Goal: Task Accomplishment & Management: Manage account settings

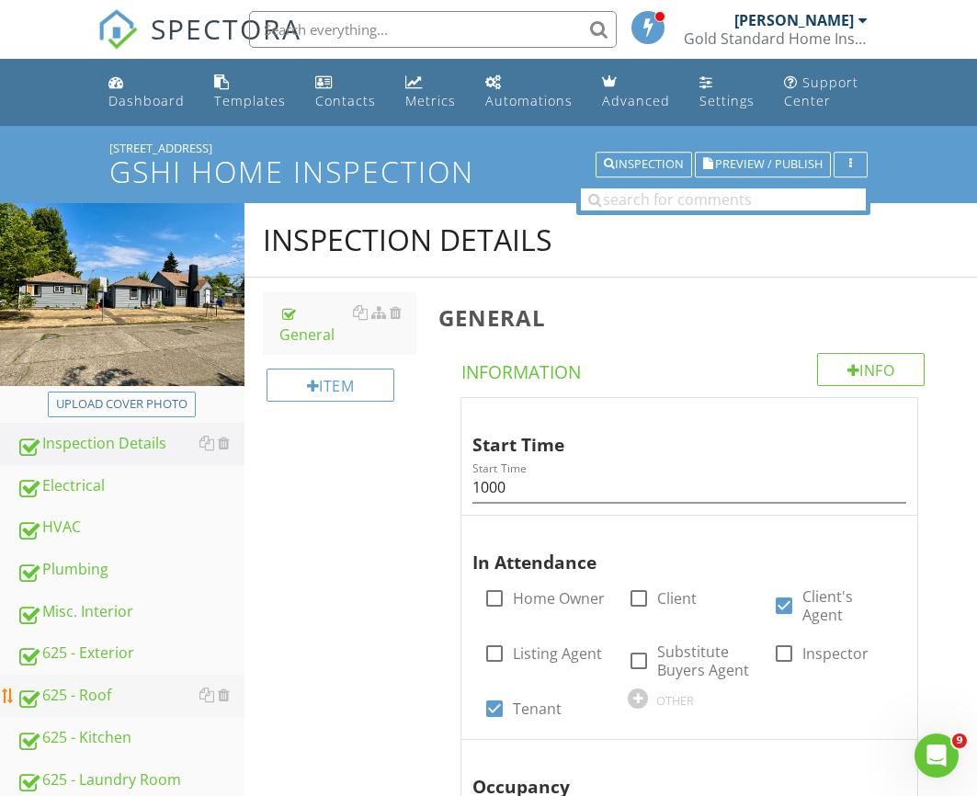
scroll to position [497, 0]
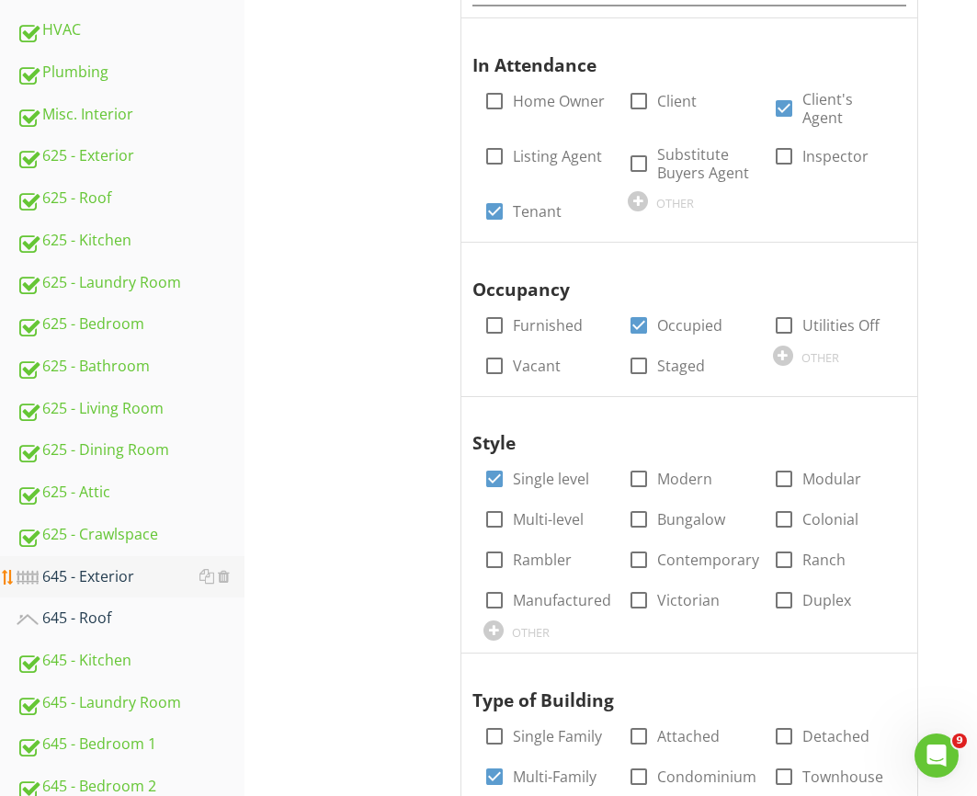
click at [71, 564] on link "645 - Exterior" at bounding box center [131, 577] width 228 height 42
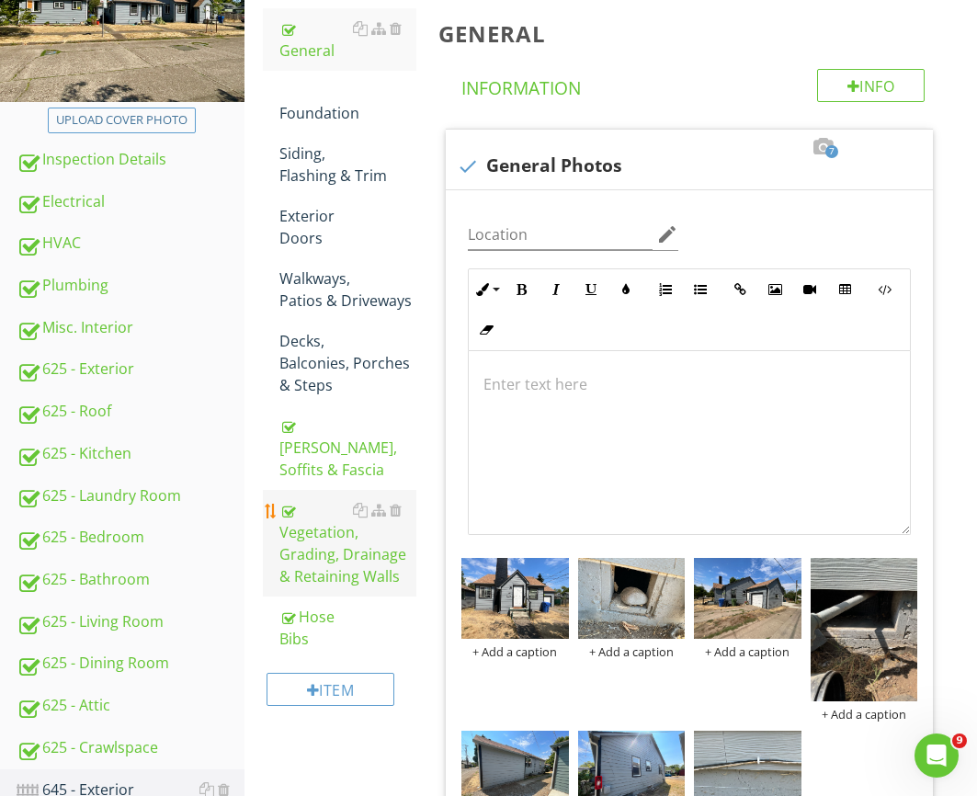
scroll to position [326, 0]
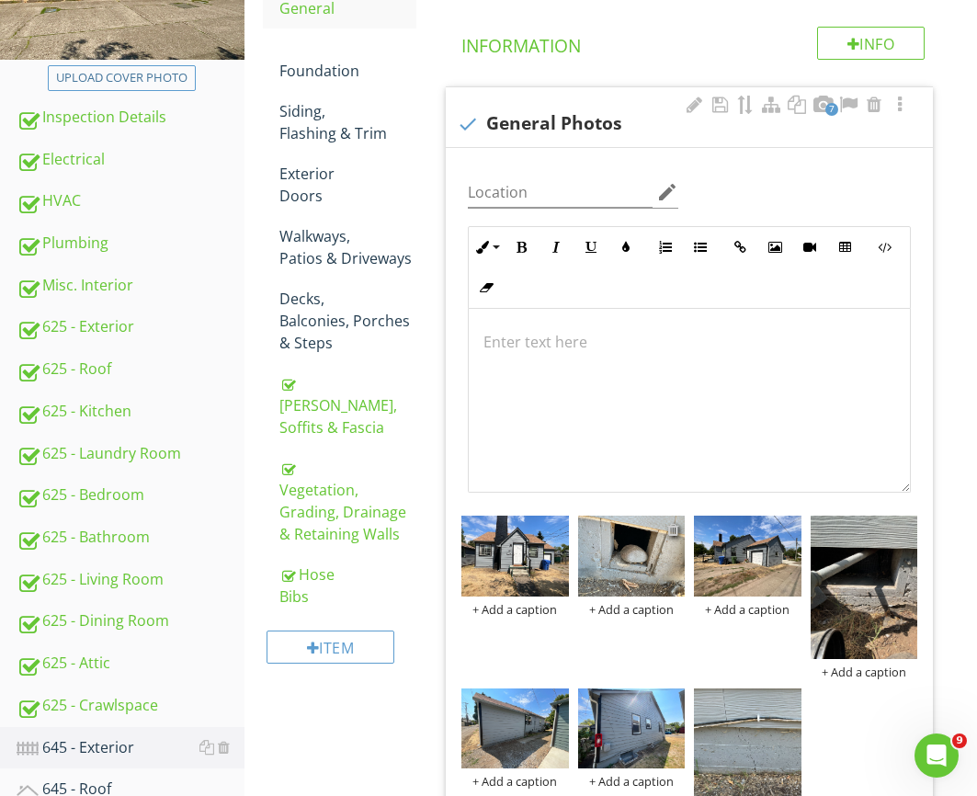
click at [675, 528] on div at bounding box center [674, 529] width 12 height 15
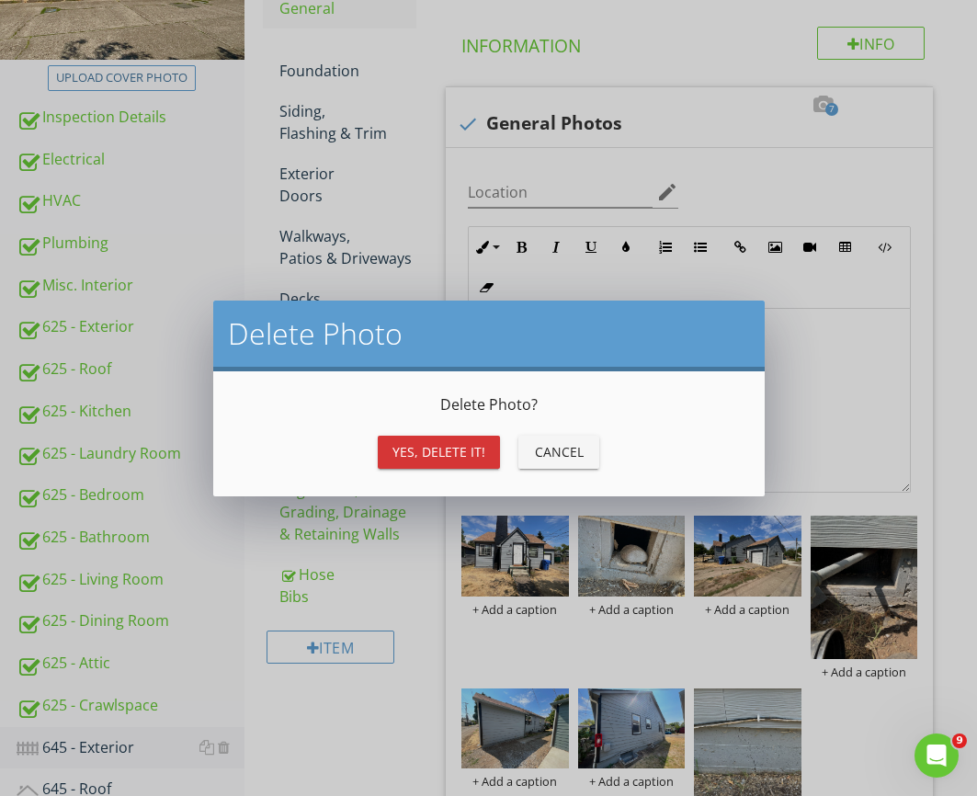
click at [462, 442] on div "Yes, Delete it!" at bounding box center [439, 451] width 93 height 19
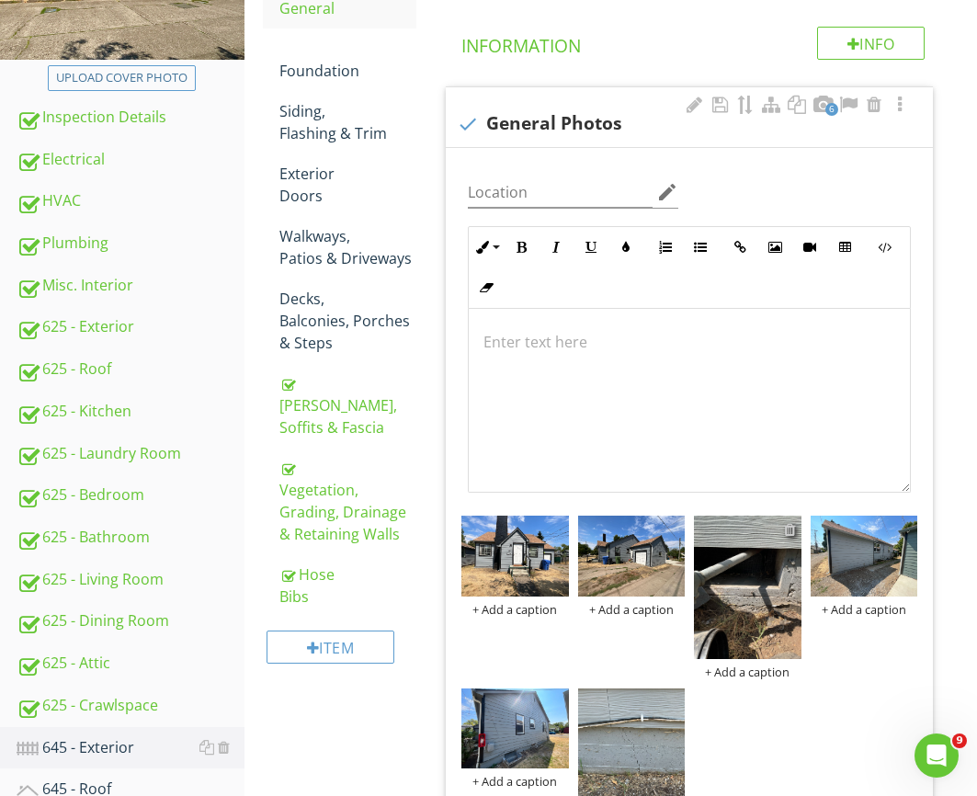
click at [789, 531] on div at bounding box center [790, 529] width 12 height 15
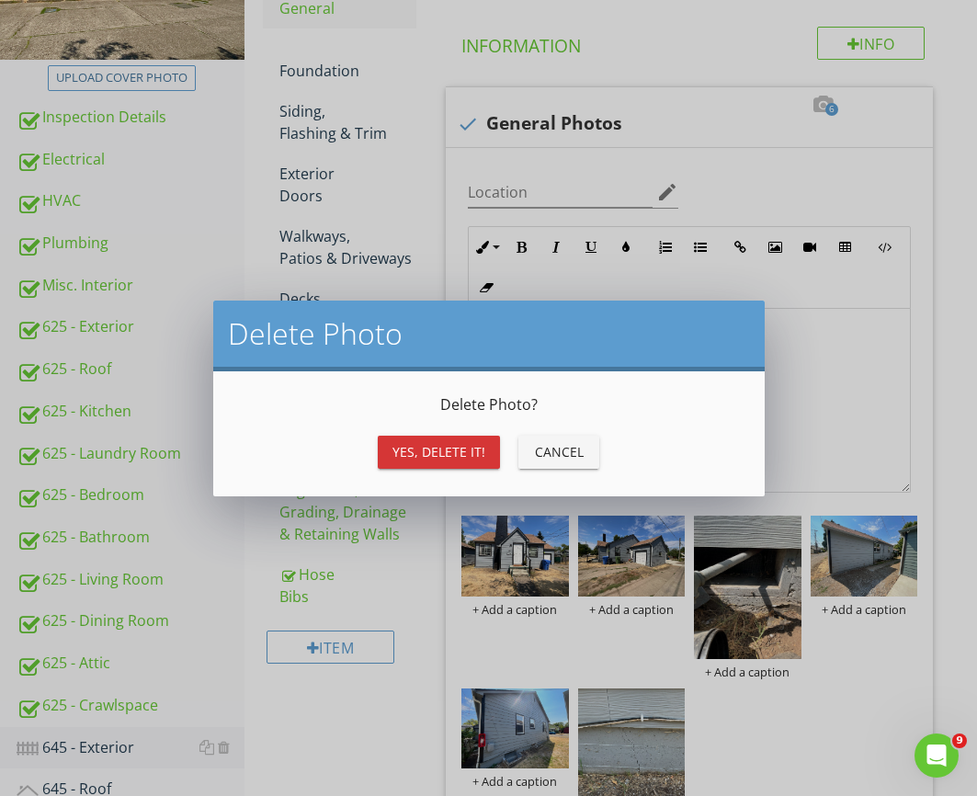
click at [451, 448] on div "Yes, Delete it!" at bounding box center [439, 451] width 93 height 19
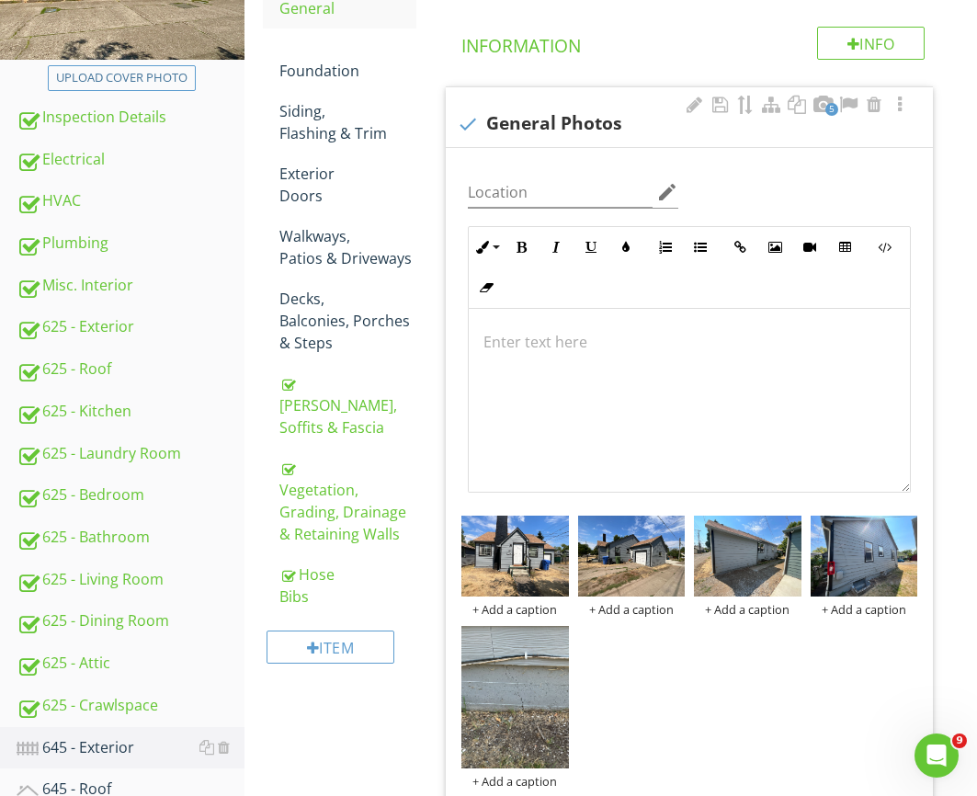
scroll to position [1, 0]
click at [555, 639] on div at bounding box center [558, 640] width 12 height 15
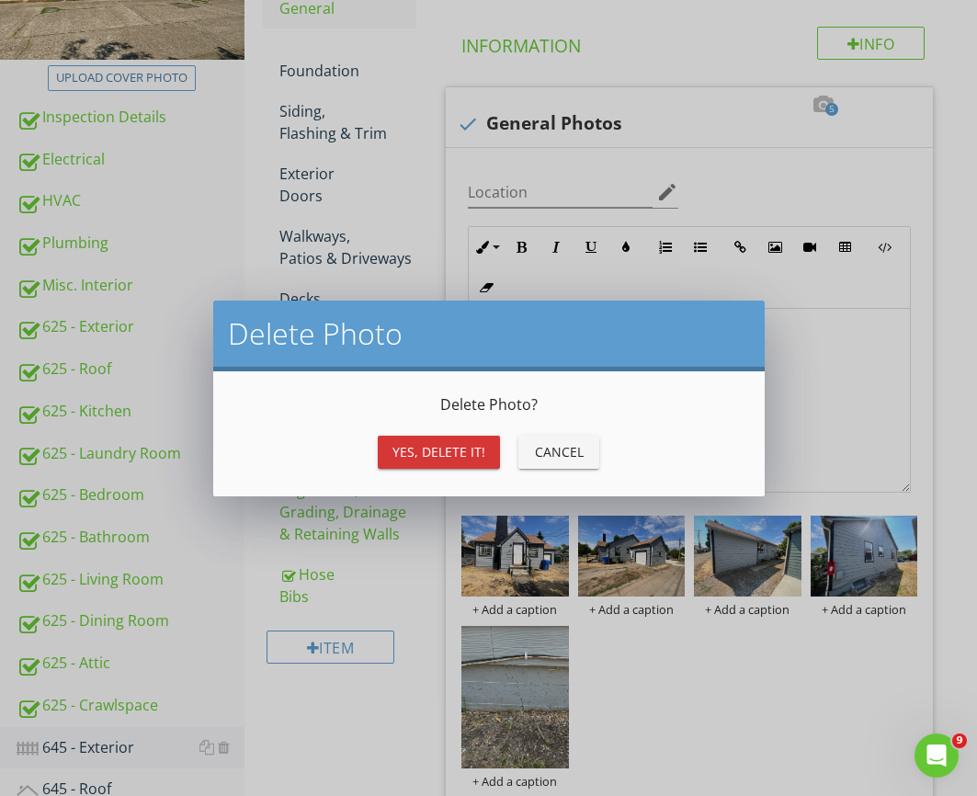
click at [441, 451] on div "Yes, Delete it!" at bounding box center [439, 451] width 93 height 19
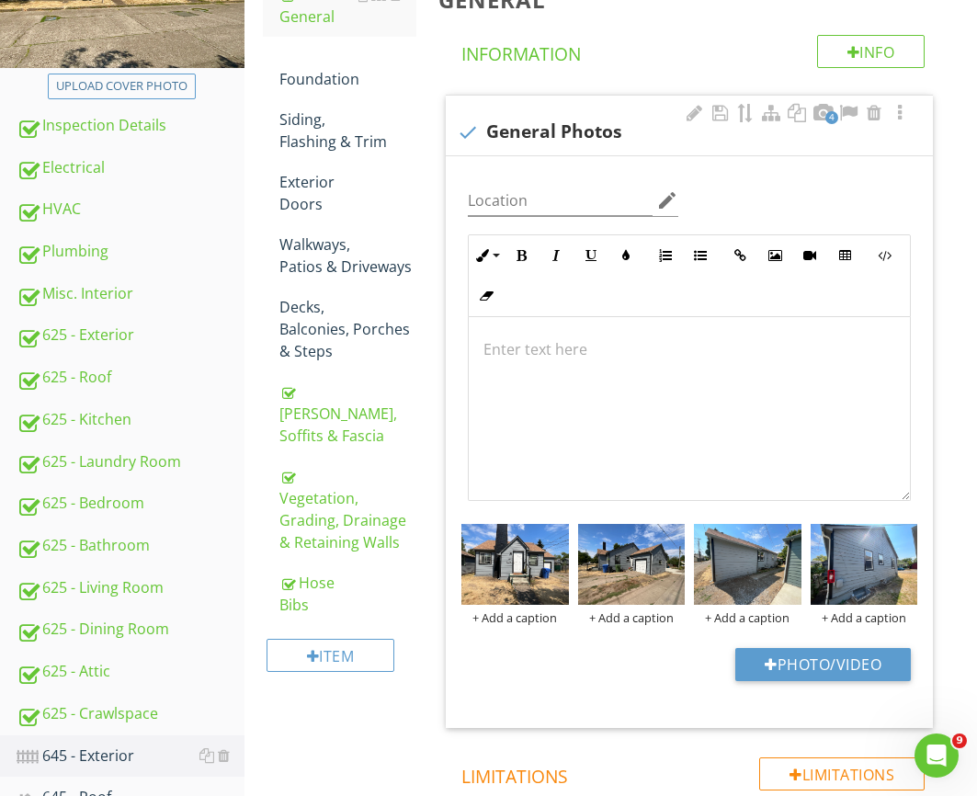
scroll to position [324, 0]
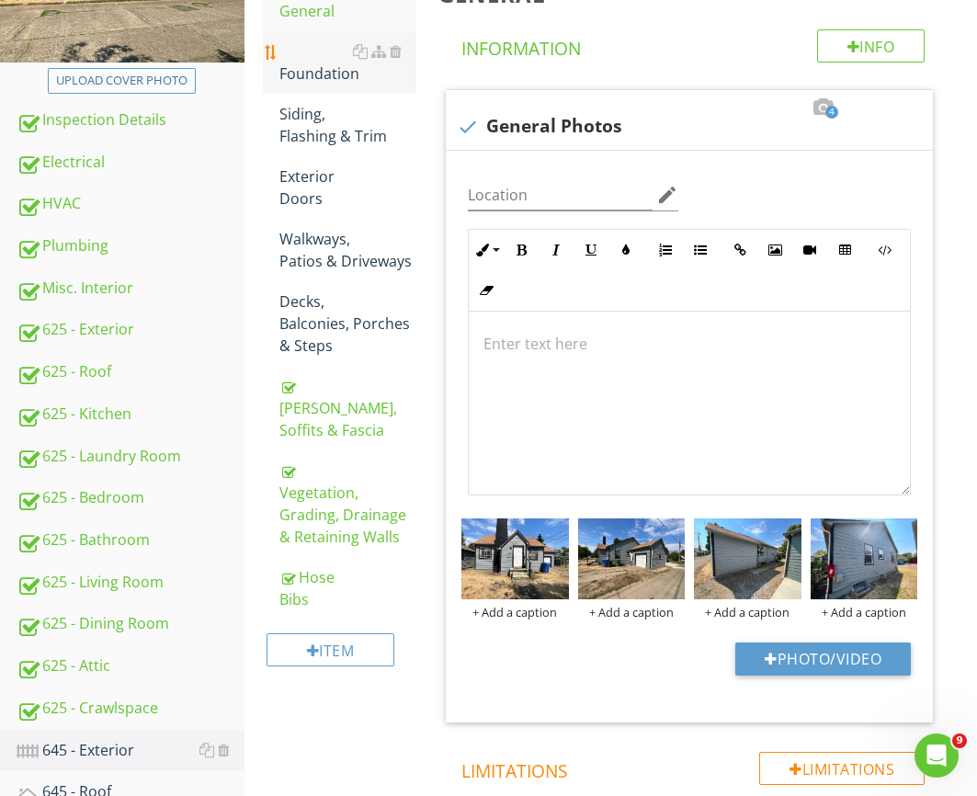
click at [296, 51] on div "Foundation" at bounding box center [348, 62] width 137 height 44
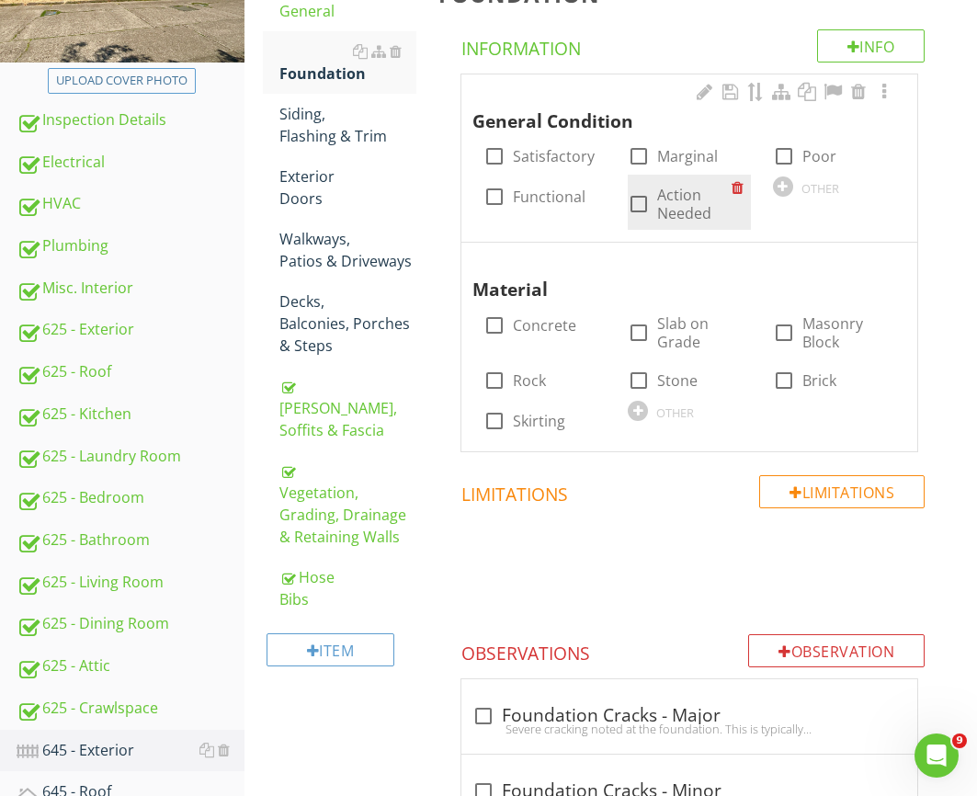
click at [687, 212] on label "Action Needed" at bounding box center [694, 204] width 74 height 37
checkbox input "true"
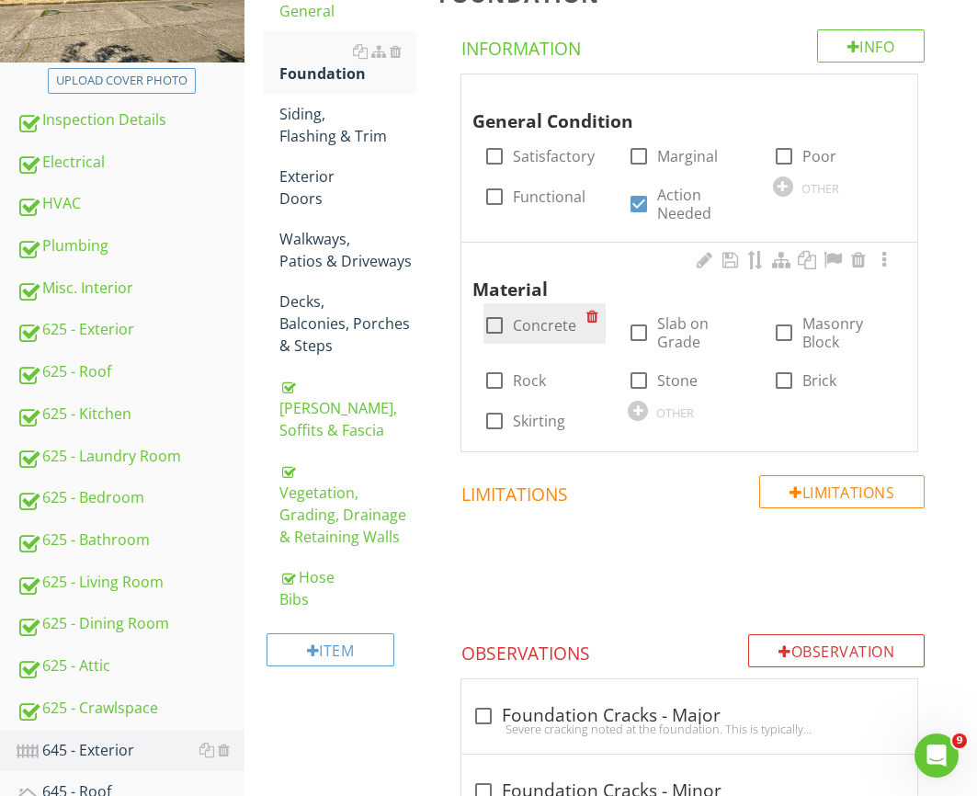
drag, startPoint x: 535, startPoint y: 326, endPoint x: 569, endPoint y: 337, distance: 35.5
click at [537, 326] on label "Concrete" at bounding box center [544, 325] width 63 height 18
checkbox input "true"
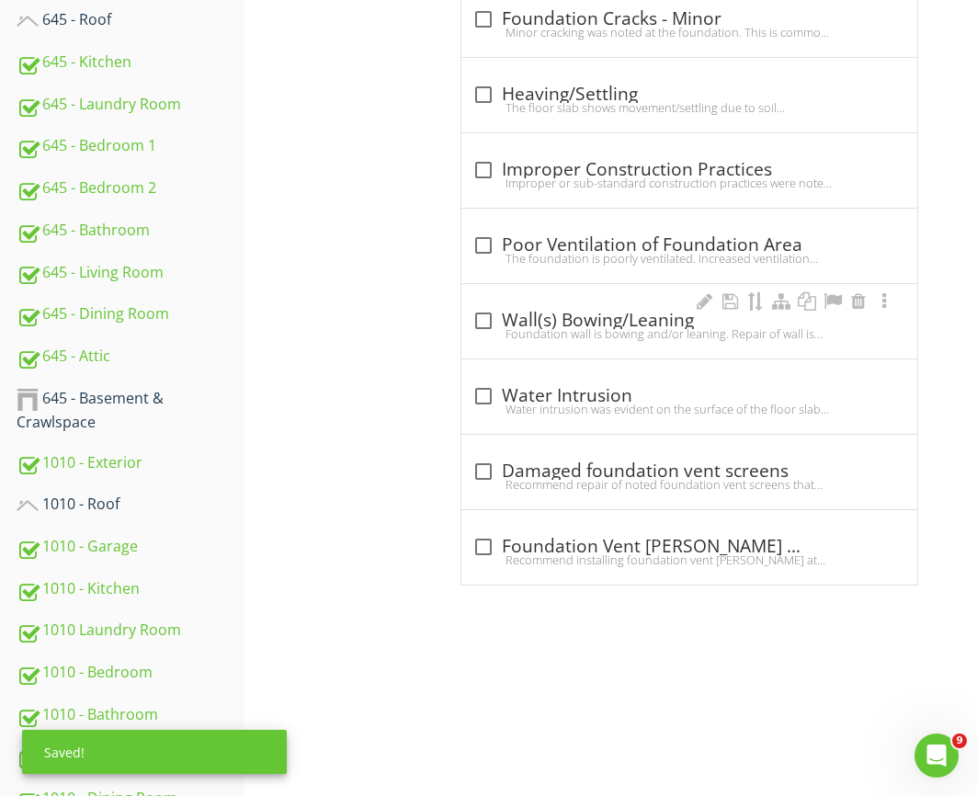
scroll to position [1297, 0]
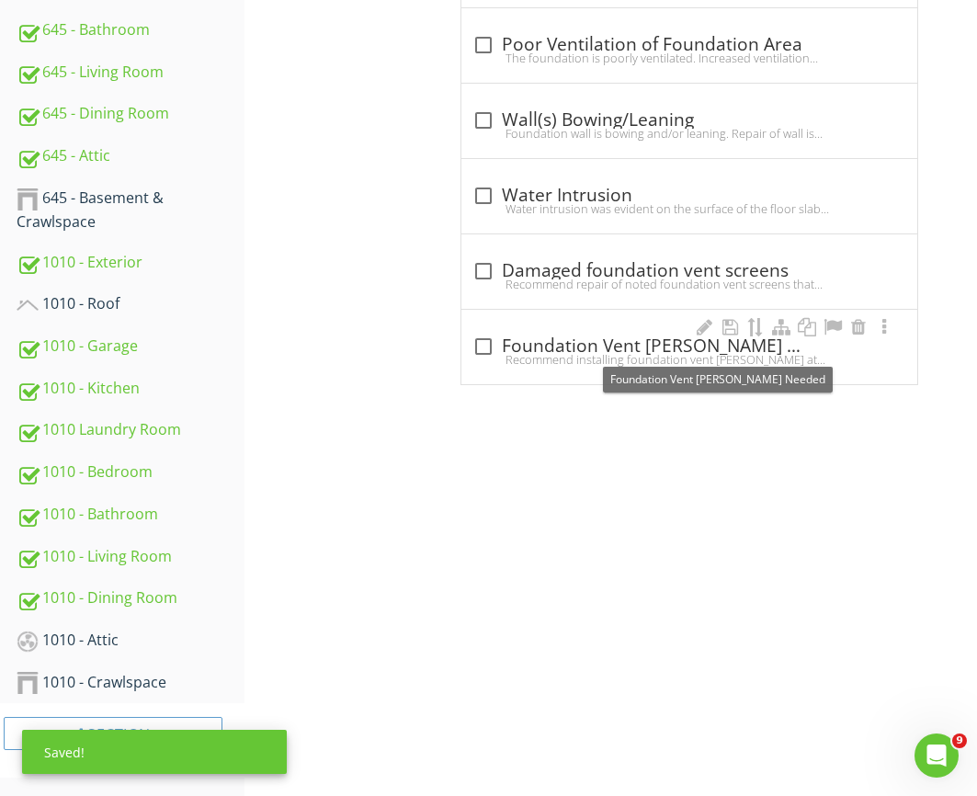
click at [567, 338] on div "check_box_outline_blank Foundation Vent Wells Needed" at bounding box center [690, 347] width 434 height 22
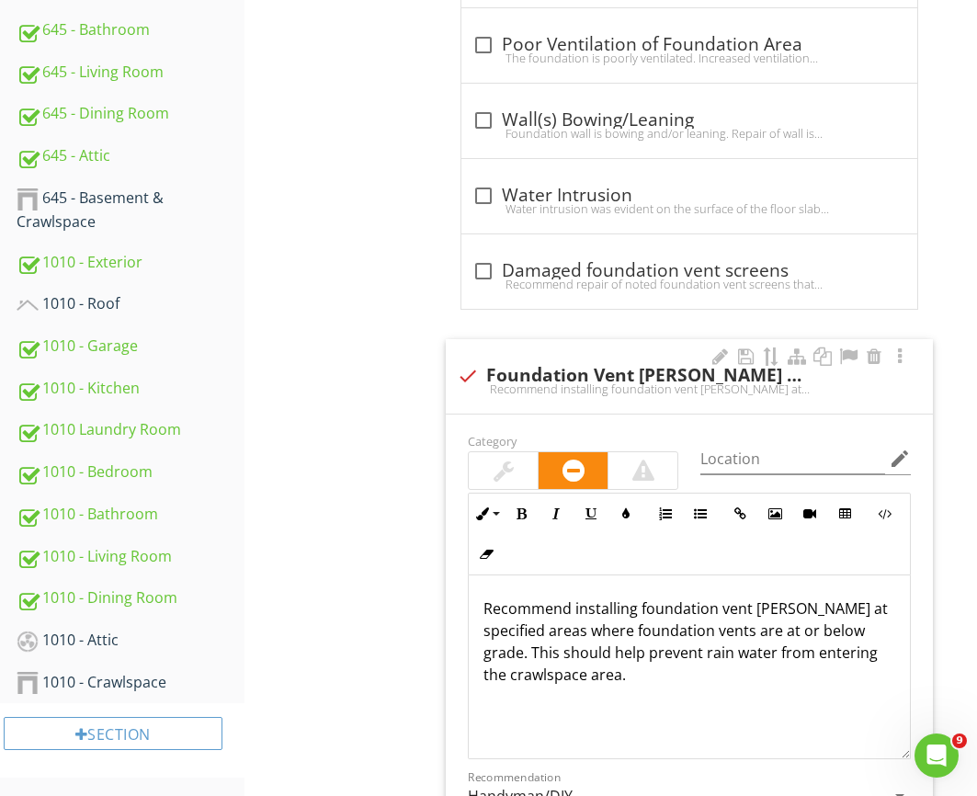
click at [543, 360] on div "check Foundation Vent Wells Needed Recommend installing foundation vent wells a…" at bounding box center [689, 376] width 487 height 74
checkbox input "true"
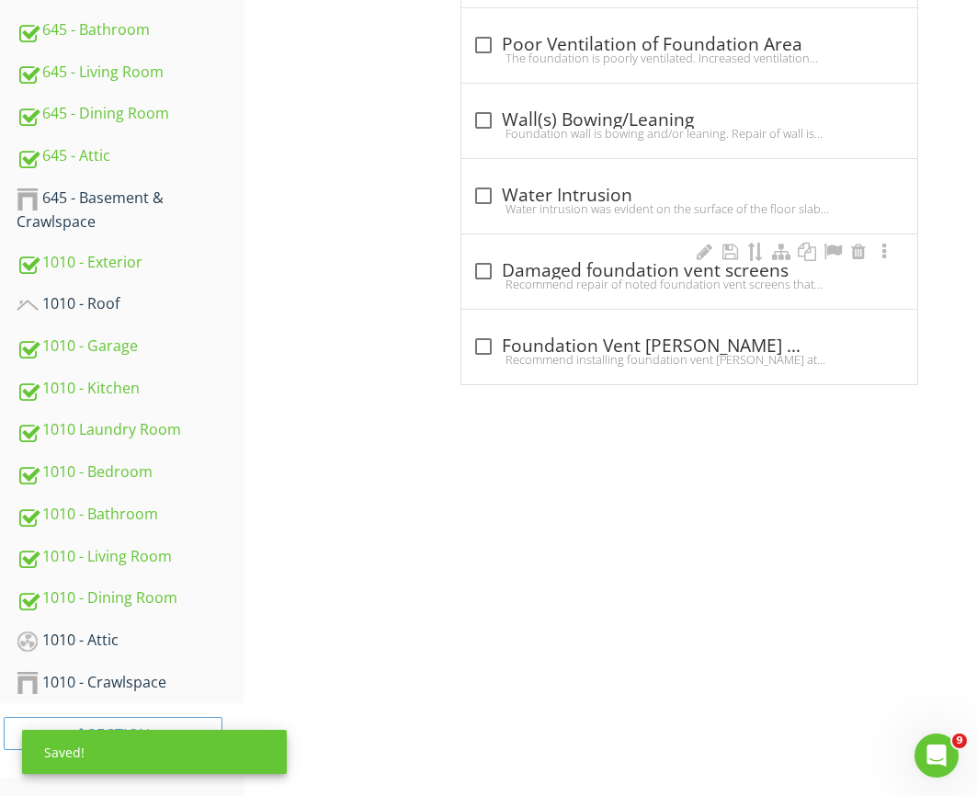
click at [518, 281] on div "Recommend repair of noted foundation vent screens that were damaged or missing.…" at bounding box center [690, 284] width 434 height 15
checkbox input "true"
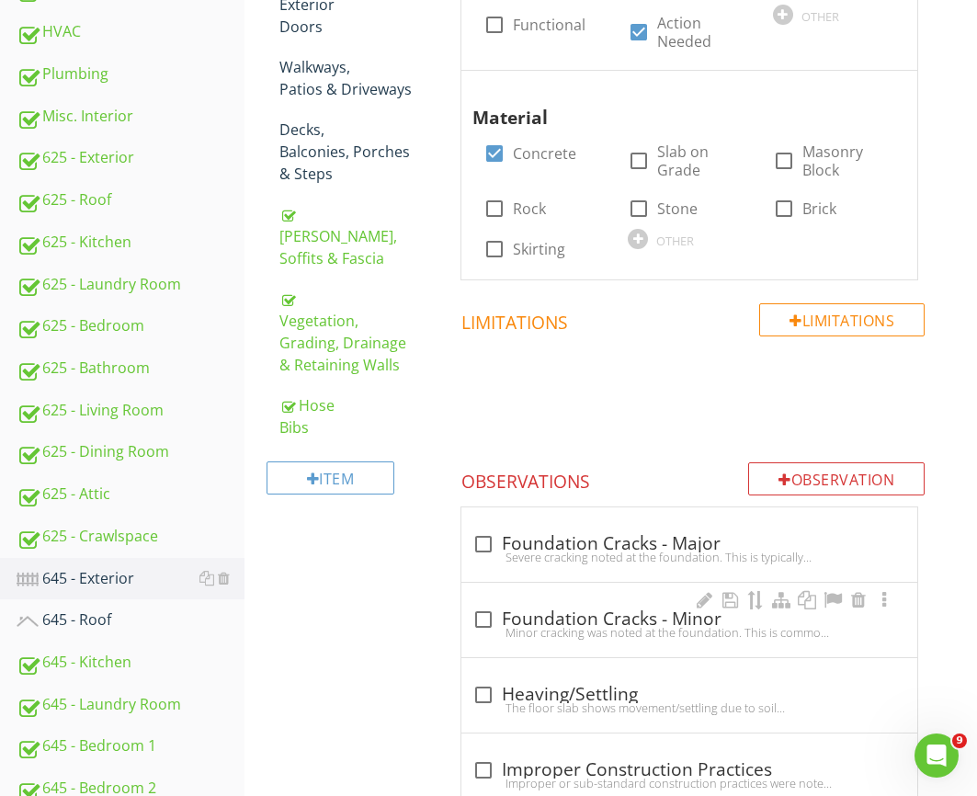
scroll to position [500, 0]
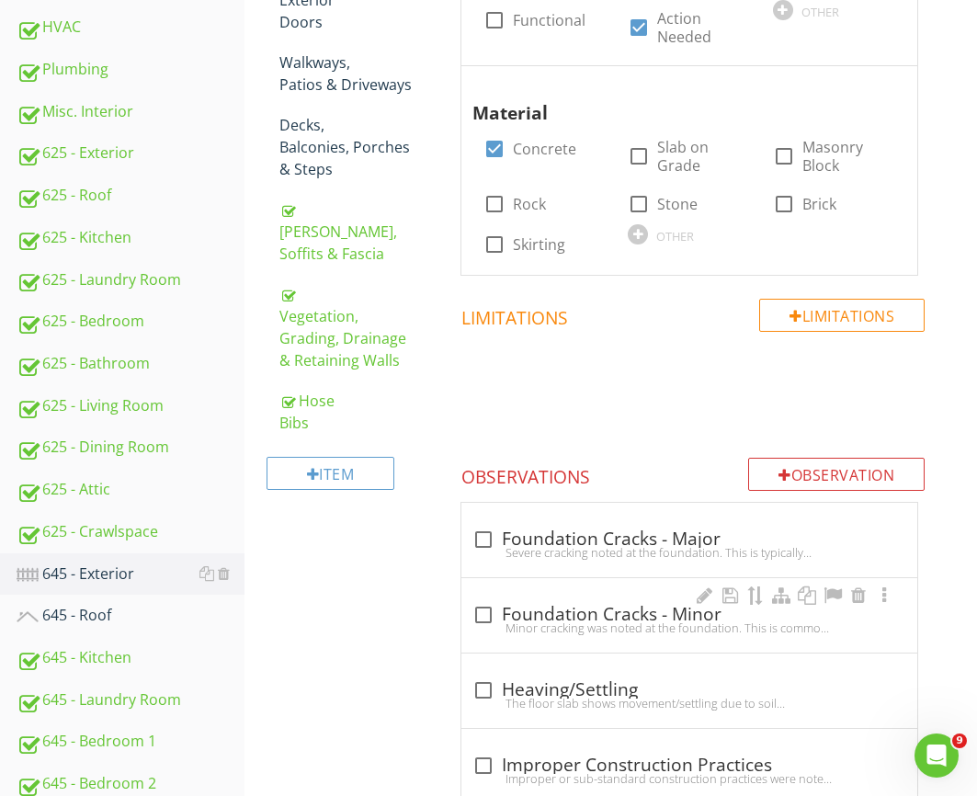
click at [625, 613] on div "check_box_outline_blank Foundation Cracks - Minor" at bounding box center [690, 615] width 434 height 22
checkbox input "true"
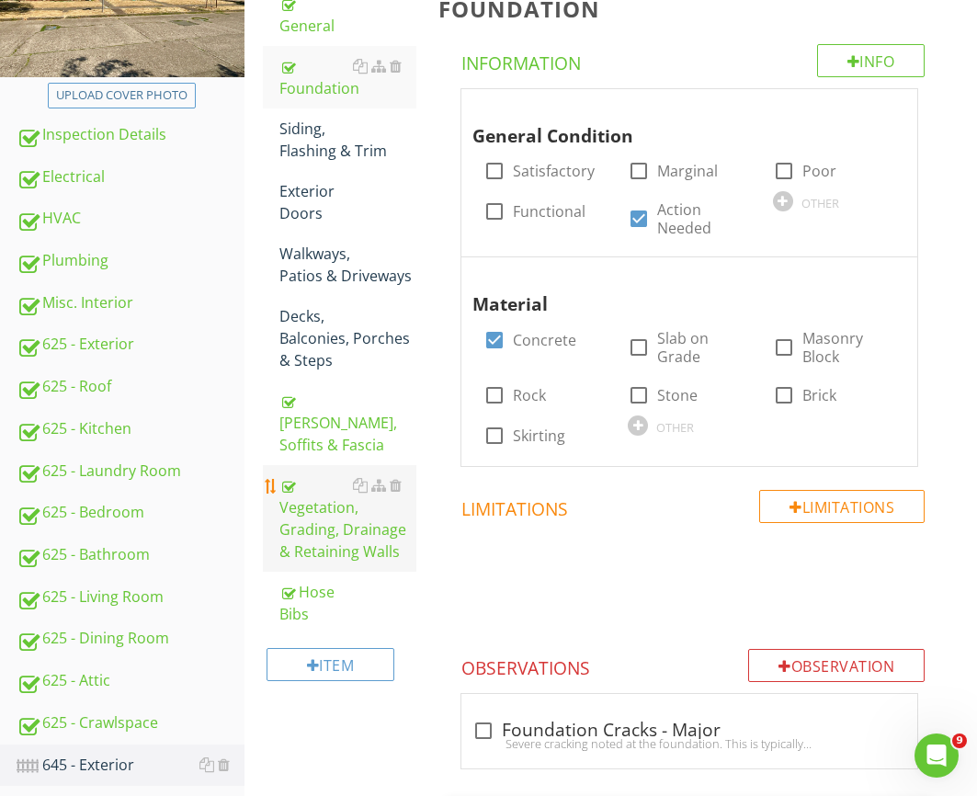
scroll to position [209, 0]
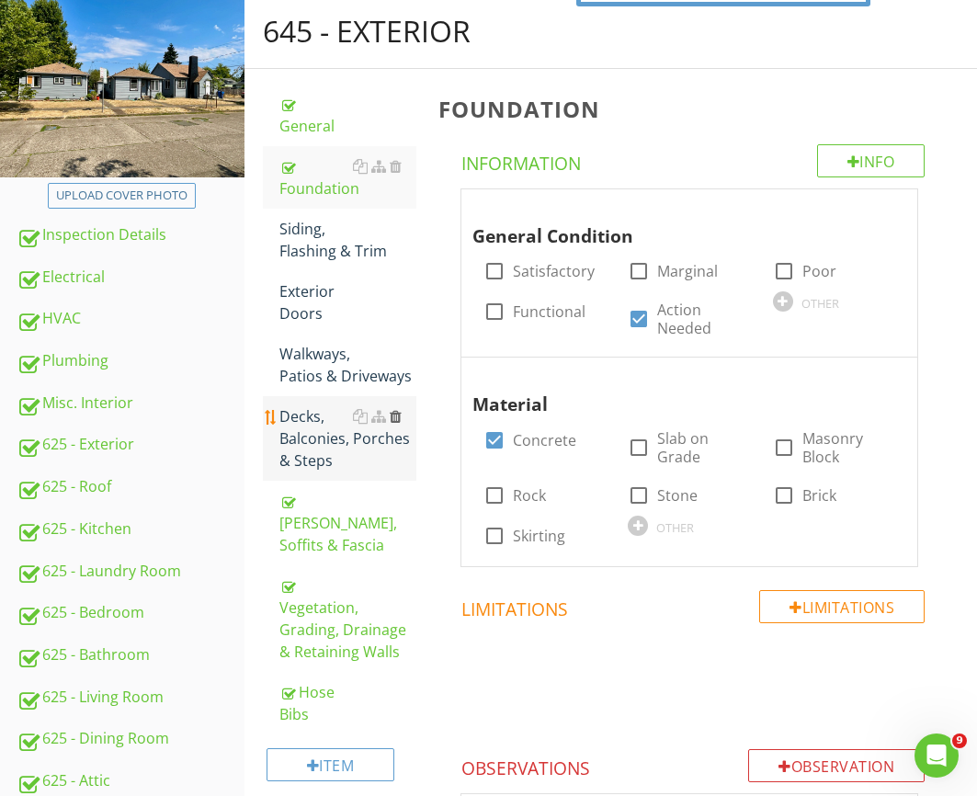
click at [398, 409] on div at bounding box center [396, 416] width 12 height 15
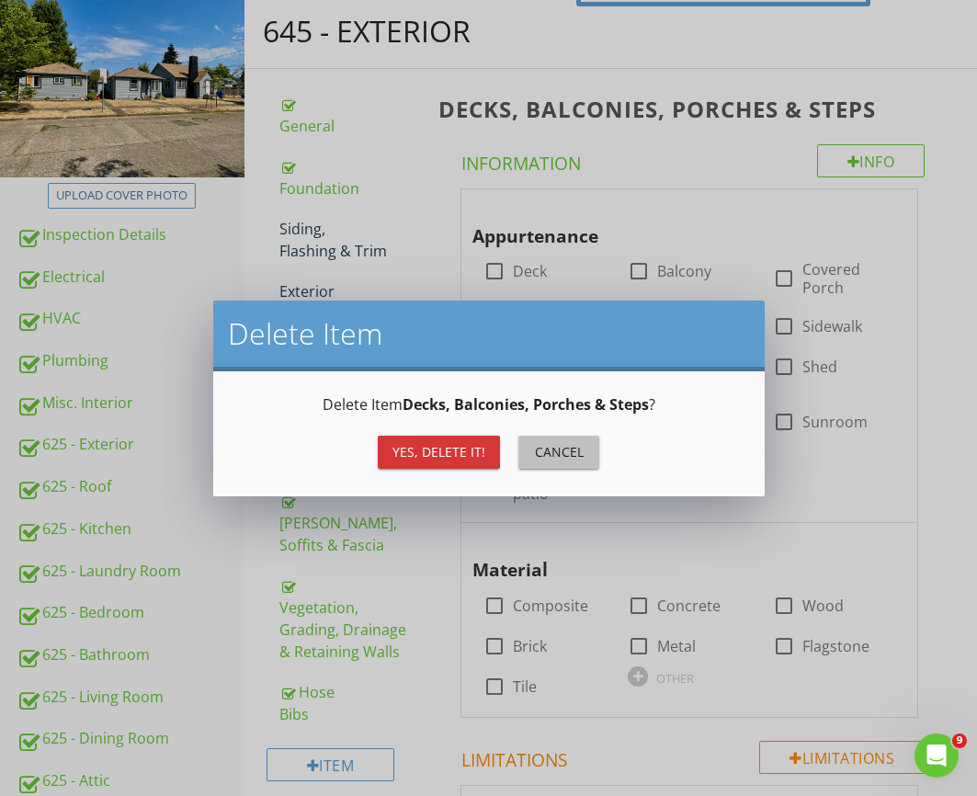
click at [551, 445] on div "Cancel" at bounding box center [558, 451] width 51 height 19
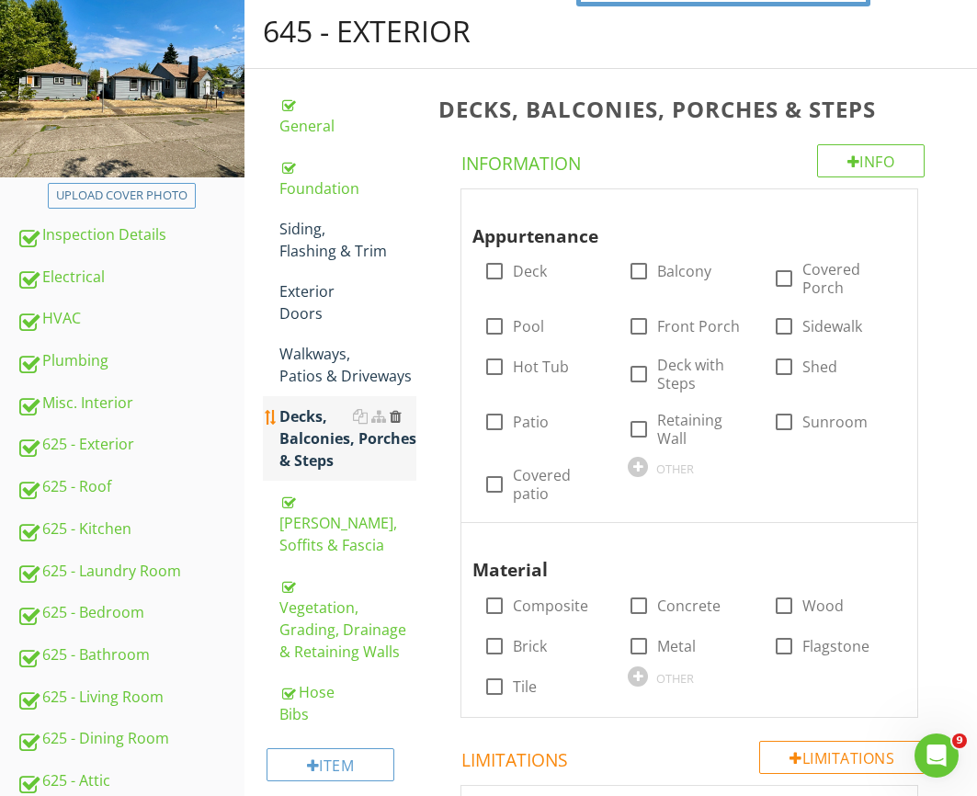
click at [394, 409] on div at bounding box center [396, 416] width 12 height 15
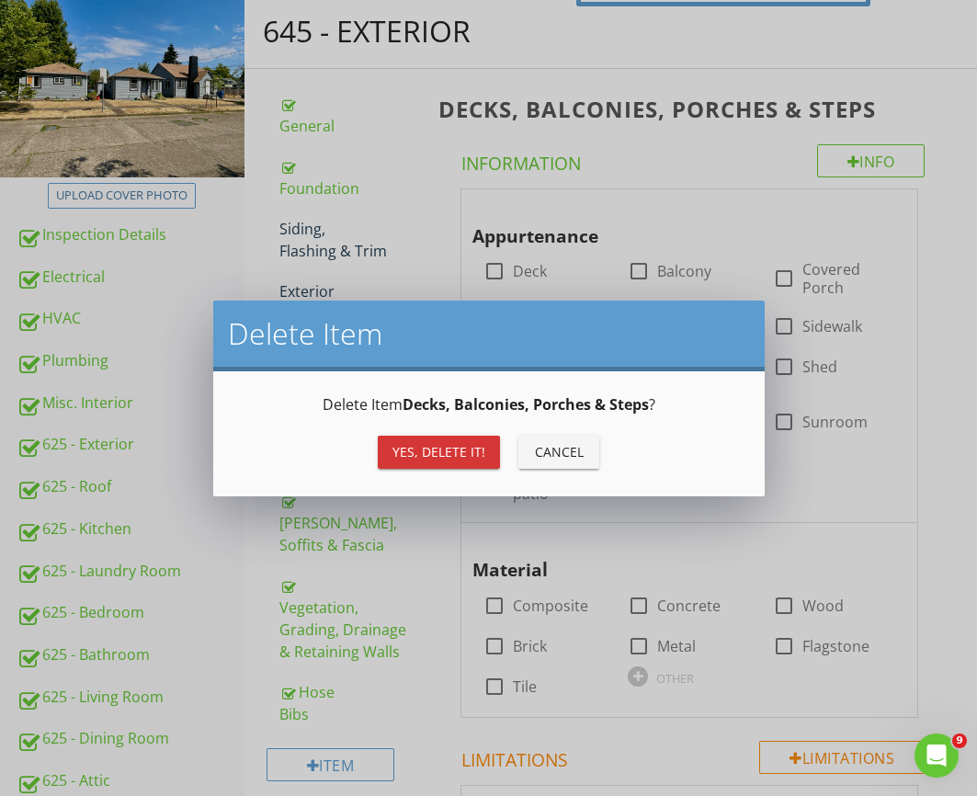
click at [424, 452] on div "Yes, Delete it!" at bounding box center [439, 451] width 93 height 19
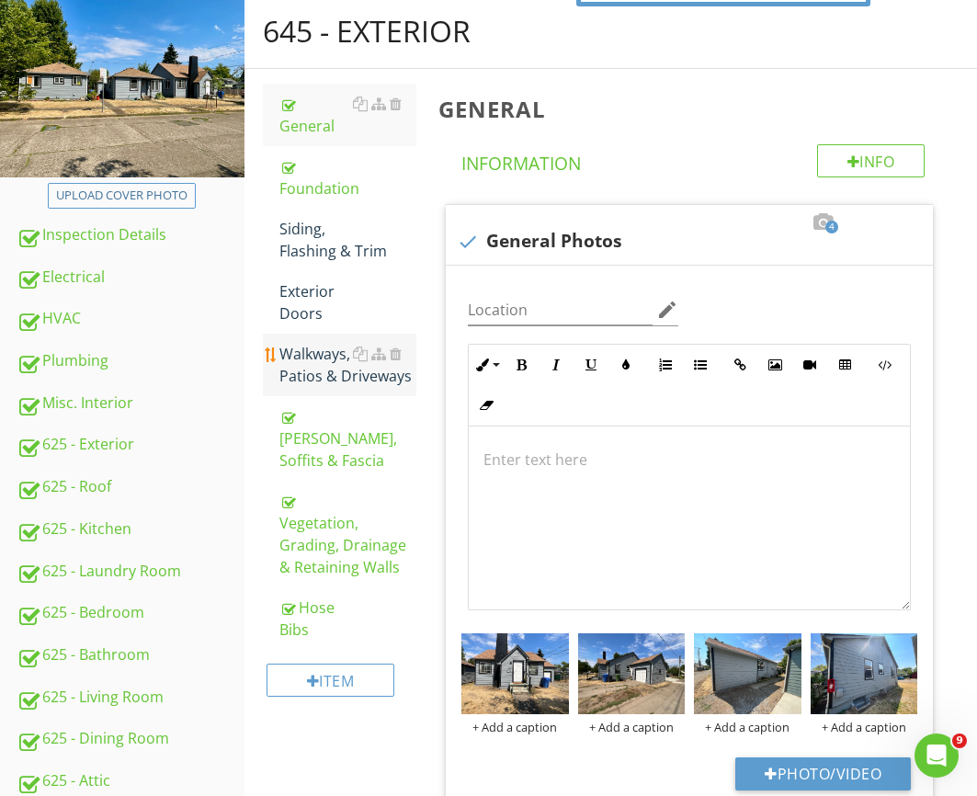
click at [337, 343] on div "Walkways, Patios & Driveways" at bounding box center [348, 365] width 137 height 44
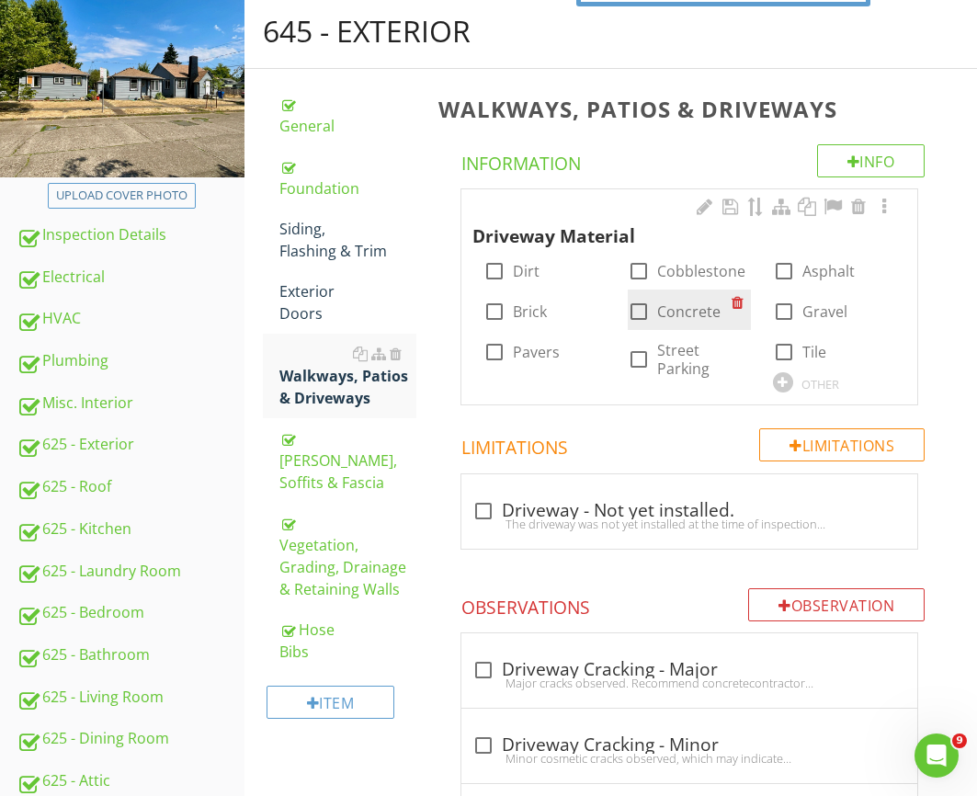
click at [650, 294] on div "check_box_outline_blank Concrete" at bounding box center [689, 310] width 122 height 40
click at [647, 310] on div at bounding box center [638, 311] width 31 height 31
checkbox input "true"
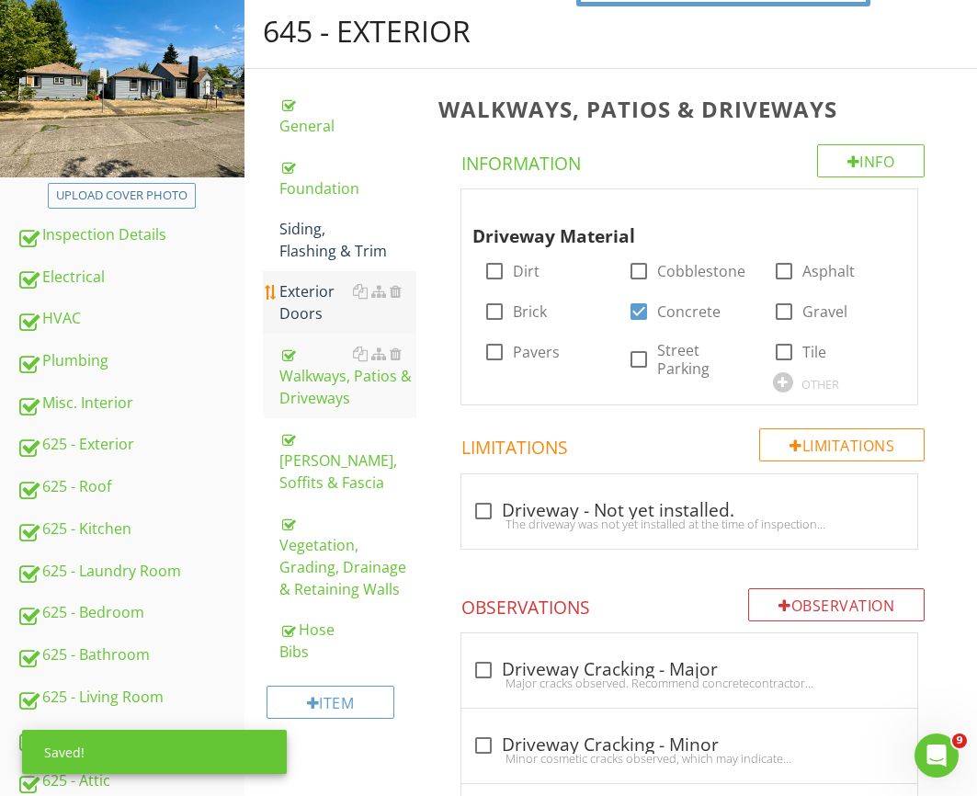
click at [311, 283] on div "Exterior Doors" at bounding box center [348, 302] width 137 height 44
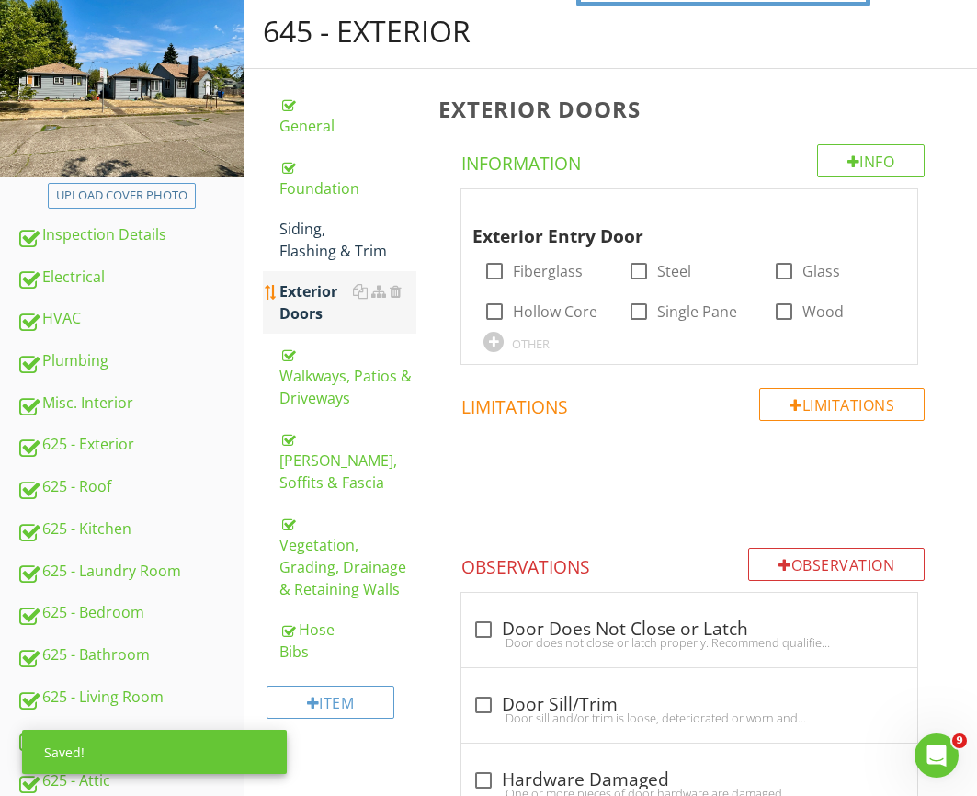
scroll to position [216, 0]
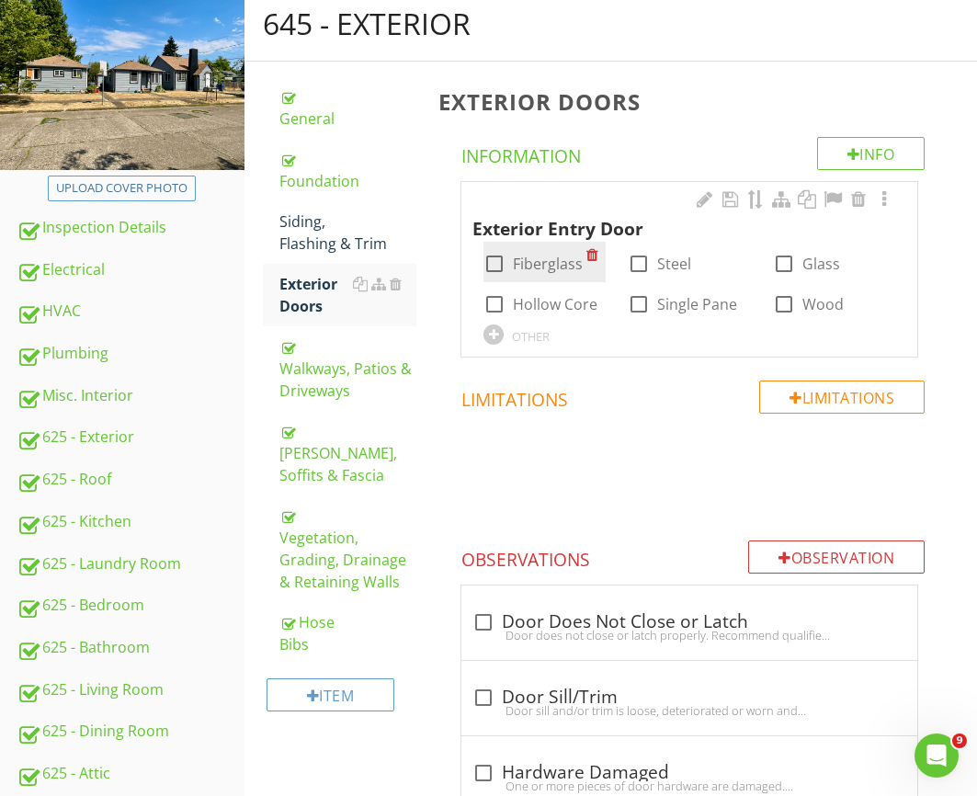
click at [548, 257] on label "Fiberglass" at bounding box center [548, 264] width 70 height 18
checkbox input "true"
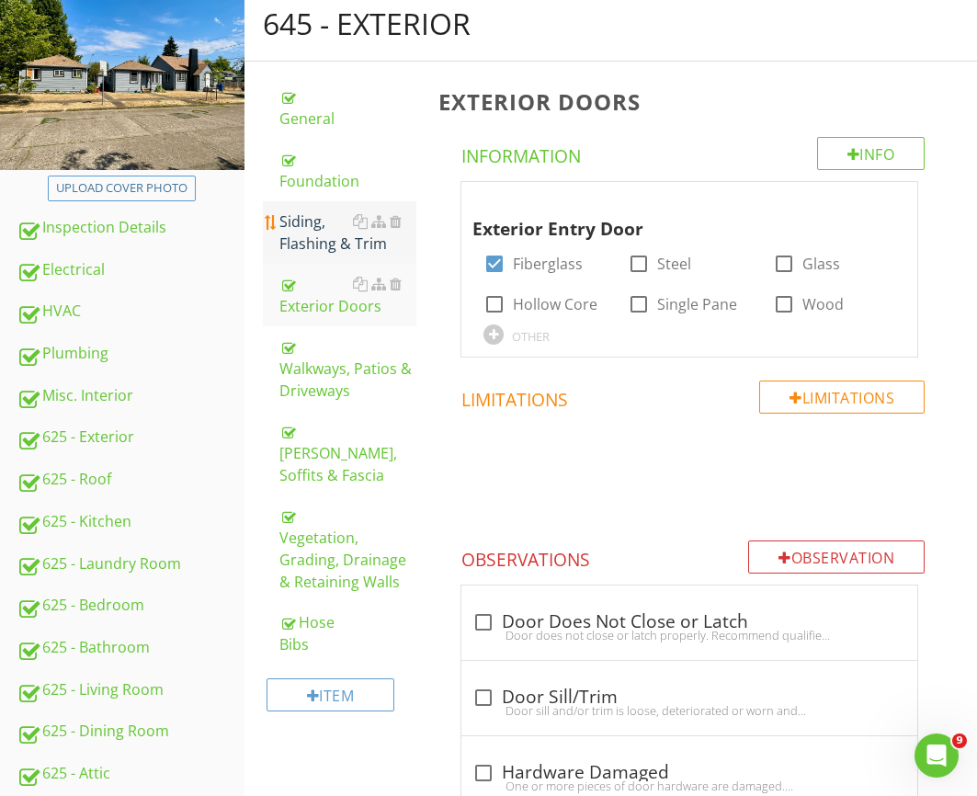
click at [336, 227] on div "Siding, Flashing & Trim" at bounding box center [348, 233] width 137 height 44
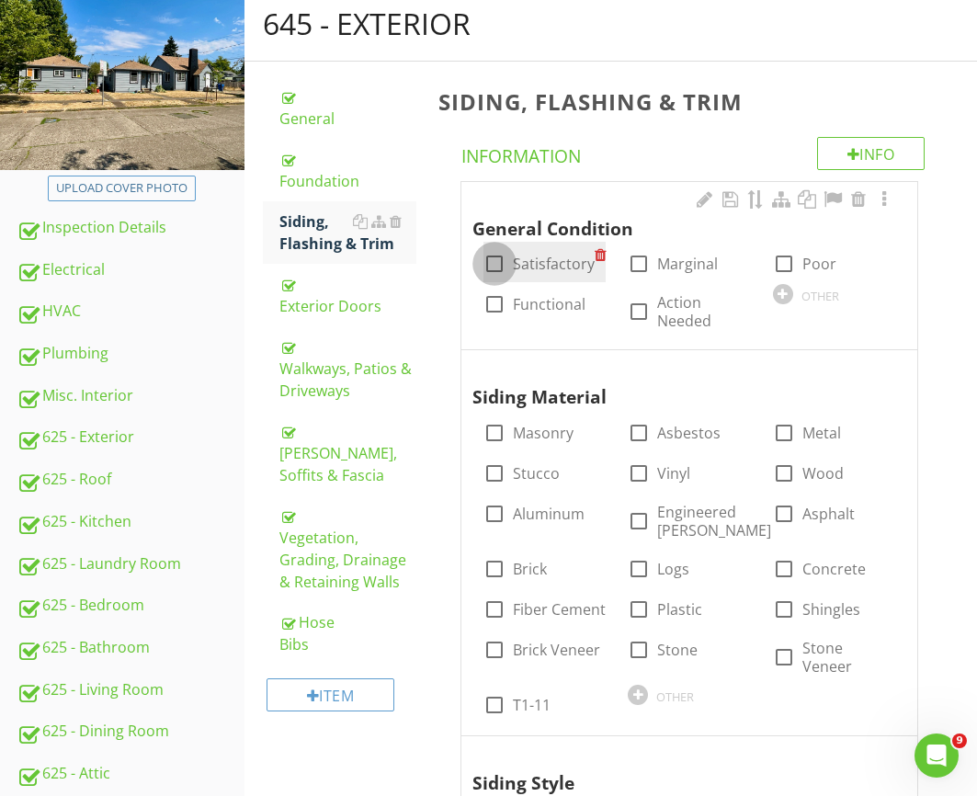
drag, startPoint x: 501, startPoint y: 259, endPoint x: 532, endPoint y: 281, distance: 37.5
click at [501, 258] on div at bounding box center [494, 263] width 31 height 31
checkbox input "true"
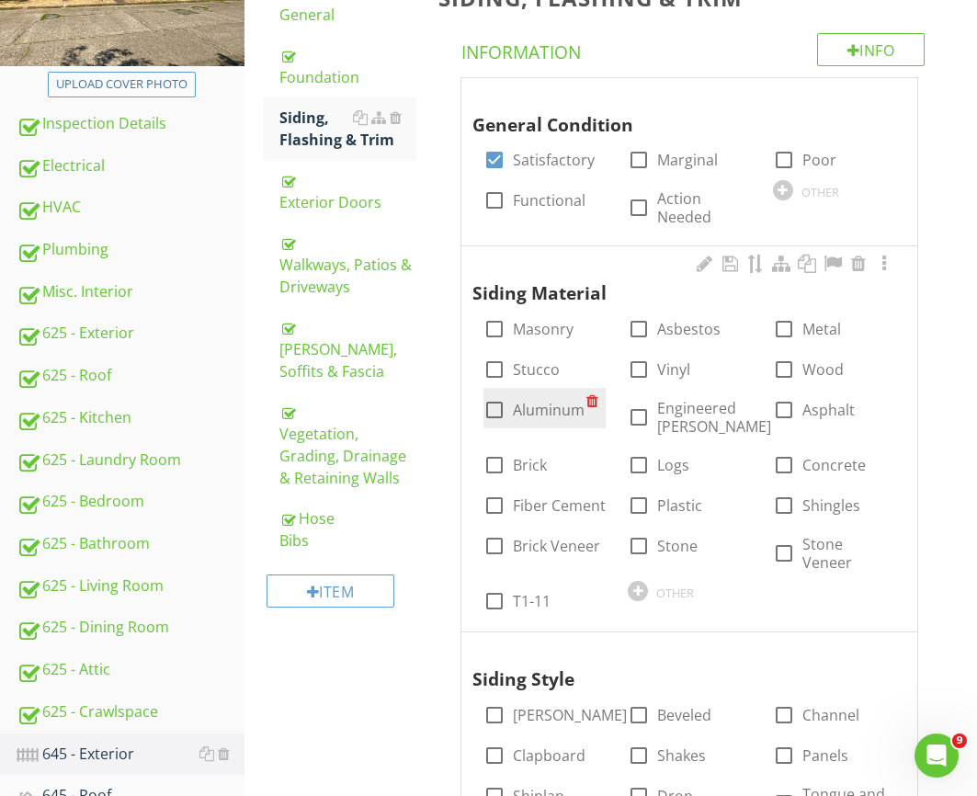
scroll to position [321, 0]
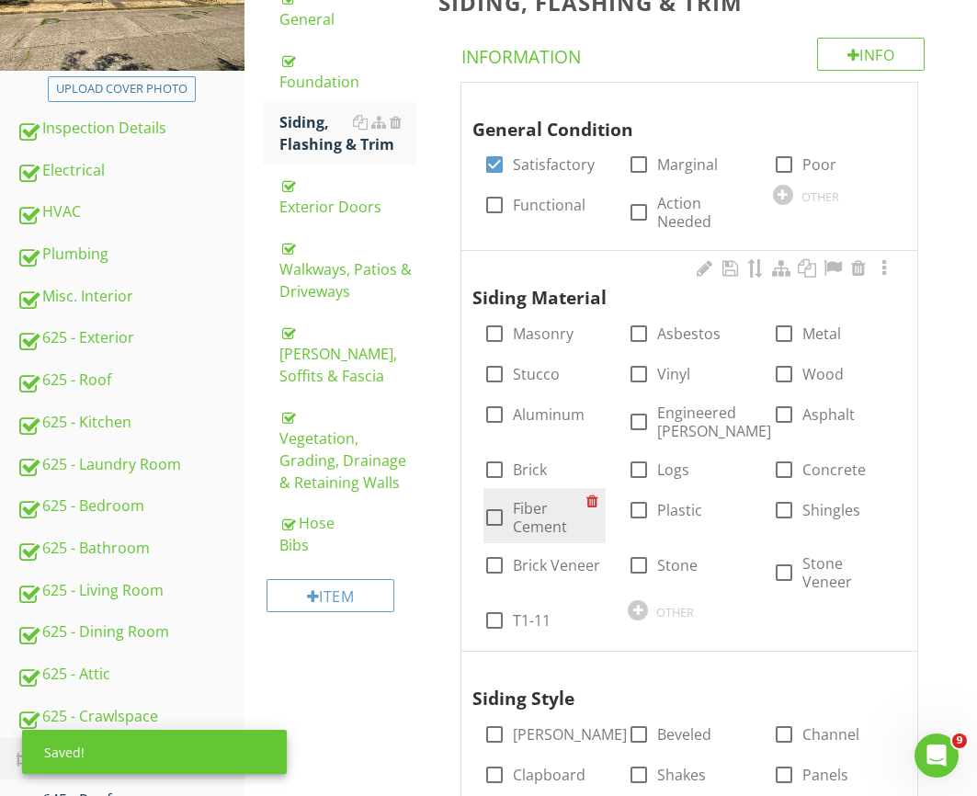
click at [552, 514] on label "Fiber Cement" at bounding box center [550, 517] width 74 height 37
checkbox input "true"
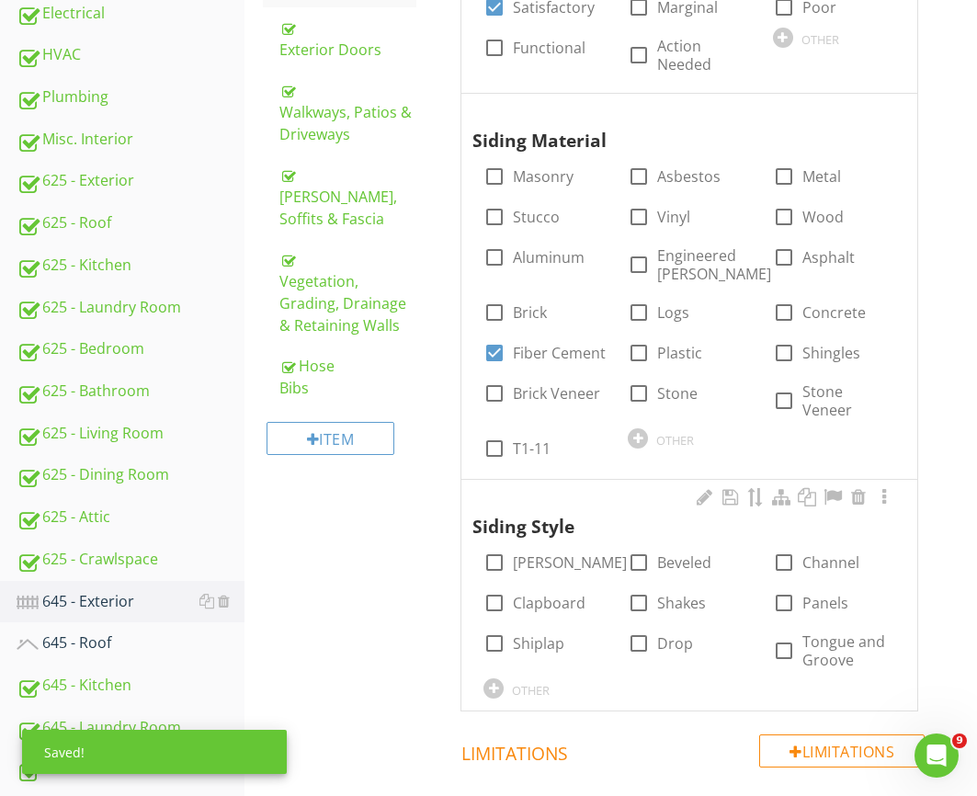
scroll to position [607, 0]
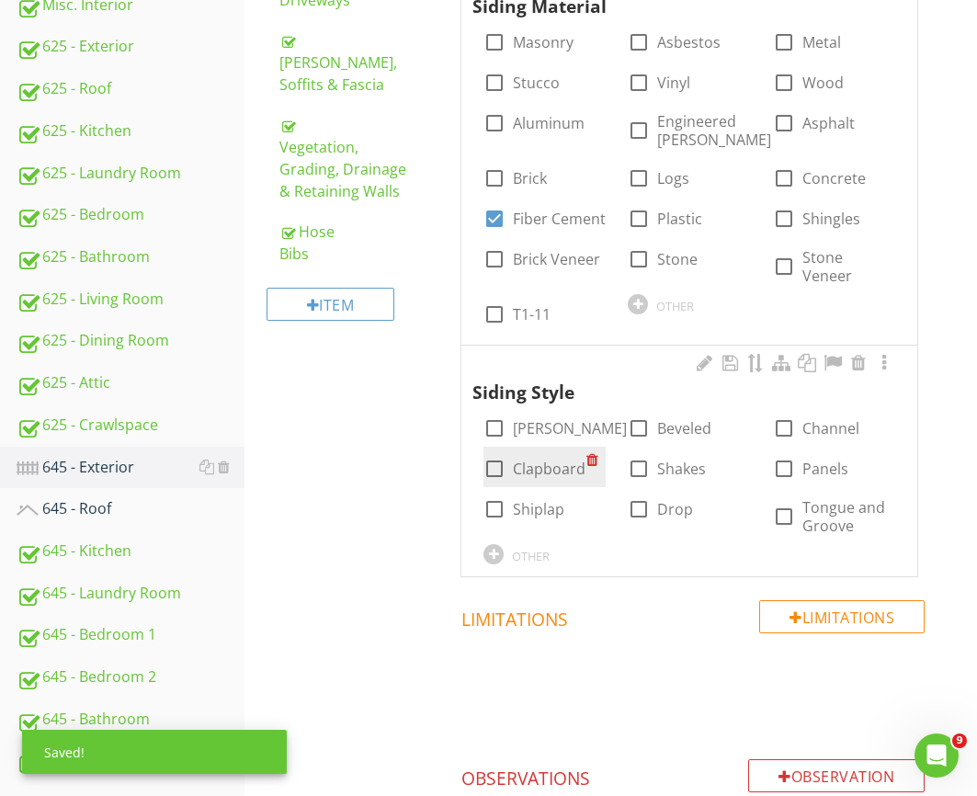
click at [538, 460] on label "Clapboard" at bounding box center [549, 469] width 73 height 18
checkbox input "true"
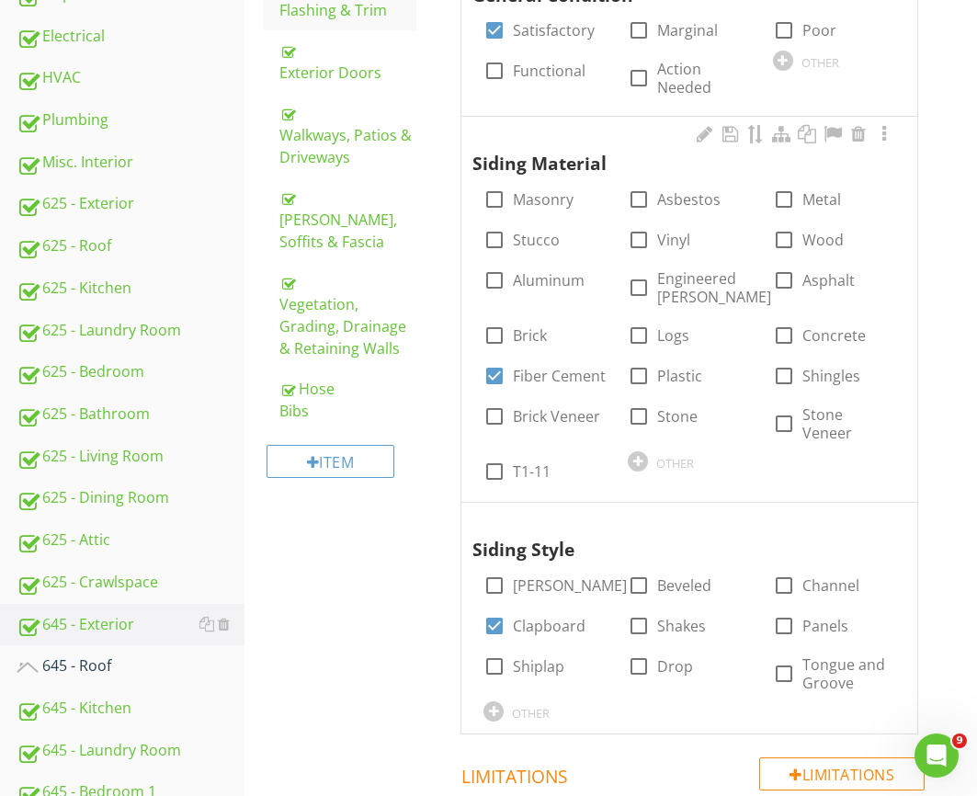
scroll to position [454, 0]
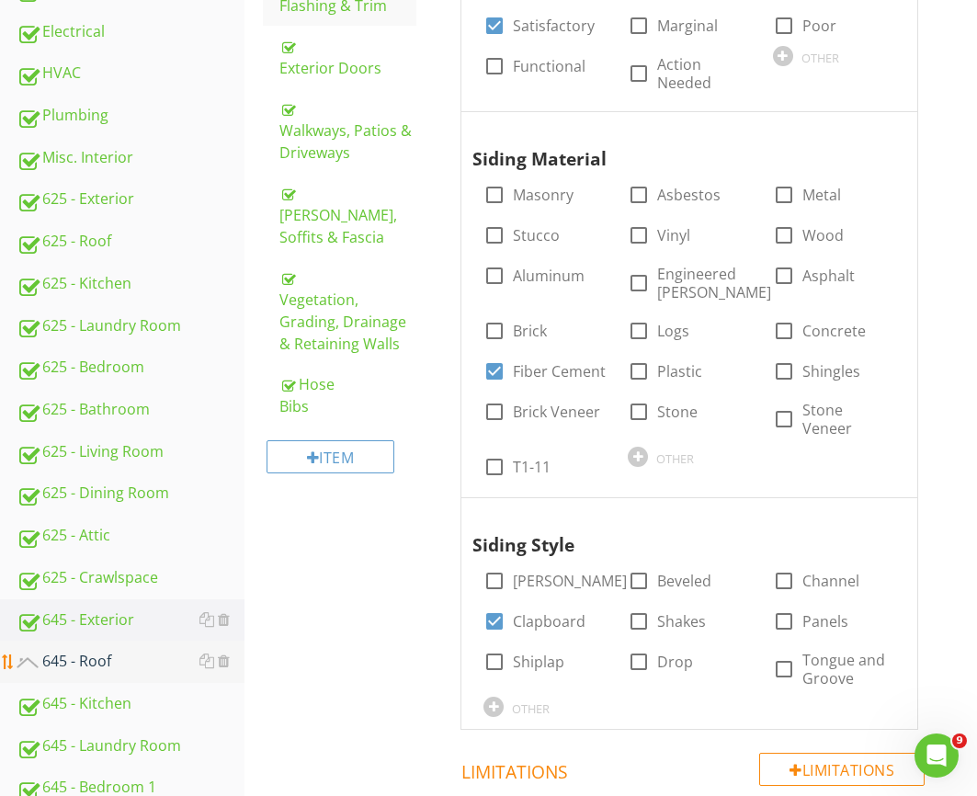
click at [88, 665] on div "645 - Roof" at bounding box center [131, 662] width 228 height 24
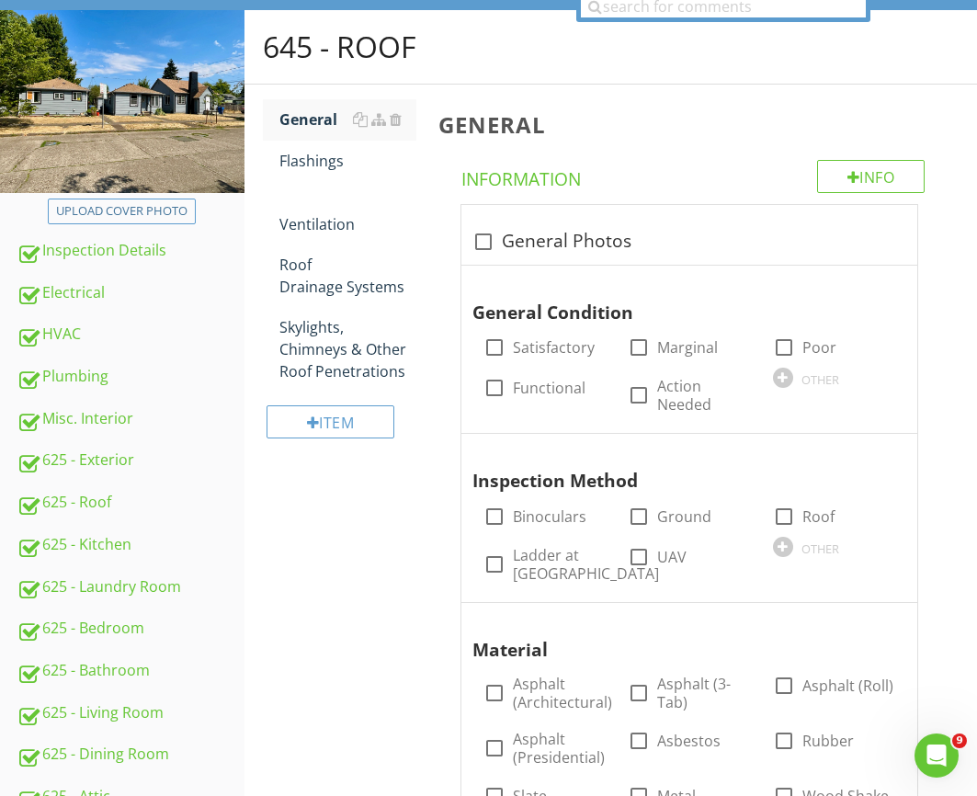
scroll to position [189, 0]
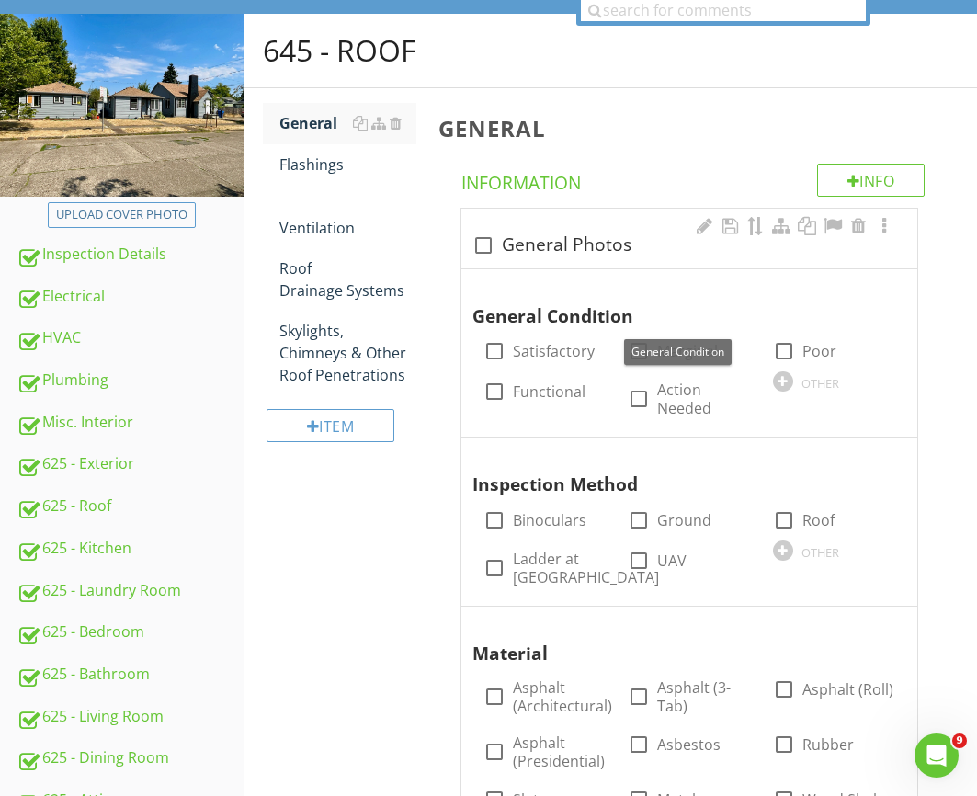
click at [521, 255] on div "check_box_outline_blank General Photos" at bounding box center [690, 245] width 434 height 22
checkbox input "true"
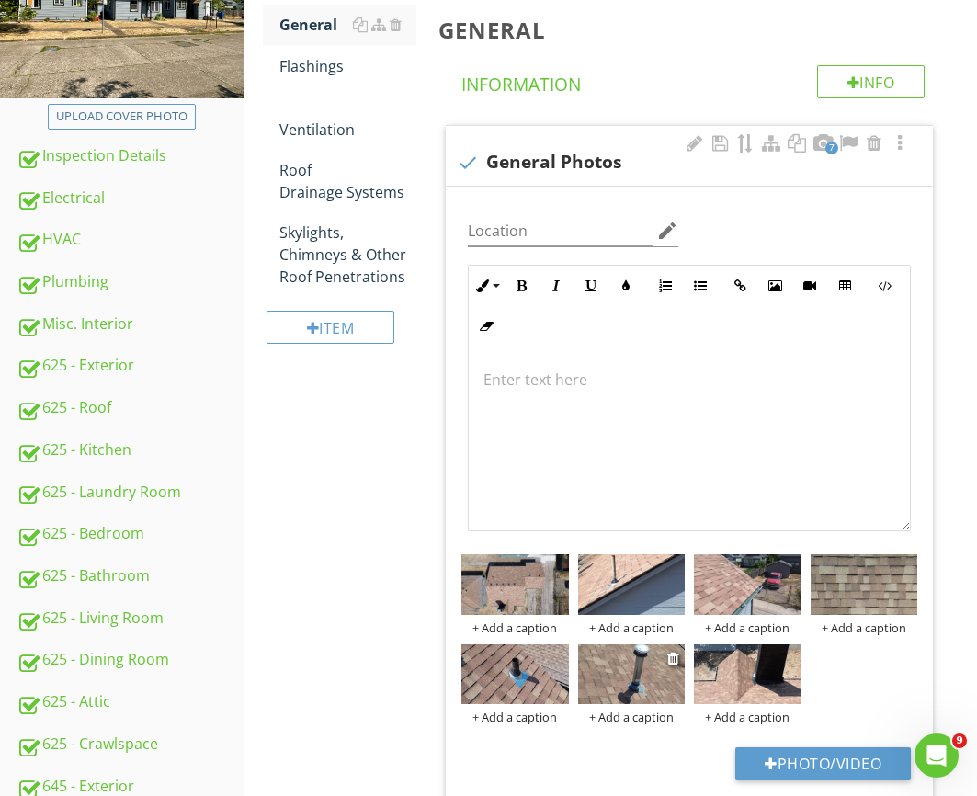
scroll to position [405, 0]
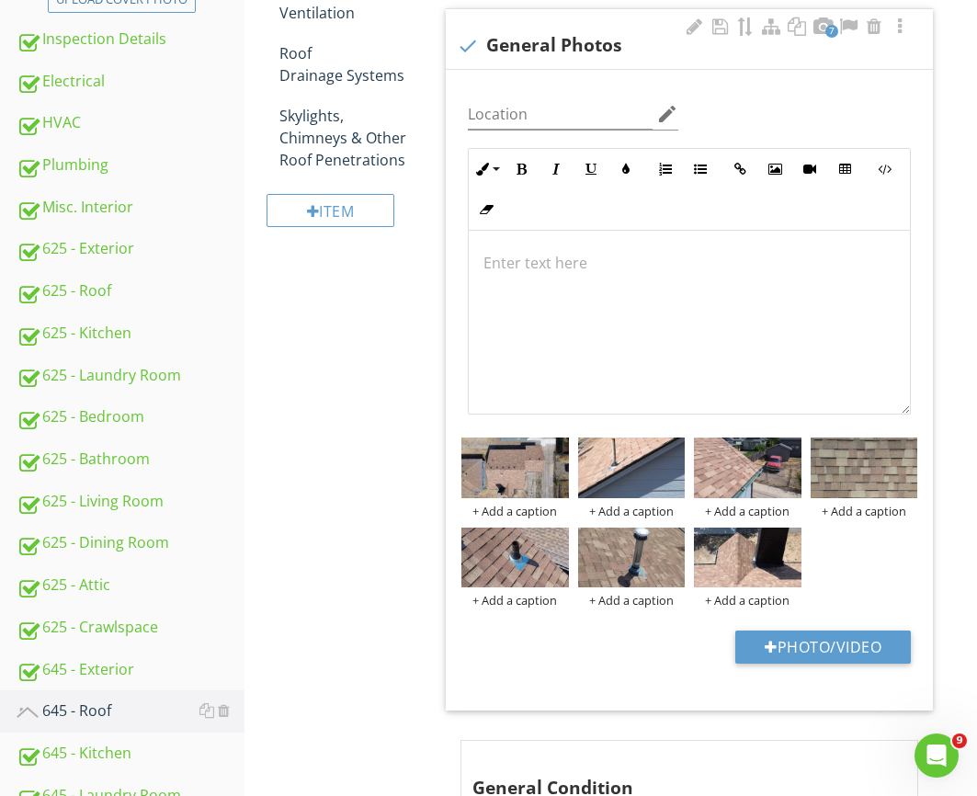
click at [597, 200] on div "Inline Style XLarge Large Normal Small Light Small/Light Bold Italic Underline …" at bounding box center [689, 189] width 443 height 83
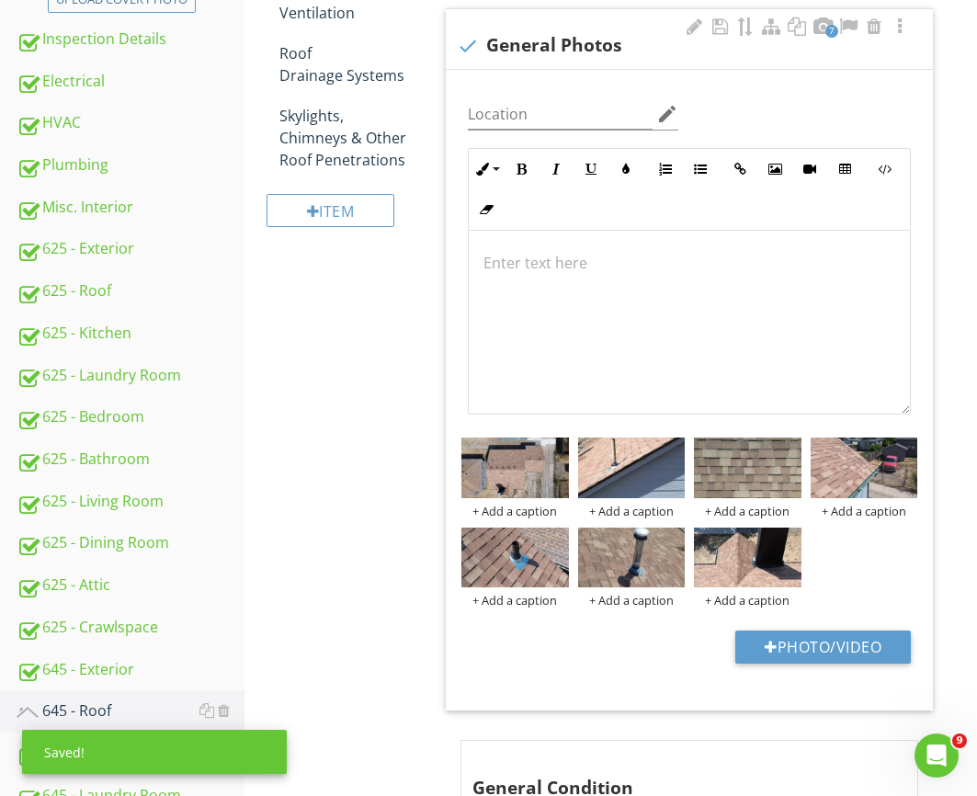
click at [735, 349] on div at bounding box center [689, 322] width 441 height 184
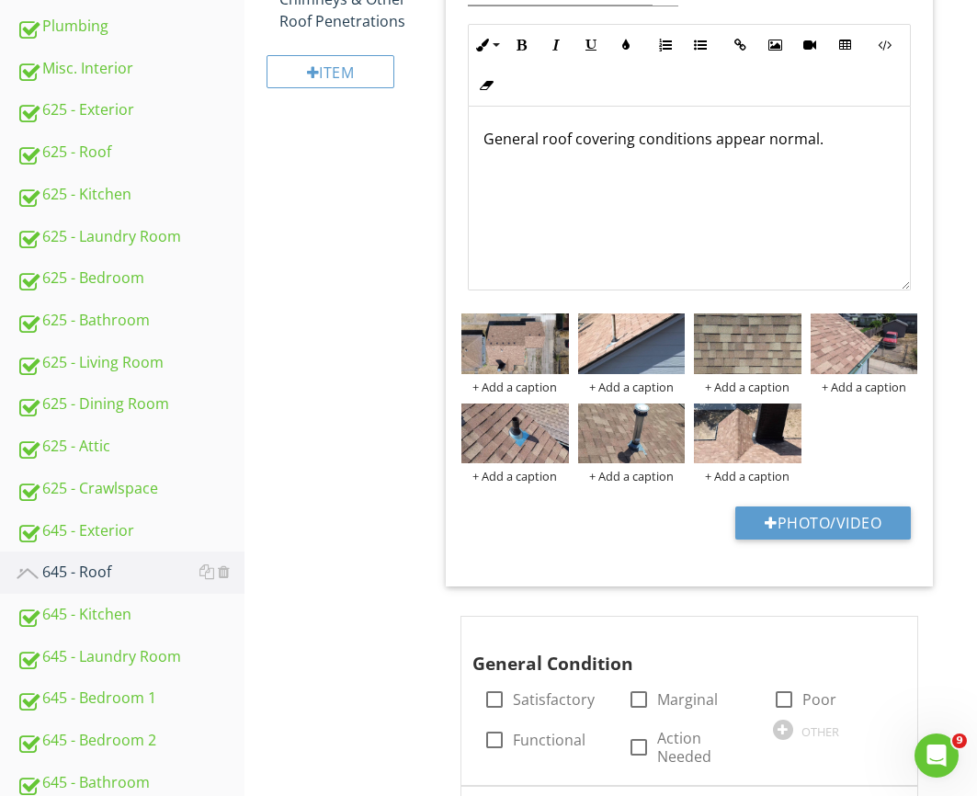
scroll to position [724, 0]
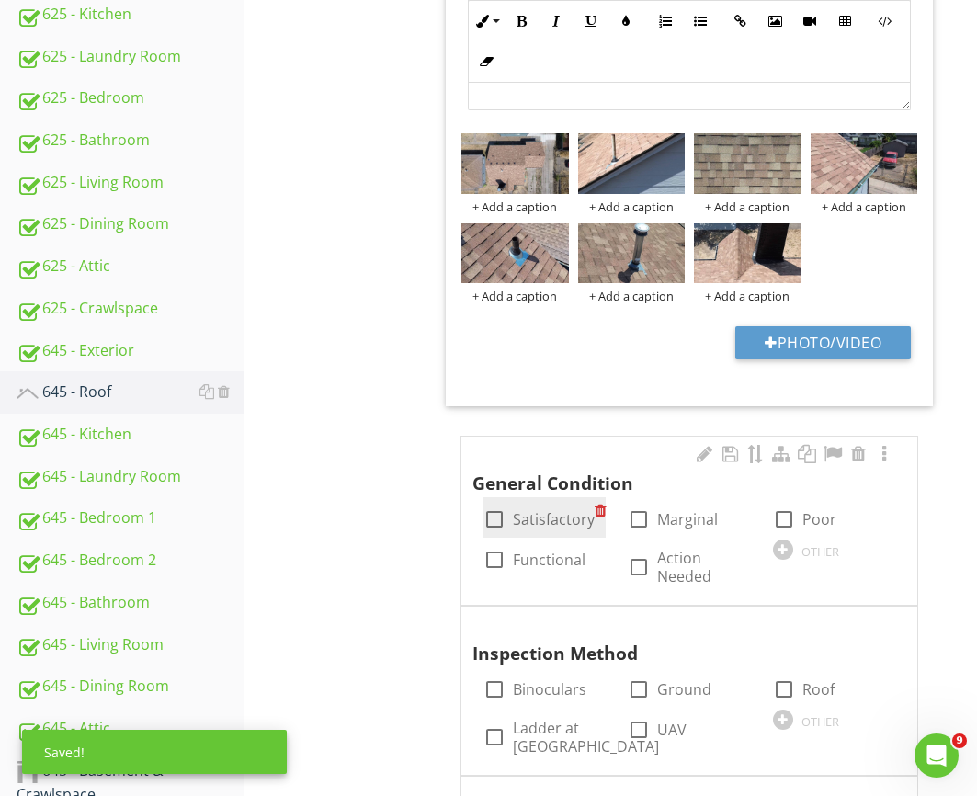
click at [560, 520] on label "Satisfactory" at bounding box center [554, 519] width 82 height 18
checkbox input "true"
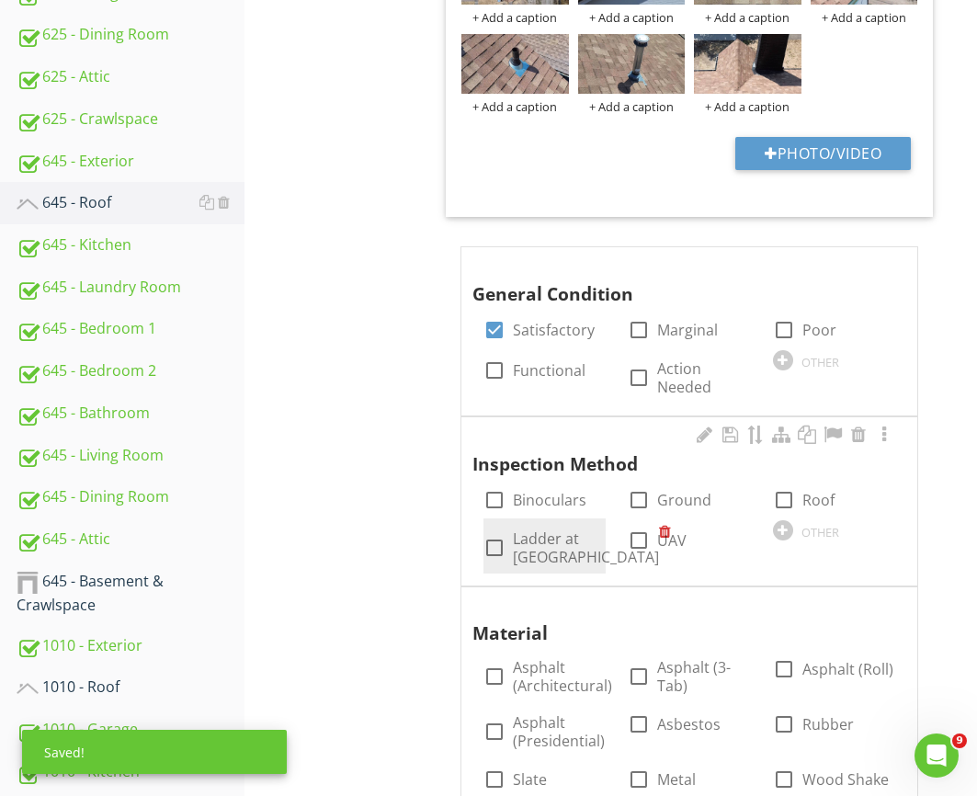
scroll to position [929, 0]
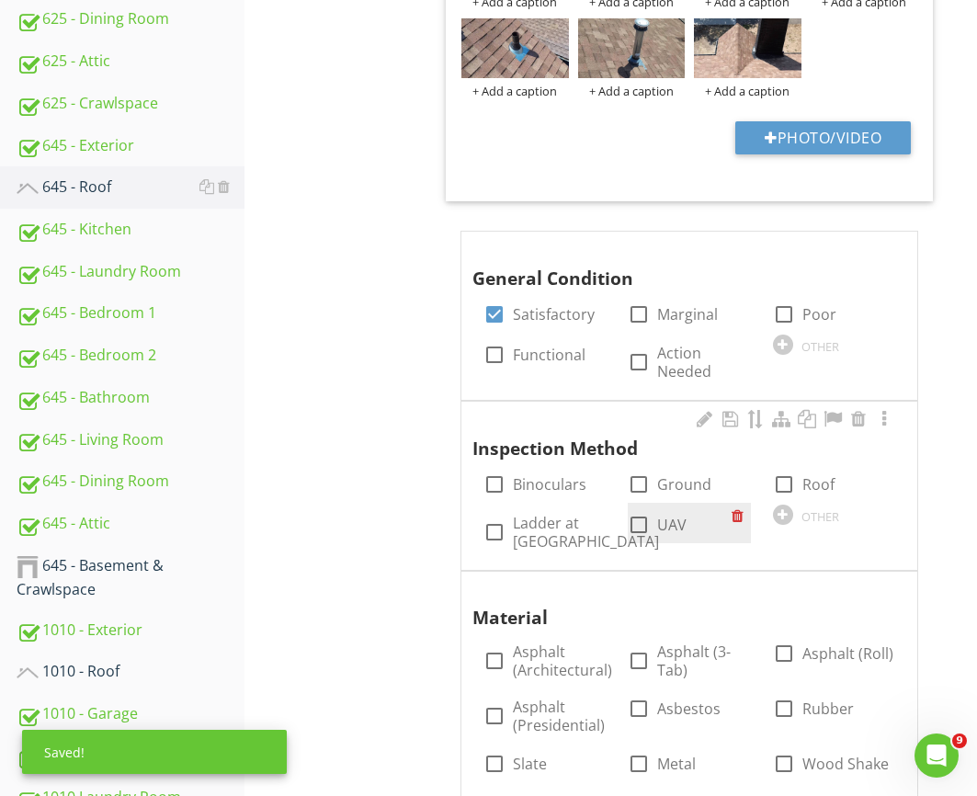
click at [669, 528] on label "UAV" at bounding box center [671, 525] width 29 height 18
checkbox input "true"
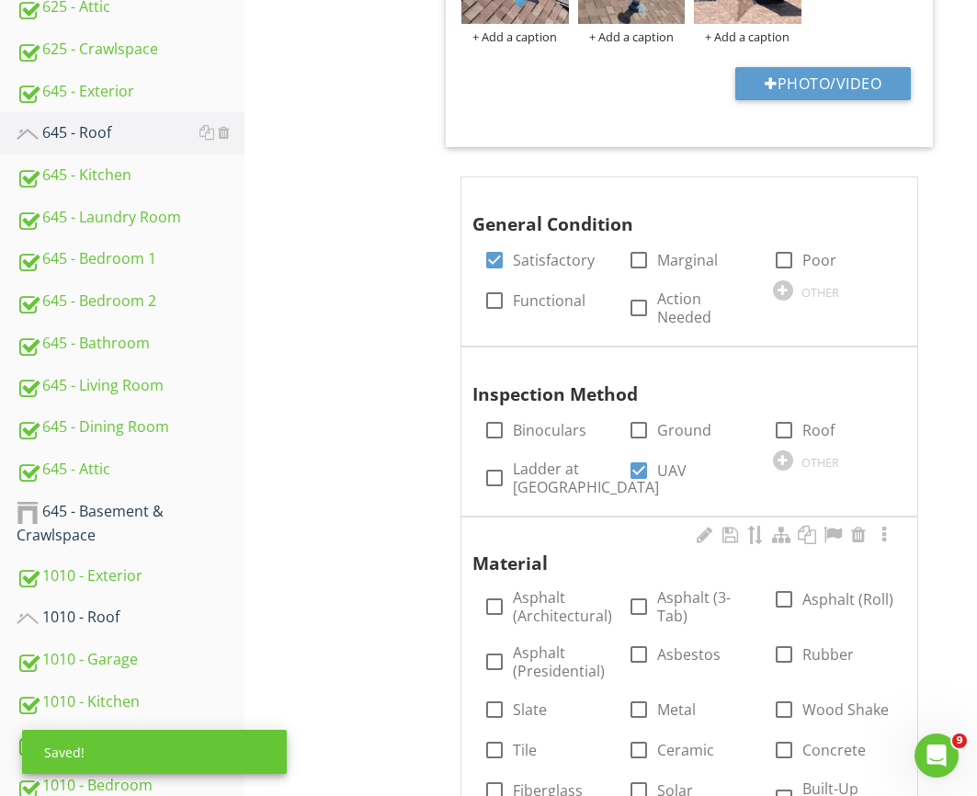
scroll to position [1002, 0]
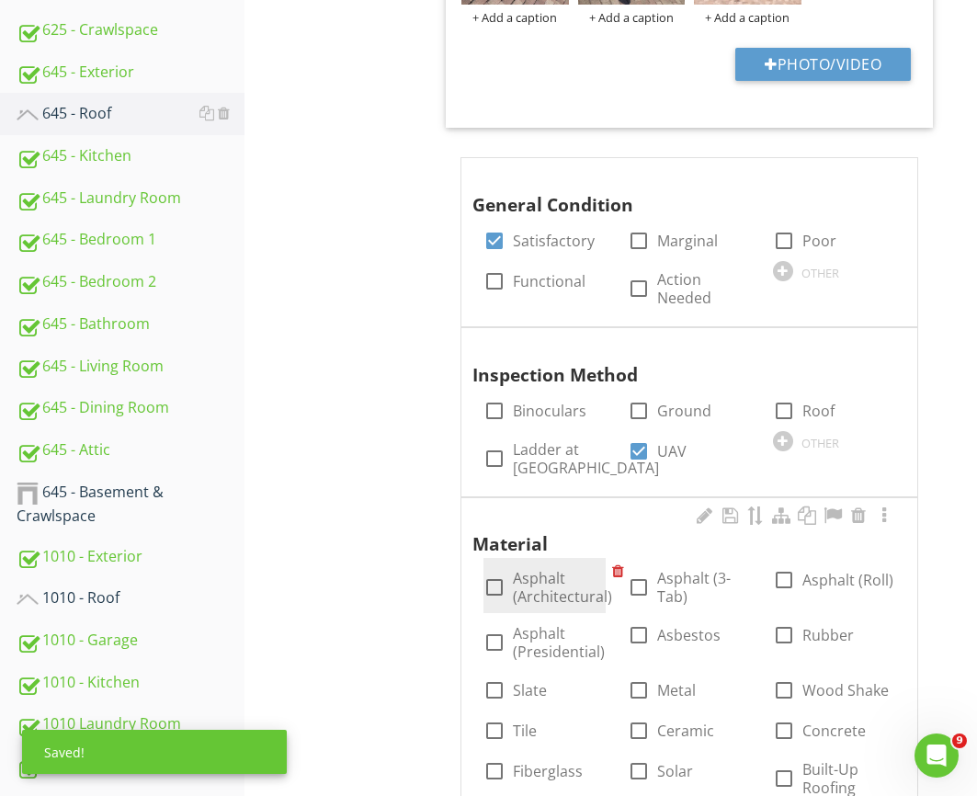
click at [524, 577] on label "Asphalt (Architectural)" at bounding box center [562, 587] width 99 height 37
checkbox input "true"
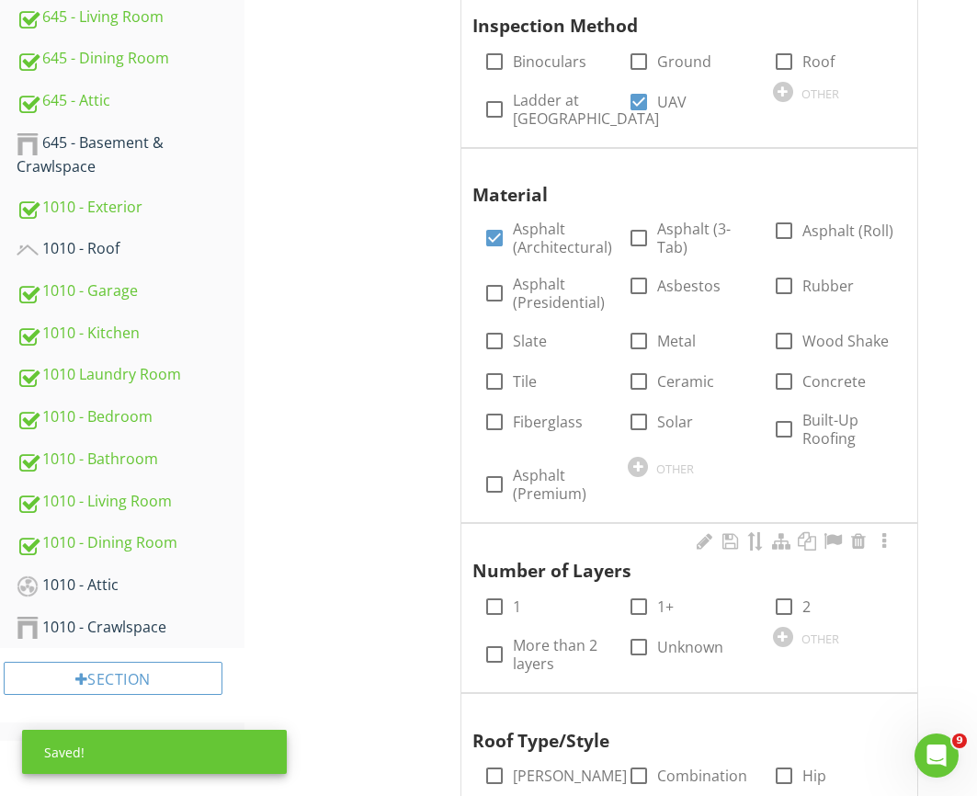
scroll to position [1355, 0]
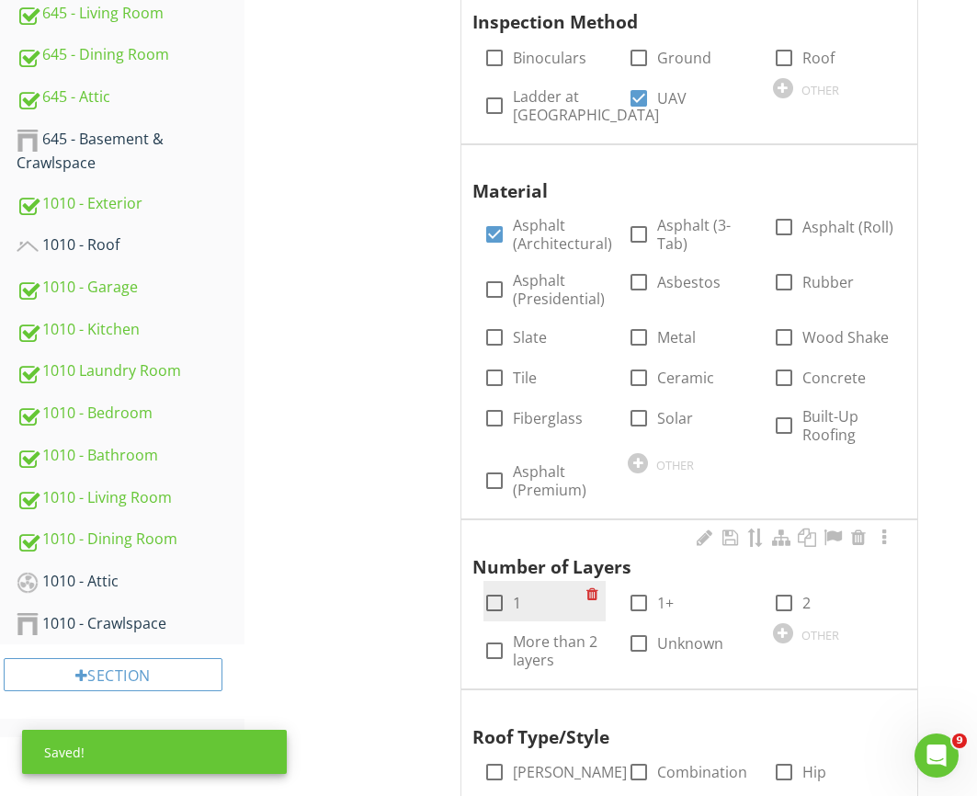
click at [487, 600] on div at bounding box center [494, 603] width 31 height 31
checkbox input "true"
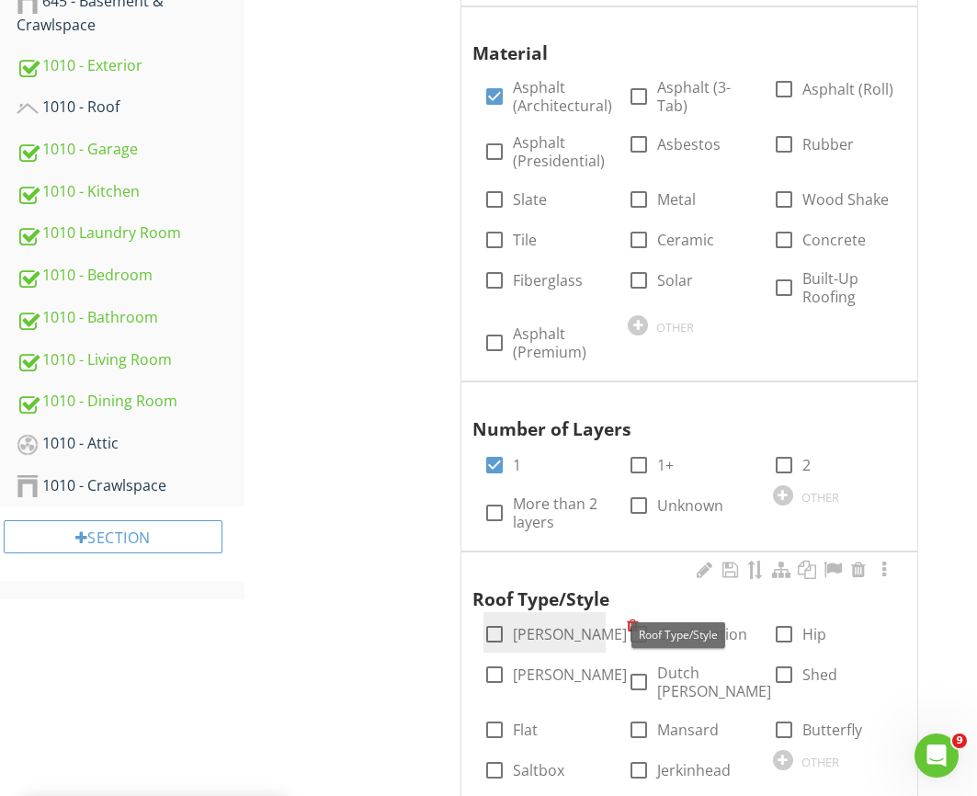
scroll to position [1497, 0]
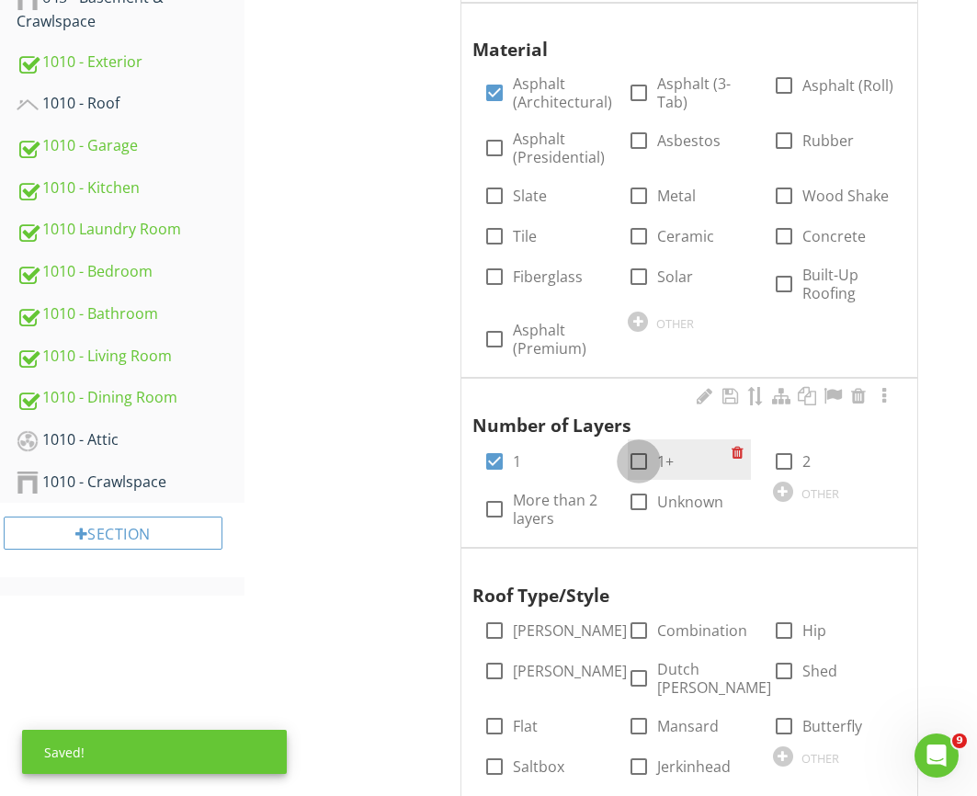
click at [648, 466] on div at bounding box center [638, 461] width 31 height 31
checkbox input "true"
click at [515, 464] on label "1" at bounding box center [517, 461] width 8 height 18
checkbox input "false"
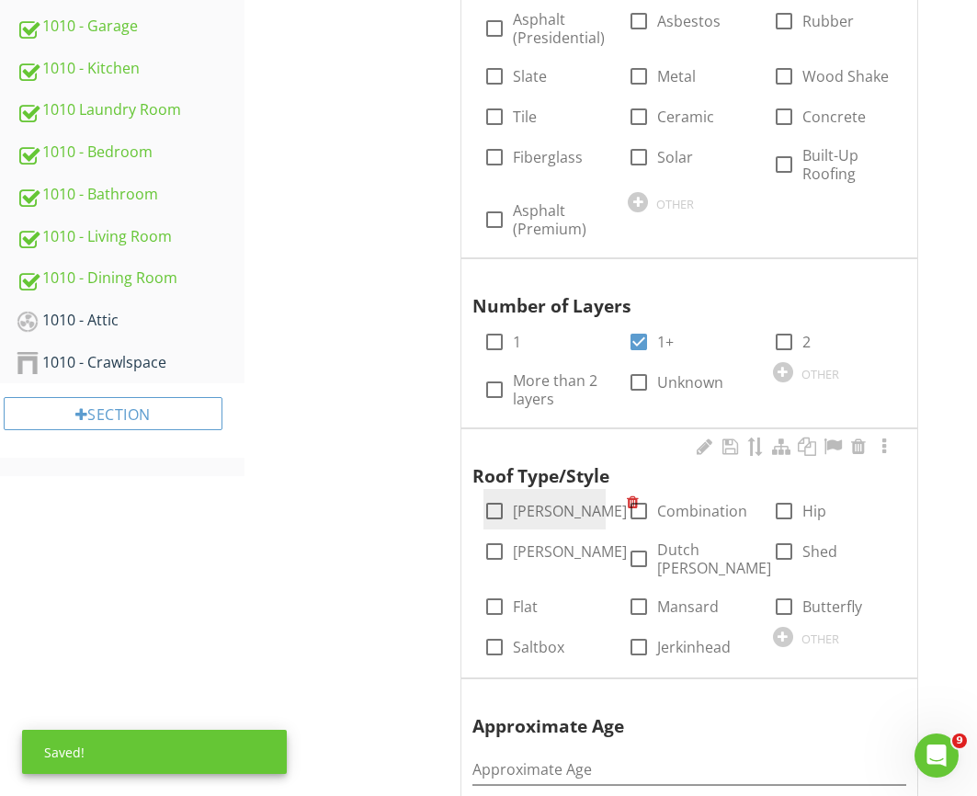
click at [533, 514] on label "Gable" at bounding box center [570, 511] width 114 height 18
checkbox input "true"
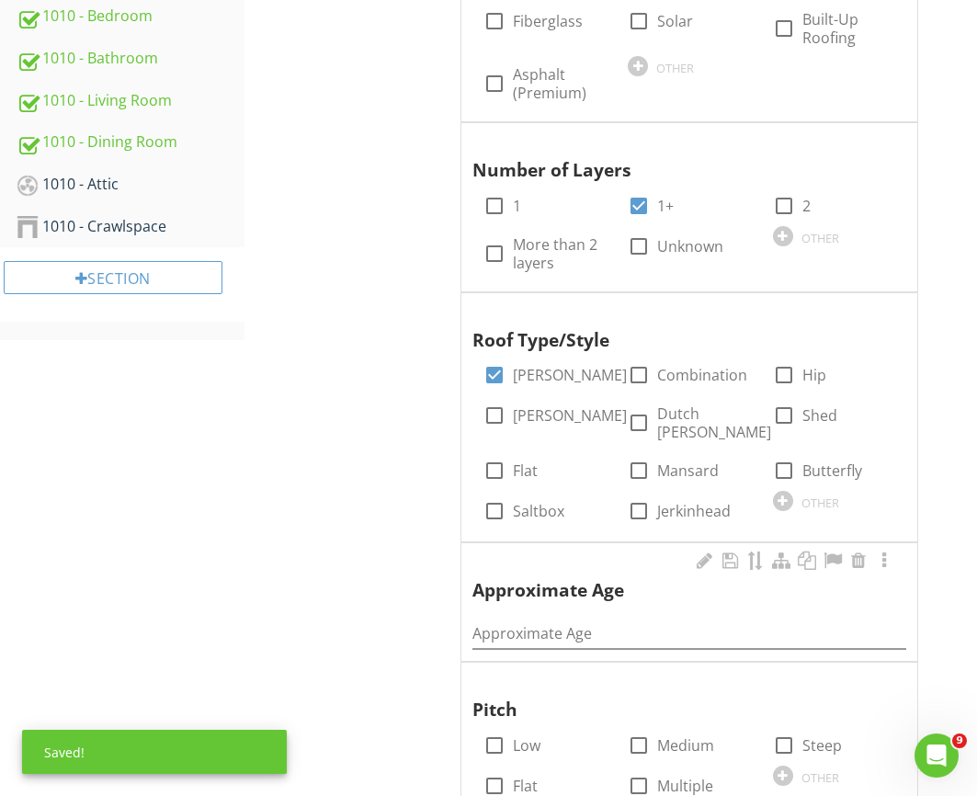
scroll to position [1899, 0]
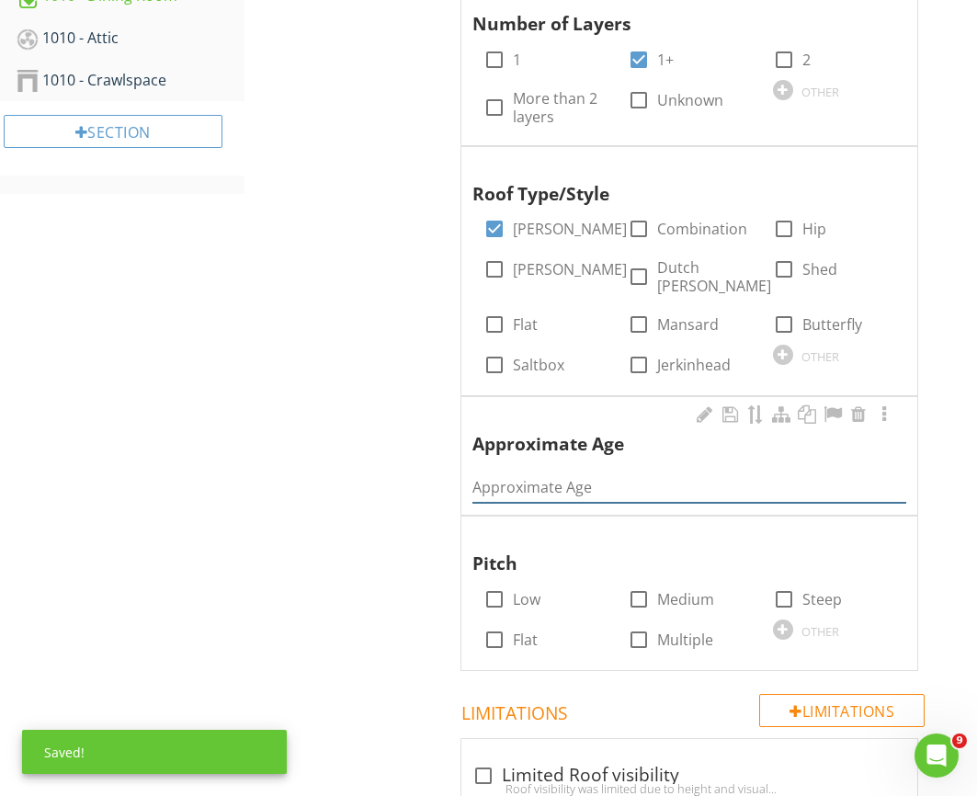
click at [546, 484] on input "Approximate Age" at bounding box center [690, 488] width 434 height 30
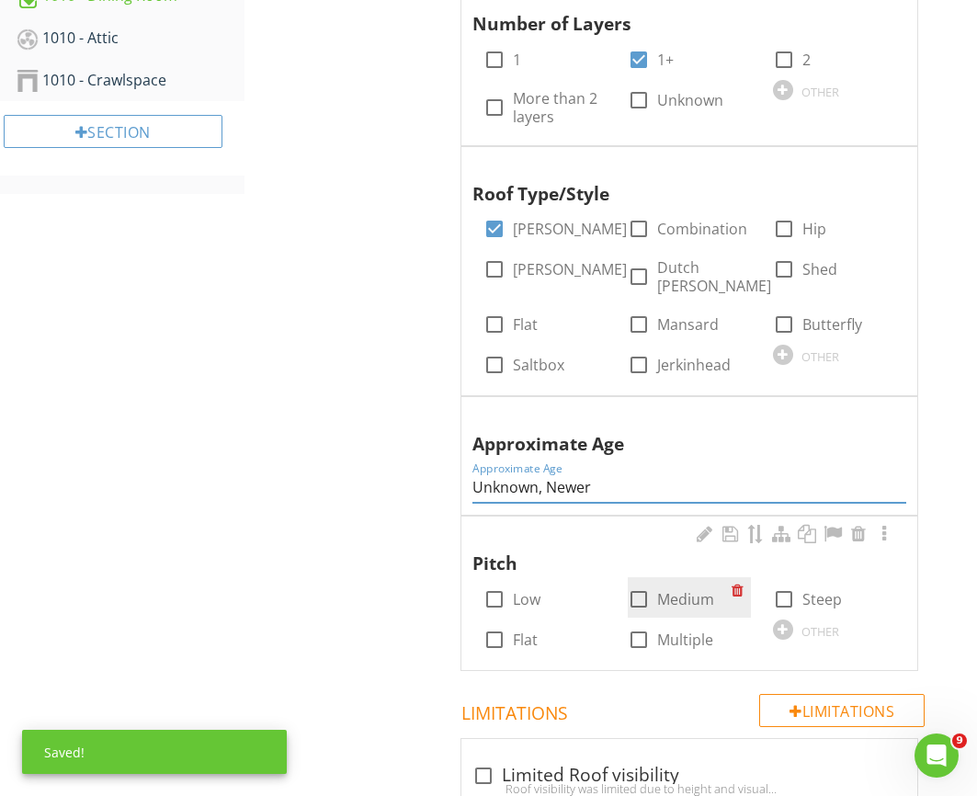
type input "Unknown, Newer"
click at [641, 586] on div at bounding box center [638, 599] width 31 height 31
checkbox input "true"
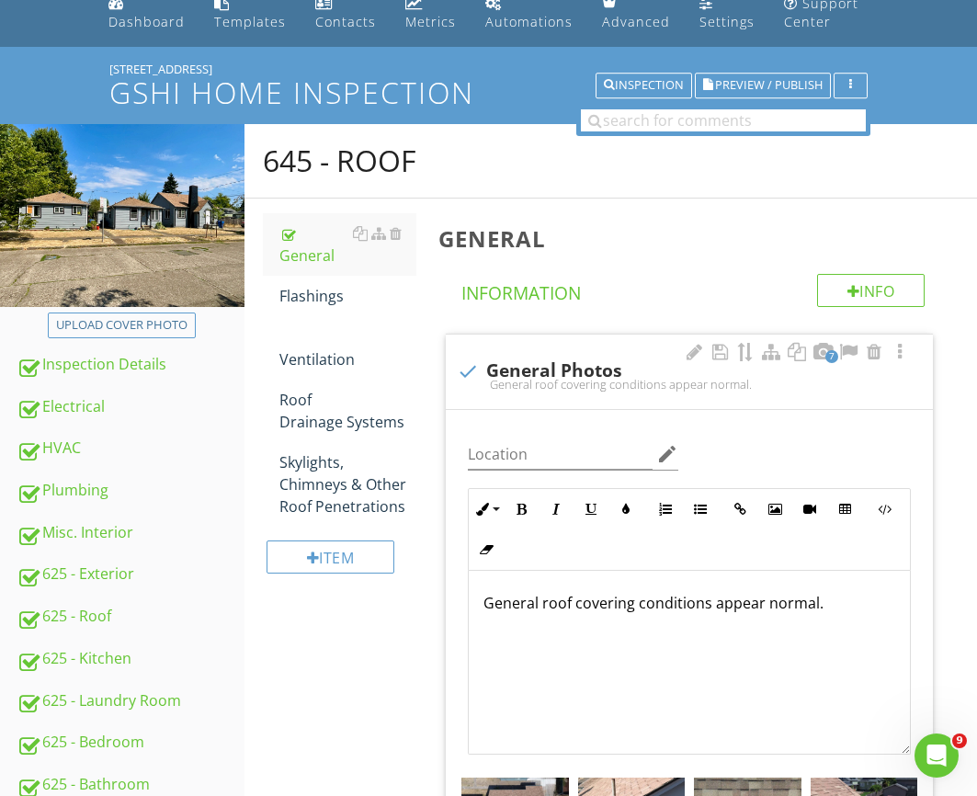
scroll to position [0, 0]
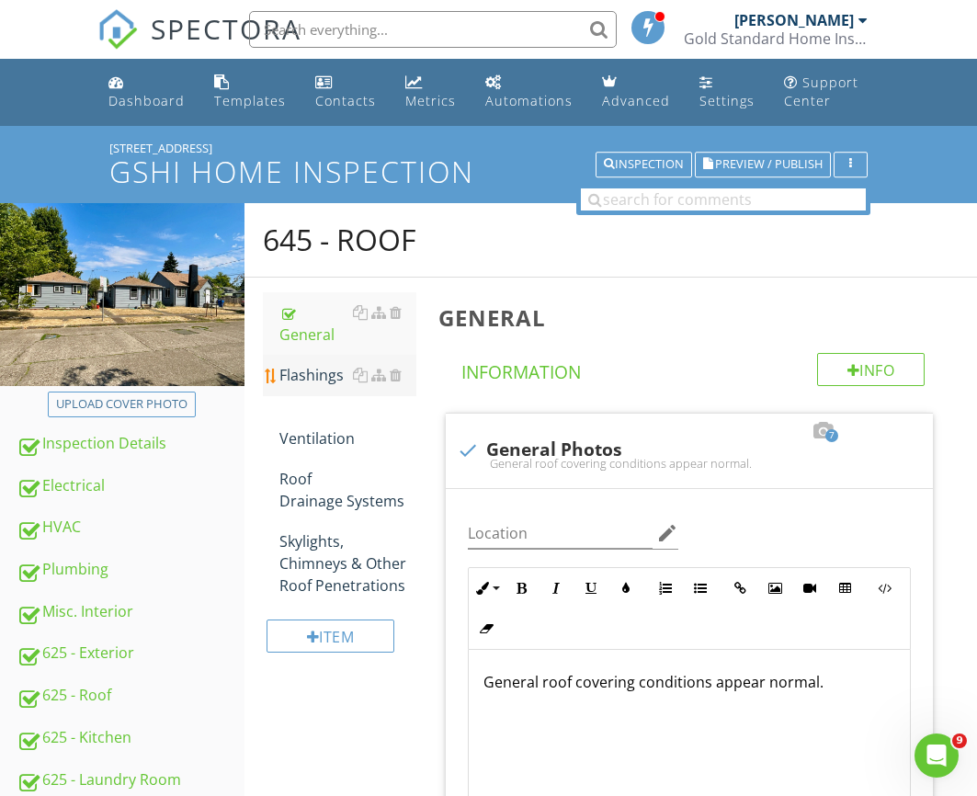
click at [309, 364] on div "Flashings" at bounding box center [348, 375] width 137 height 22
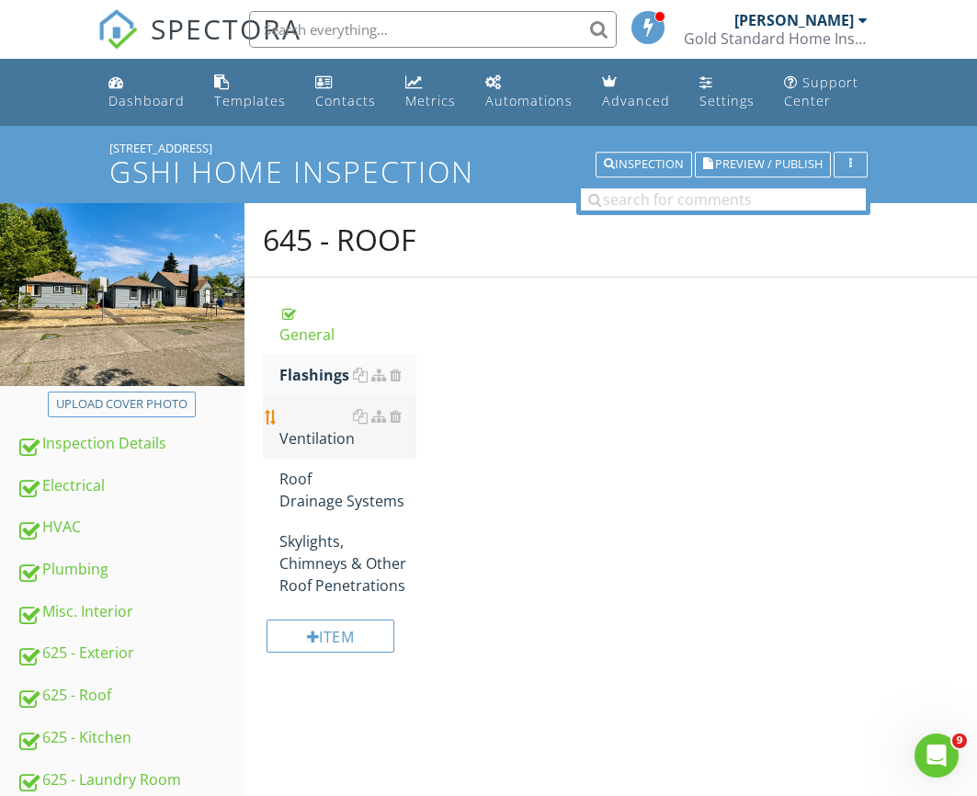
click at [301, 406] on div "Ventilation" at bounding box center [348, 428] width 137 height 44
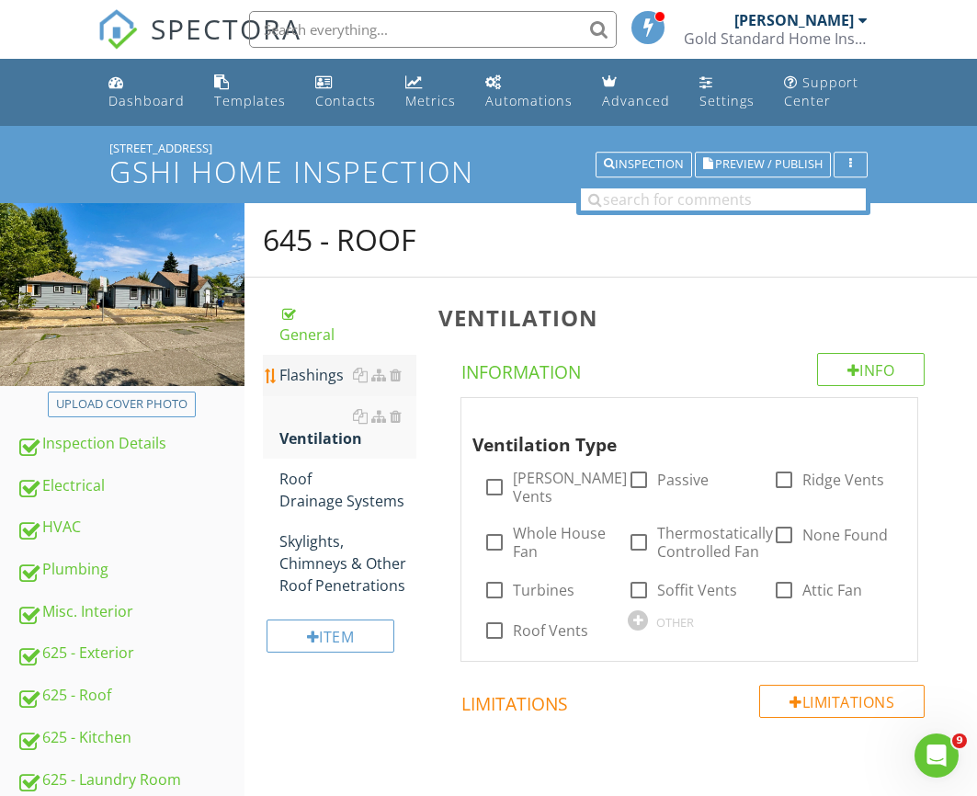
click at [308, 364] on div "Flashings" at bounding box center [348, 375] width 137 height 22
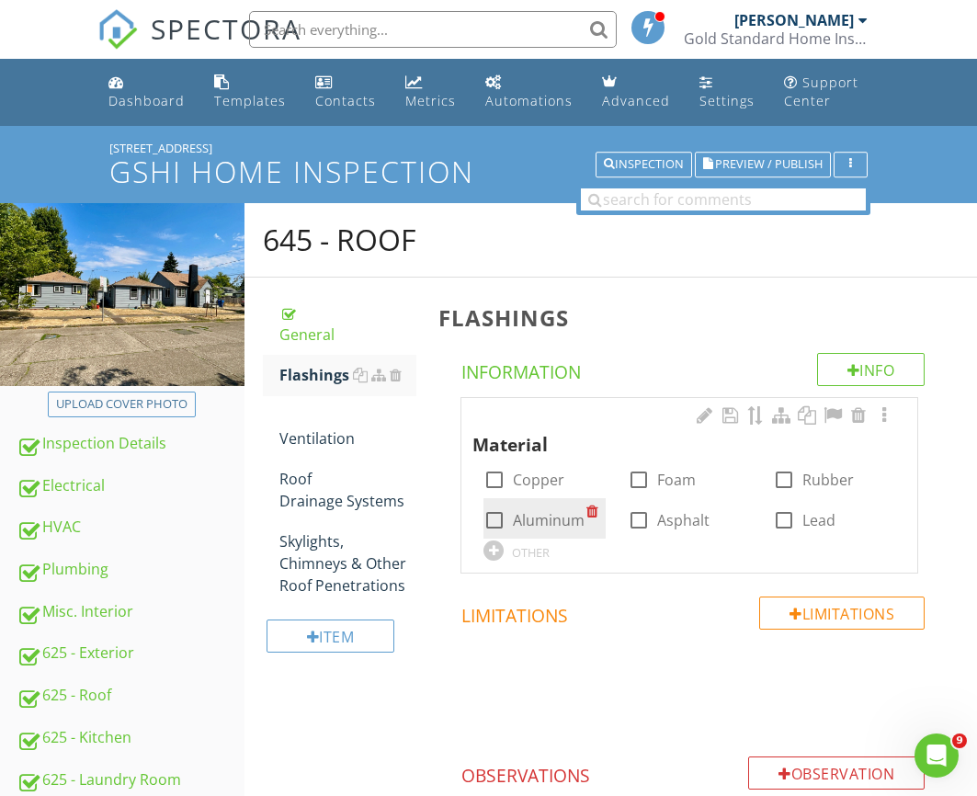
click at [534, 513] on label "Aluminum" at bounding box center [549, 520] width 72 height 18
checkbox input "true"
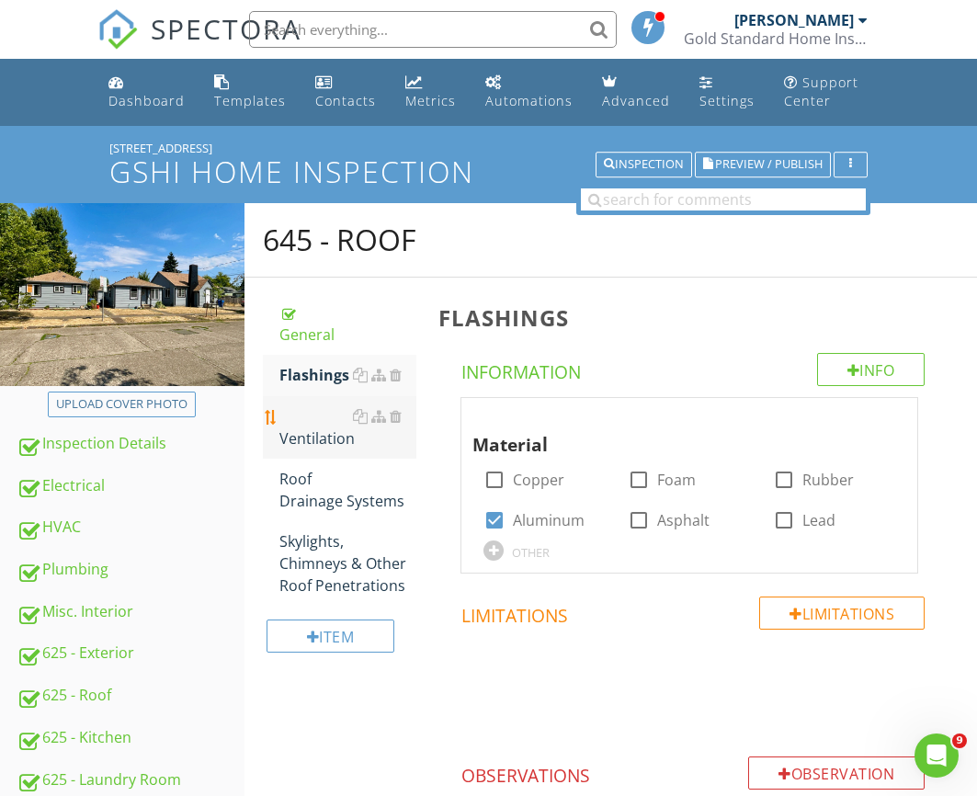
click at [351, 406] on div "Ventilation" at bounding box center [348, 428] width 137 height 44
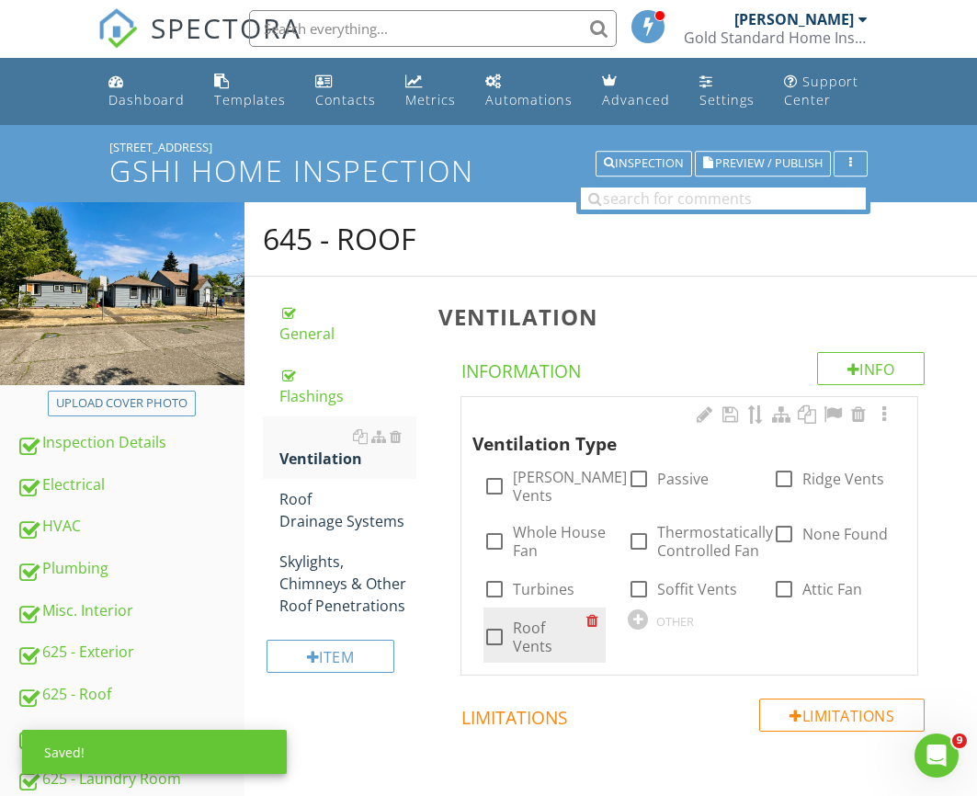
click at [518, 619] on label "Roof Vents" at bounding box center [550, 637] width 74 height 37
checkbox input "true"
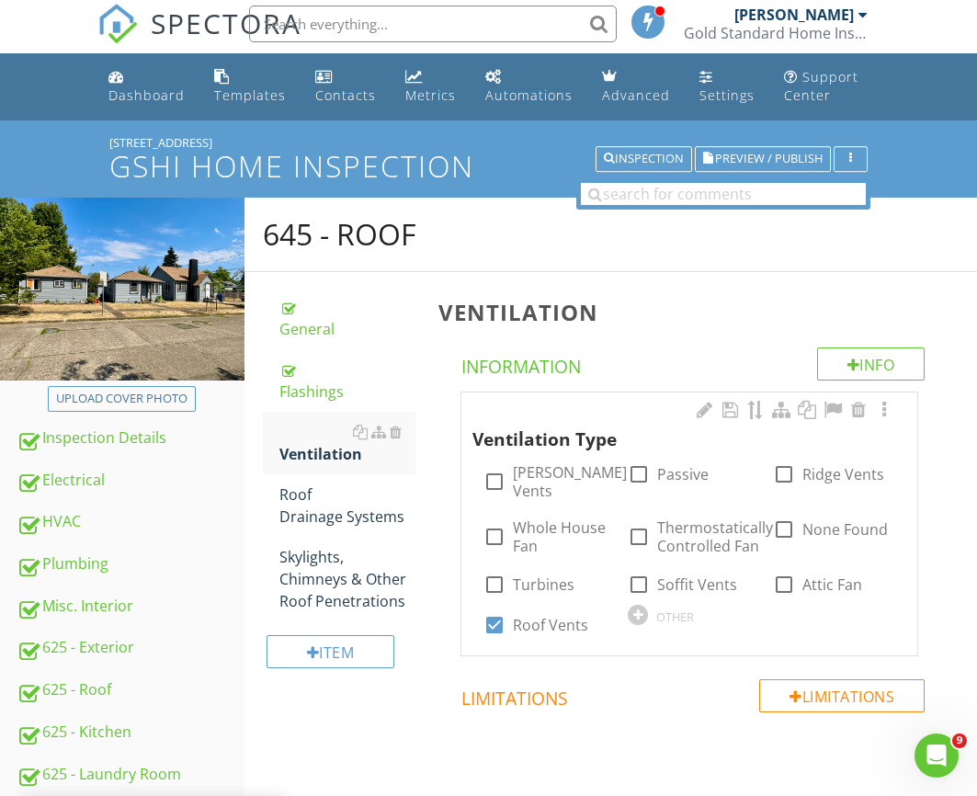
scroll to position [7, 0]
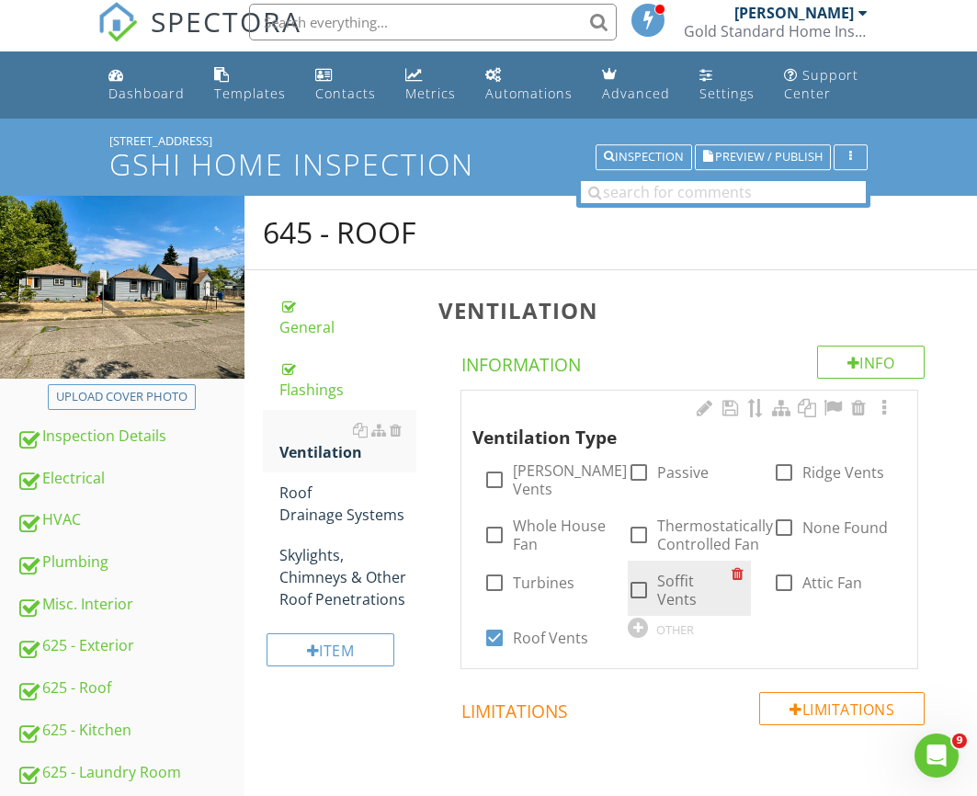
click at [700, 576] on label "Soffit Vents" at bounding box center [694, 590] width 74 height 37
checkbox input "true"
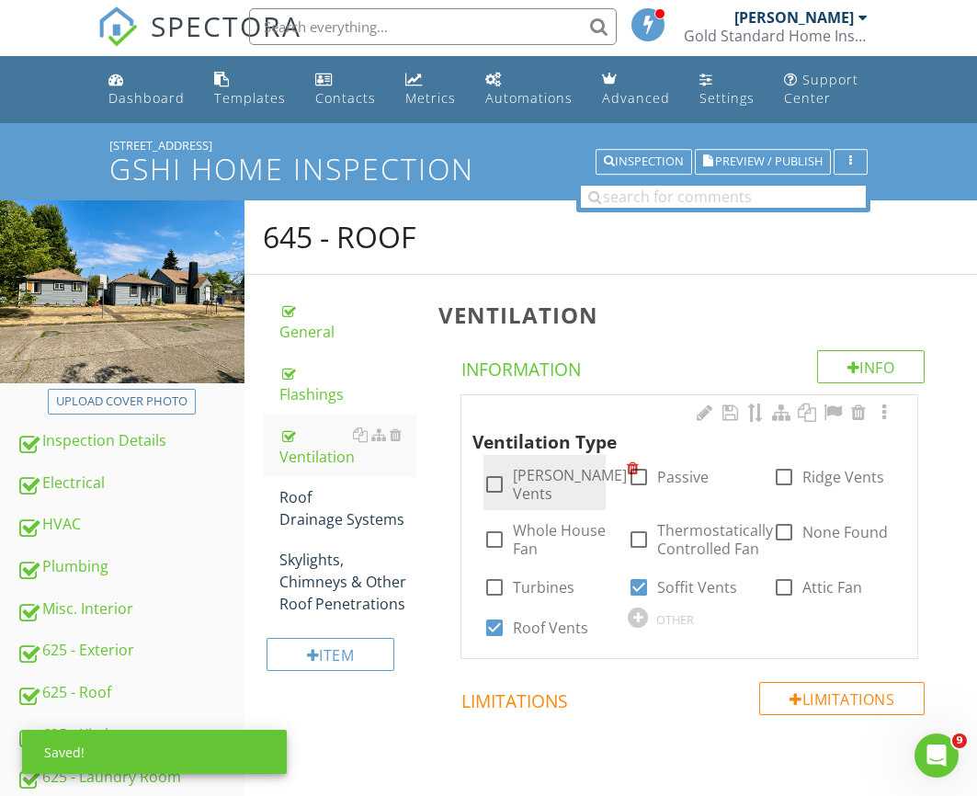
click at [539, 485] on label "Gable Vents" at bounding box center [570, 484] width 114 height 37
checkbox input "true"
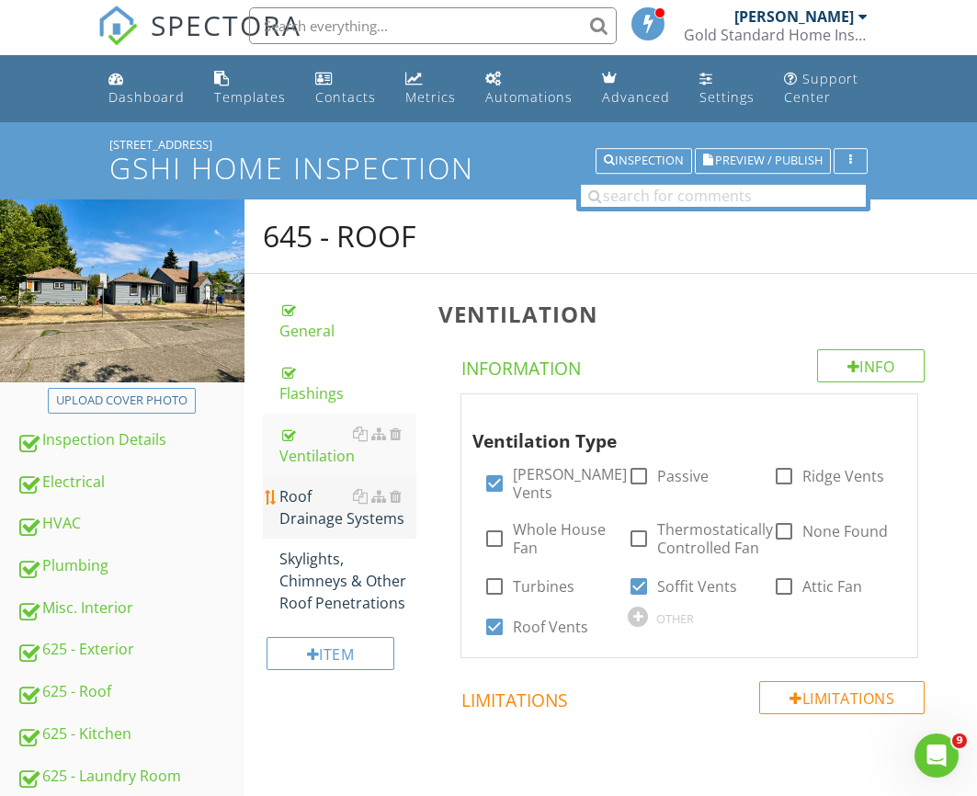
scroll to position [3, 0]
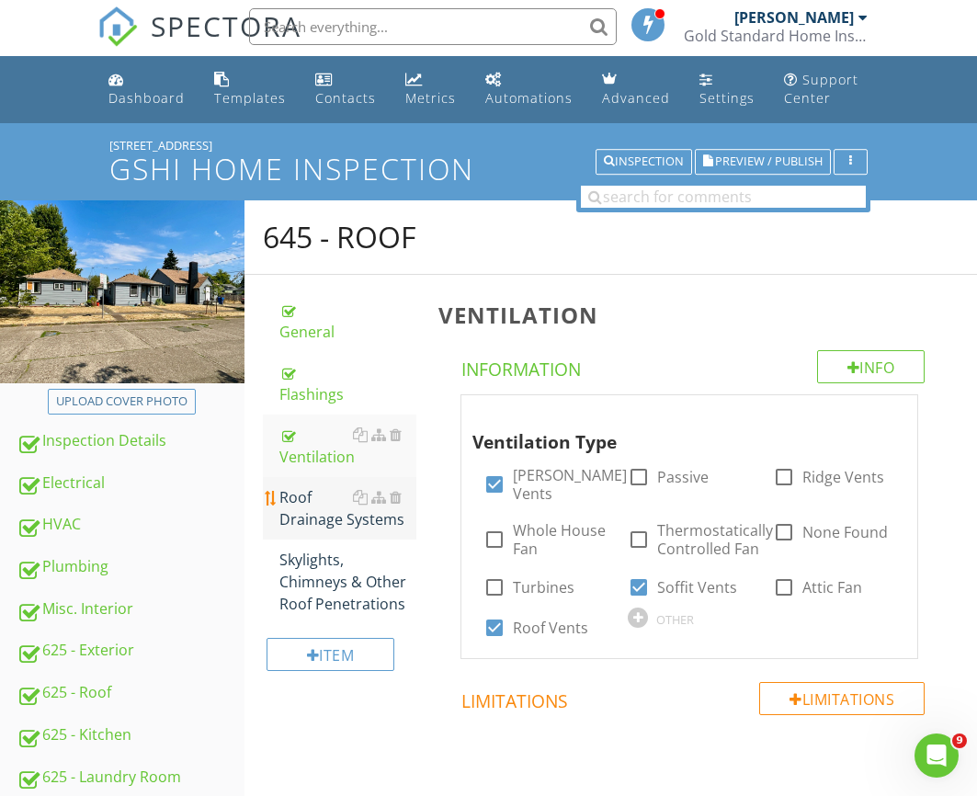
click at [299, 507] on div "Roof Drainage Systems" at bounding box center [348, 508] width 137 height 44
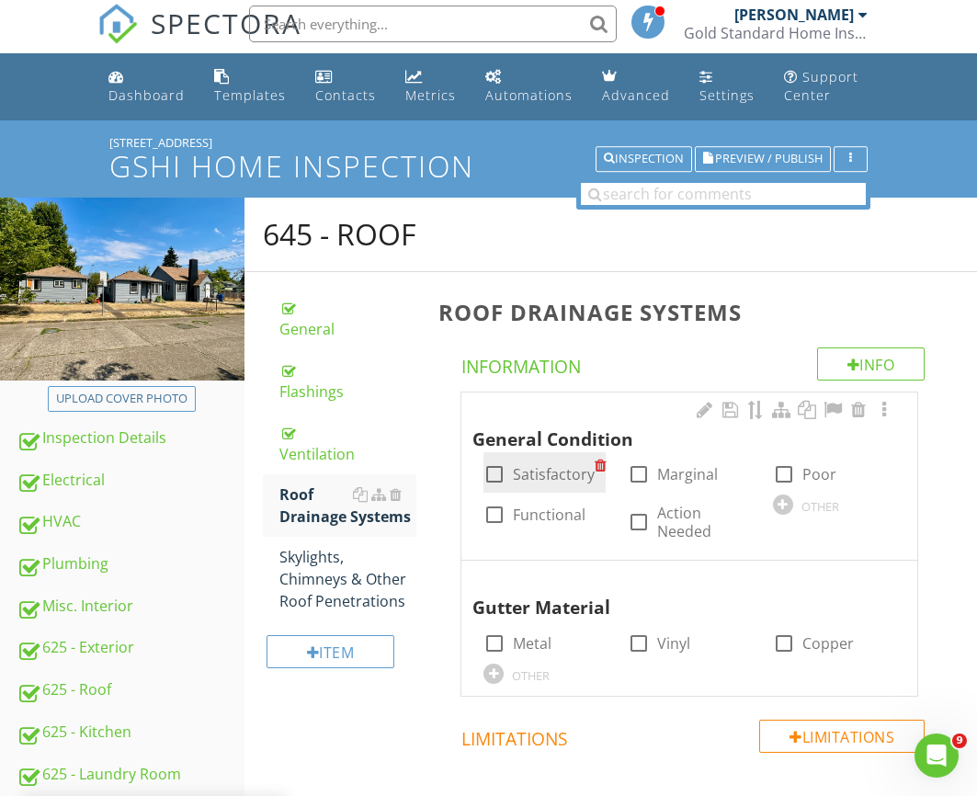
scroll to position [10, 0]
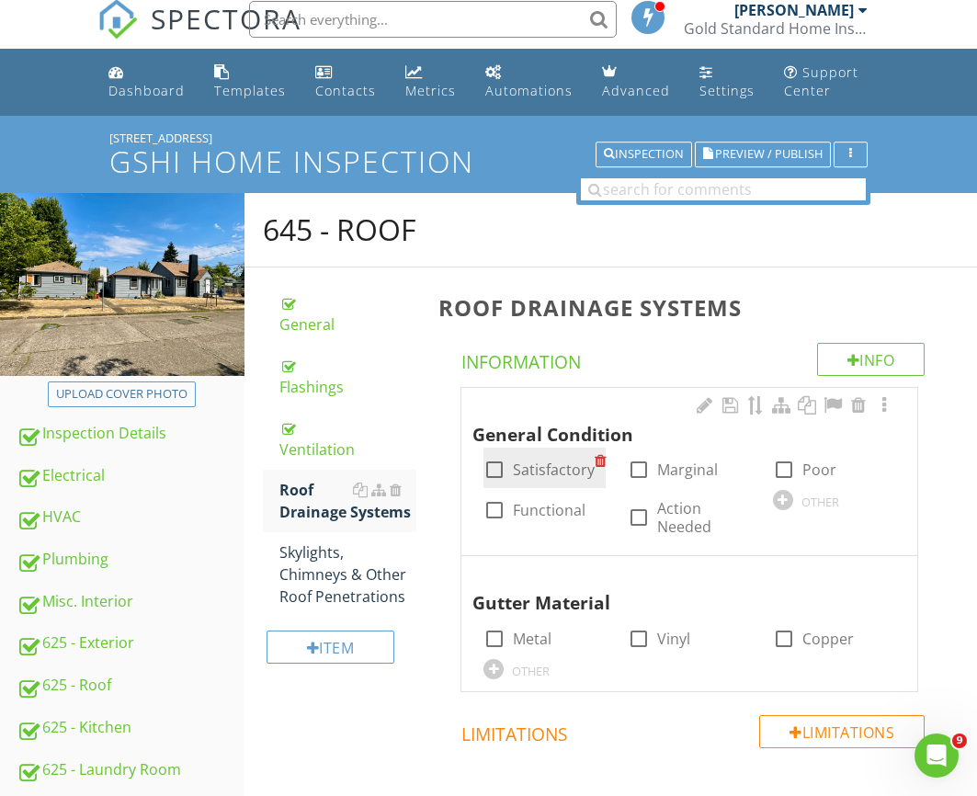
click at [506, 478] on div at bounding box center [494, 469] width 31 height 31
checkbox input "true"
drag, startPoint x: 523, startPoint y: 637, endPoint x: 460, endPoint y: 620, distance: 65.8
click at [523, 637] on label "Metal" at bounding box center [532, 639] width 39 height 18
checkbox input "true"
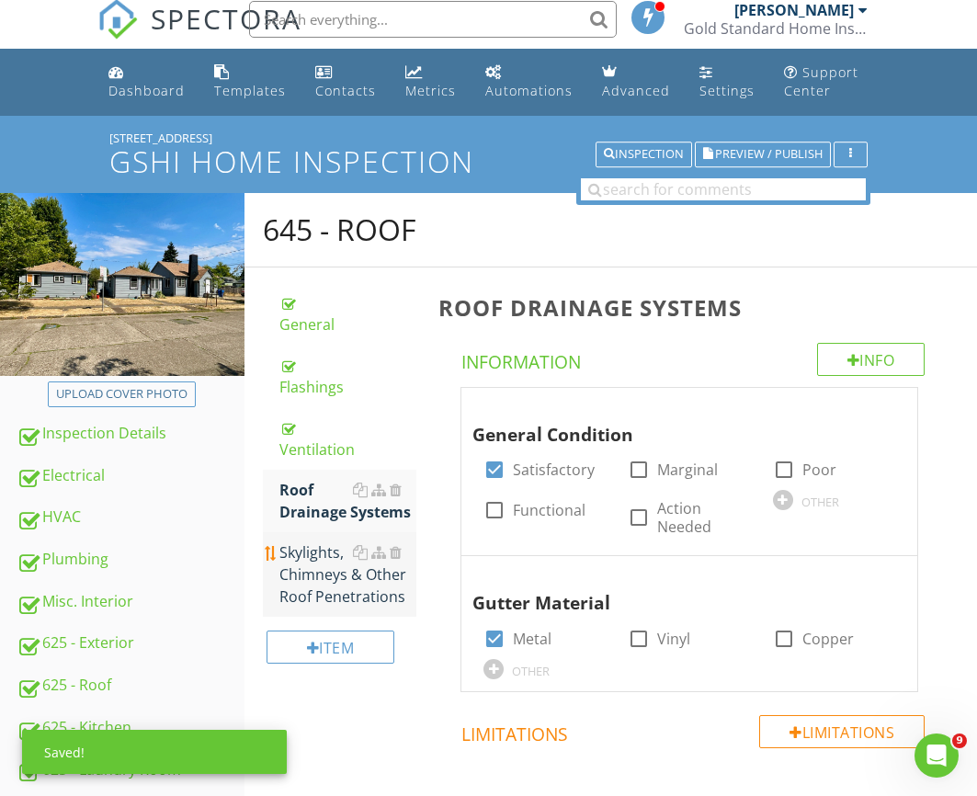
click at [307, 588] on link "Skylights, Chimneys & Other Roof Penetrations" at bounding box center [348, 574] width 137 height 85
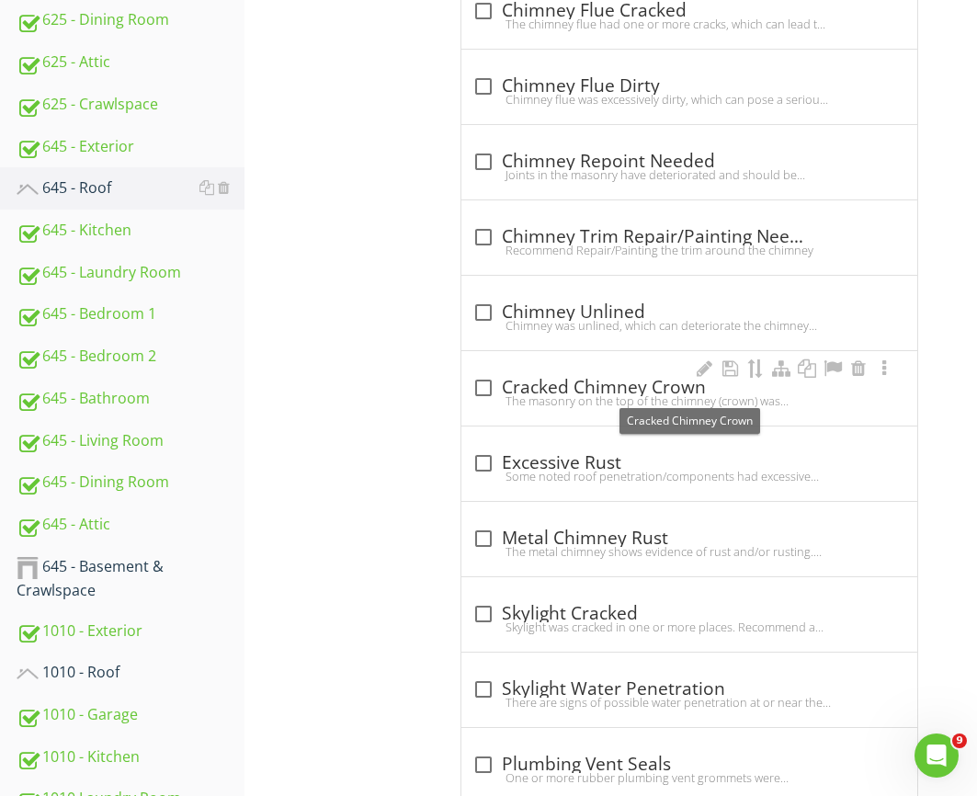
scroll to position [776, 0]
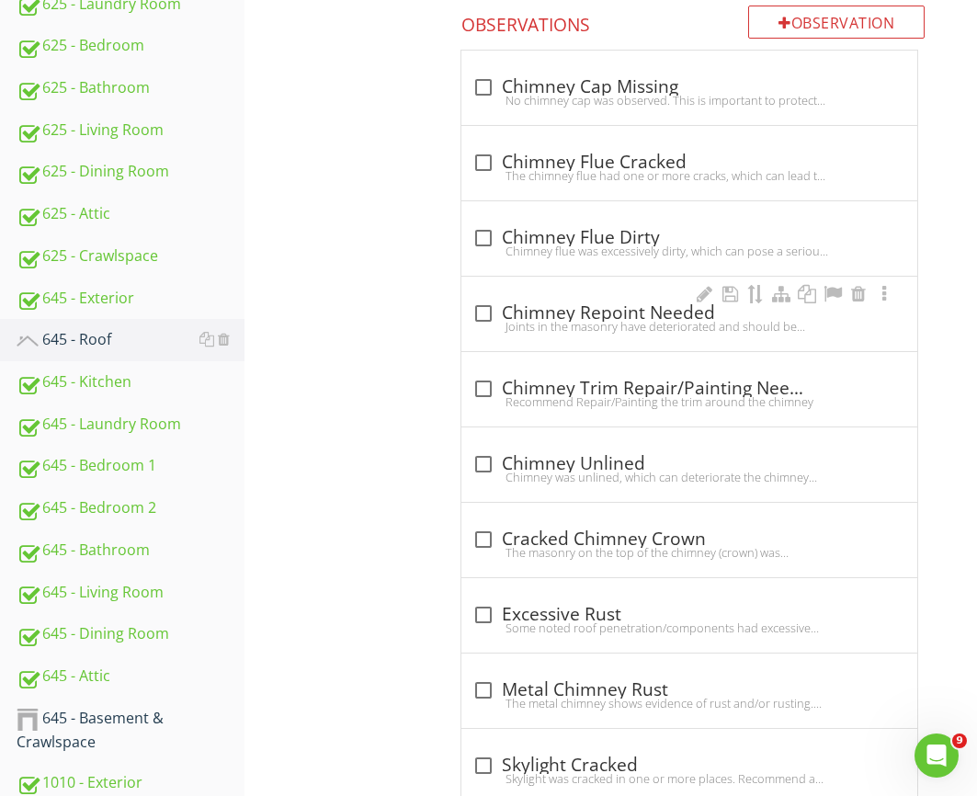
click at [509, 323] on div "Joints in the masonry have deteriorated and should be repointed. (Repointing is…" at bounding box center [690, 326] width 434 height 15
checkbox input "true"
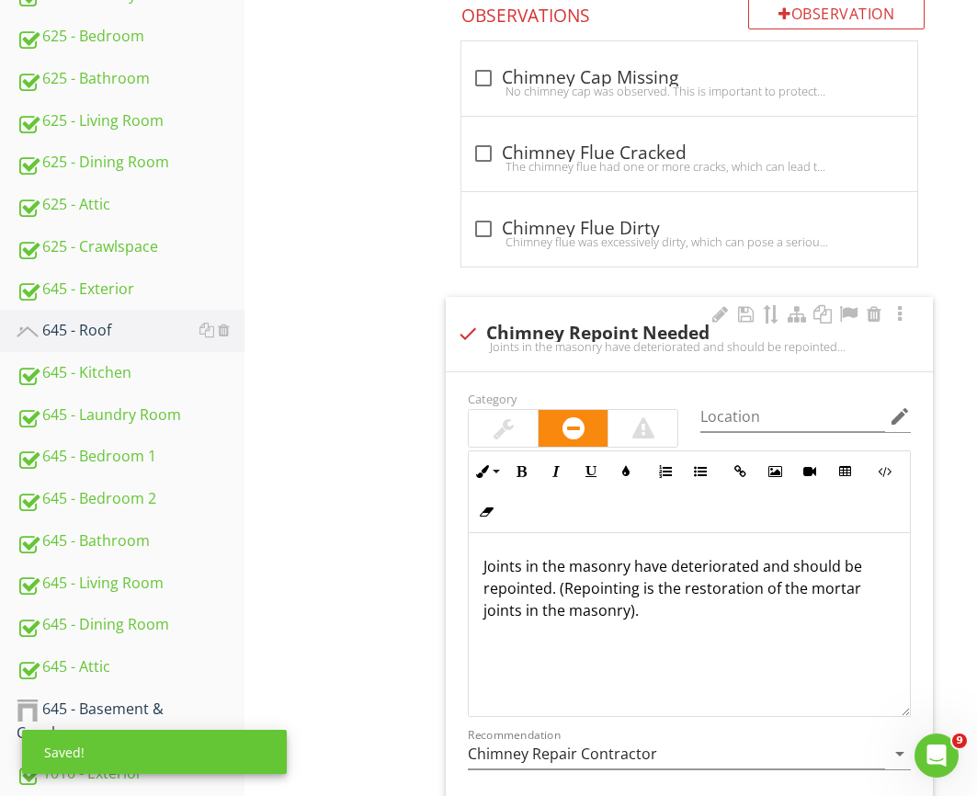
scroll to position [786, 0]
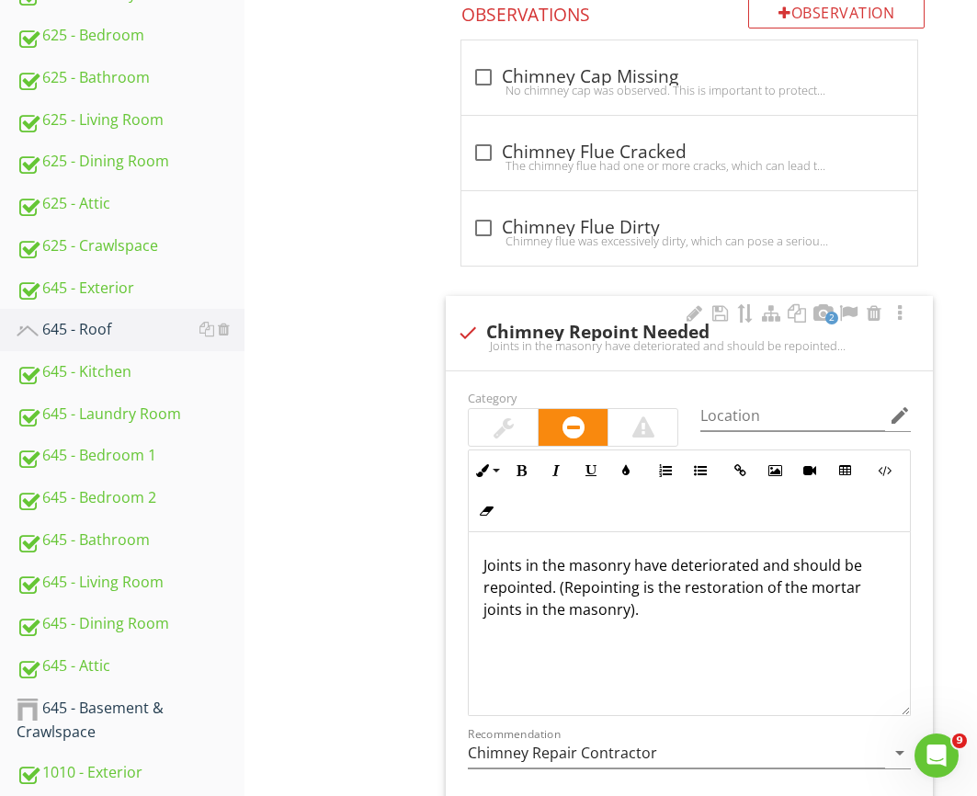
click at [690, 628] on div "Joints in the masonry have deteriorated and should be repointed. (Repointing is…" at bounding box center [689, 624] width 441 height 184
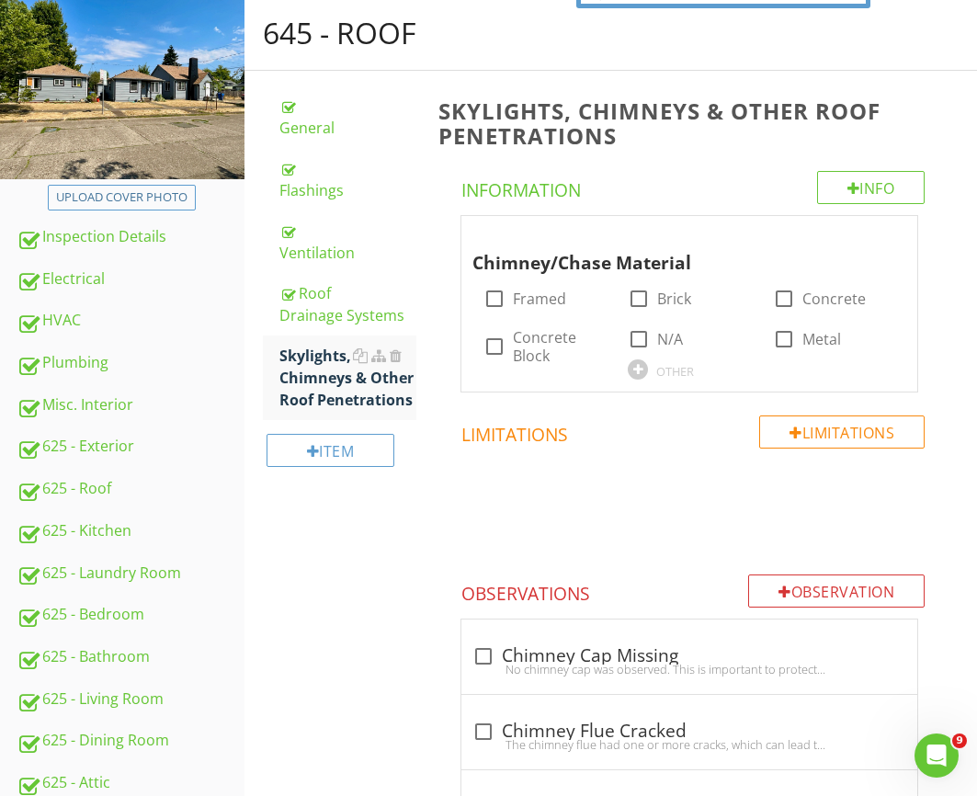
scroll to position [0, 0]
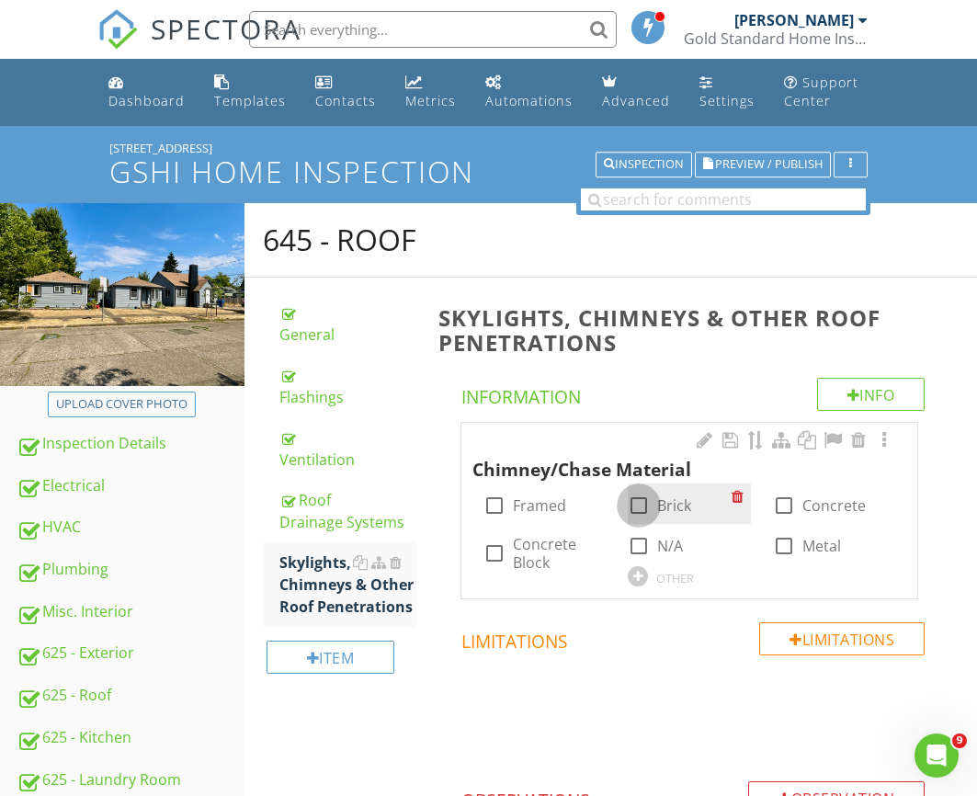
click at [640, 511] on div at bounding box center [638, 505] width 31 height 31
checkbox input "true"
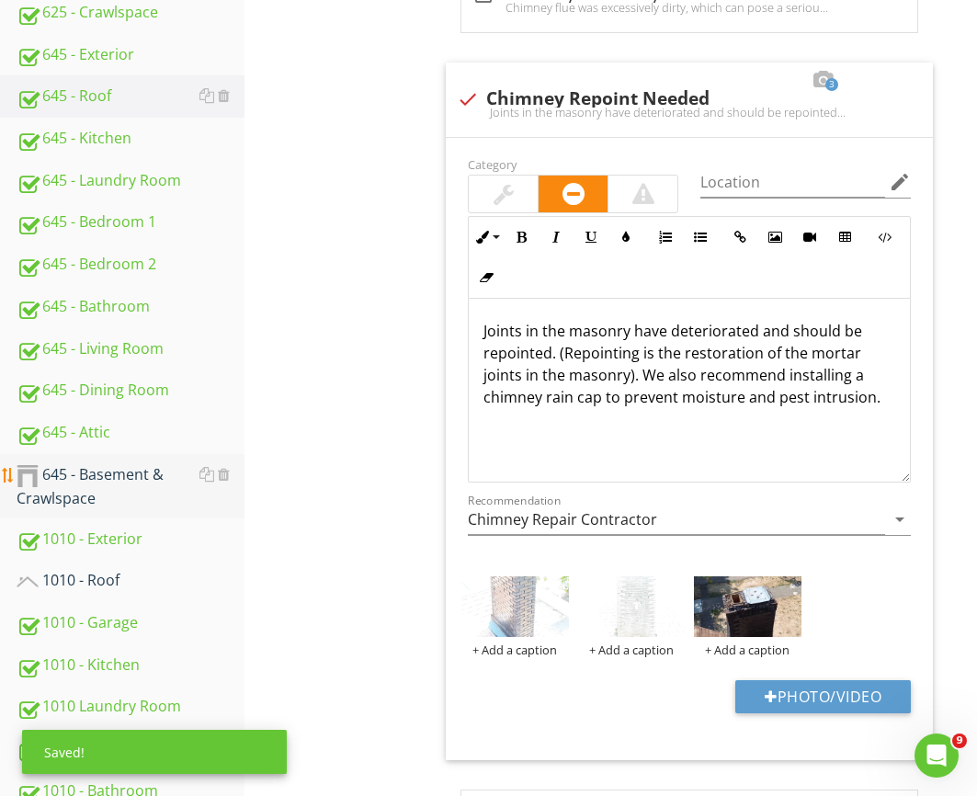
scroll to position [1223, 0]
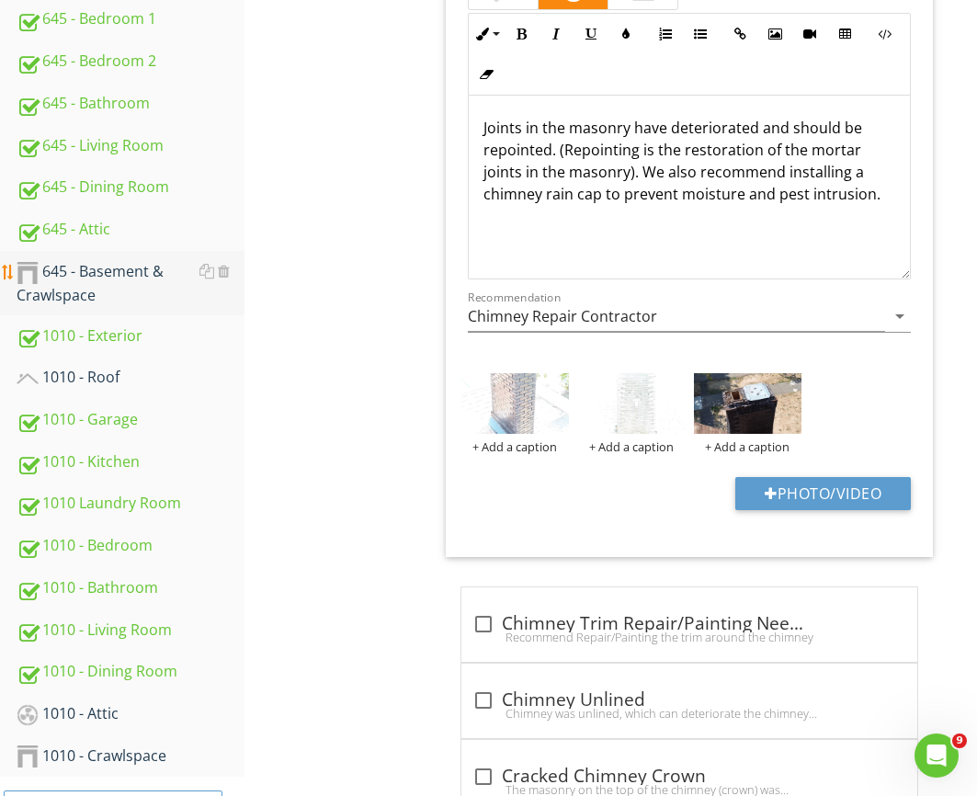
click at [73, 282] on div "645 - Basement & Crawlspace" at bounding box center [131, 283] width 228 height 46
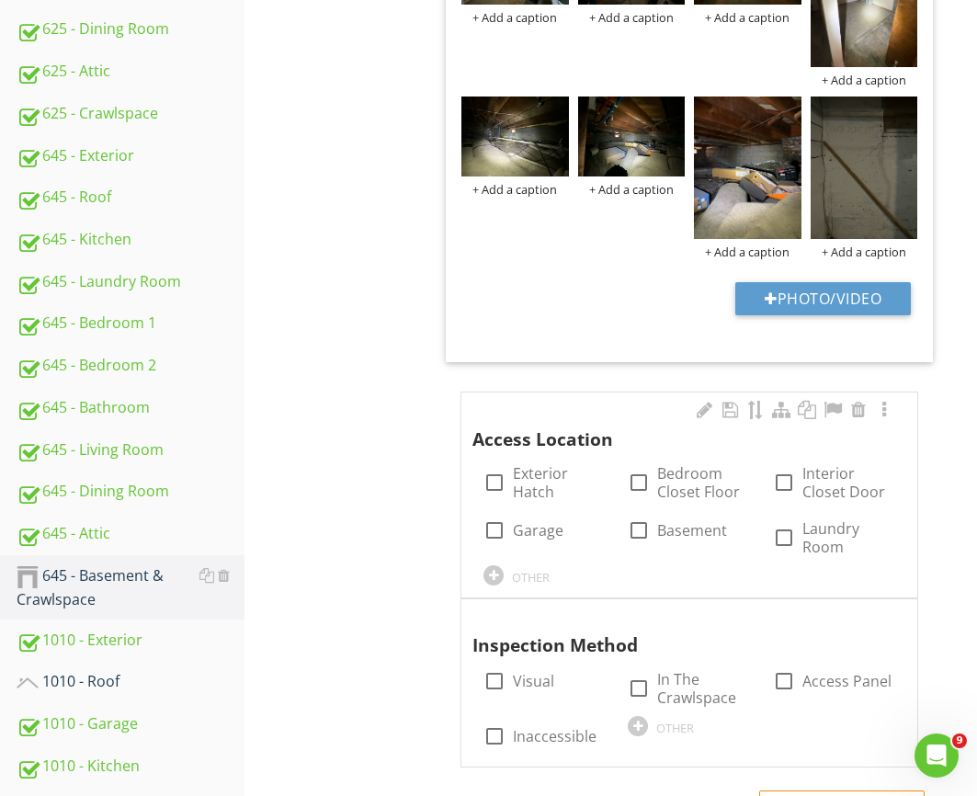
scroll to position [913, 0]
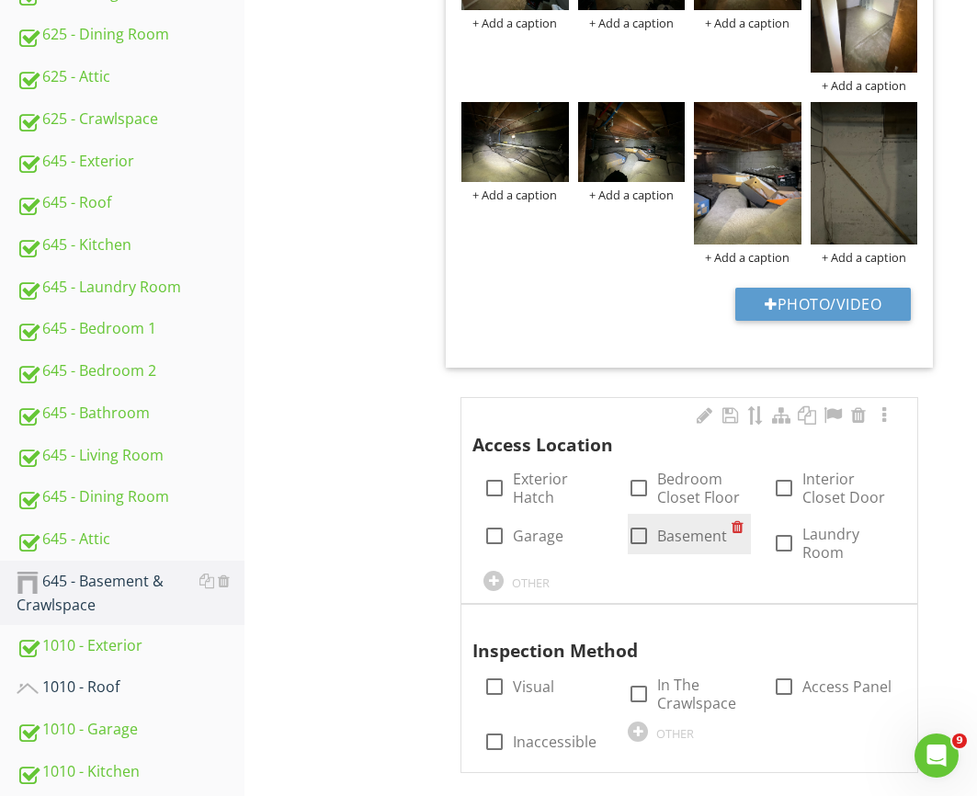
click at [685, 540] on label "Basement" at bounding box center [692, 536] width 70 height 18
checkbox input "true"
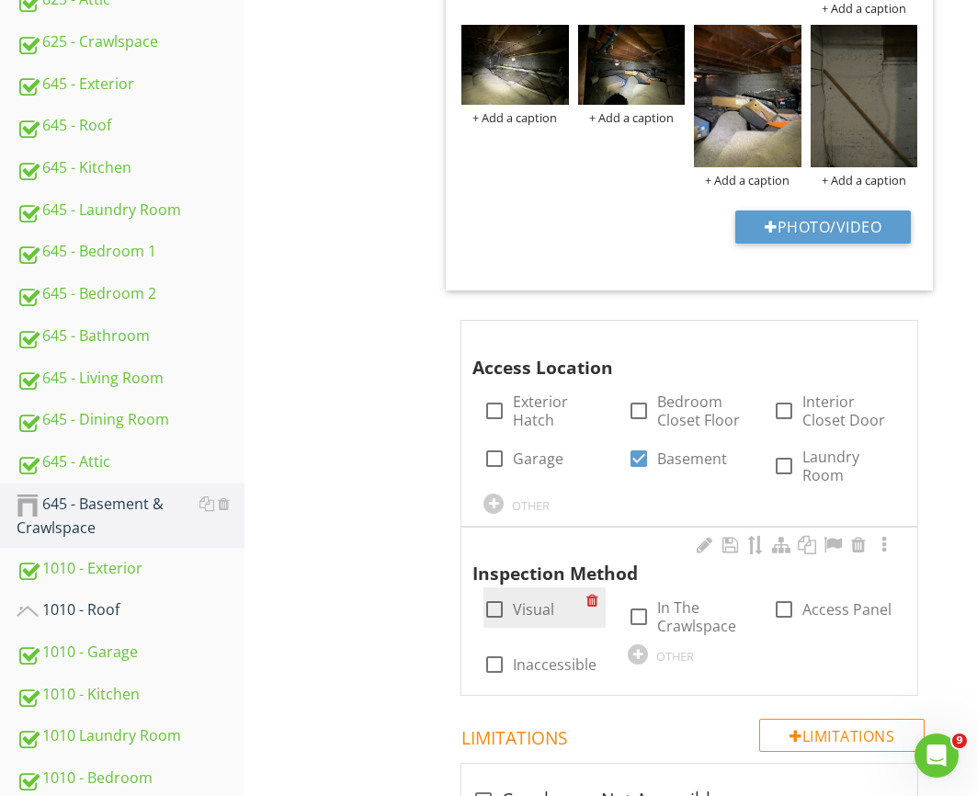
scroll to position [992, 0]
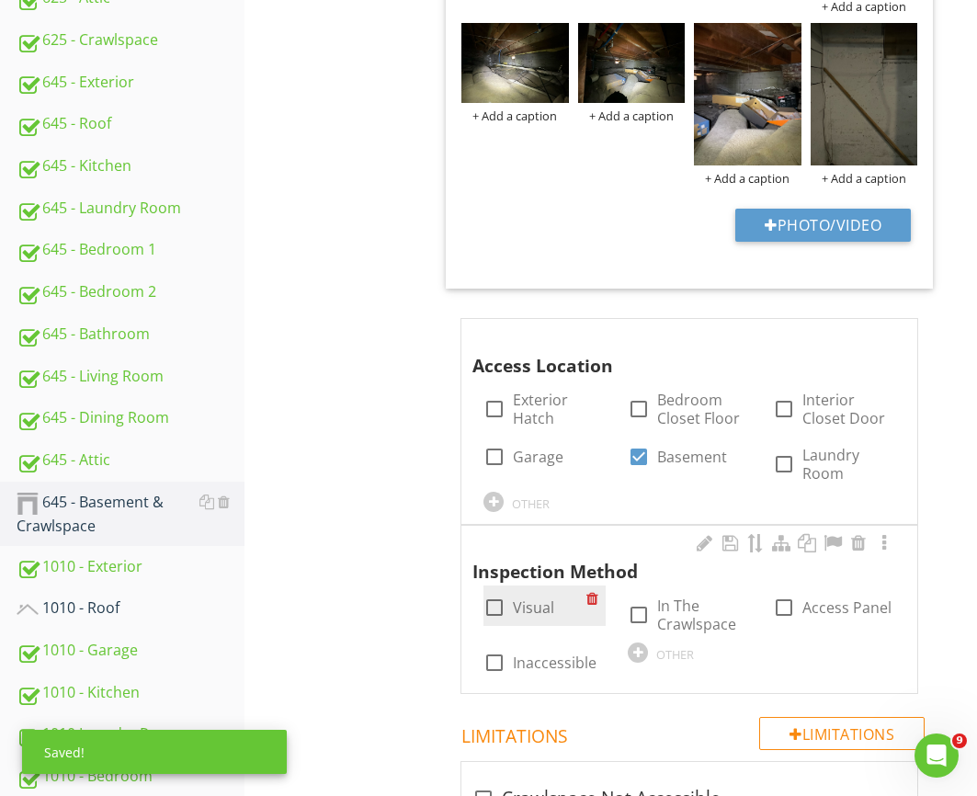
click at [507, 602] on div at bounding box center [494, 607] width 31 height 31
checkbox input "true"
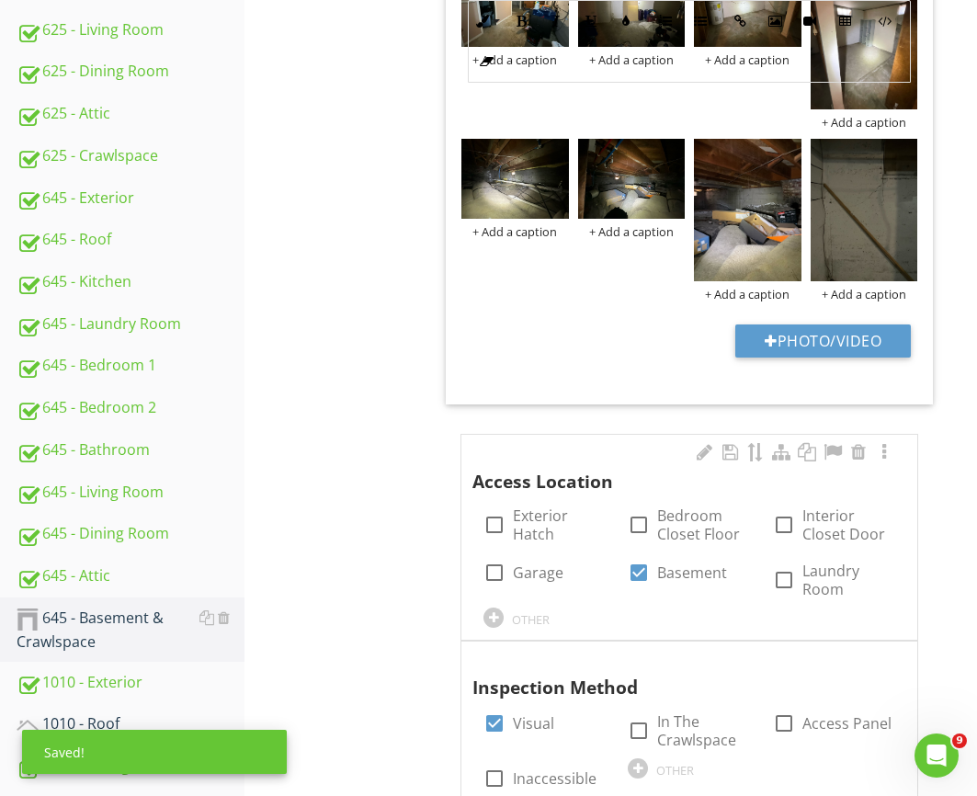
scroll to position [737, 0]
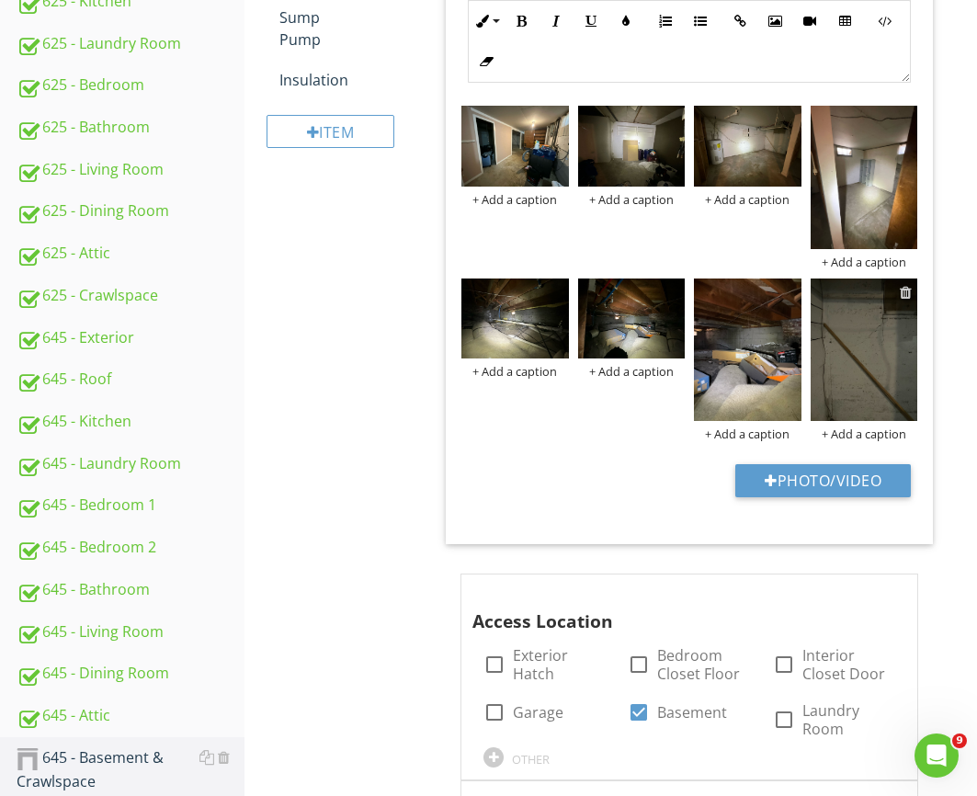
click at [905, 291] on div at bounding box center [906, 292] width 12 height 15
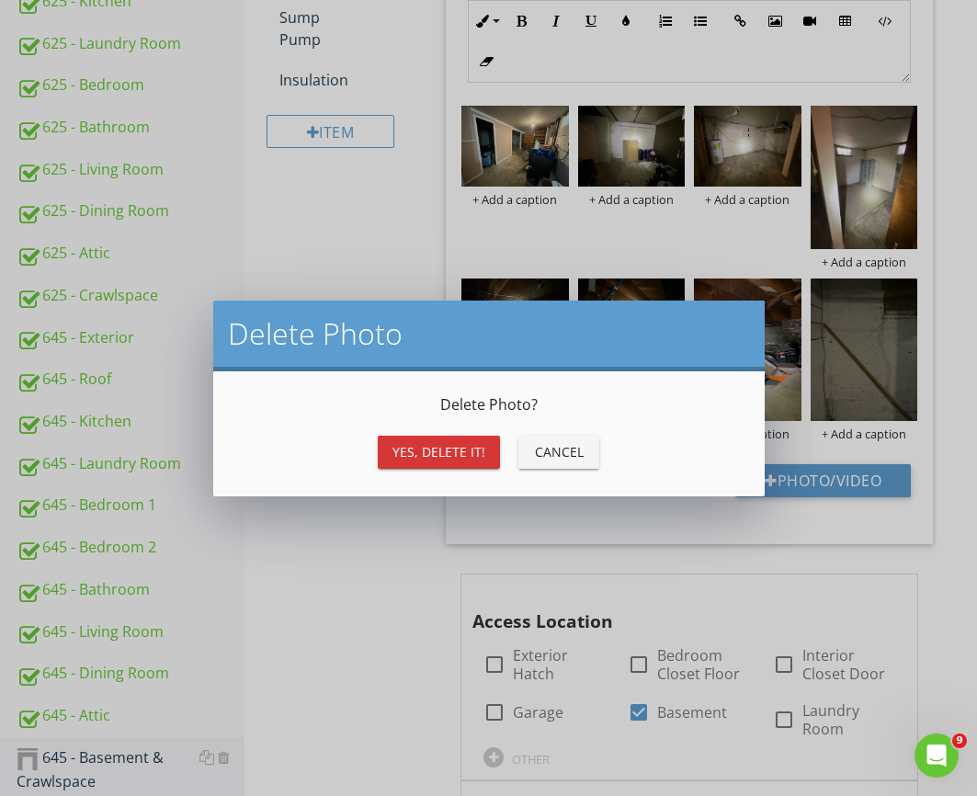
click at [460, 442] on div "Yes, Delete it!" at bounding box center [439, 451] width 93 height 19
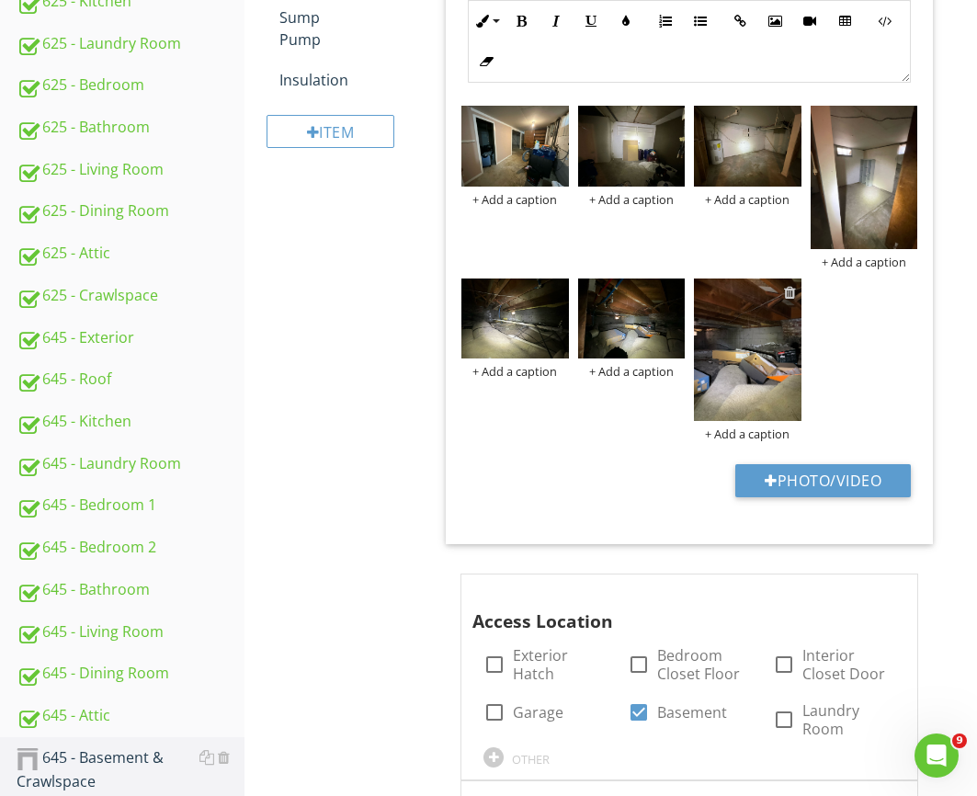
click at [790, 295] on div at bounding box center [790, 292] width 12 height 15
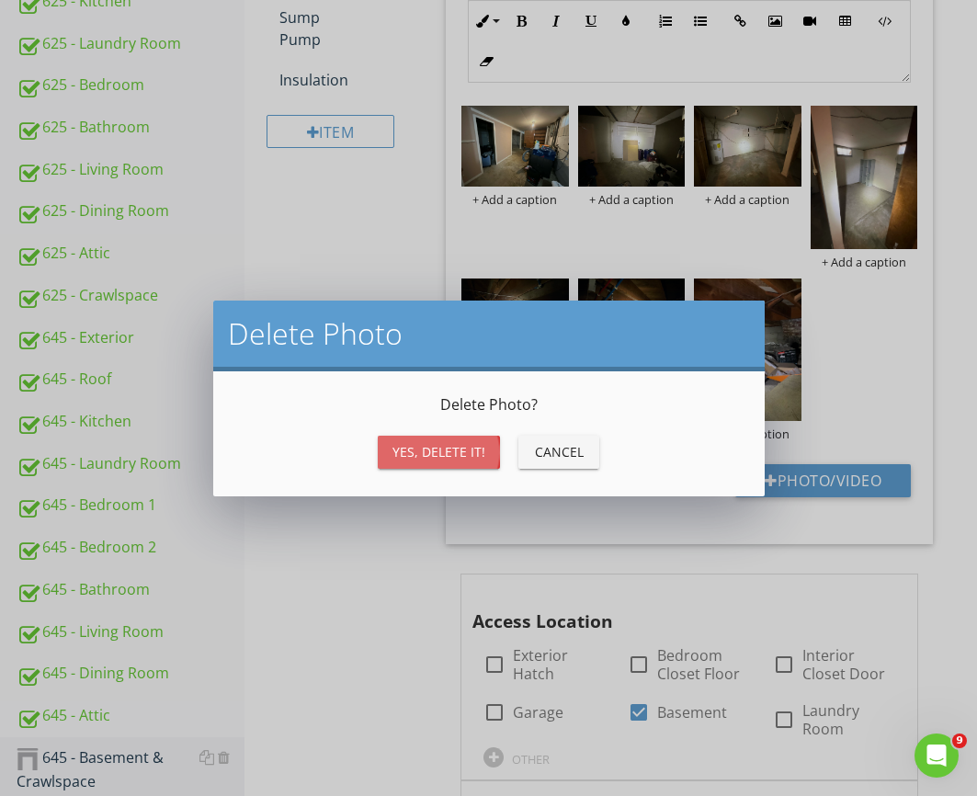
click at [433, 458] on div "Yes, Delete it!" at bounding box center [439, 451] width 93 height 19
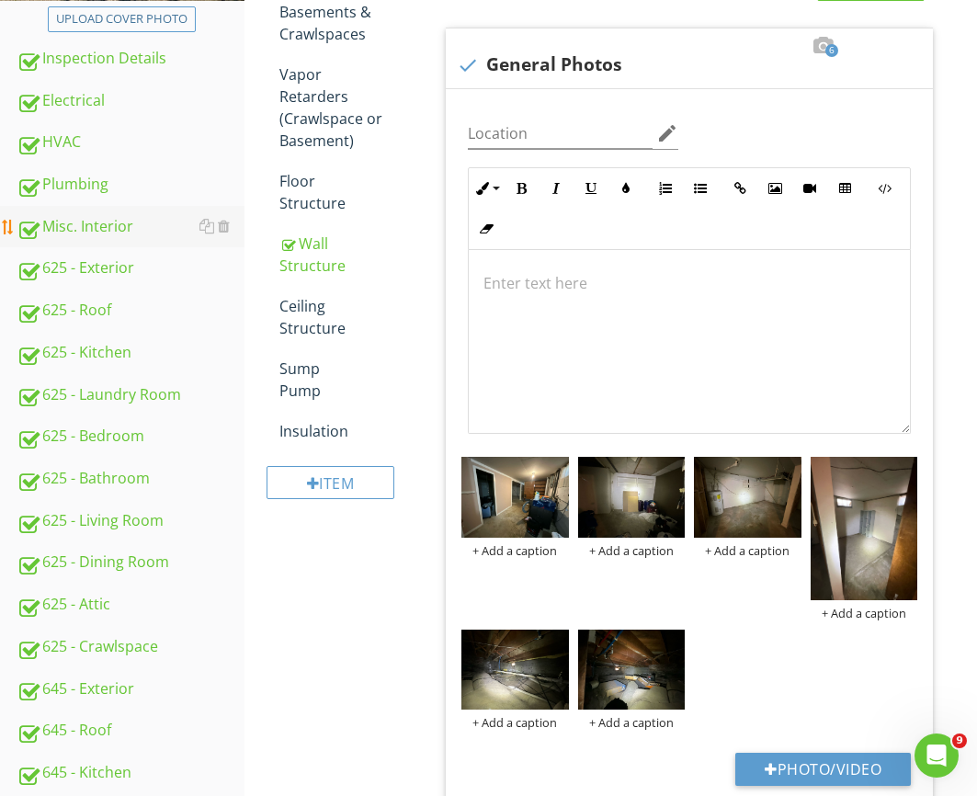
scroll to position [381, 0]
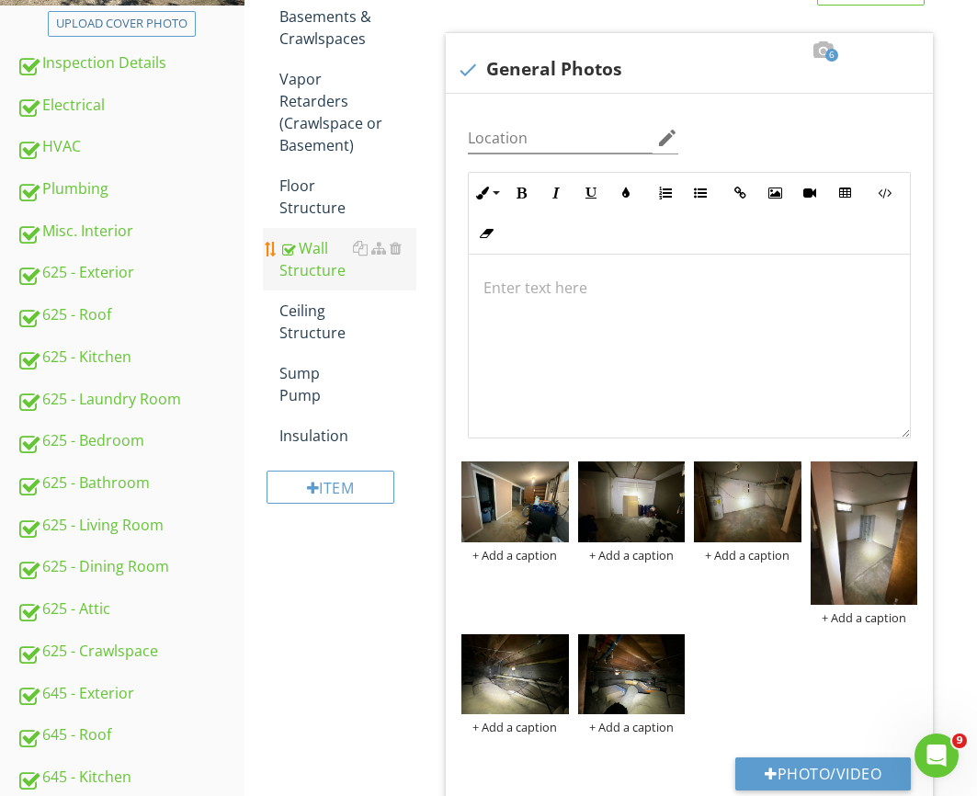
click at [305, 257] on div "Wall Structure" at bounding box center [348, 259] width 137 height 44
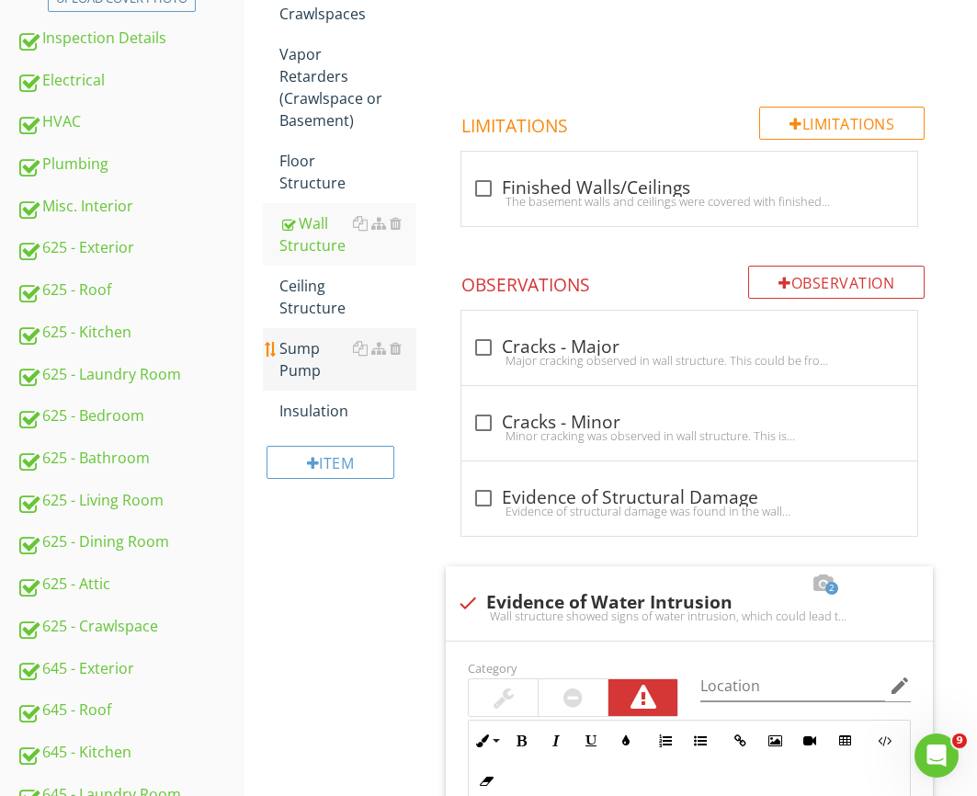
scroll to position [385, 0]
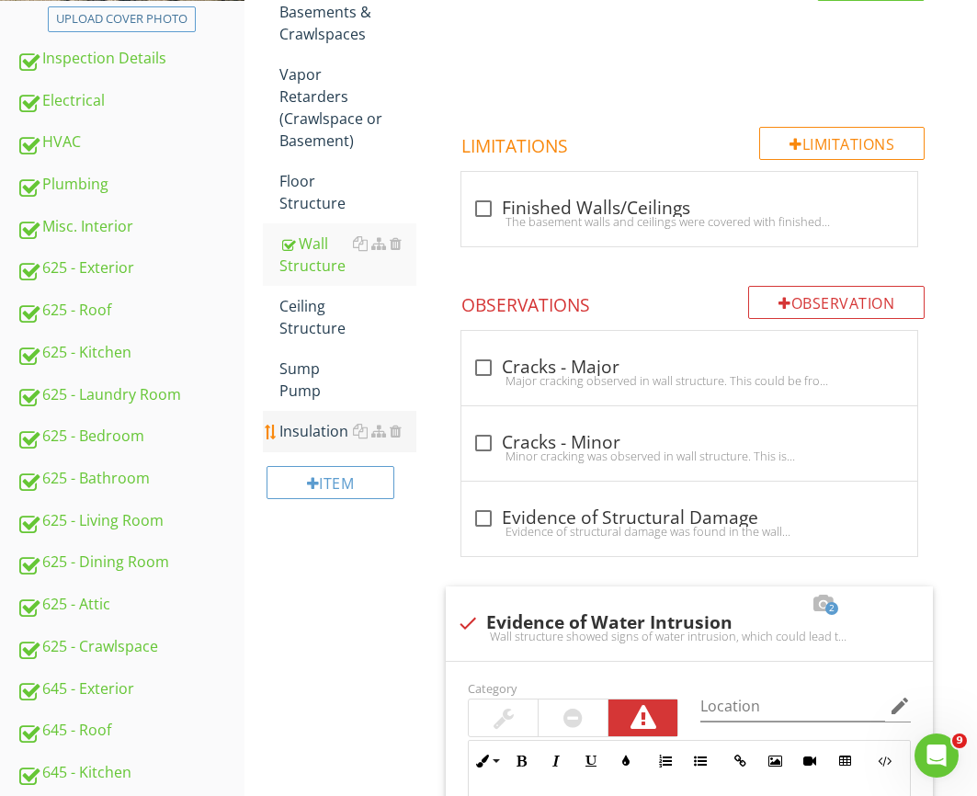
click at [320, 420] on div "Insulation" at bounding box center [348, 431] width 137 height 22
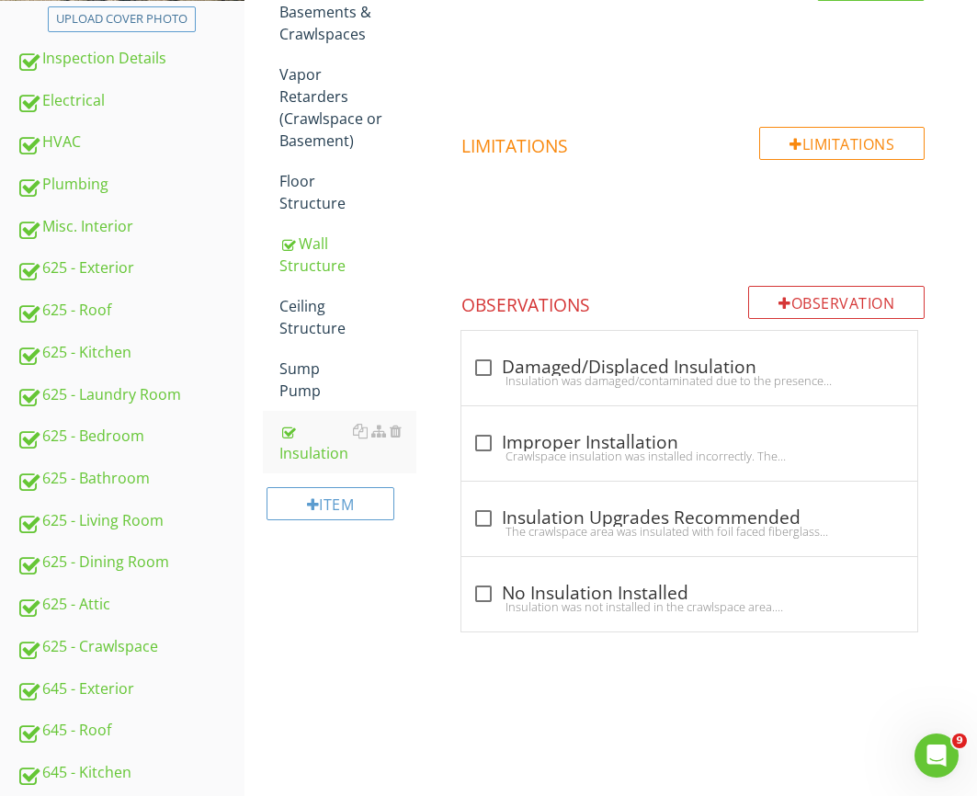
click at [566, 576] on div "check_box_outline_blank No Insulation Installed Insulation was not installed in…" at bounding box center [690, 594] width 456 height 74
checkbox input "true"
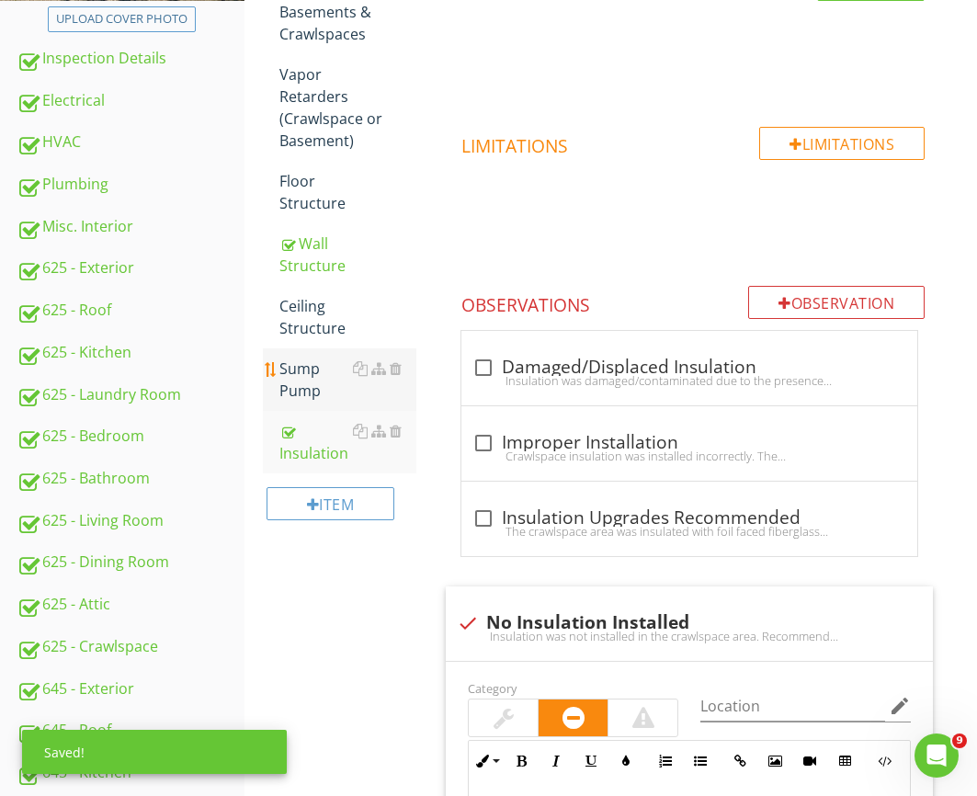
click at [309, 369] on div "Sump Pump" at bounding box center [348, 380] width 137 height 44
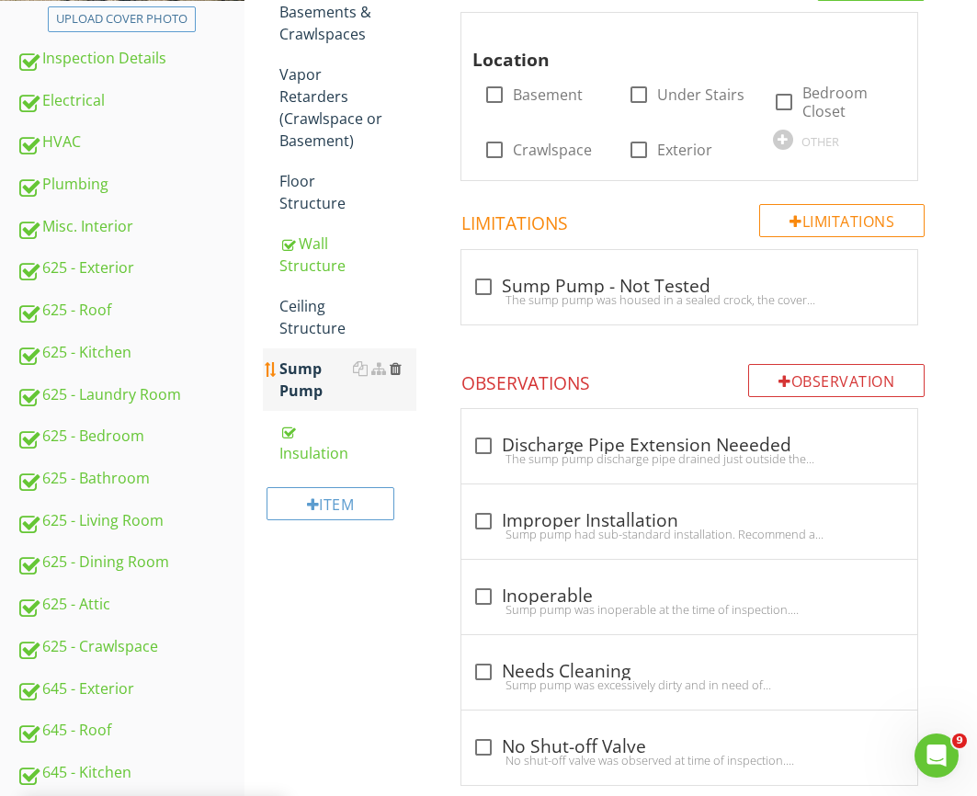
click at [401, 361] on div at bounding box center [396, 368] width 12 height 15
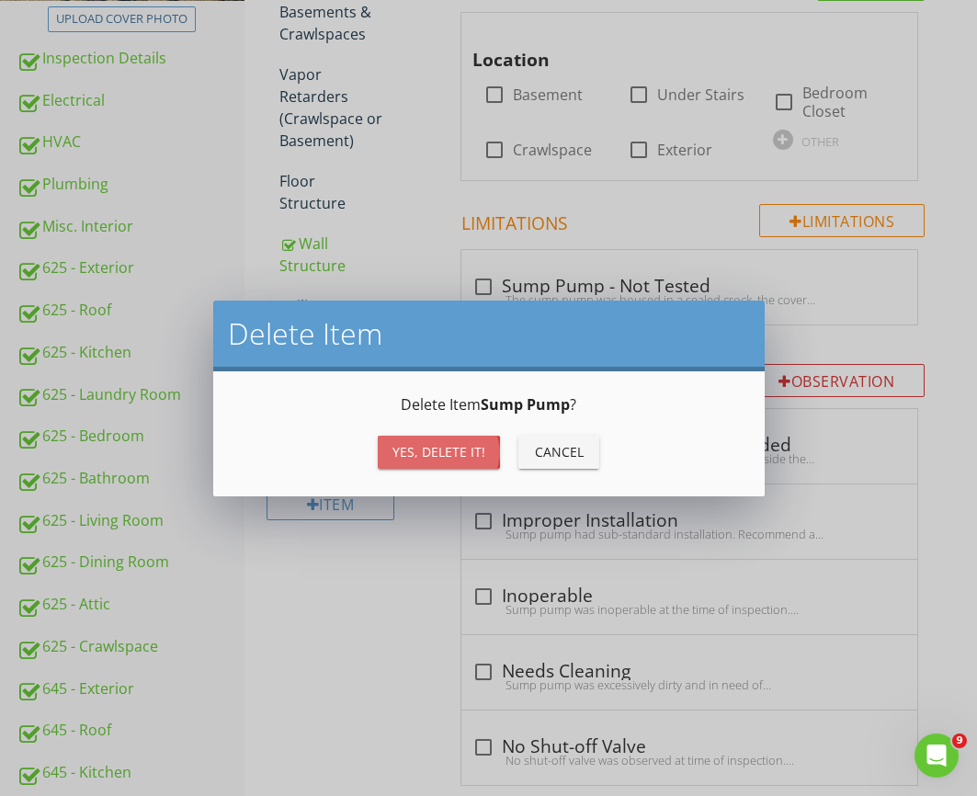
click at [438, 459] on div "Yes, Delete it!" at bounding box center [439, 451] width 93 height 19
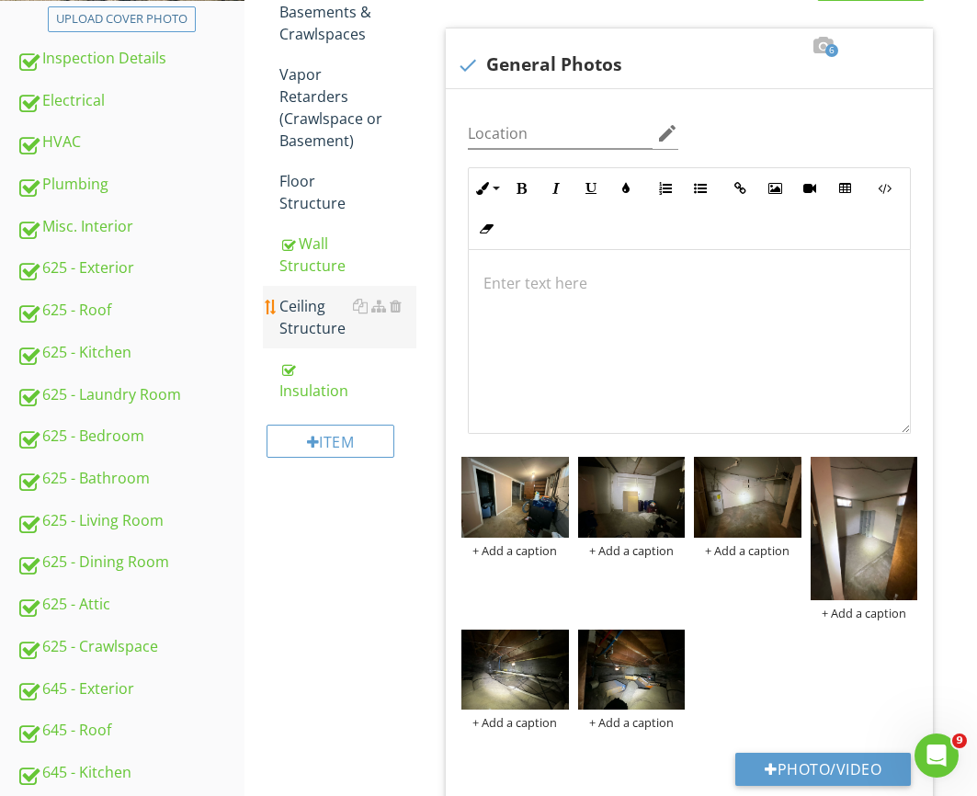
click at [314, 308] on div "Ceiling Structure" at bounding box center [348, 317] width 137 height 44
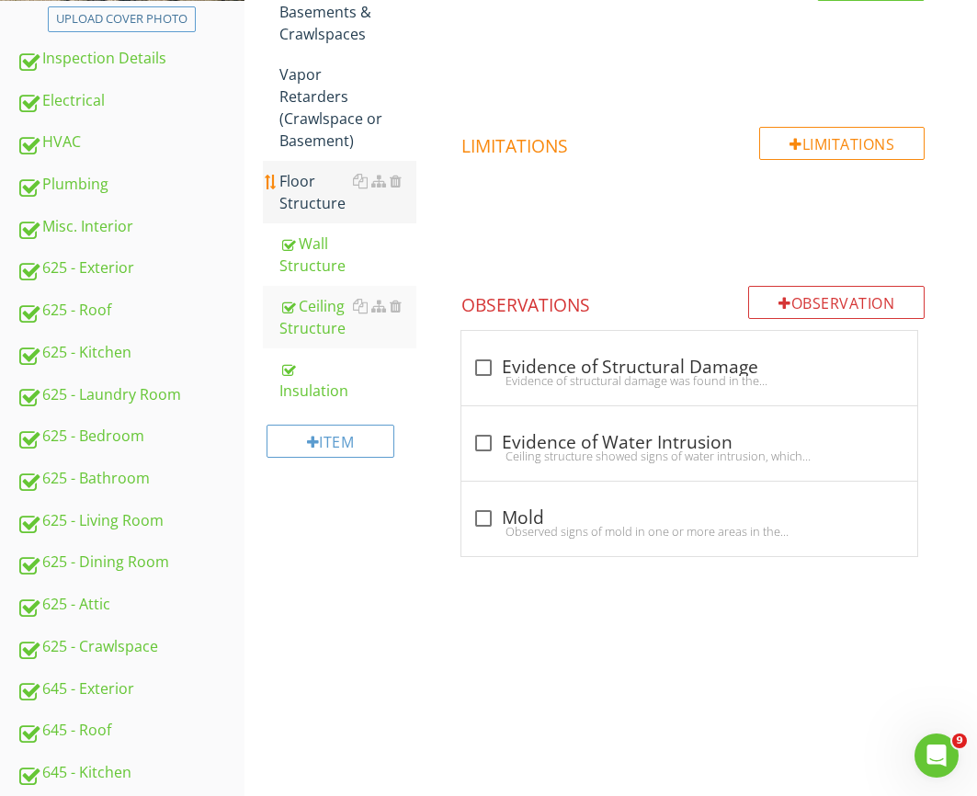
click at [313, 180] on div "Floor Structure" at bounding box center [348, 192] width 137 height 44
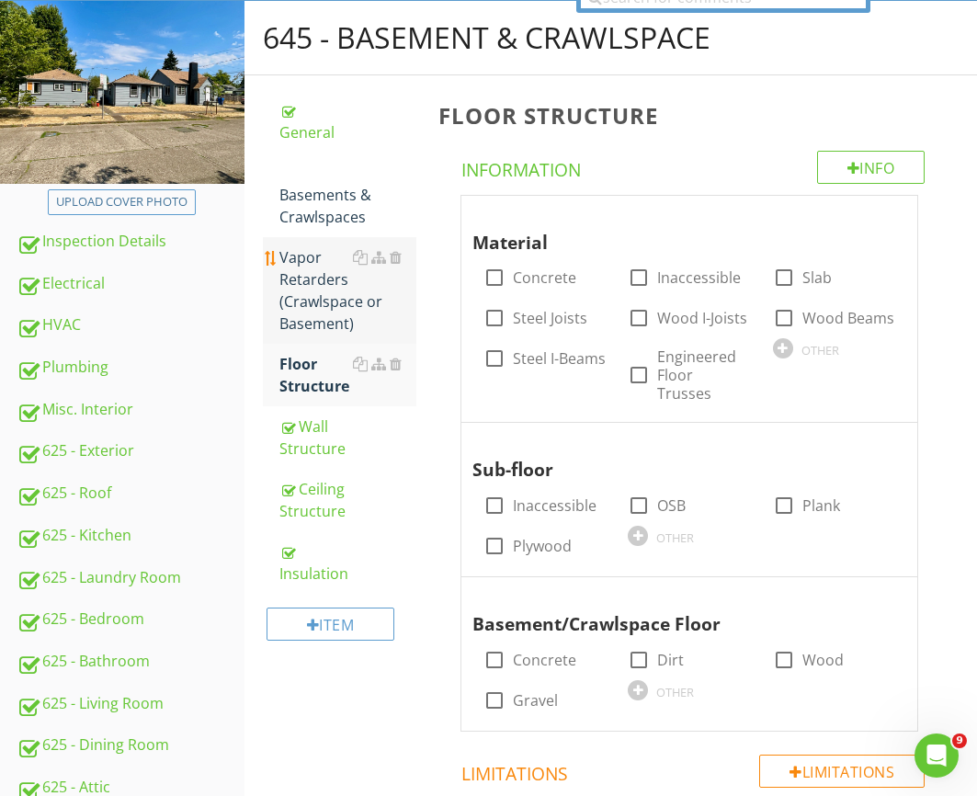
scroll to position [204, 0]
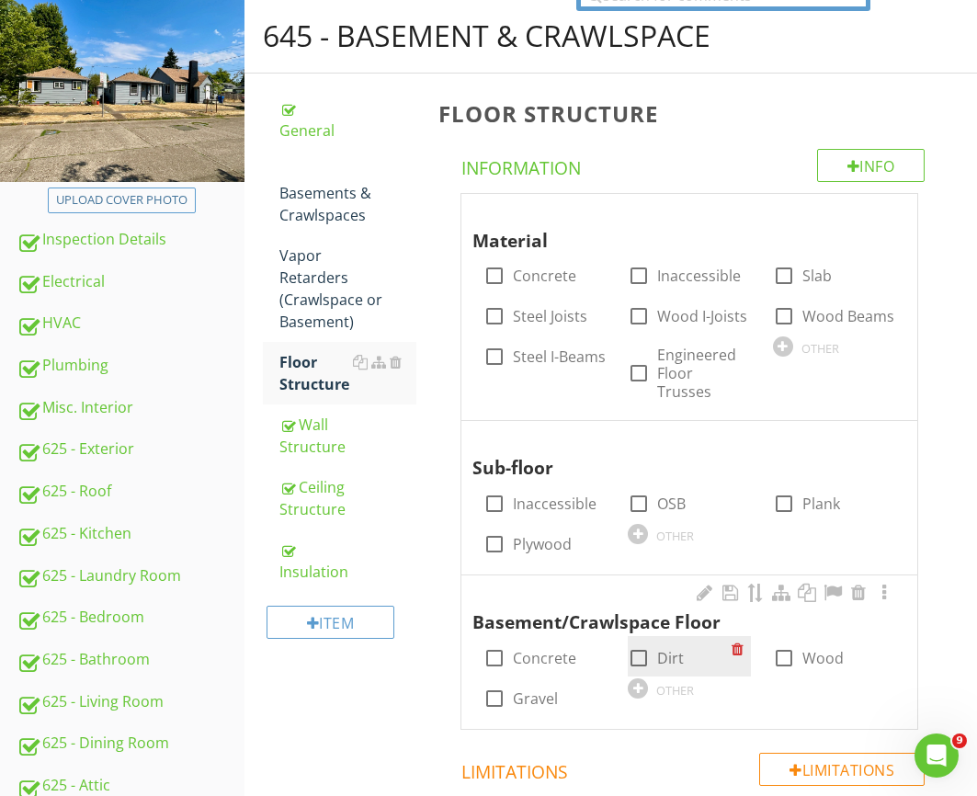
click at [682, 649] on label "Dirt" at bounding box center [670, 658] width 27 height 18
checkbox input "true"
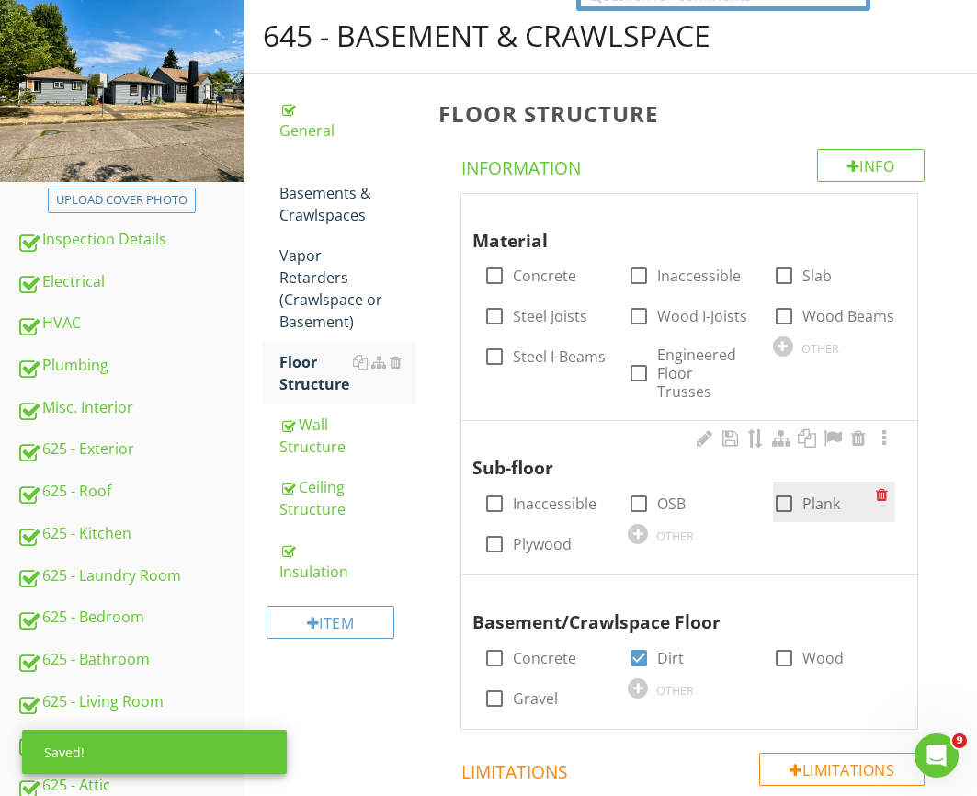
click at [832, 495] on label "Plank" at bounding box center [822, 504] width 38 height 18
checkbox input "true"
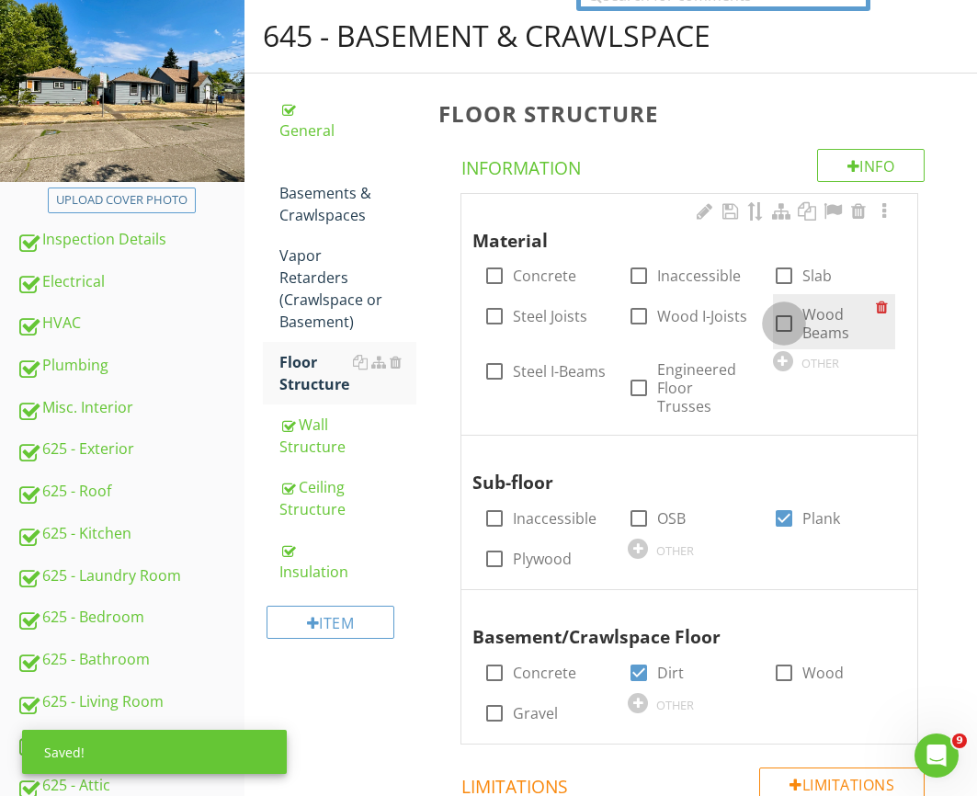
click at [796, 319] on div at bounding box center [784, 323] width 31 height 31
checkbox input "true"
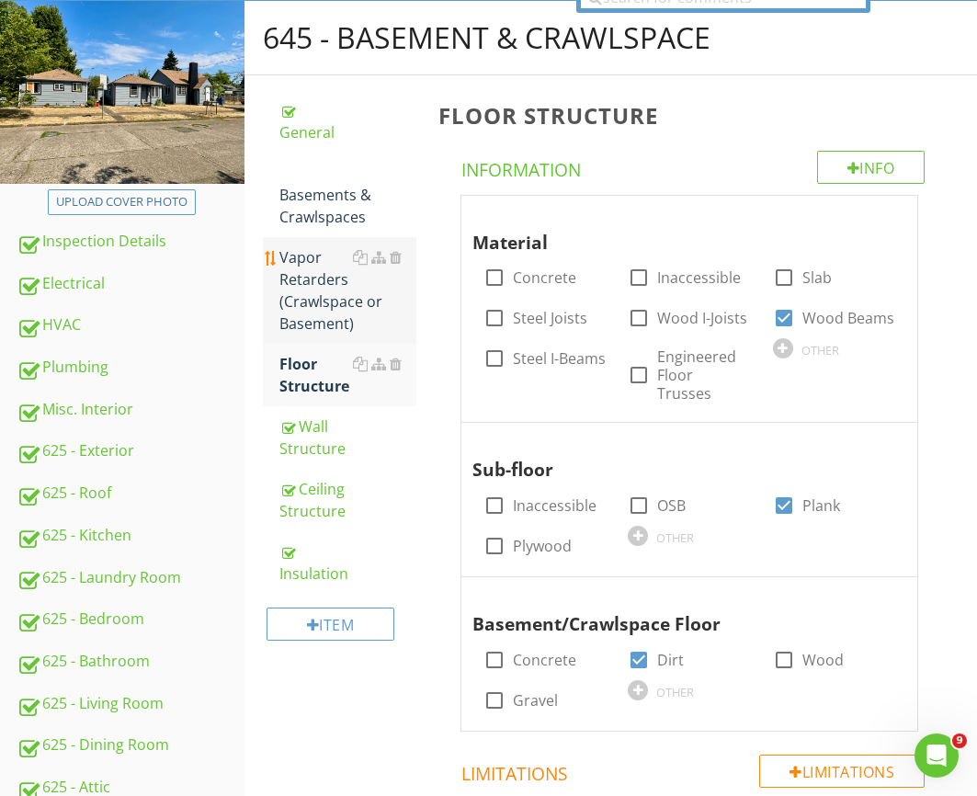
click at [337, 292] on div "Vapor Retarders (Crawlspace or Basement)" at bounding box center [348, 290] width 137 height 88
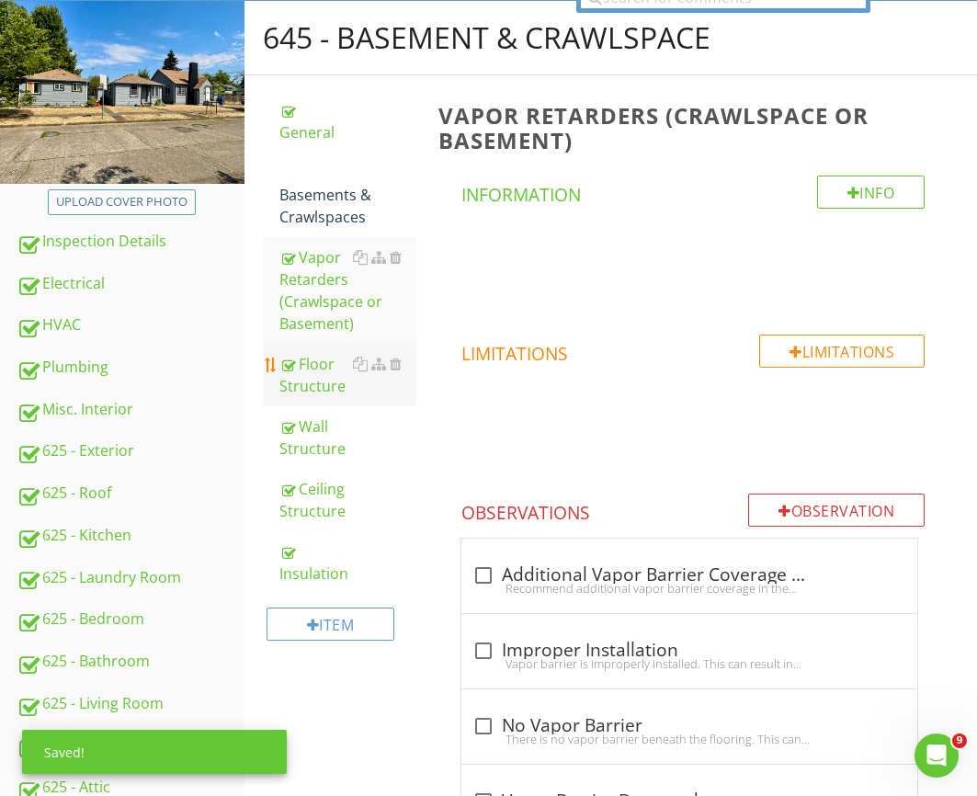
scroll to position [233, 0]
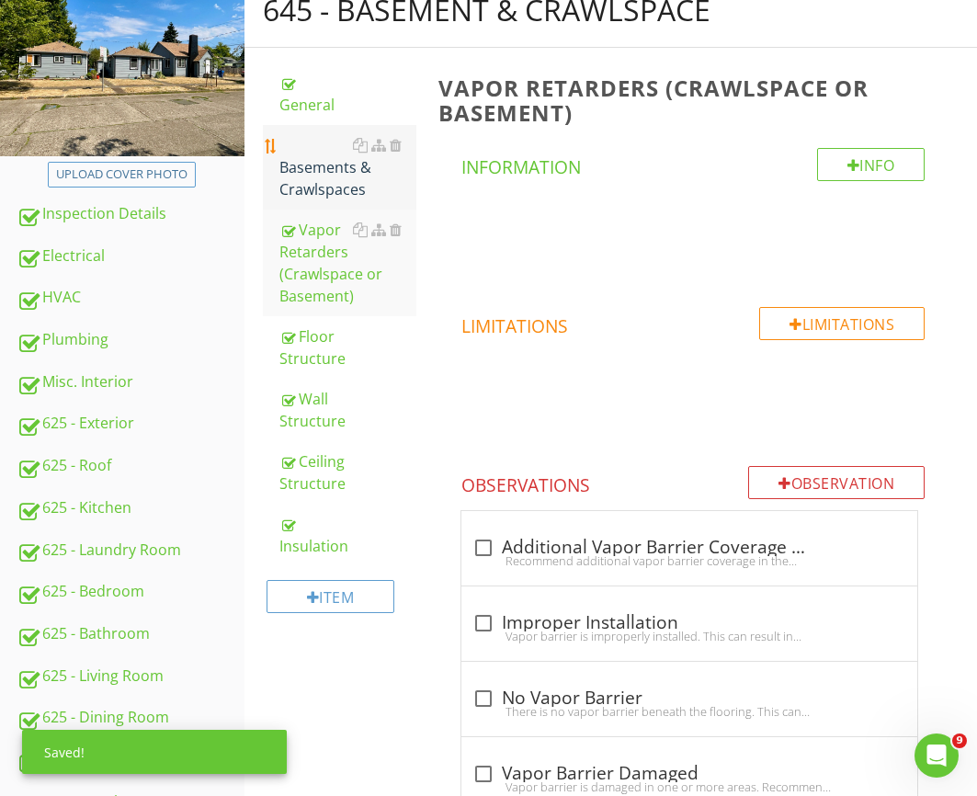
click at [310, 165] on div "Basements & Crawlspaces" at bounding box center [348, 167] width 137 height 66
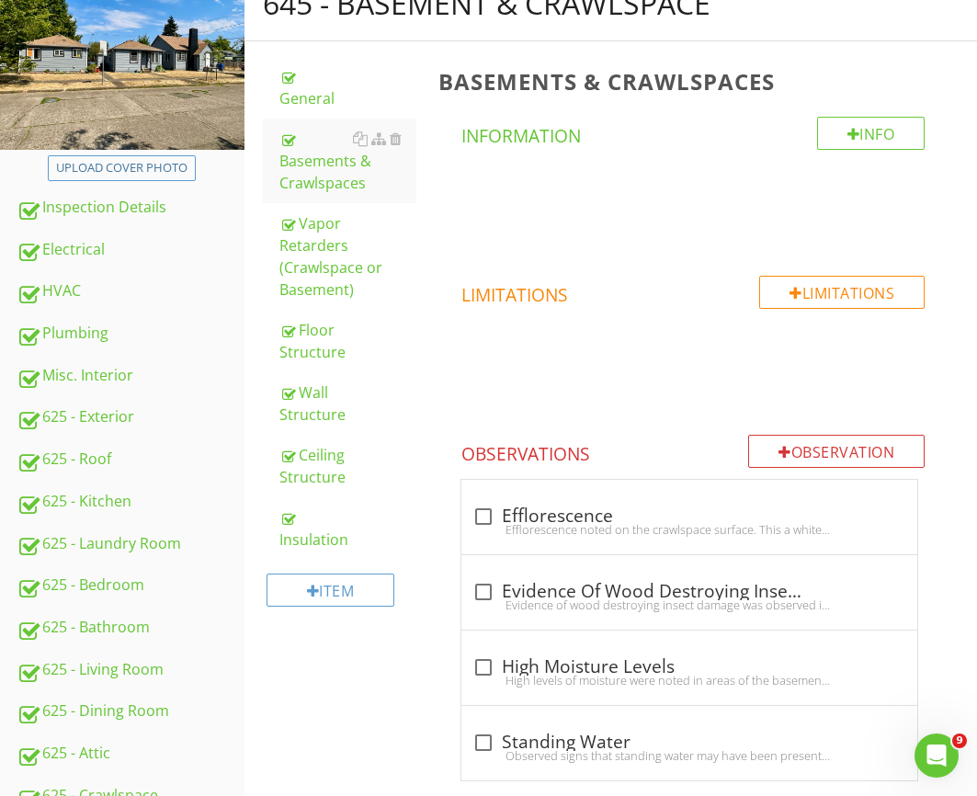
scroll to position [241, 0]
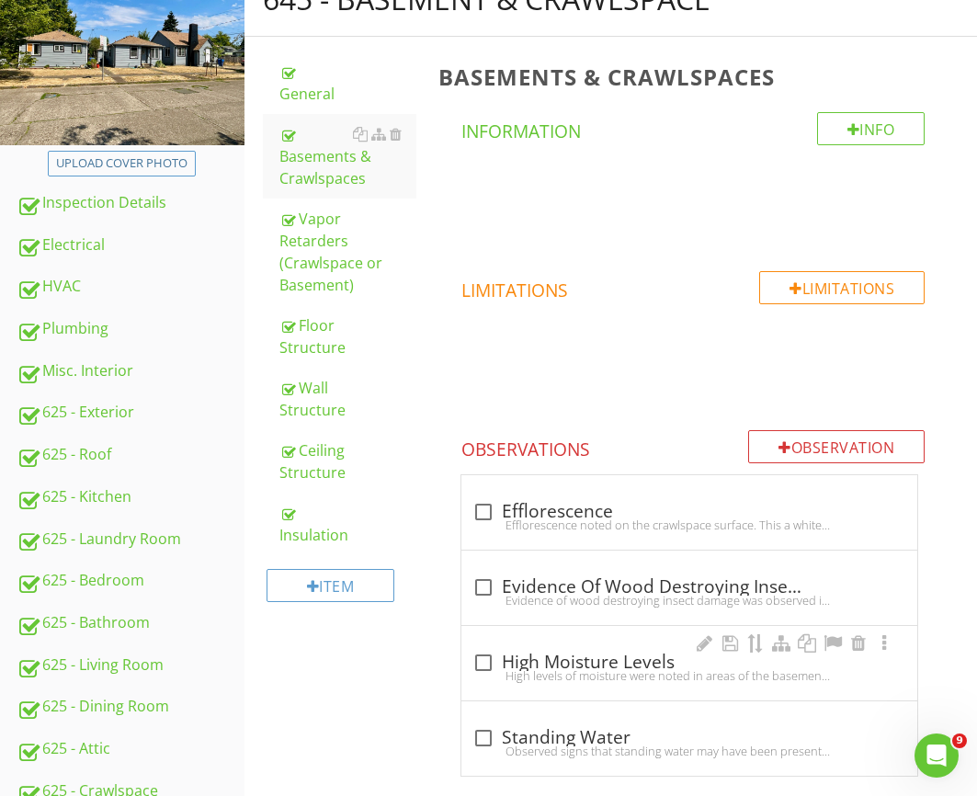
click at [522, 679] on div "High levels of moisture were noted in areas of the basement. Recommendmonitorin…" at bounding box center [690, 676] width 434 height 15
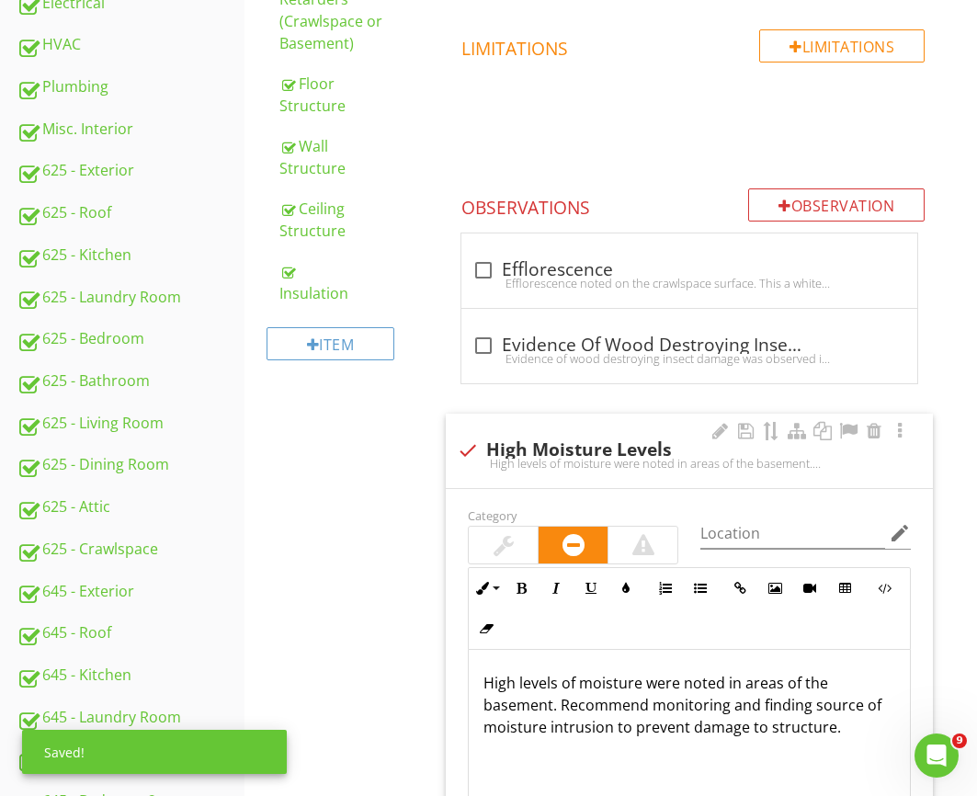
scroll to position [618, 0]
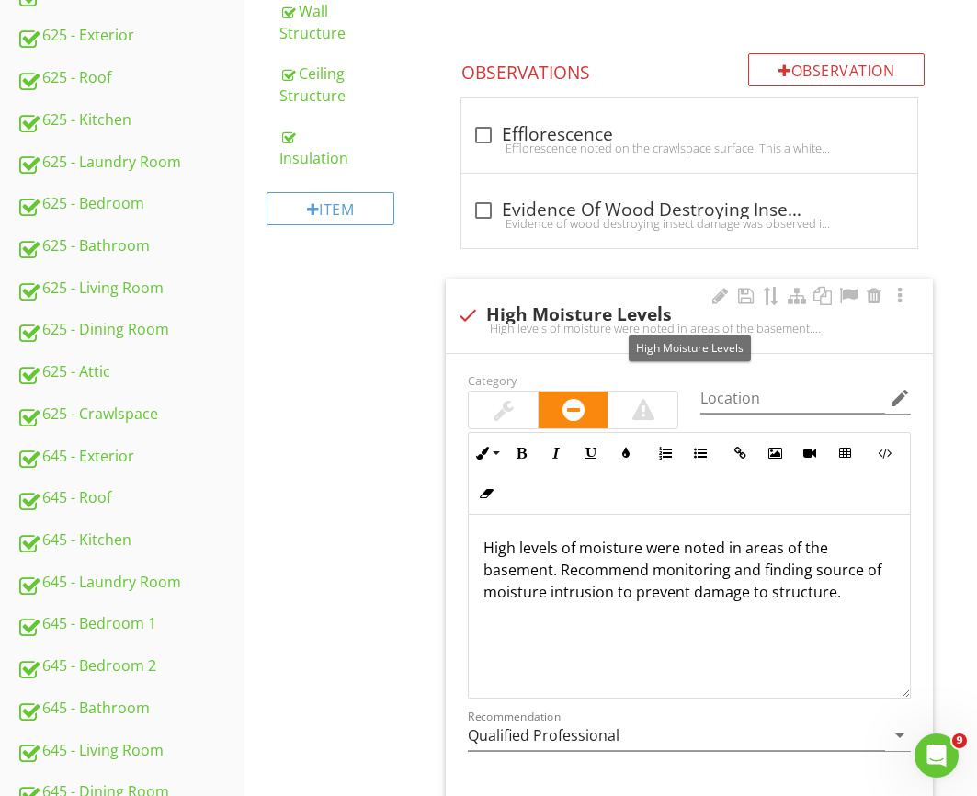
click at [507, 305] on div "check High Moisture Levels" at bounding box center [689, 315] width 465 height 22
checkbox input "true"
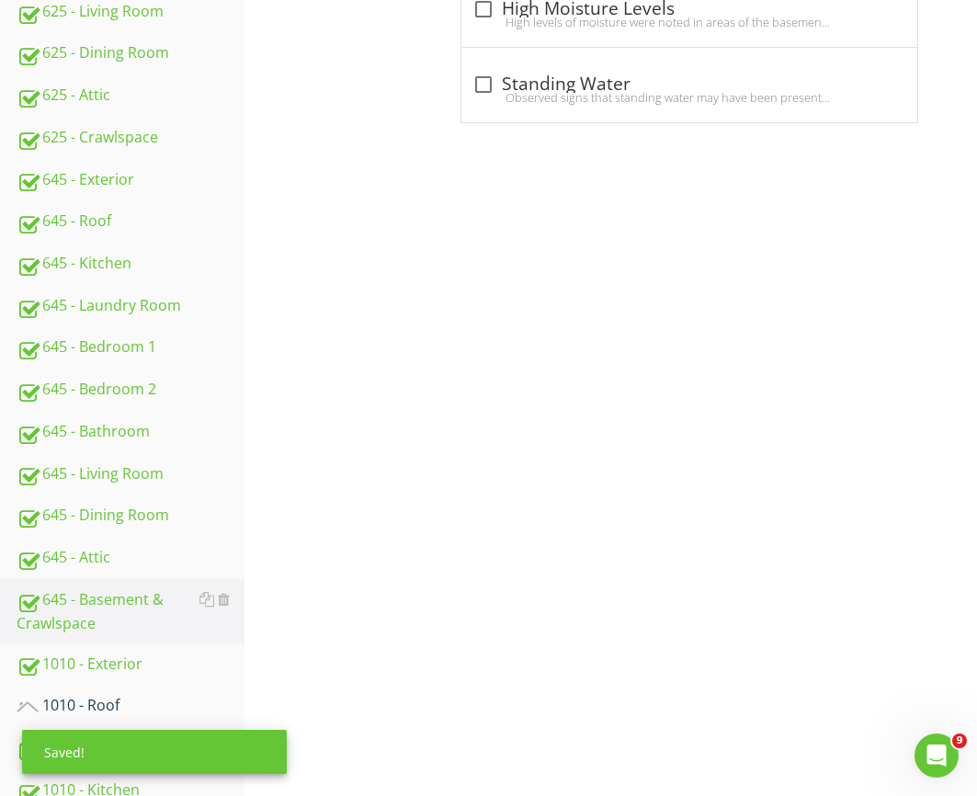
scroll to position [1078, 0]
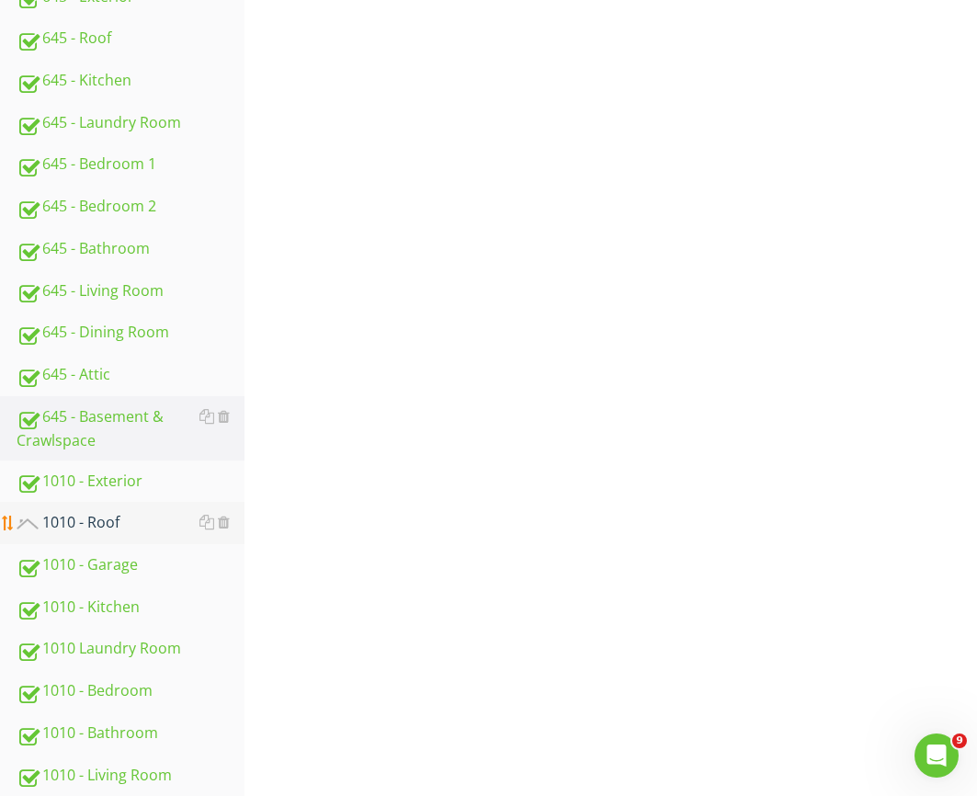
click at [71, 524] on div "1010 - Roof" at bounding box center [131, 523] width 228 height 24
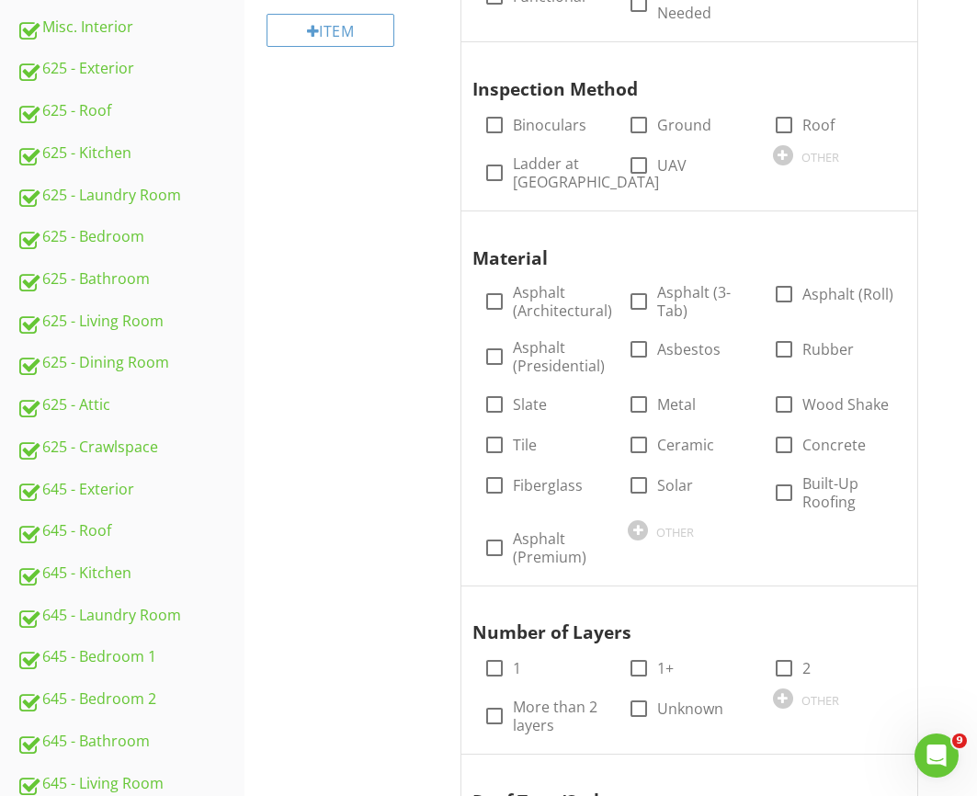
scroll to position [81, 0]
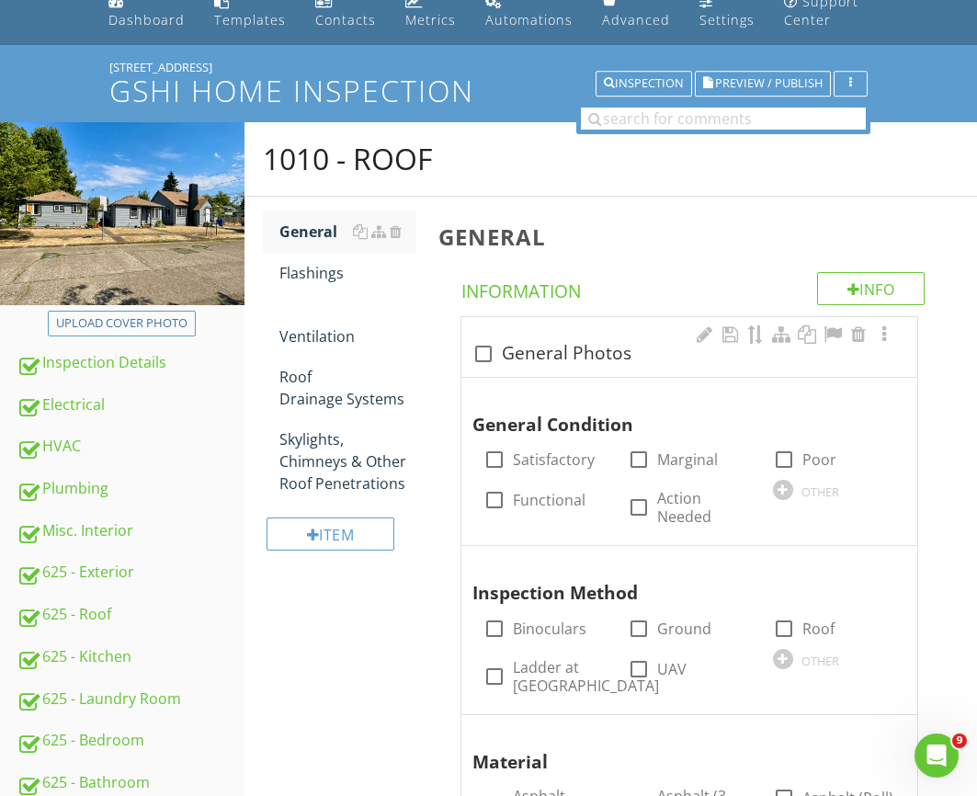
click at [562, 350] on div "check_box_outline_blank General Photos" at bounding box center [690, 354] width 434 height 22
click at [562, 350] on div "check_box_outline_blank General Photos" at bounding box center [690, 347] width 456 height 60
checkbox input "true"
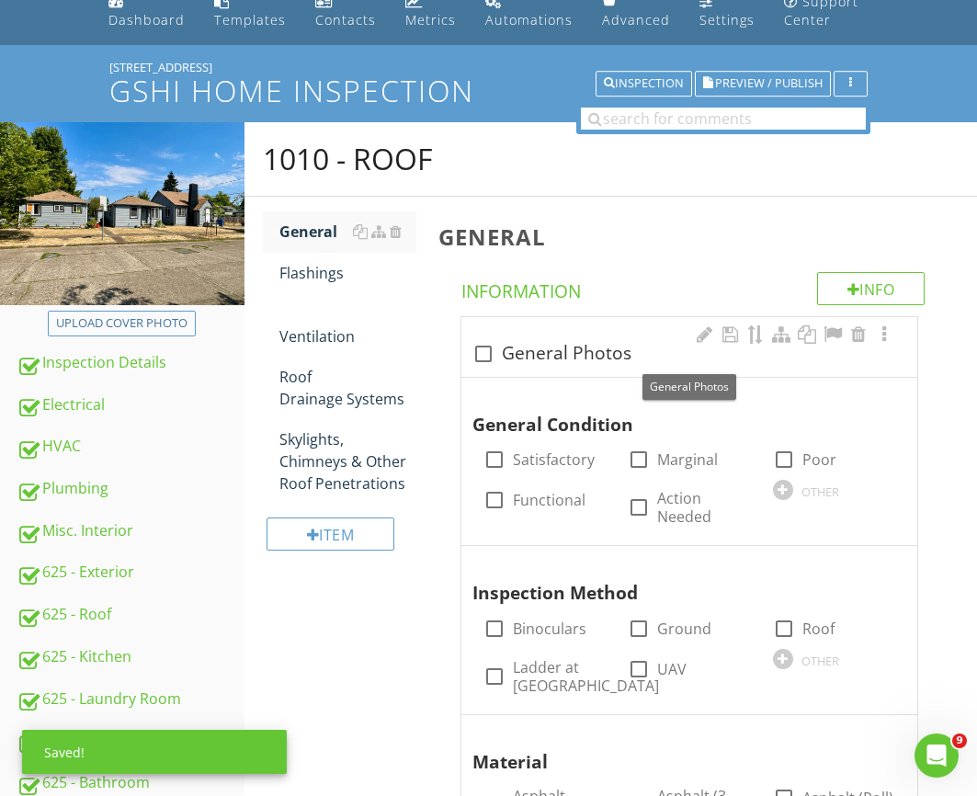
drag, startPoint x: 571, startPoint y: 349, endPoint x: 592, endPoint y: 354, distance: 21.9
click at [572, 349] on div "check_box_outline_blank General Photos" at bounding box center [690, 354] width 434 height 22
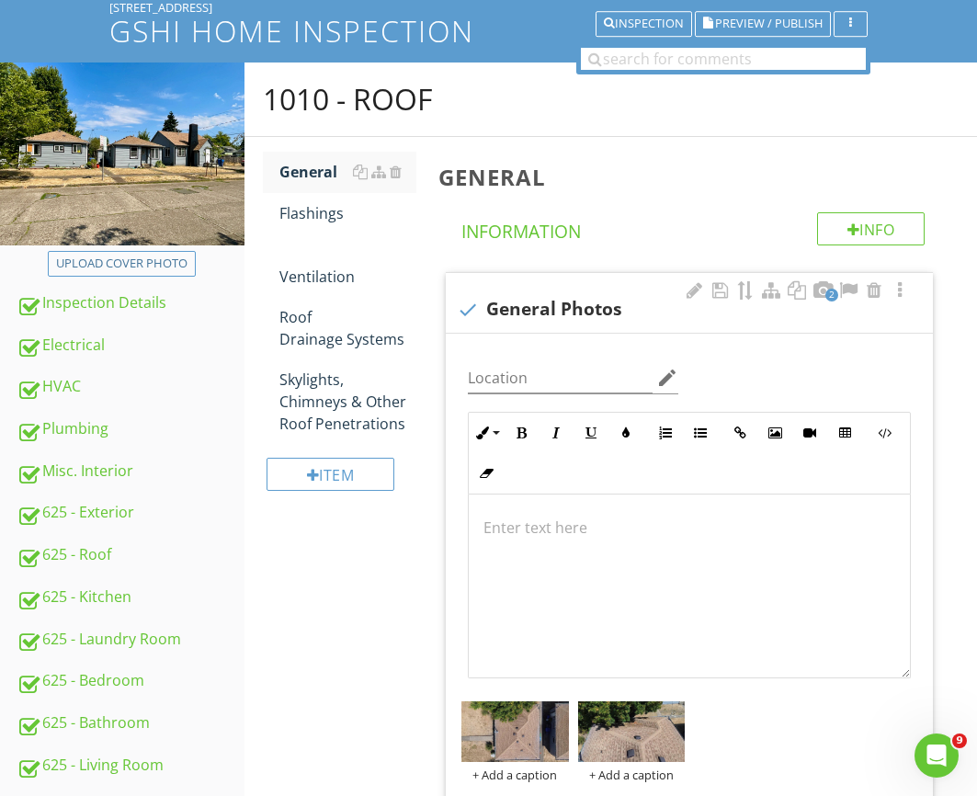
scroll to position [322, 0]
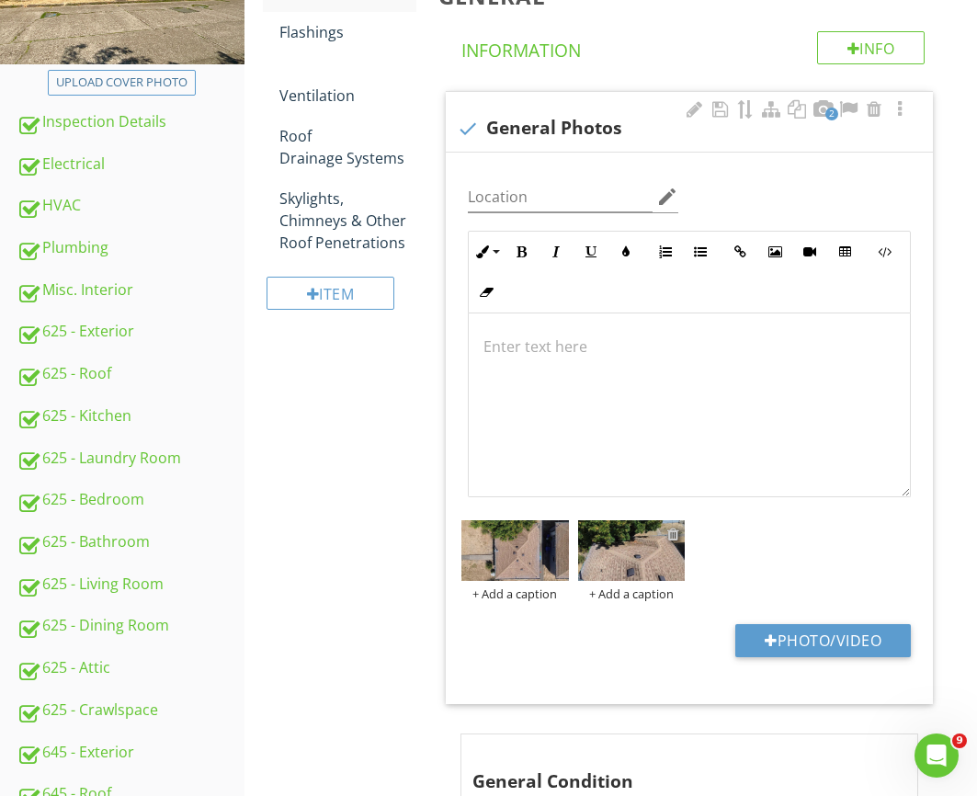
click at [673, 532] on div at bounding box center [674, 534] width 12 height 15
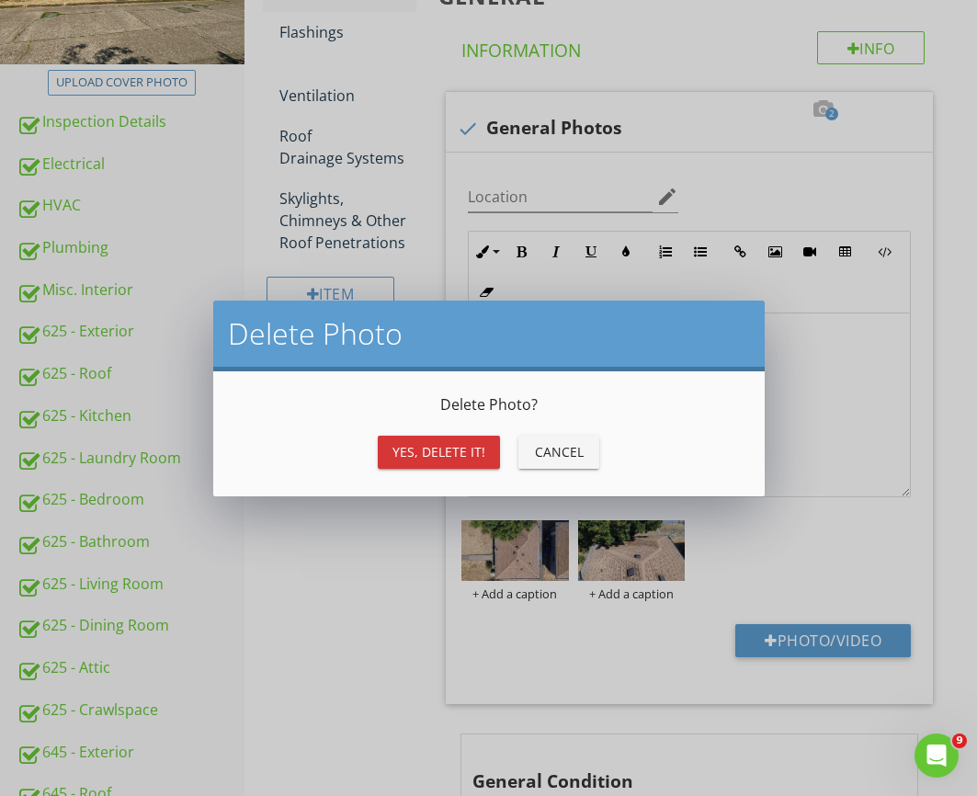
click at [404, 450] on div "Yes, Delete it!" at bounding box center [439, 451] width 93 height 19
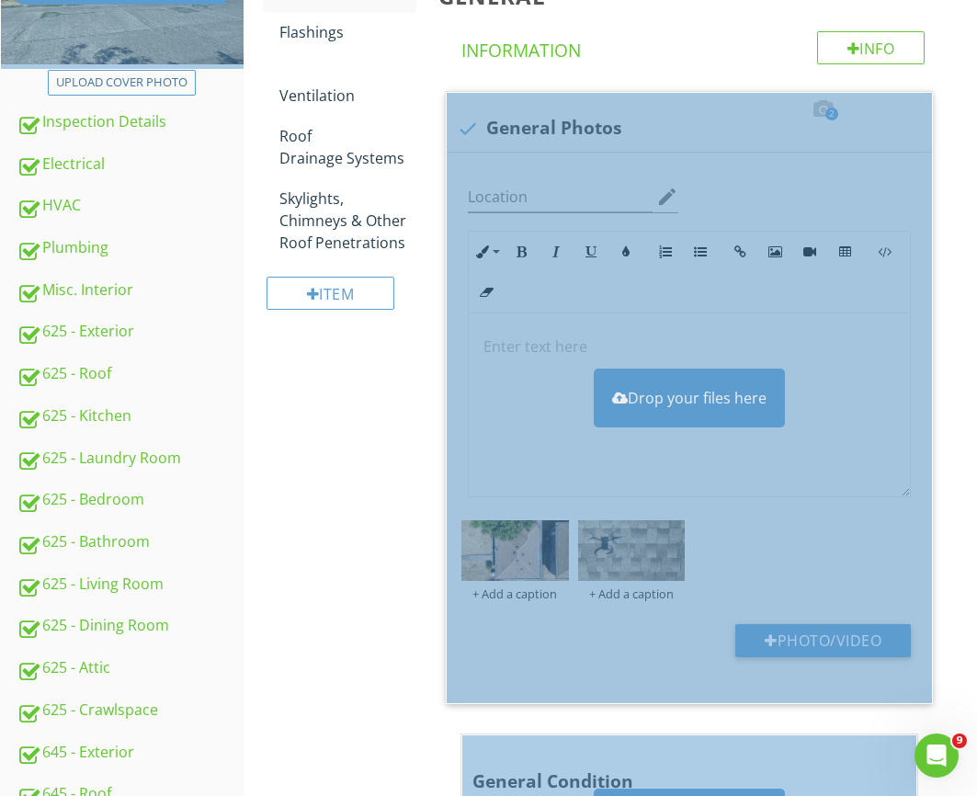
scroll to position [318, 0]
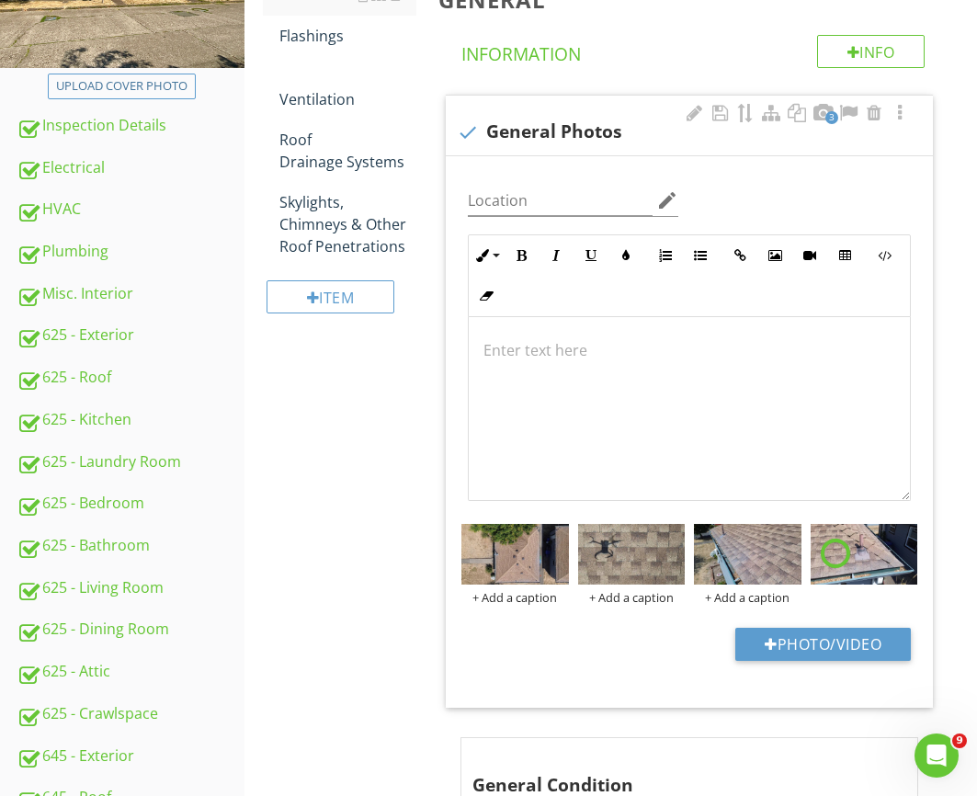
click at [662, 396] on div at bounding box center [689, 409] width 441 height 184
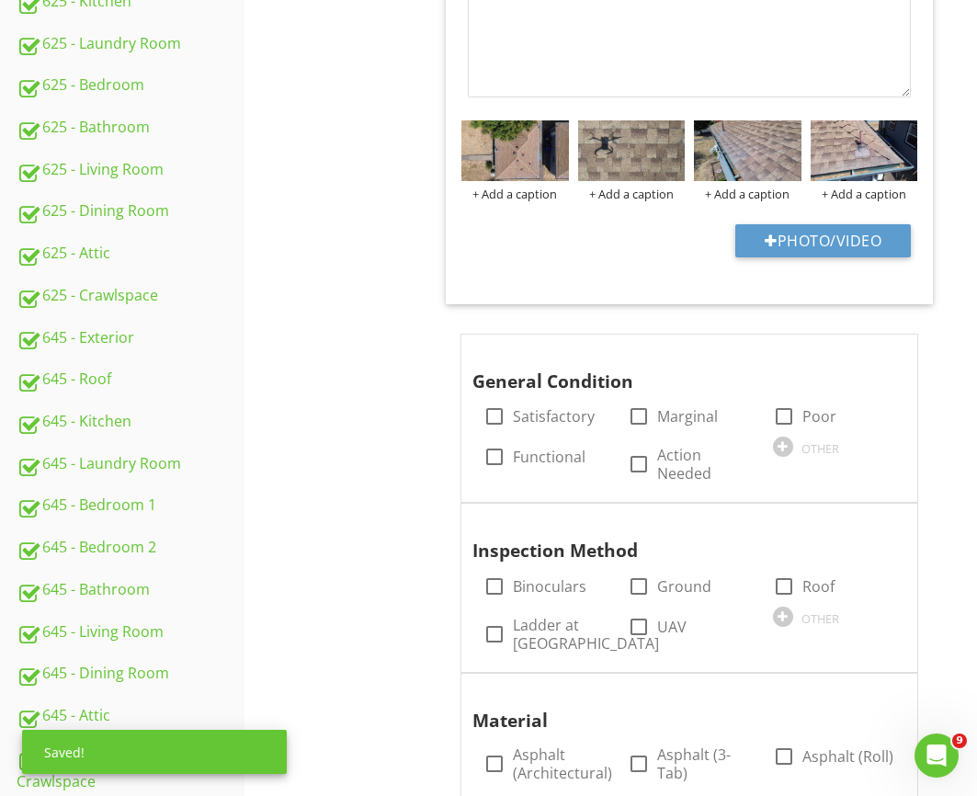
scroll to position [802, 0]
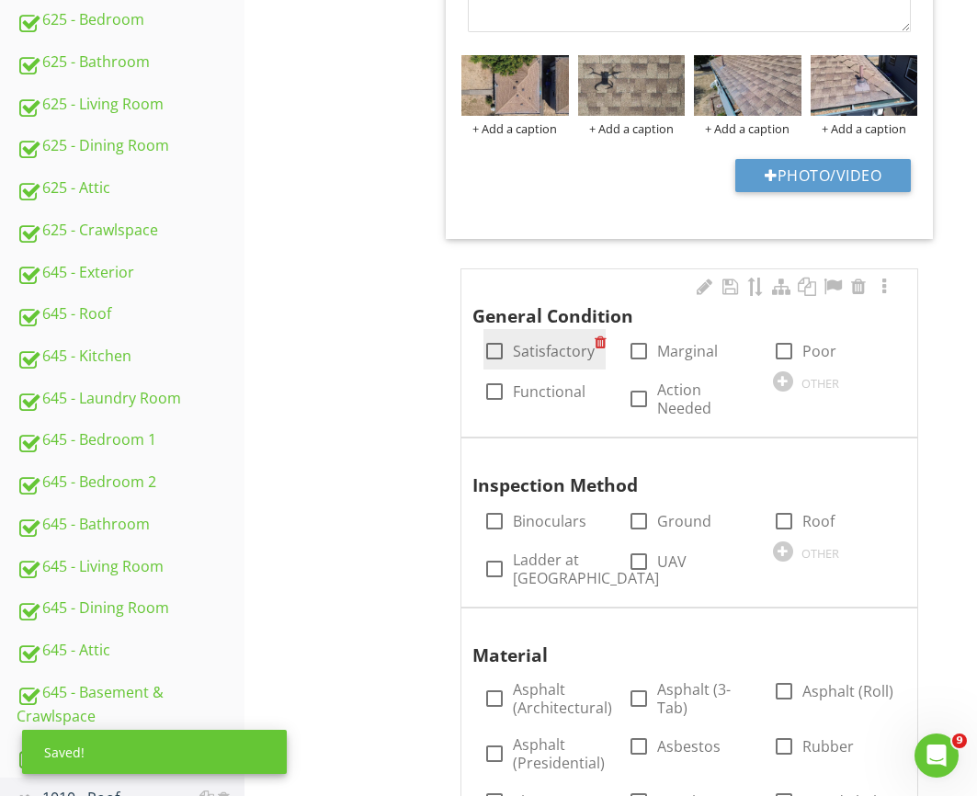
click at [551, 350] on label "Satisfactory" at bounding box center [554, 351] width 82 height 18
checkbox input "true"
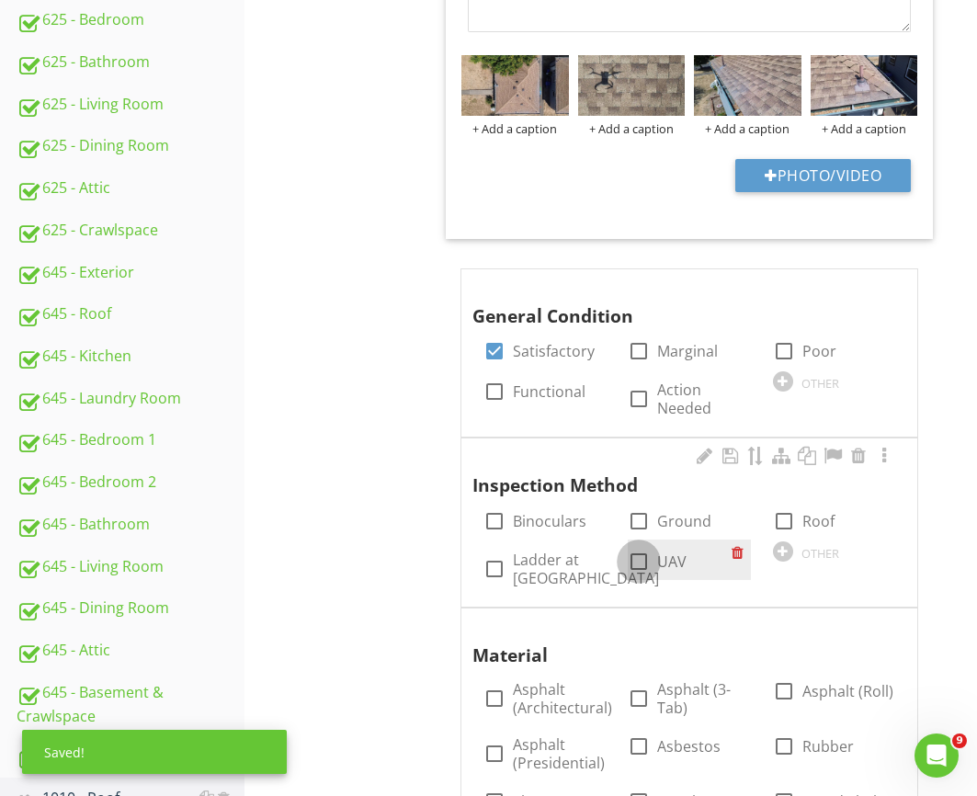
click at [641, 556] on div at bounding box center [638, 561] width 31 height 31
checkbox input "true"
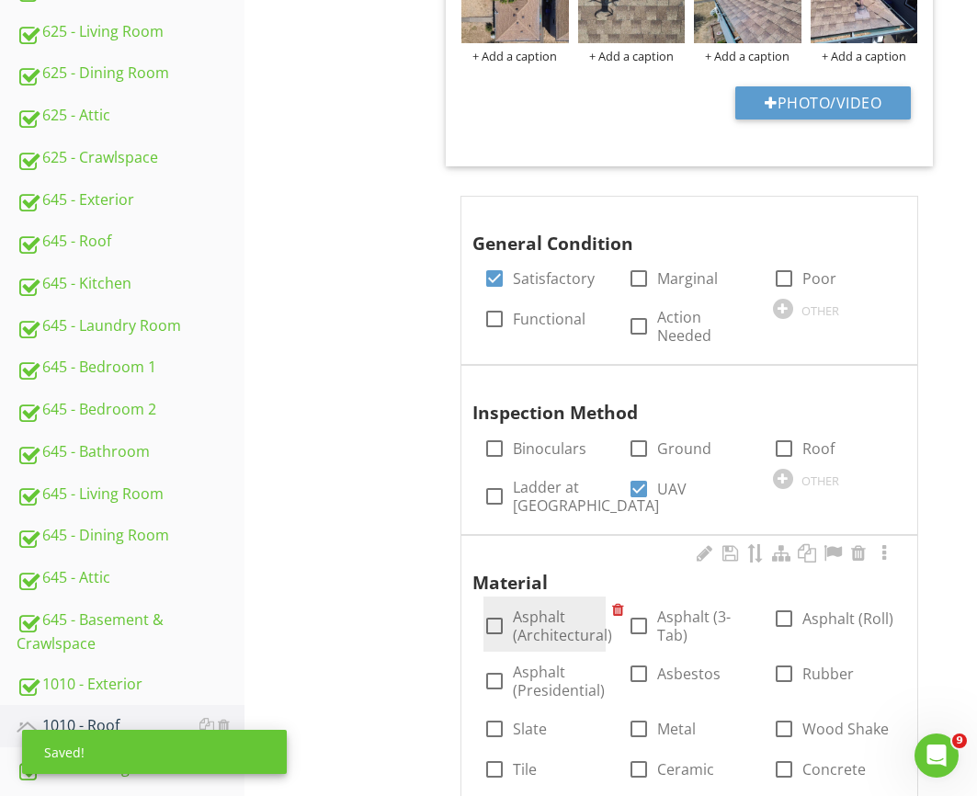
click at [543, 601] on div "check_box_outline_blank Asphalt (Architectural)" at bounding box center [545, 624] width 122 height 55
click at [543, 622] on label "Asphalt (Architectural)" at bounding box center [562, 625] width 99 height 37
checkbox input "true"
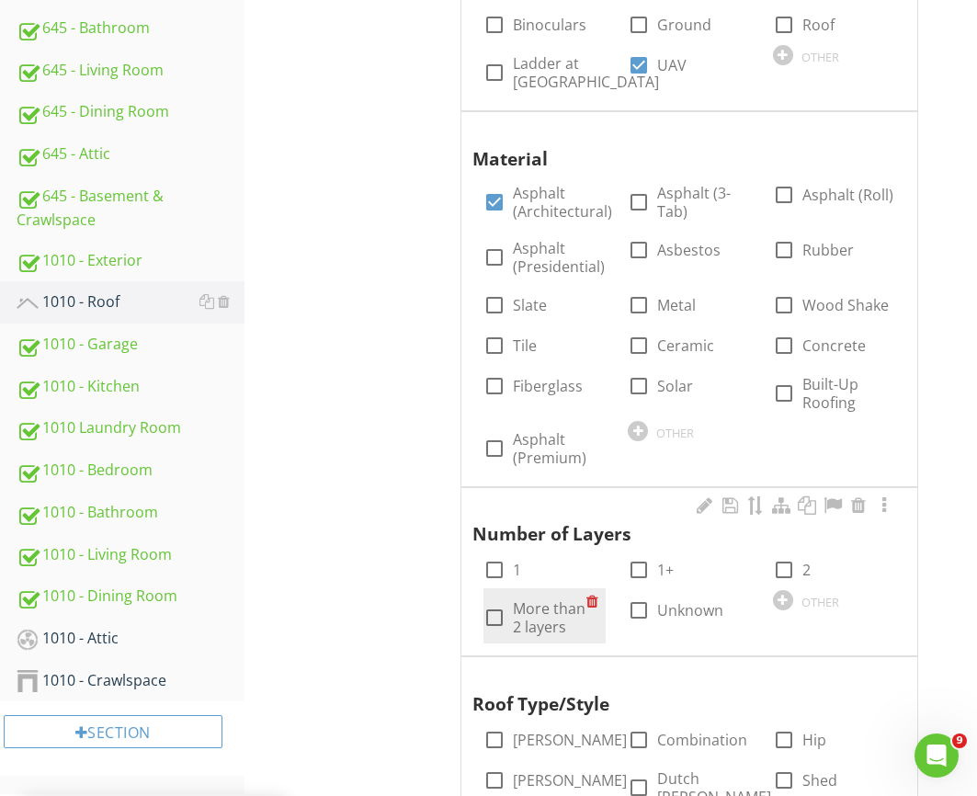
scroll to position [1329, 0]
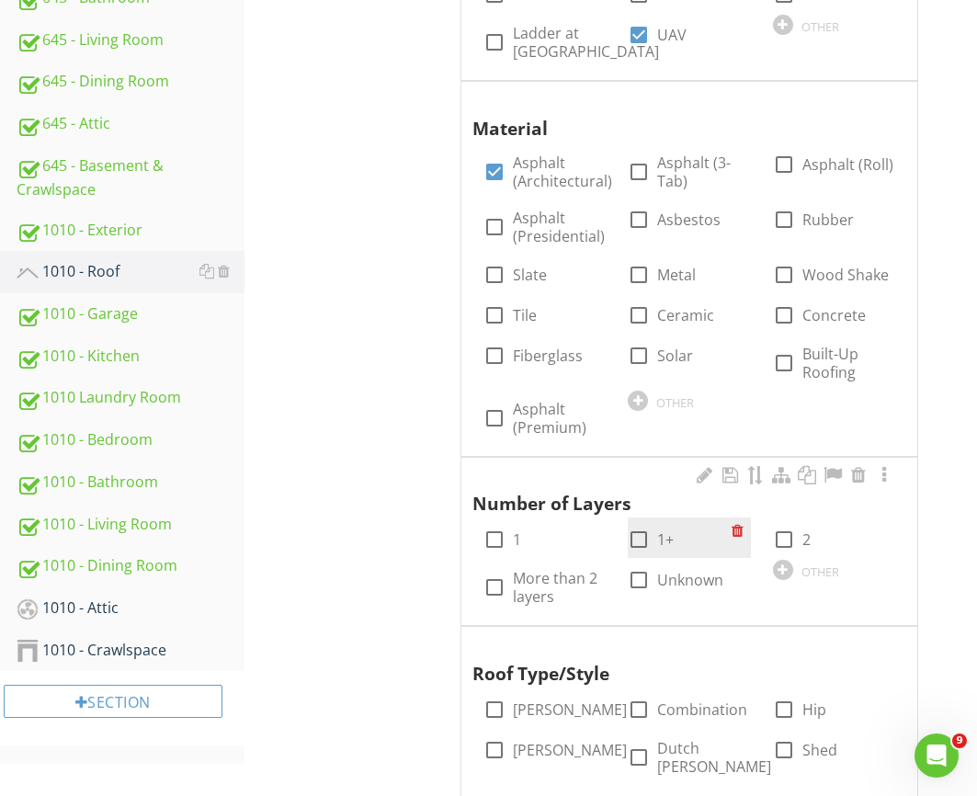
click at [632, 536] on div at bounding box center [638, 539] width 31 height 31
checkbox input "true"
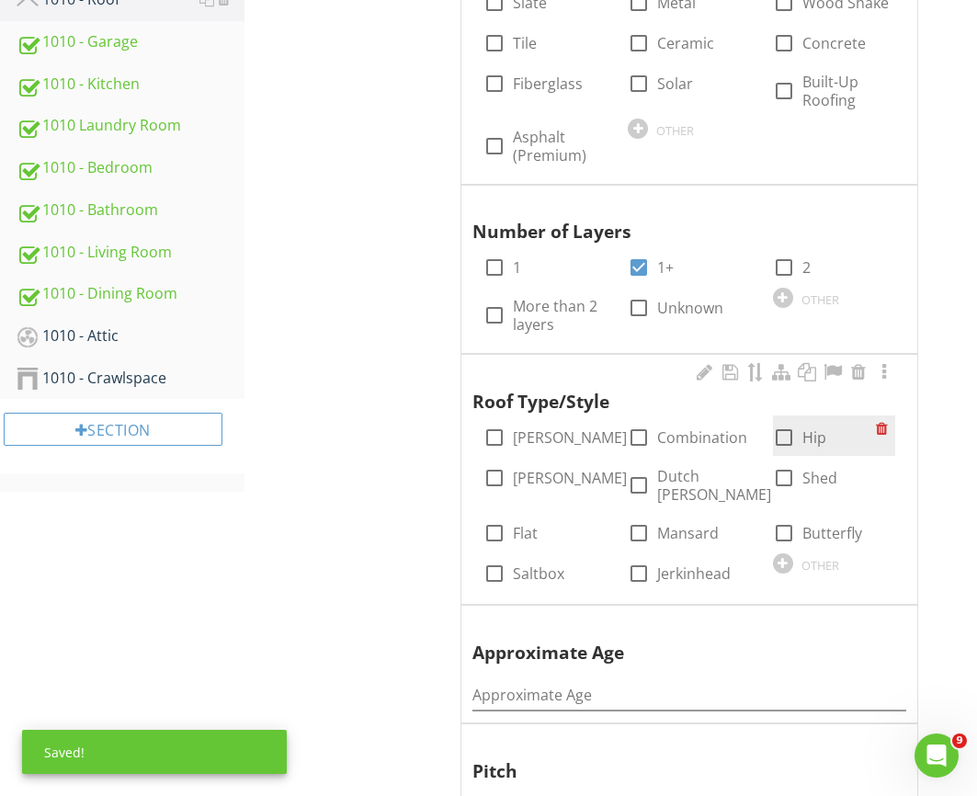
drag, startPoint x: 815, startPoint y: 439, endPoint x: 725, endPoint y: 496, distance: 106.6
click at [815, 439] on label "Hip" at bounding box center [815, 438] width 24 height 18
checkbox input "true"
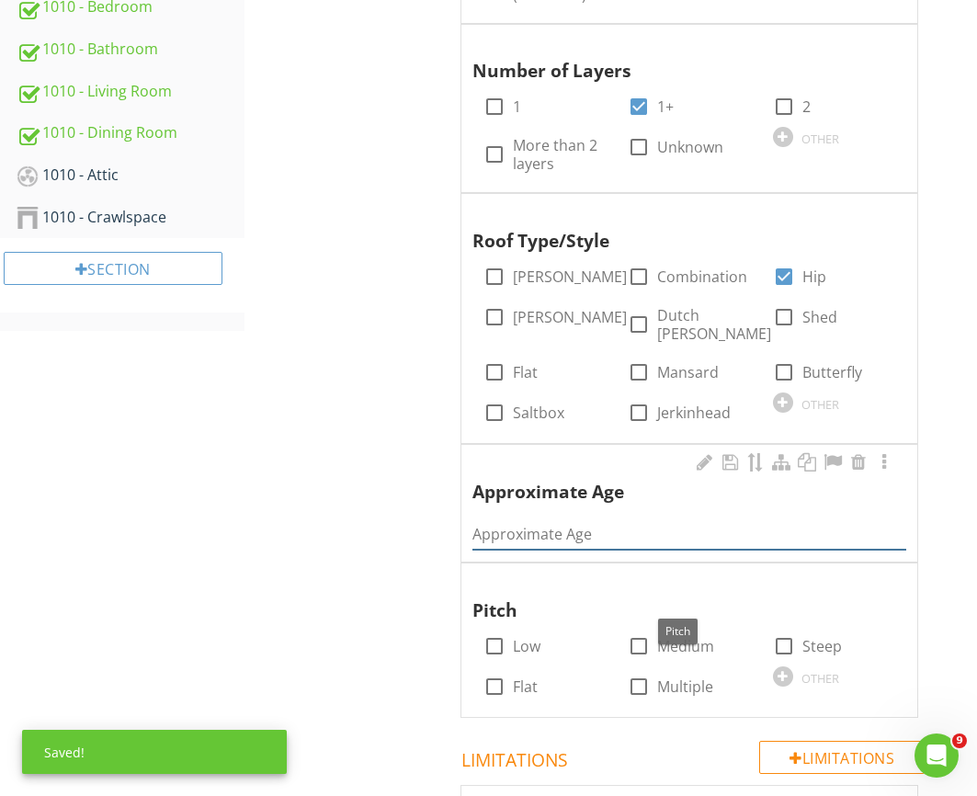
click at [614, 520] on input "Approximate Age" at bounding box center [690, 535] width 434 height 30
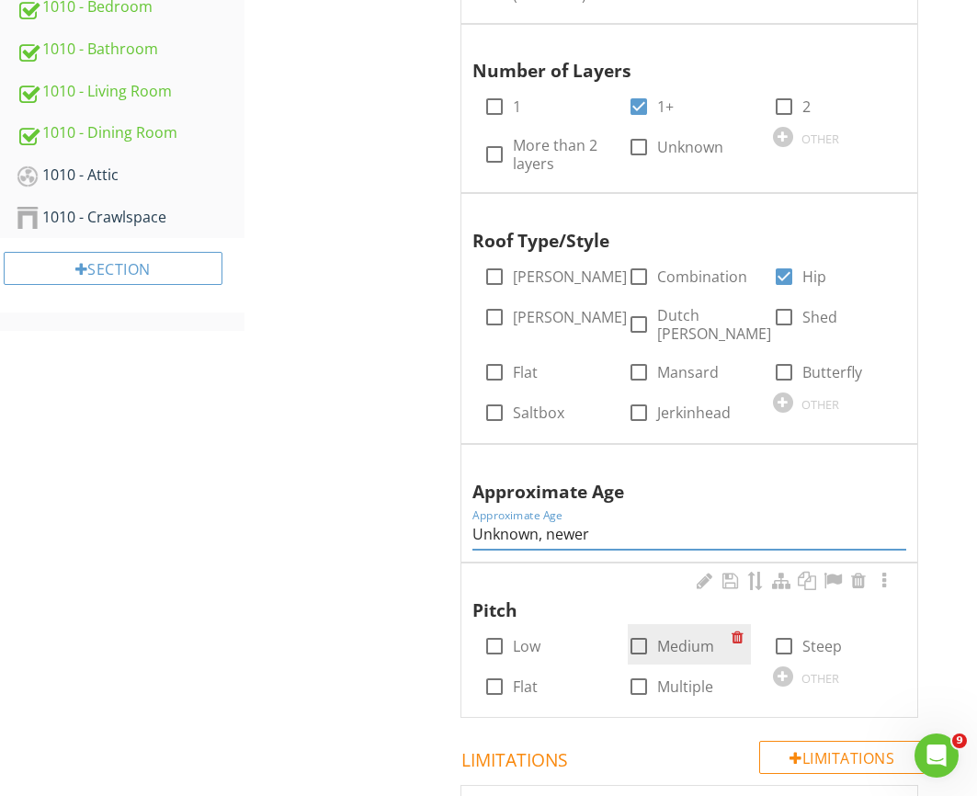
type input "Unknown, newer"
click at [658, 637] on label "Medium" at bounding box center [685, 646] width 57 height 18
checkbox input "true"
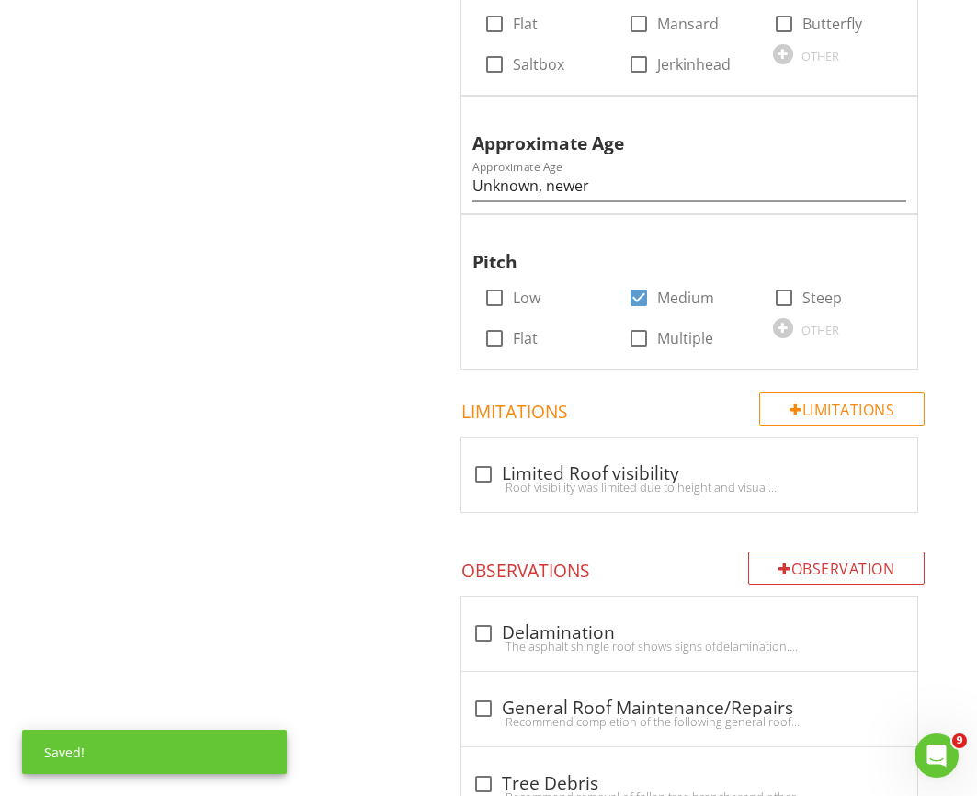
scroll to position [2377, 0]
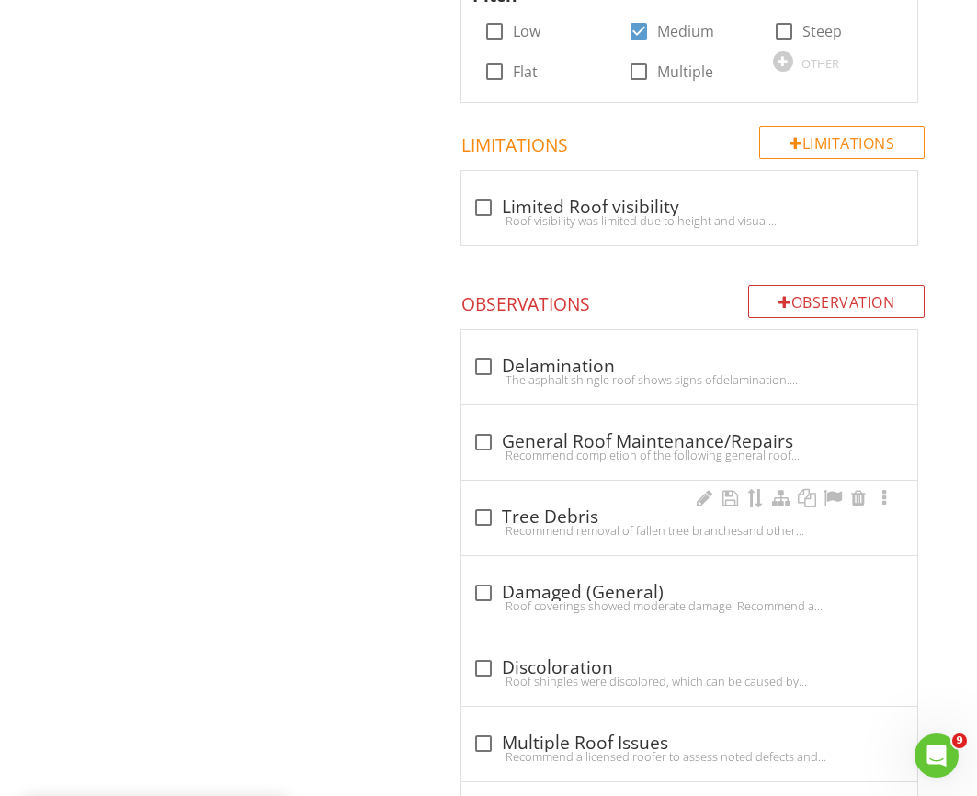
click at [565, 523] on div "Recommend removal of fallen tree branchesand other debris" at bounding box center [690, 530] width 434 height 15
checkbox input "true"
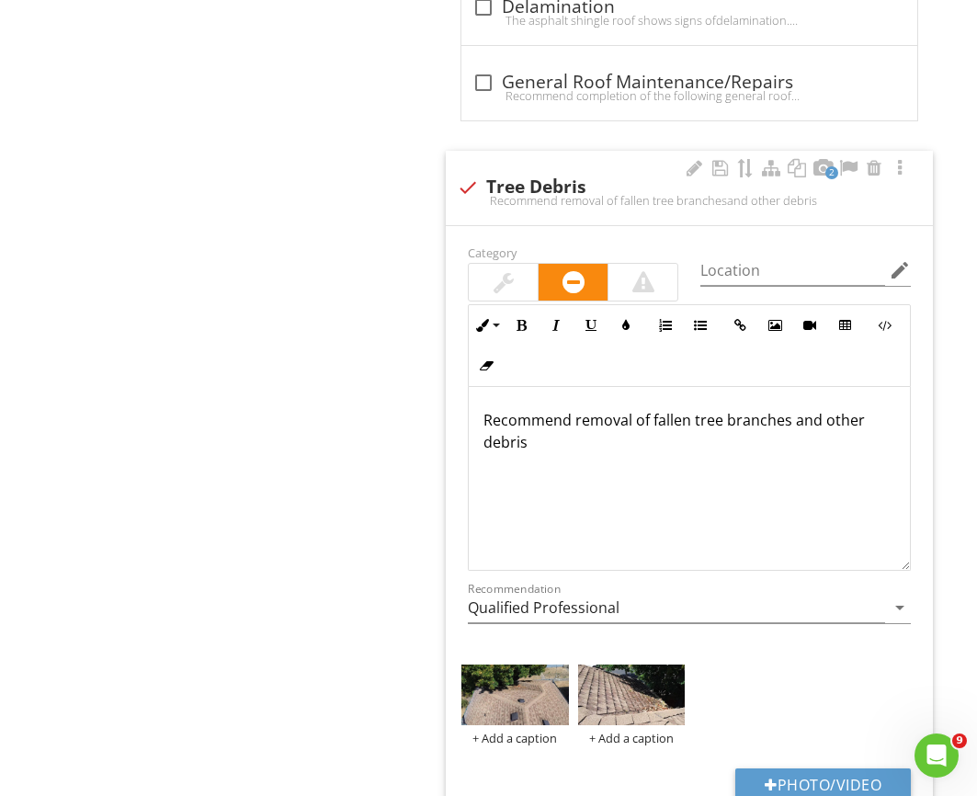
scroll to position [2736, 0]
click at [506, 272] on div at bounding box center [504, 283] width 20 height 22
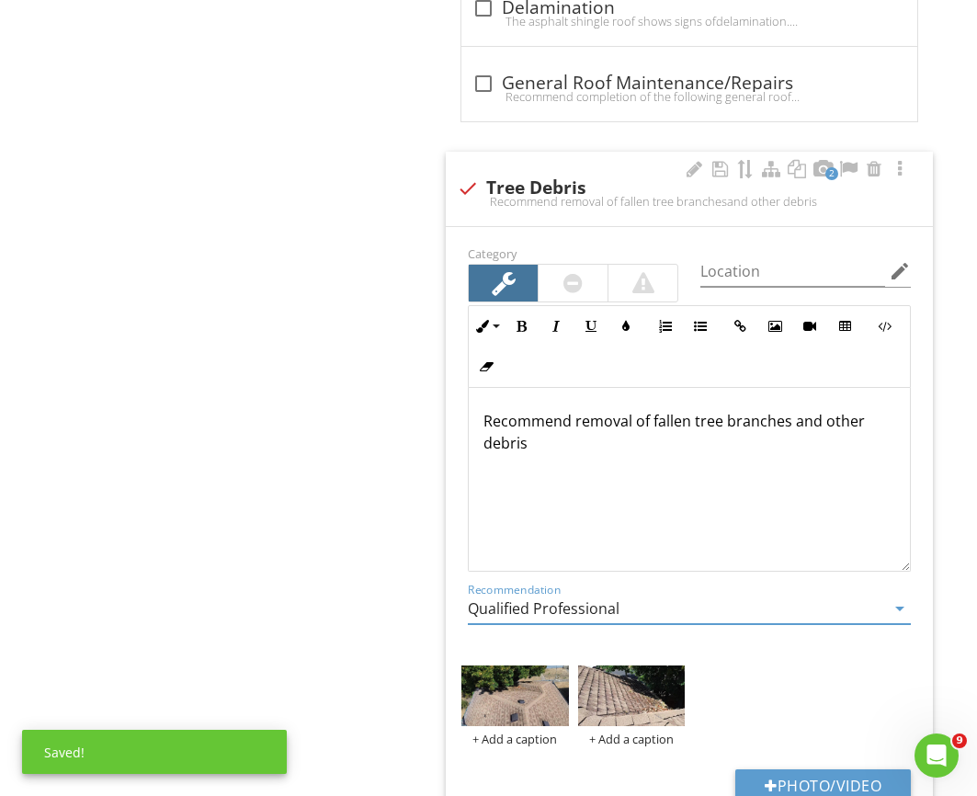
click at [564, 602] on input "Qualified Professional" at bounding box center [676, 609] width 417 height 30
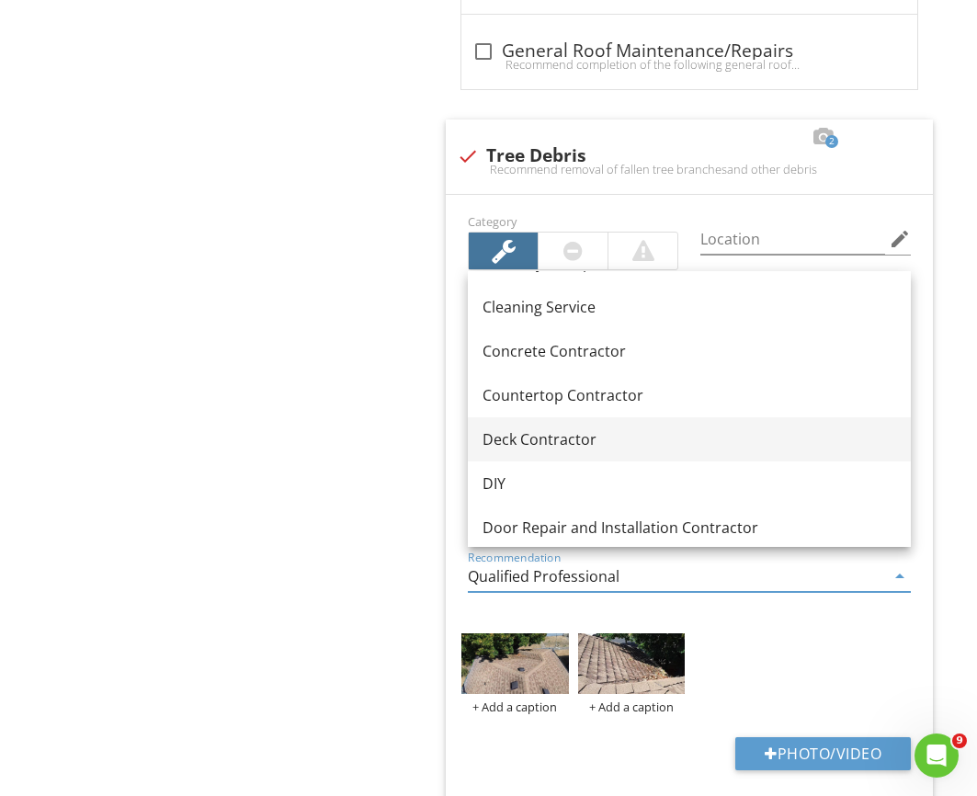
scroll to position [362, 0]
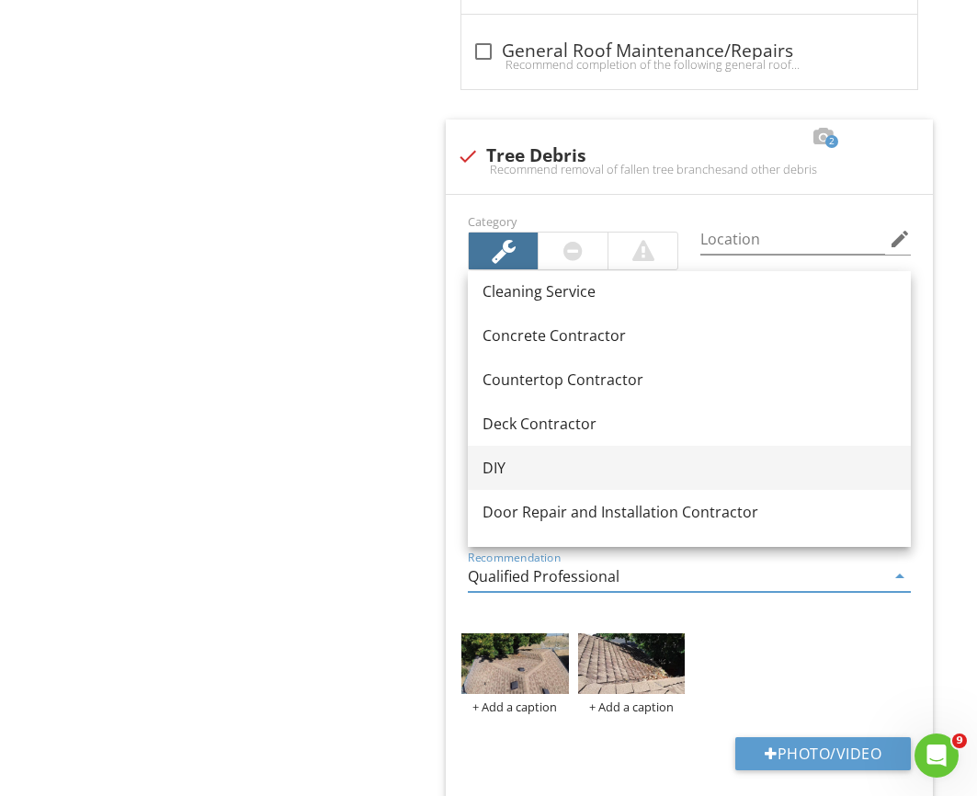
click at [517, 462] on div "DIY" at bounding box center [690, 468] width 414 height 22
type input "DIY"
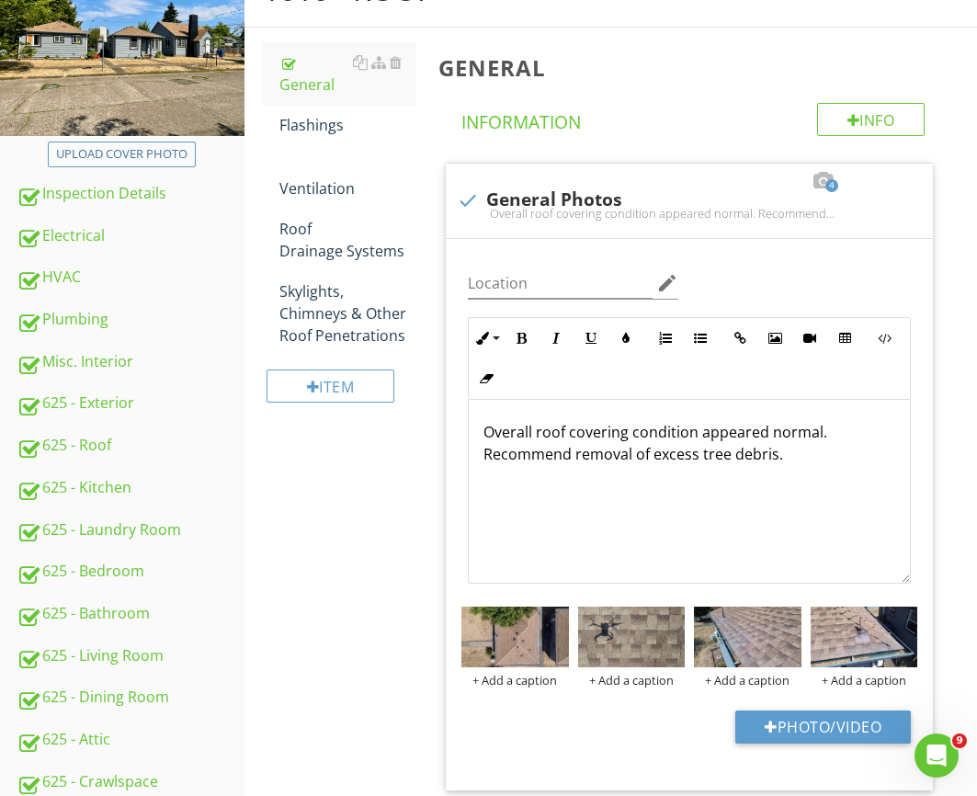
scroll to position [0, 0]
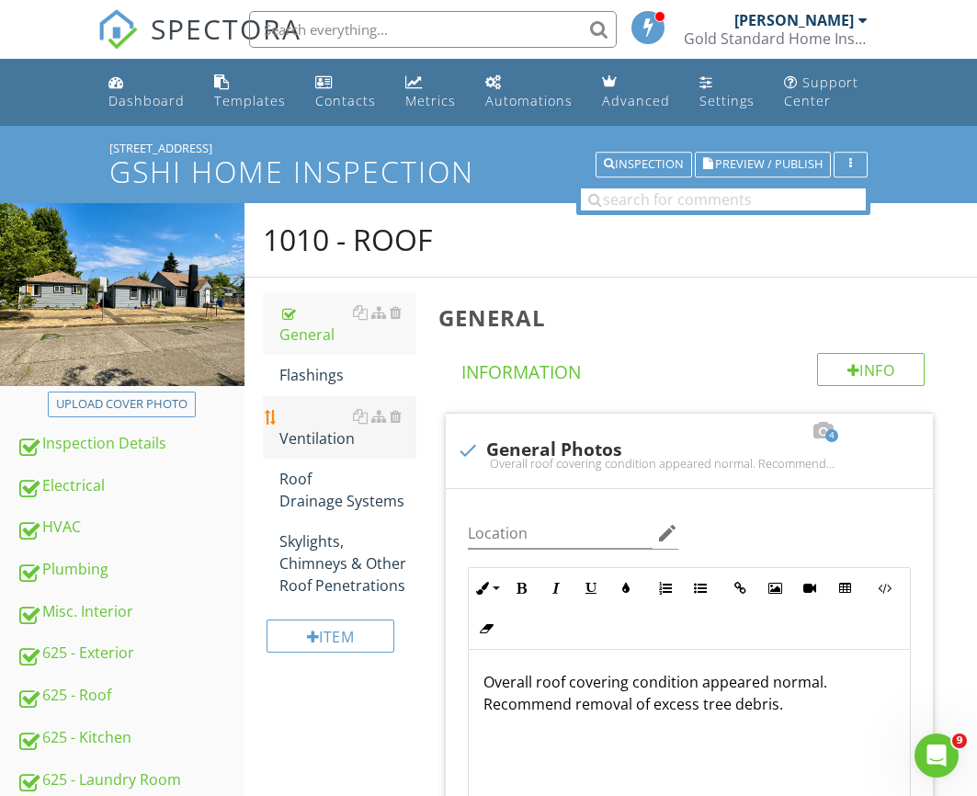
drag, startPoint x: 310, startPoint y: 347, endPoint x: 323, endPoint y: 381, distance: 36.4
click at [310, 364] on div "Flashings" at bounding box center [348, 375] width 137 height 22
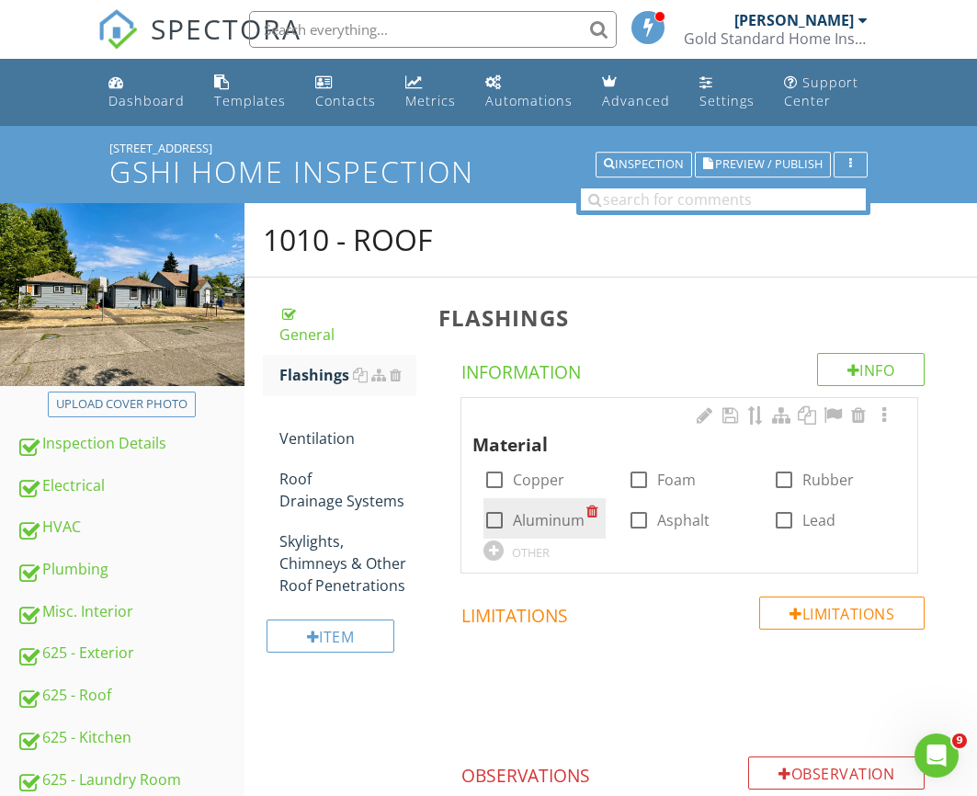
click at [554, 517] on label "Aluminum" at bounding box center [549, 520] width 72 height 18
checkbox input "true"
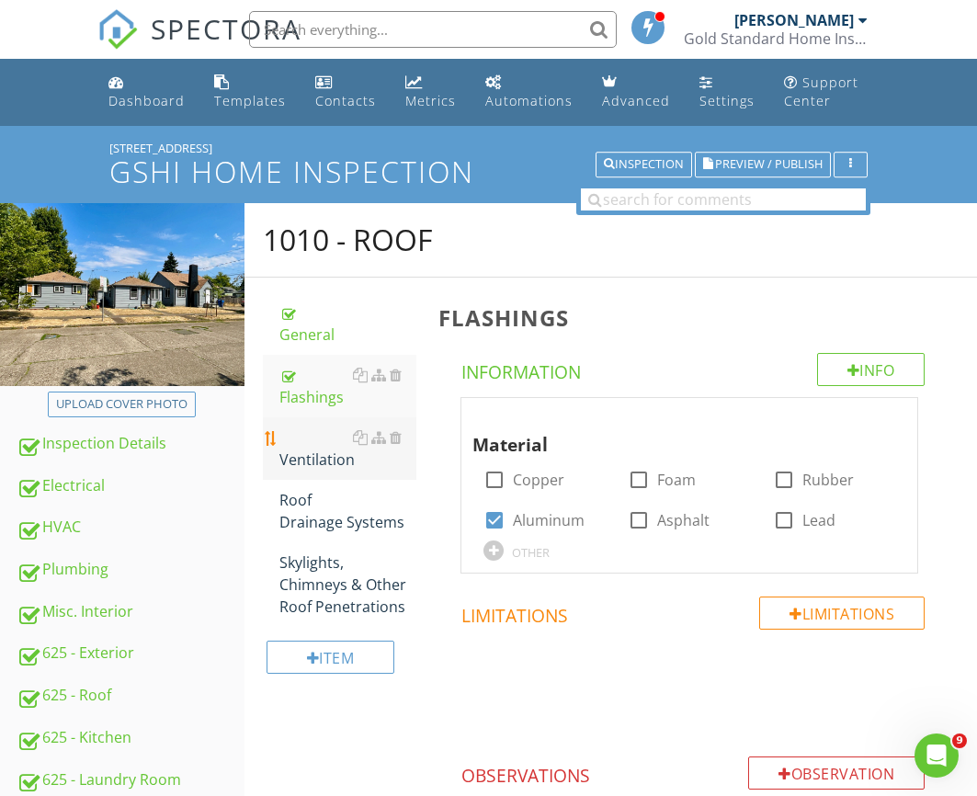
click at [322, 427] on div "Ventilation" at bounding box center [348, 449] width 137 height 44
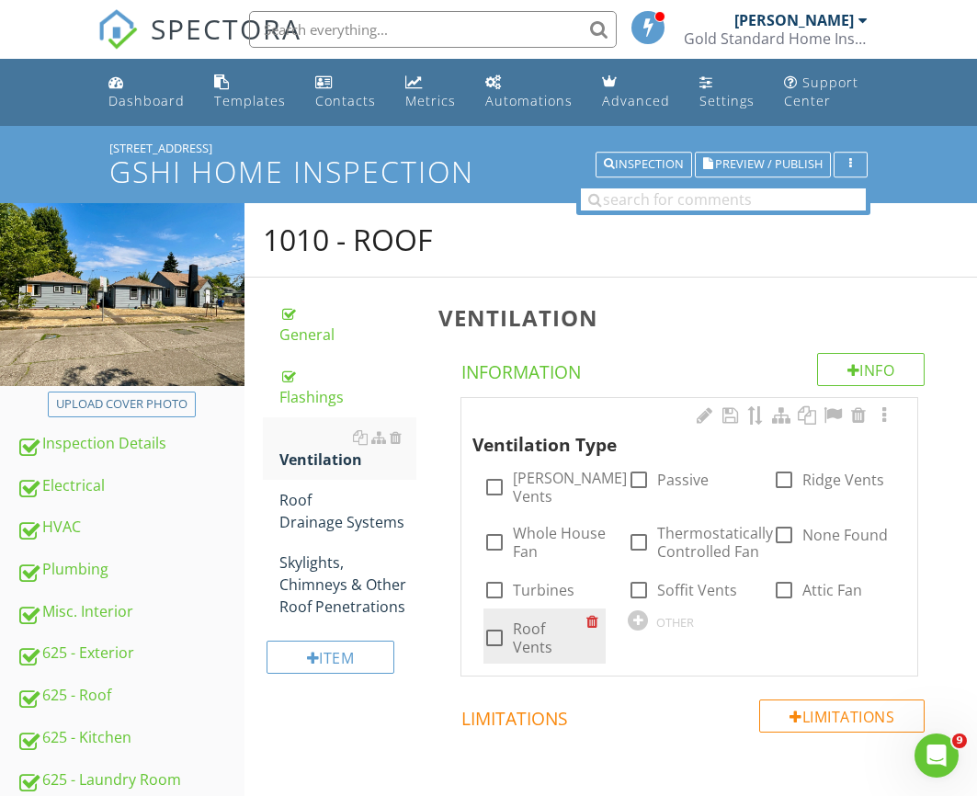
click at [517, 620] on label "Roof Vents" at bounding box center [550, 638] width 74 height 37
checkbox input "true"
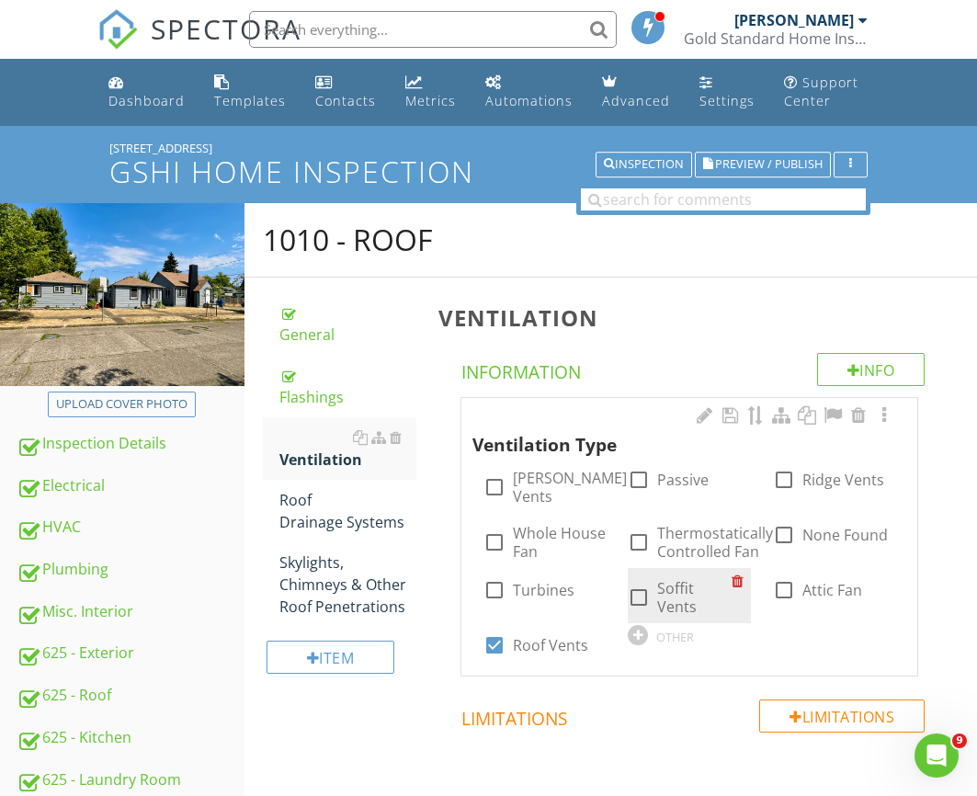
click at [684, 579] on label "Soffit Vents" at bounding box center [694, 597] width 74 height 37
checkbox input "true"
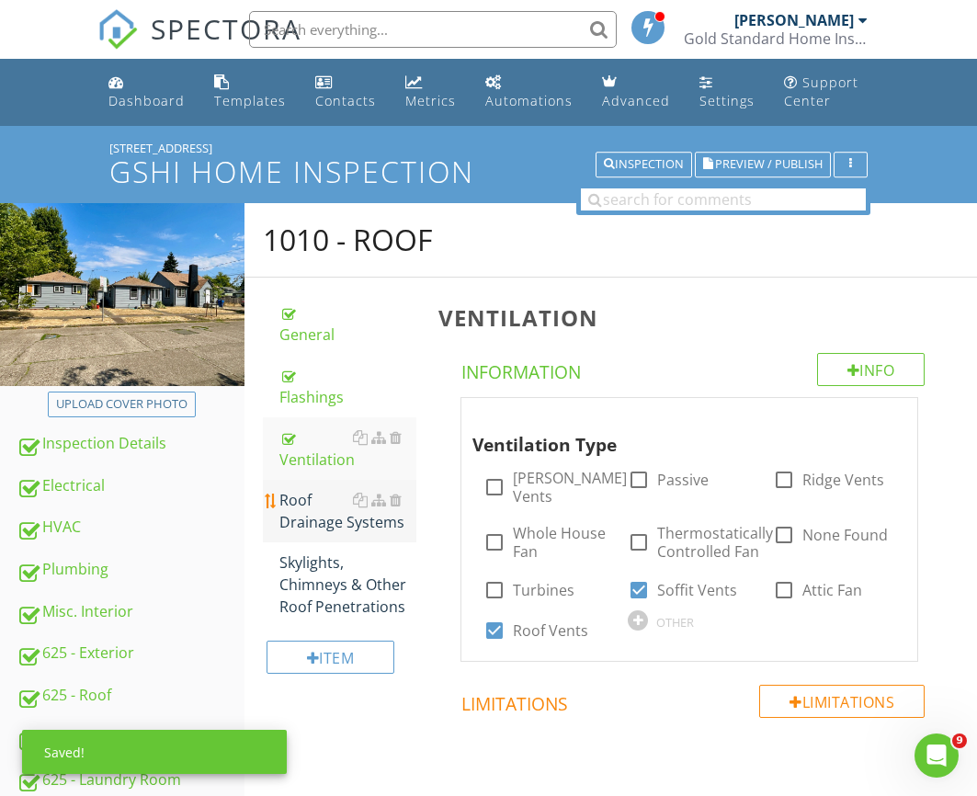
click at [330, 493] on div "Roof Drainage Systems" at bounding box center [348, 511] width 137 height 44
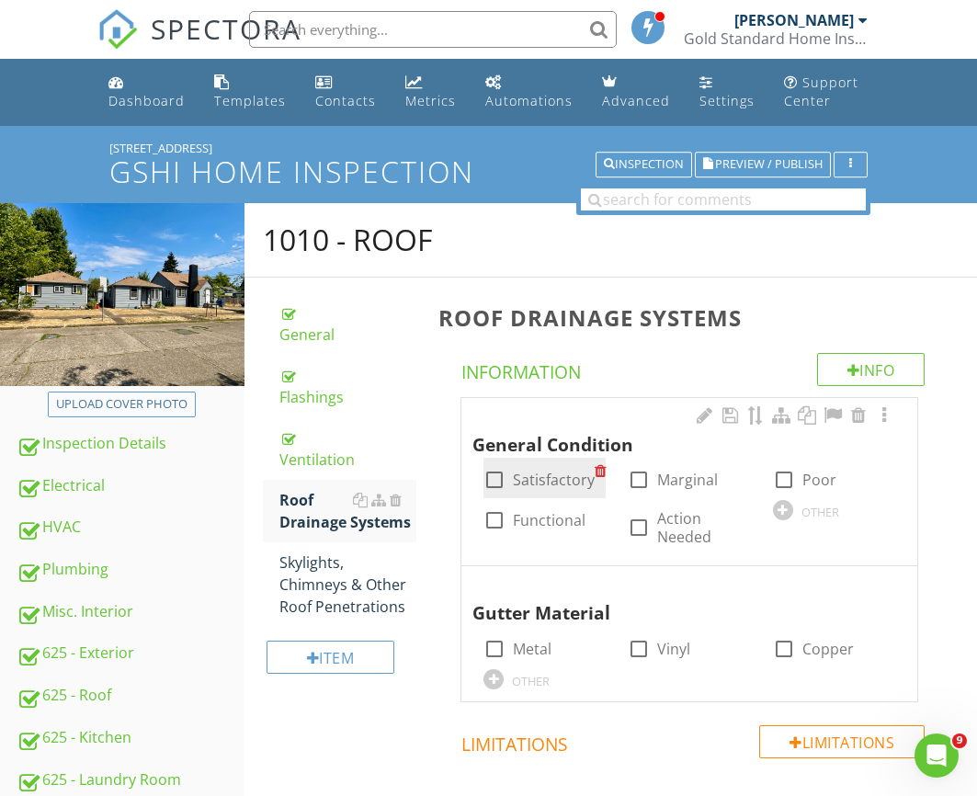
click at [535, 482] on label "Satisfactory" at bounding box center [554, 480] width 82 height 18
checkbox input "true"
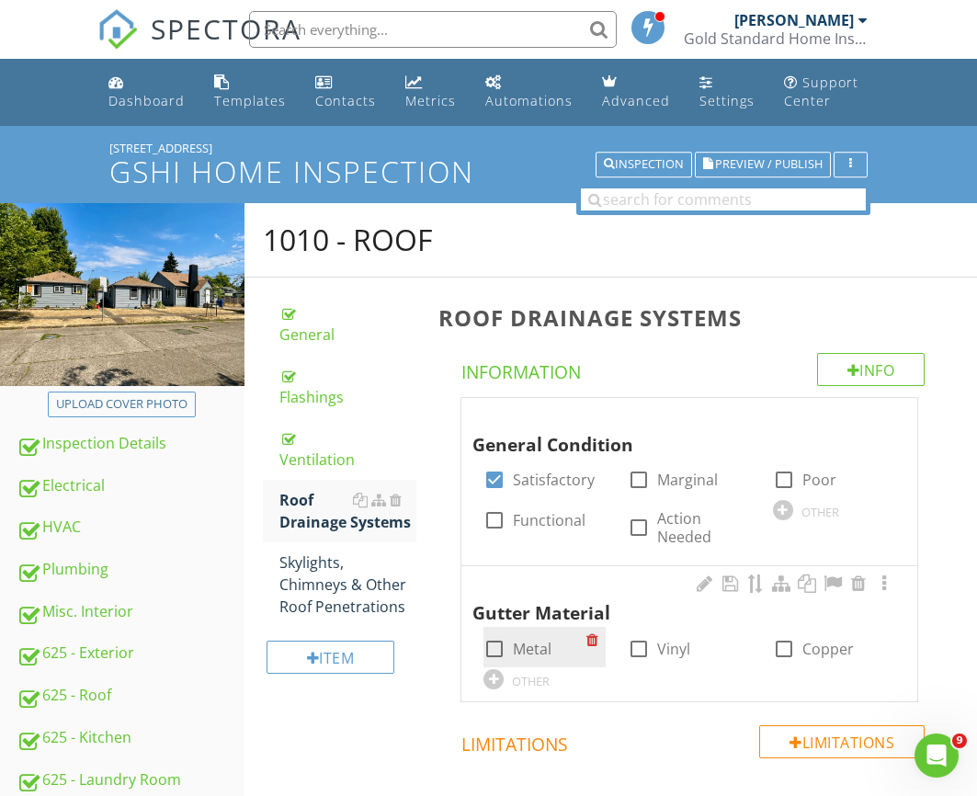
click at [524, 642] on label "Metal" at bounding box center [532, 649] width 39 height 18
checkbox input "true"
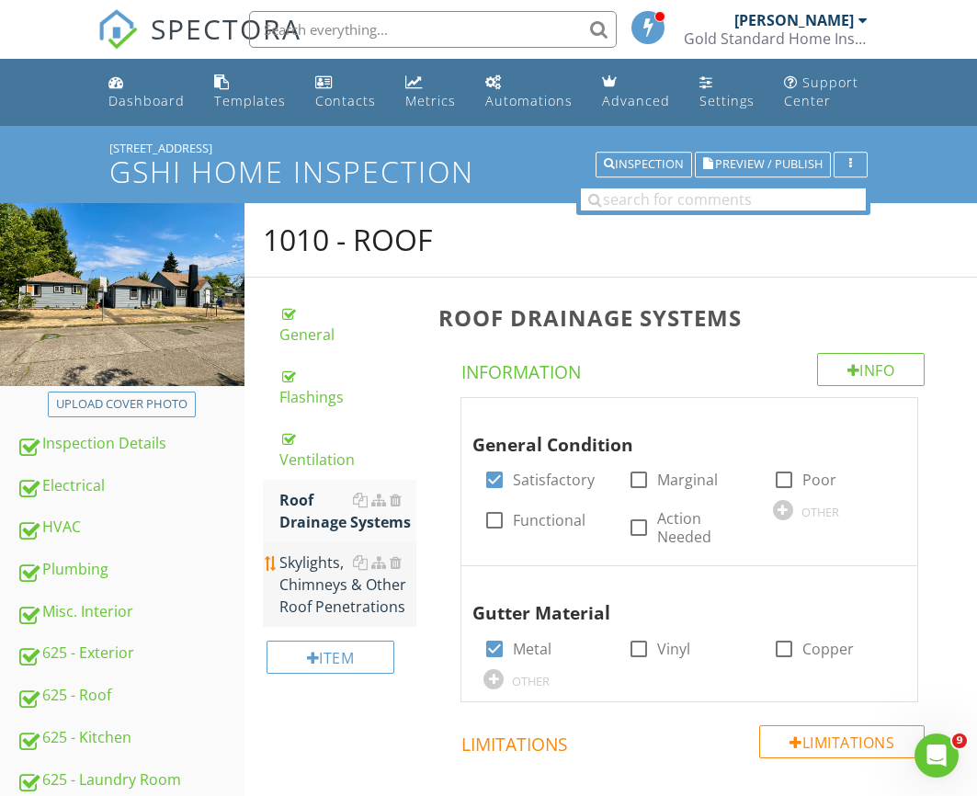
drag, startPoint x: 302, startPoint y: 567, endPoint x: 322, endPoint y: 567, distance: 20.2
click at [302, 567] on div "Skylights, Chimneys & Other Roof Penetrations" at bounding box center [348, 585] width 137 height 66
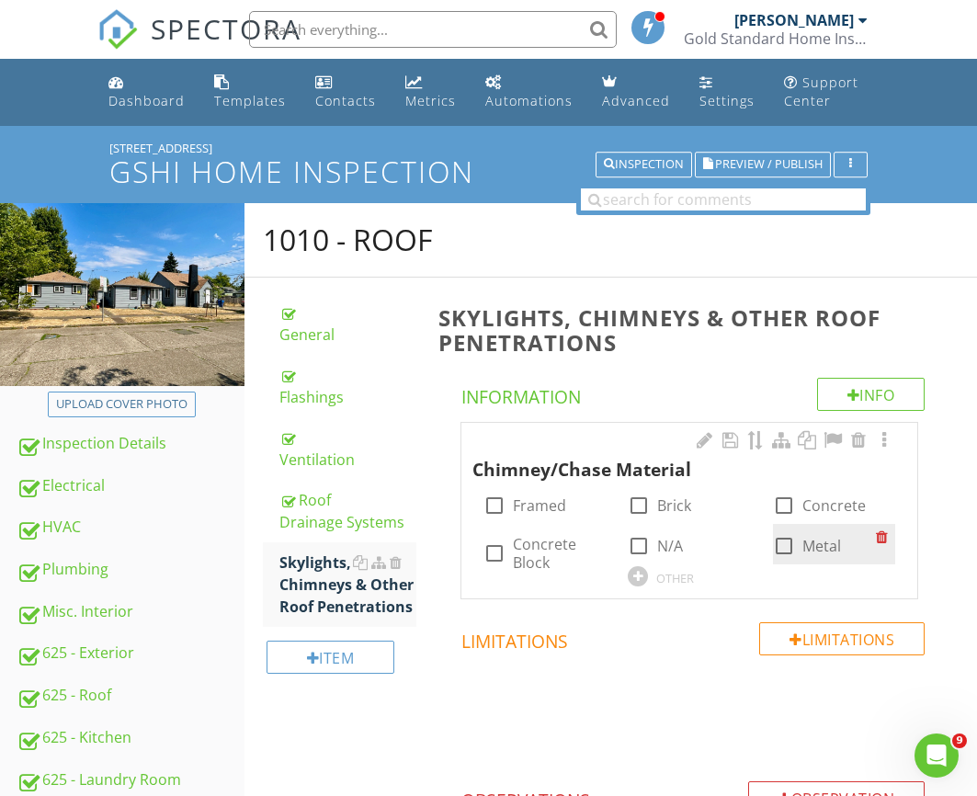
click at [774, 538] on div at bounding box center [784, 546] width 31 height 31
checkbox input "true"
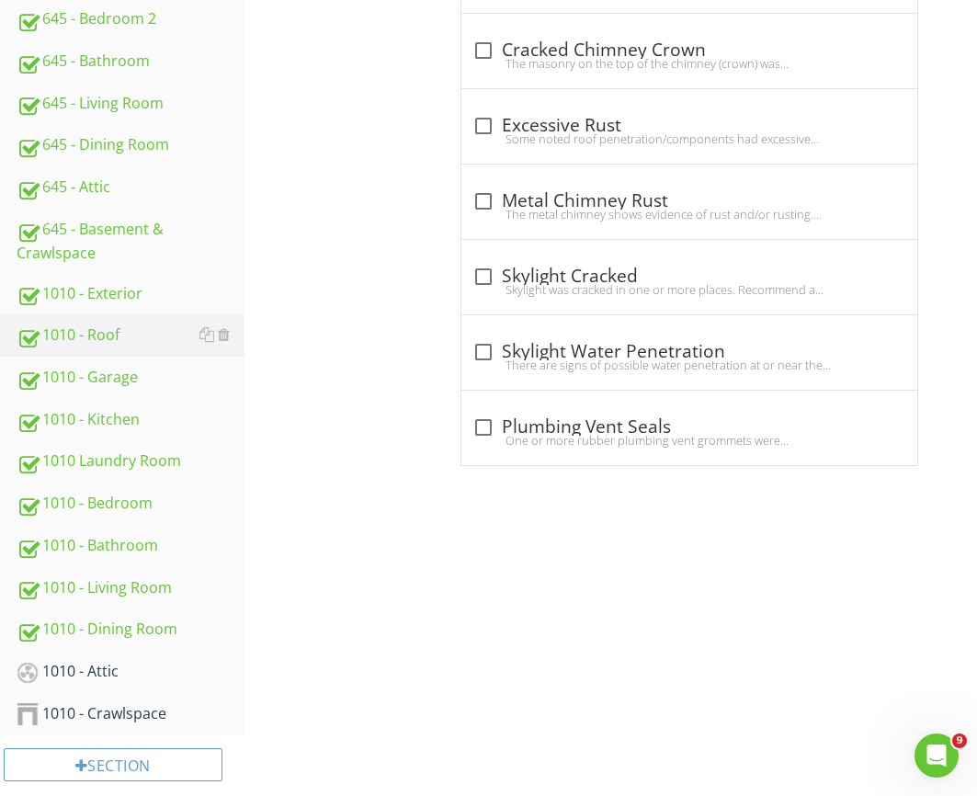
scroll to position [1297, 0]
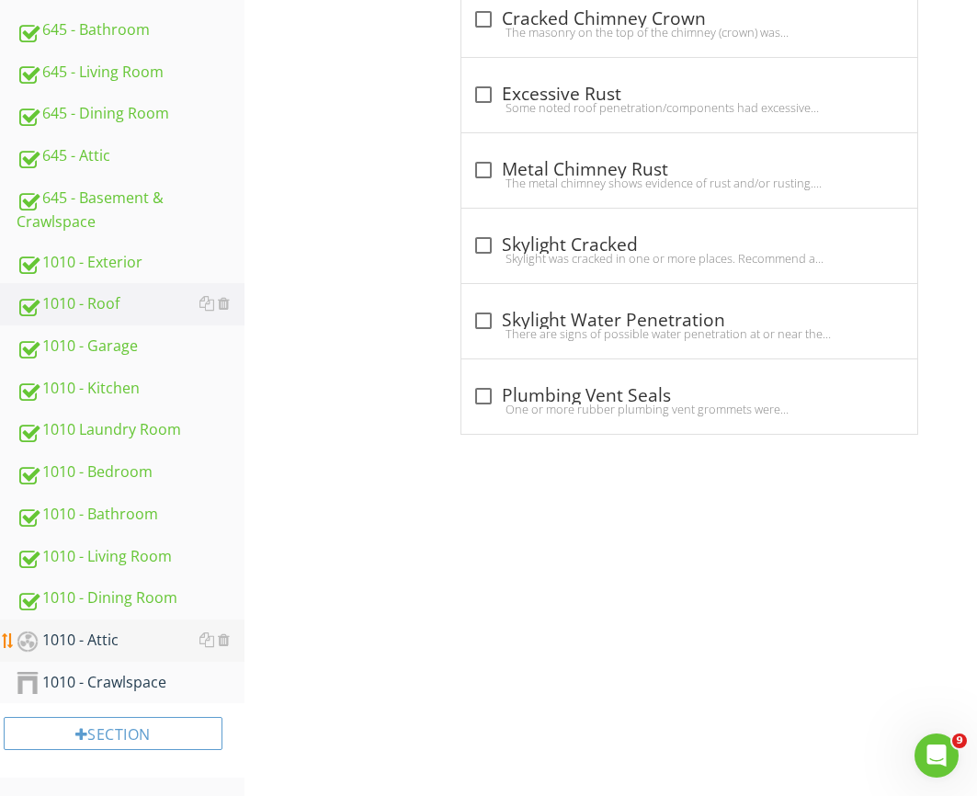
click at [99, 645] on div "1010 - Attic" at bounding box center [131, 641] width 228 height 24
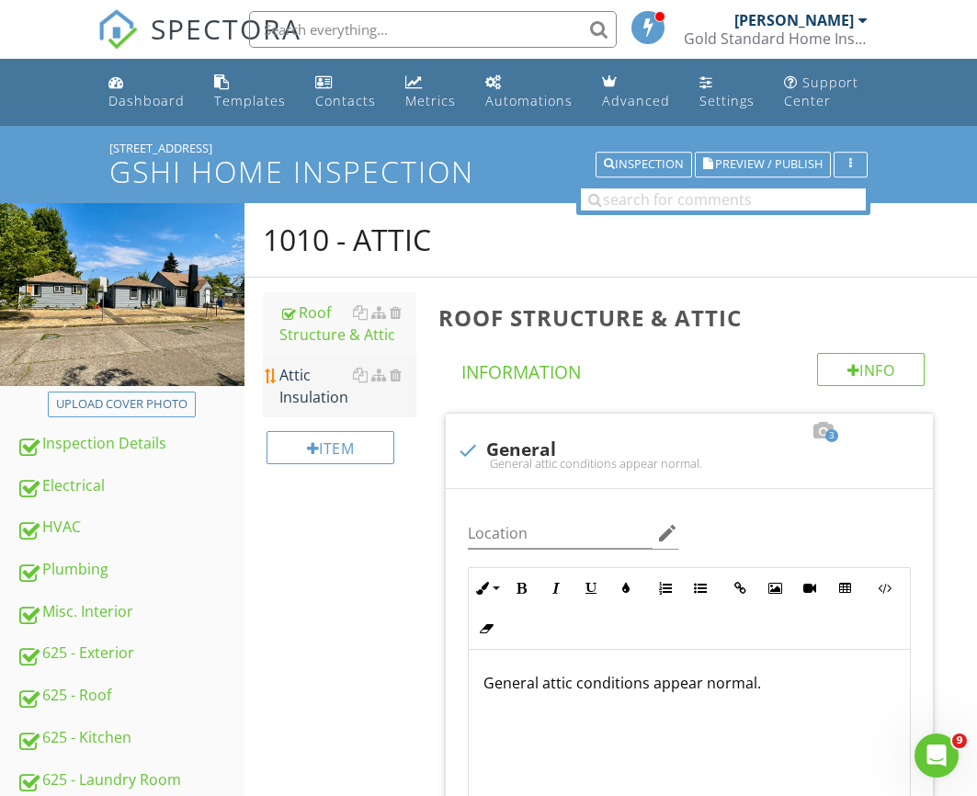
click at [283, 391] on div "Attic Insulation" at bounding box center [348, 386] width 137 height 44
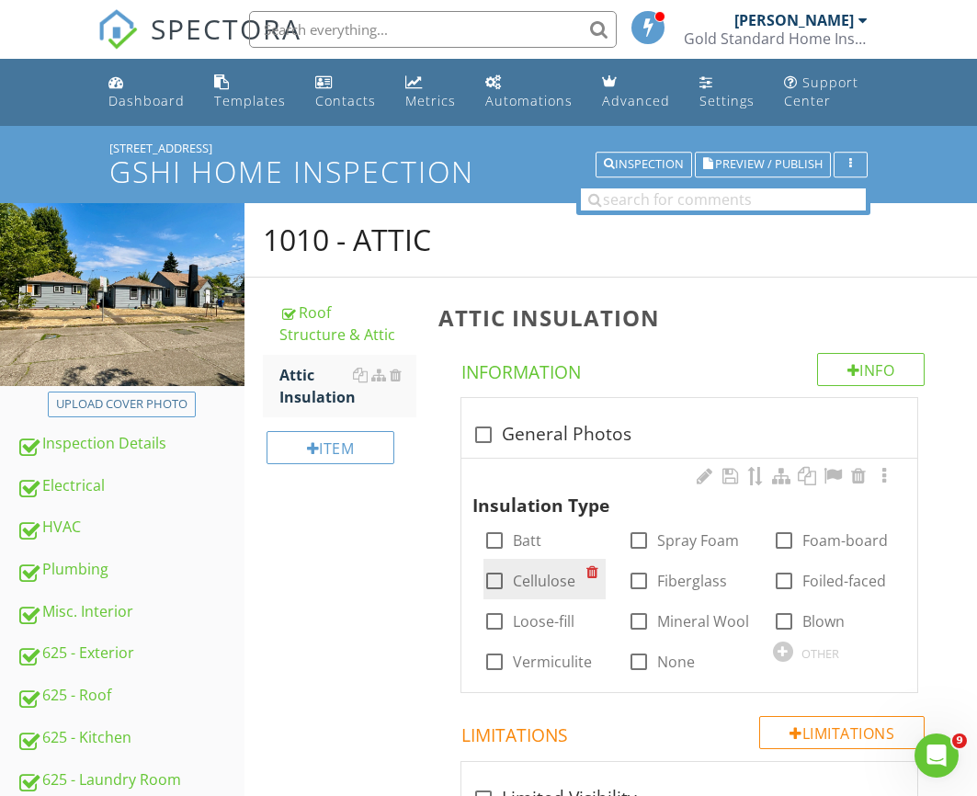
click at [528, 589] on label "Cellulose" at bounding box center [544, 581] width 63 height 18
checkbox input "true"
click at [321, 586] on div "1010 - Attic Roof Structure & Attic Attic Insulation Item Attic Insulation Info…" at bounding box center [611, 766] width 733 height 1126
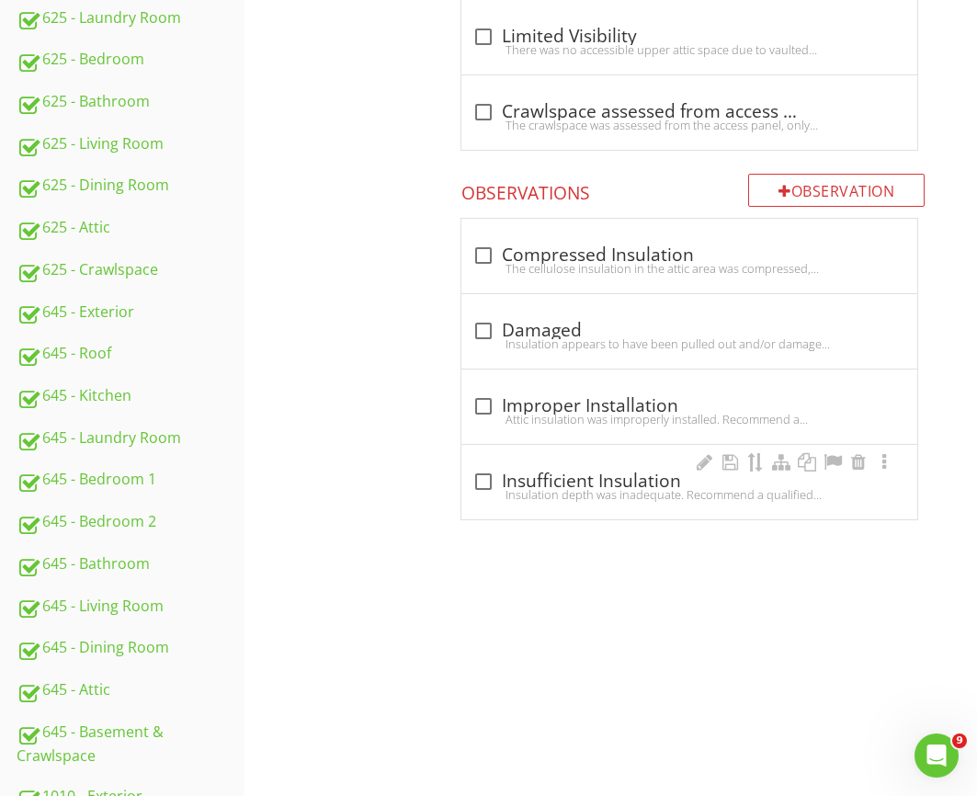
scroll to position [726, 0]
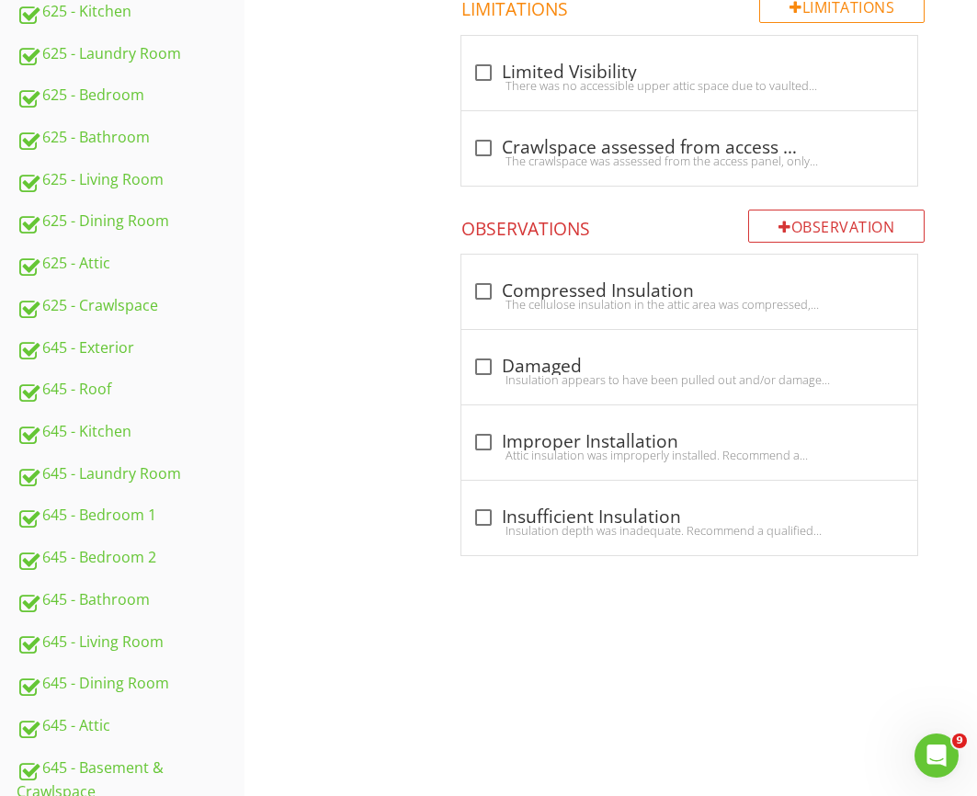
click at [493, 505] on div at bounding box center [483, 517] width 31 height 31
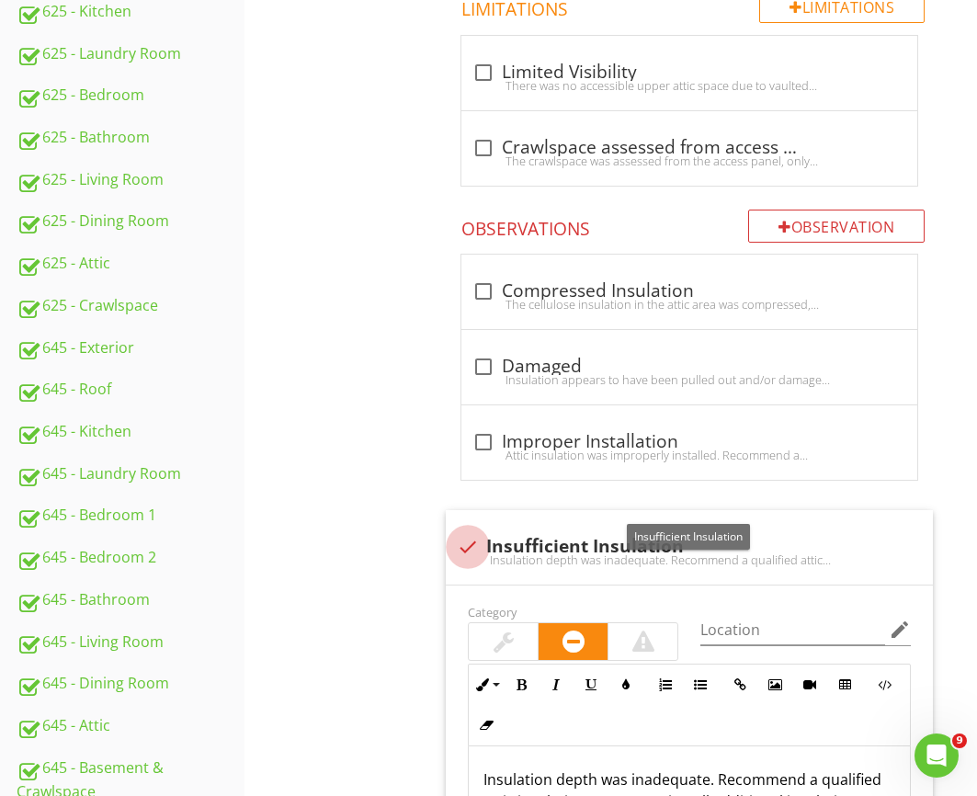
click at [494, 505] on span "check_box_outline_blank Compressed Insulation The cellulose insulation in the a…" at bounding box center [693, 686] width 509 height 864
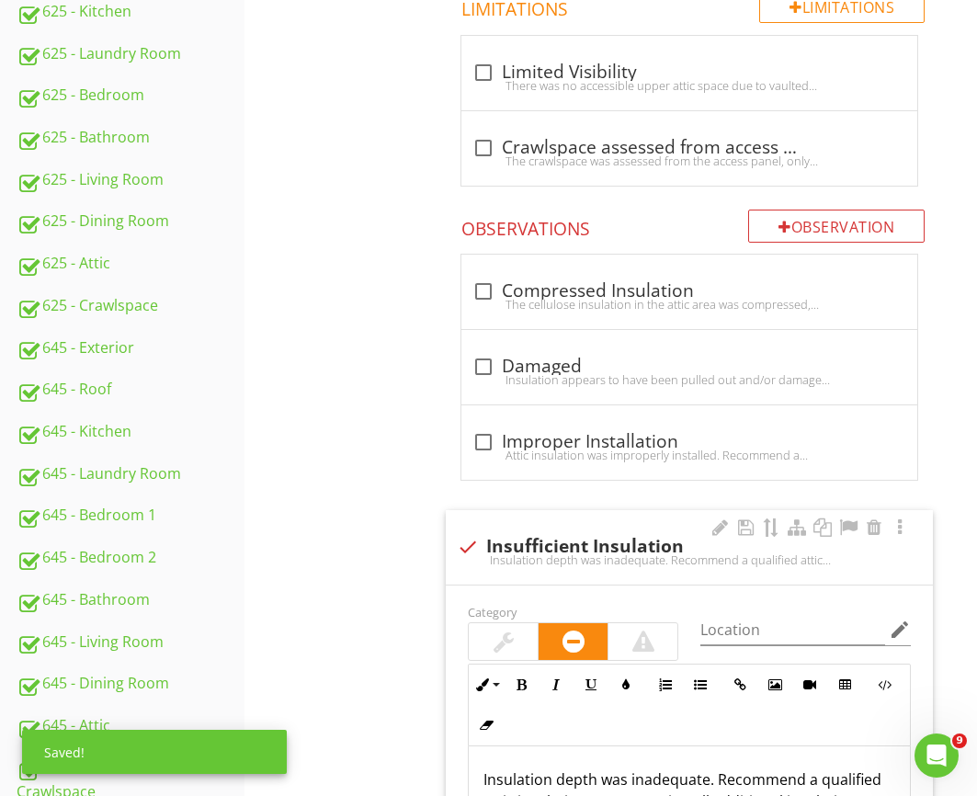
click at [478, 533] on div "check Insufficient Insulation" at bounding box center [689, 545] width 465 height 26
checkbox input "true"
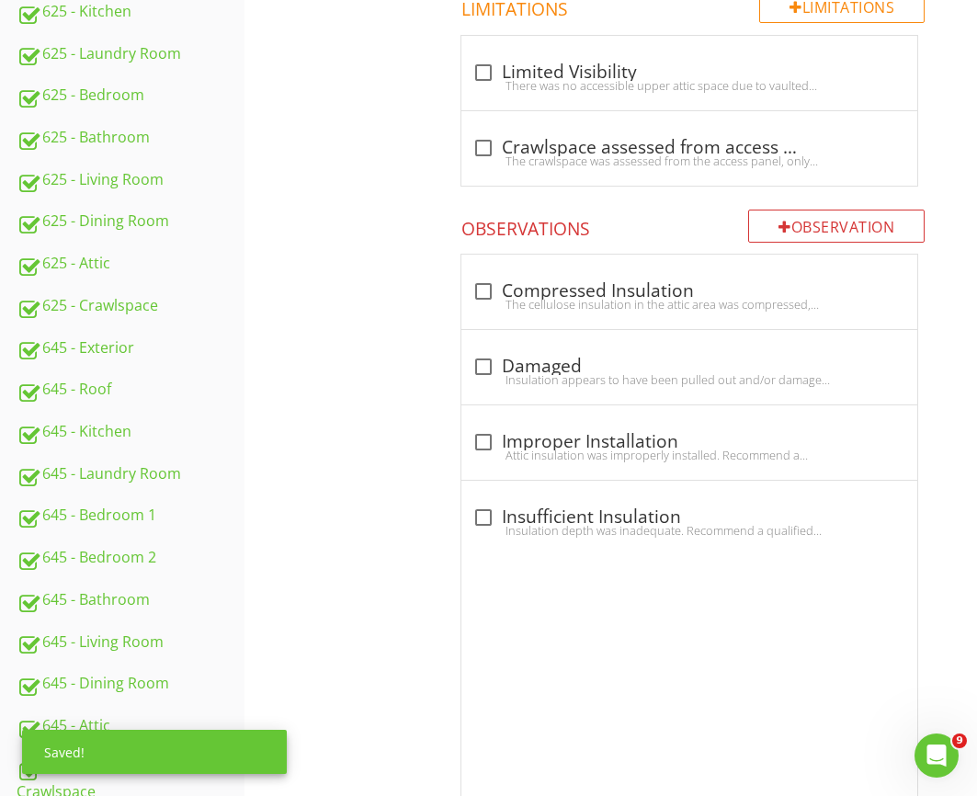
click at [345, 548] on div "1010 - Attic Roof Structure & Attic Attic Insulation Item Attic Insulation Info…" at bounding box center [611, 231] width 733 height 1508
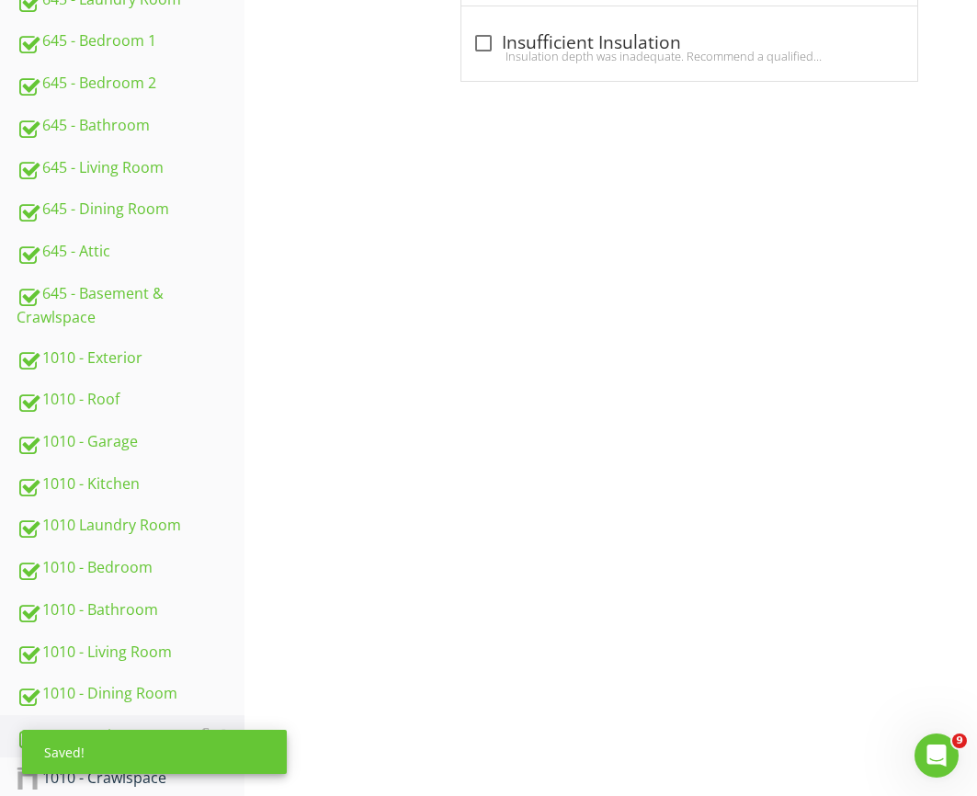
scroll to position [1297, 0]
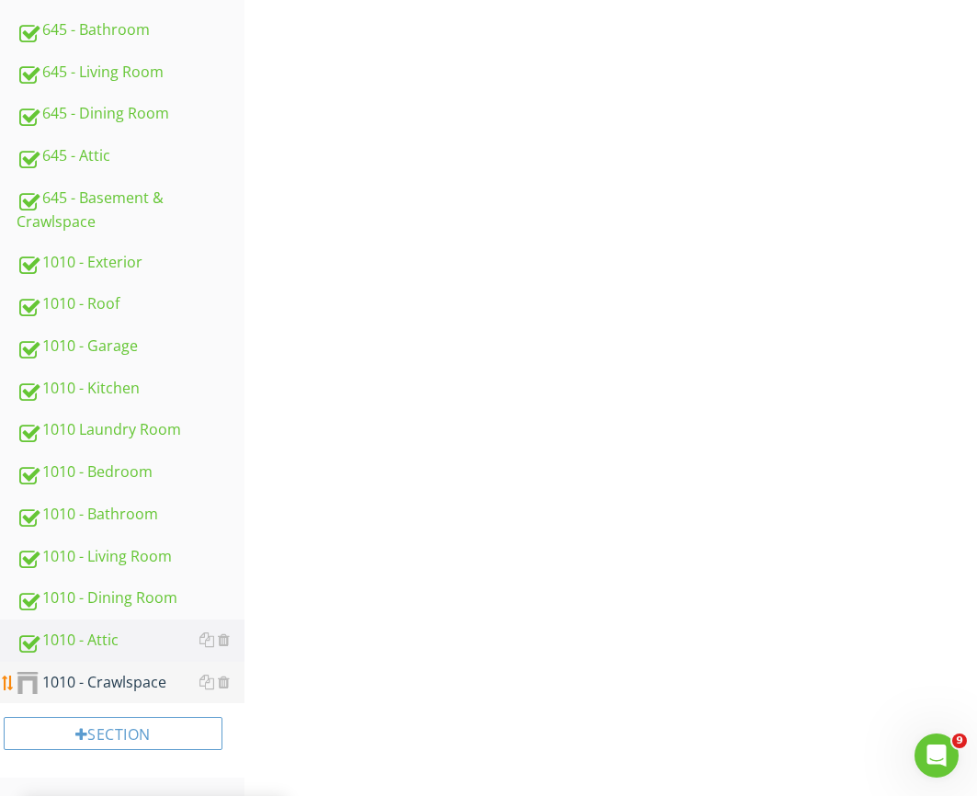
click at [136, 676] on div "1010 - Crawlspace" at bounding box center [131, 683] width 228 height 24
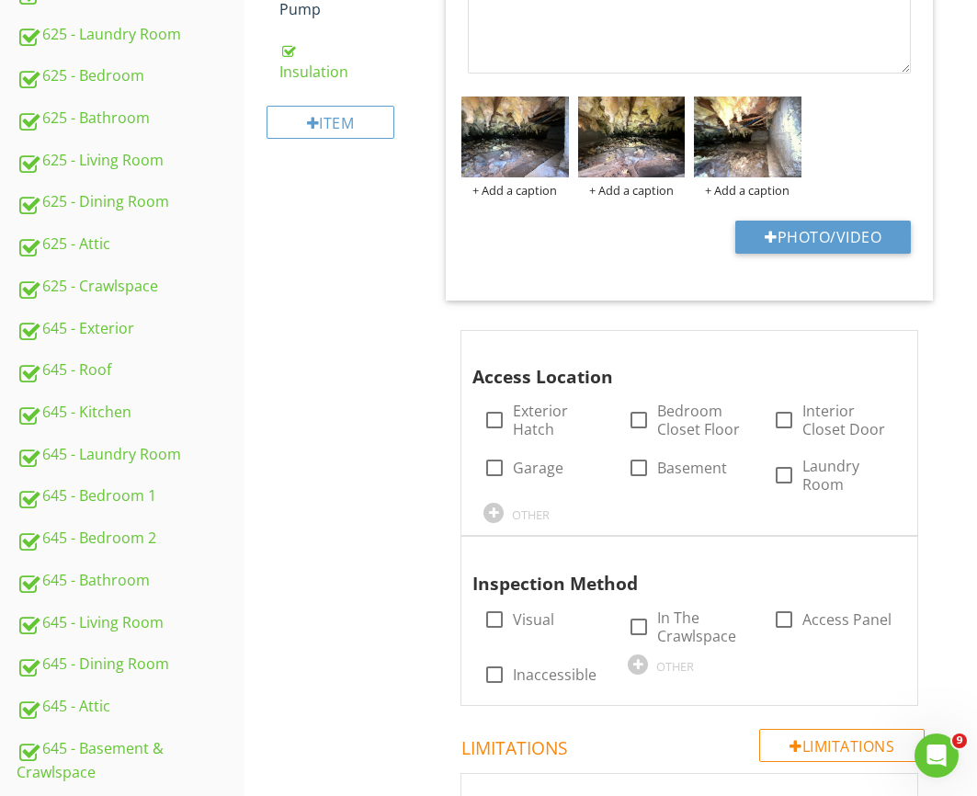
scroll to position [738, 0]
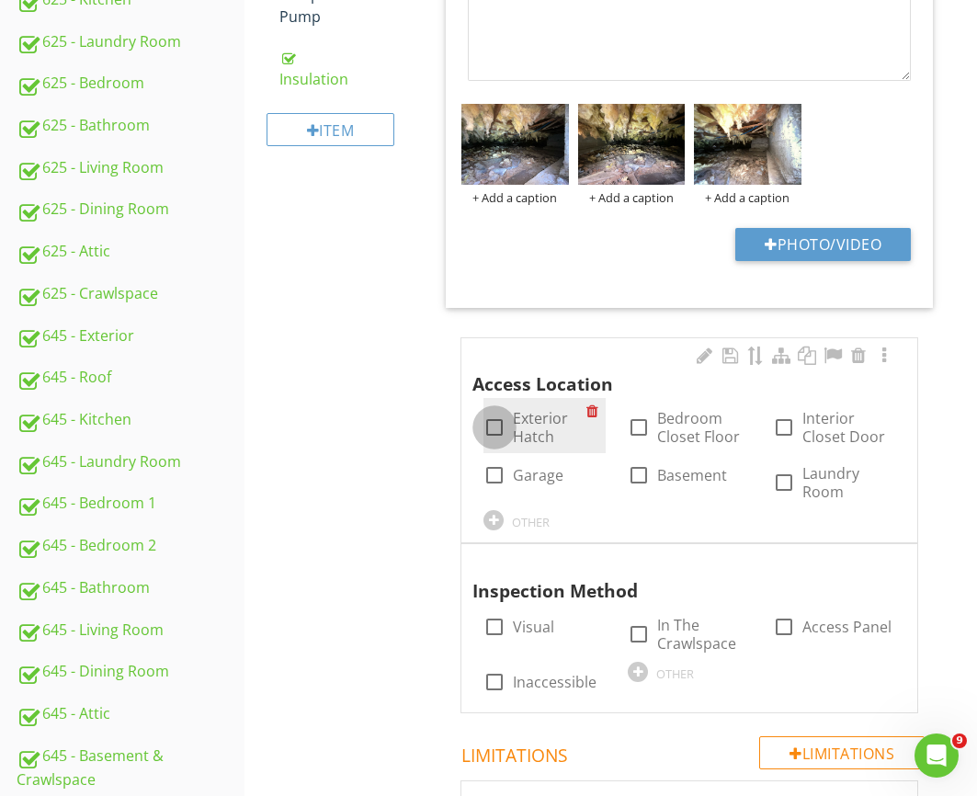
click at [509, 429] on div at bounding box center [494, 427] width 31 height 31
checkbox input "true"
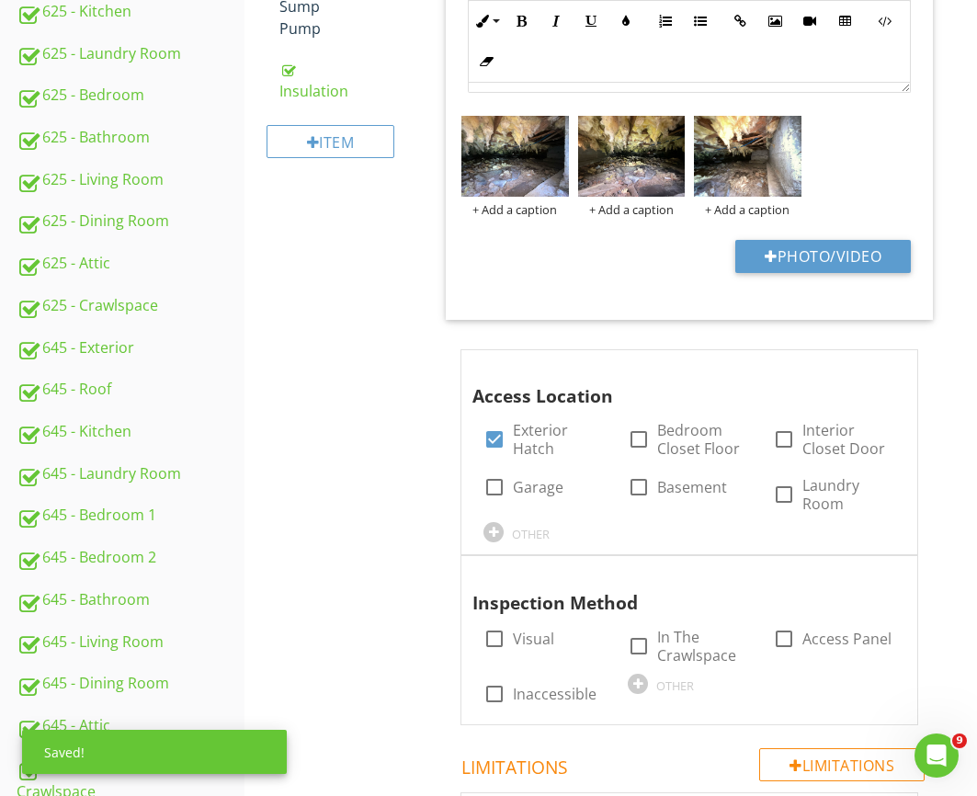
scroll to position [726, 0]
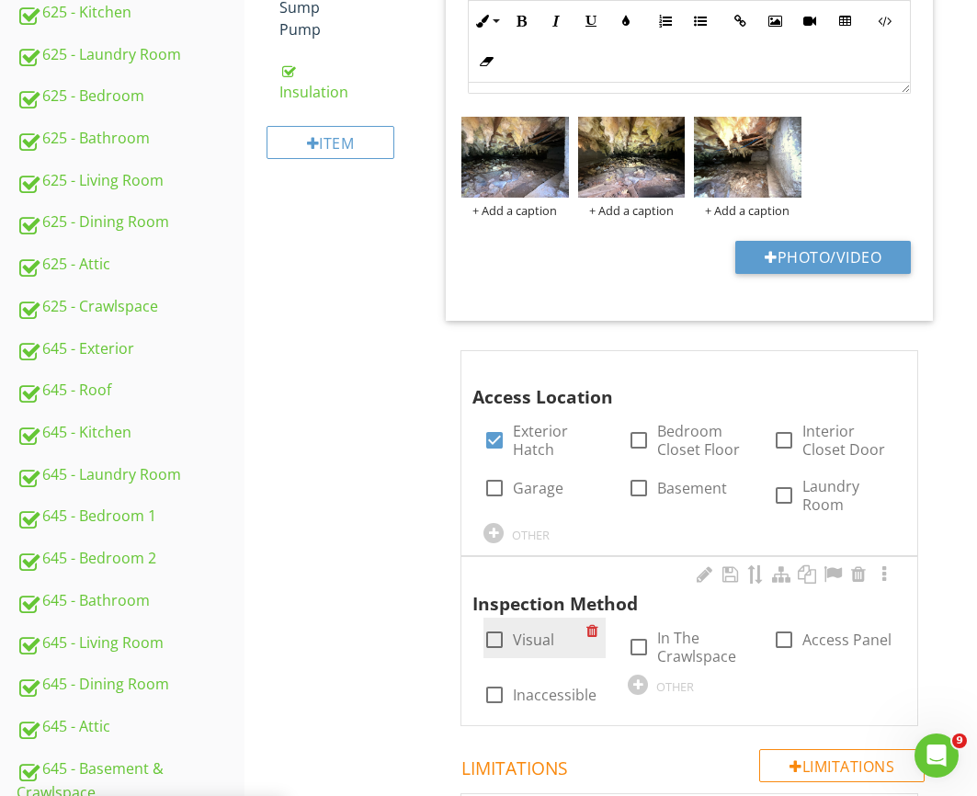
click at [500, 641] on div at bounding box center [494, 639] width 31 height 31
checkbox input "true"
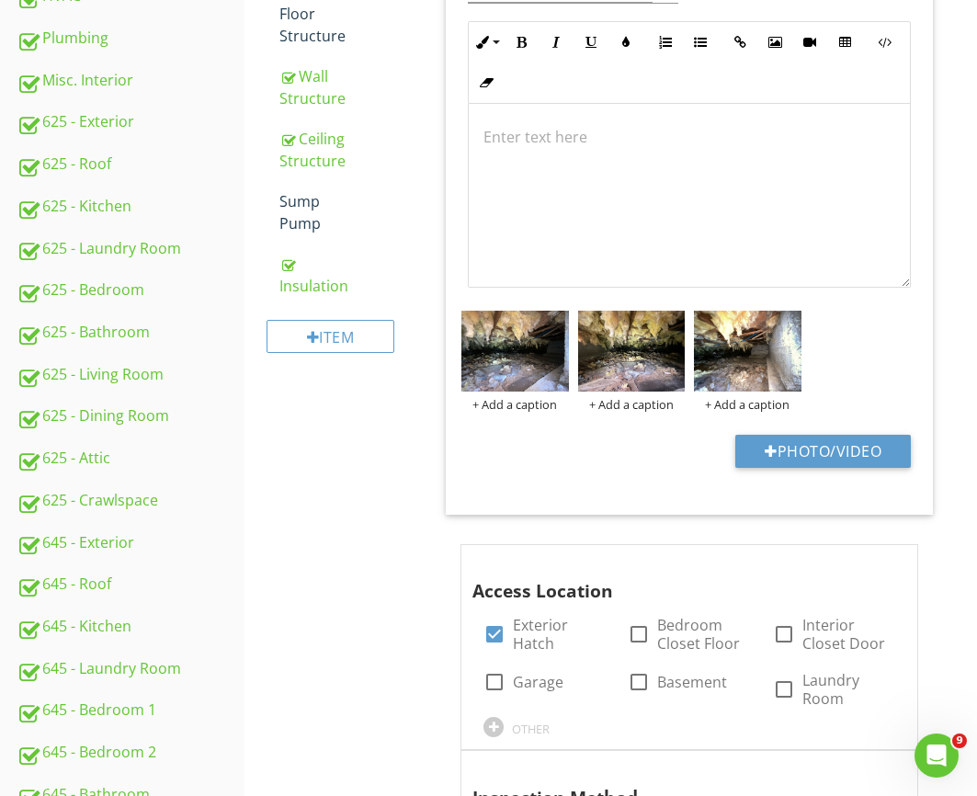
scroll to position [310, 0]
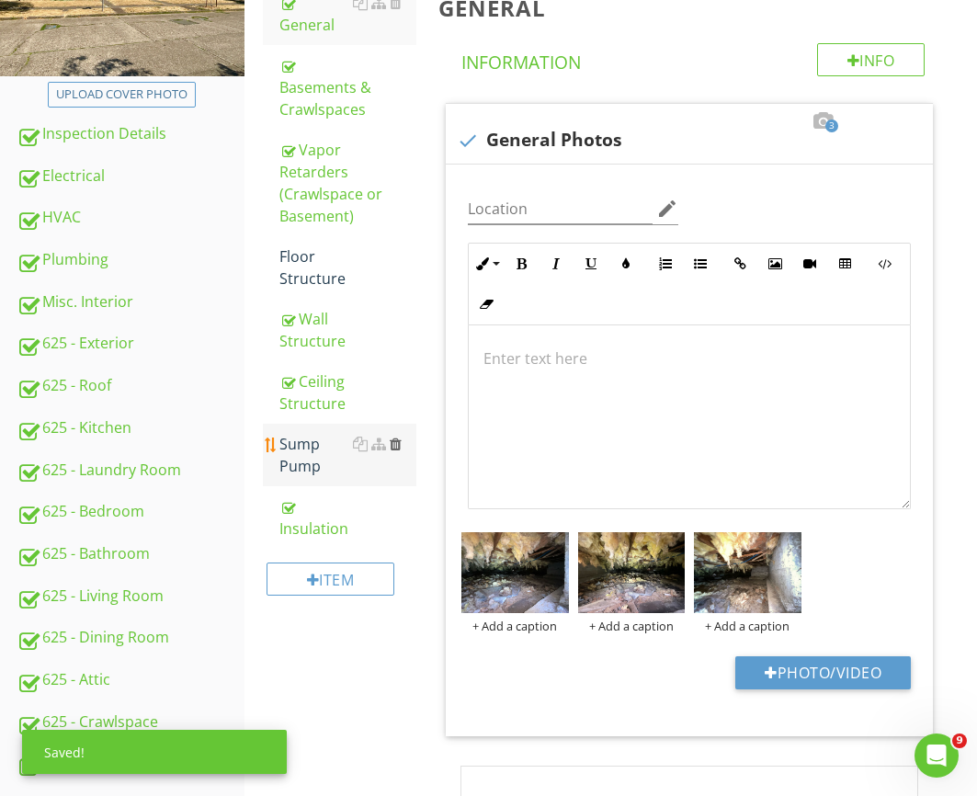
click at [398, 437] on div at bounding box center [396, 444] width 12 height 15
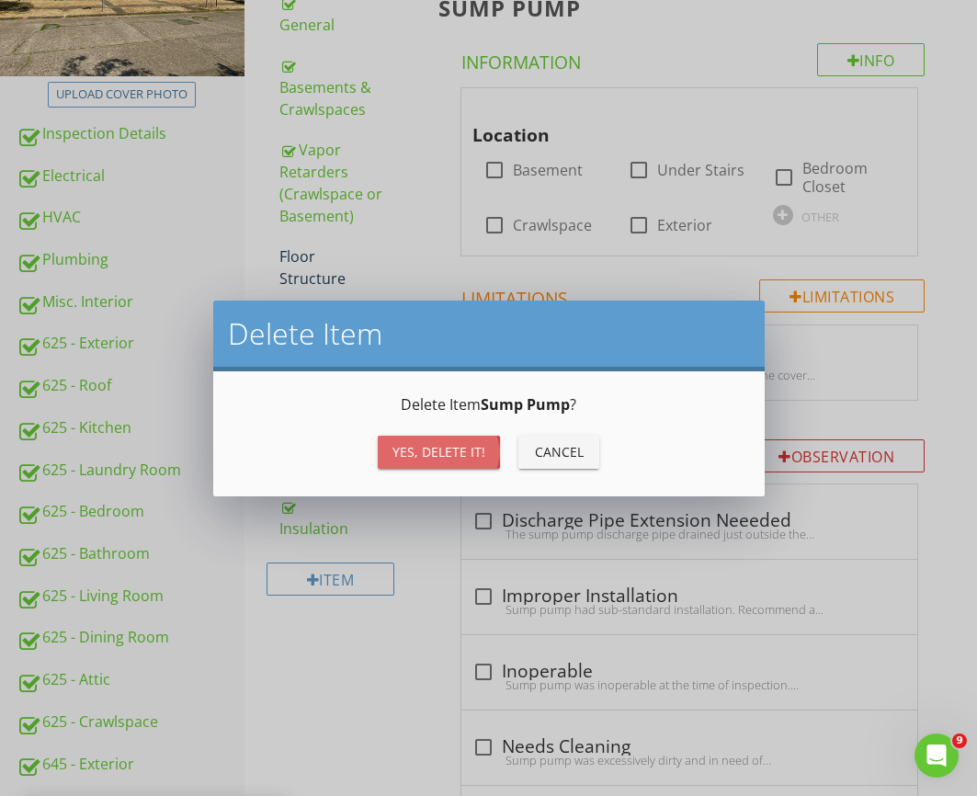
click at [397, 459] on div "Yes, Delete it!" at bounding box center [439, 451] width 93 height 19
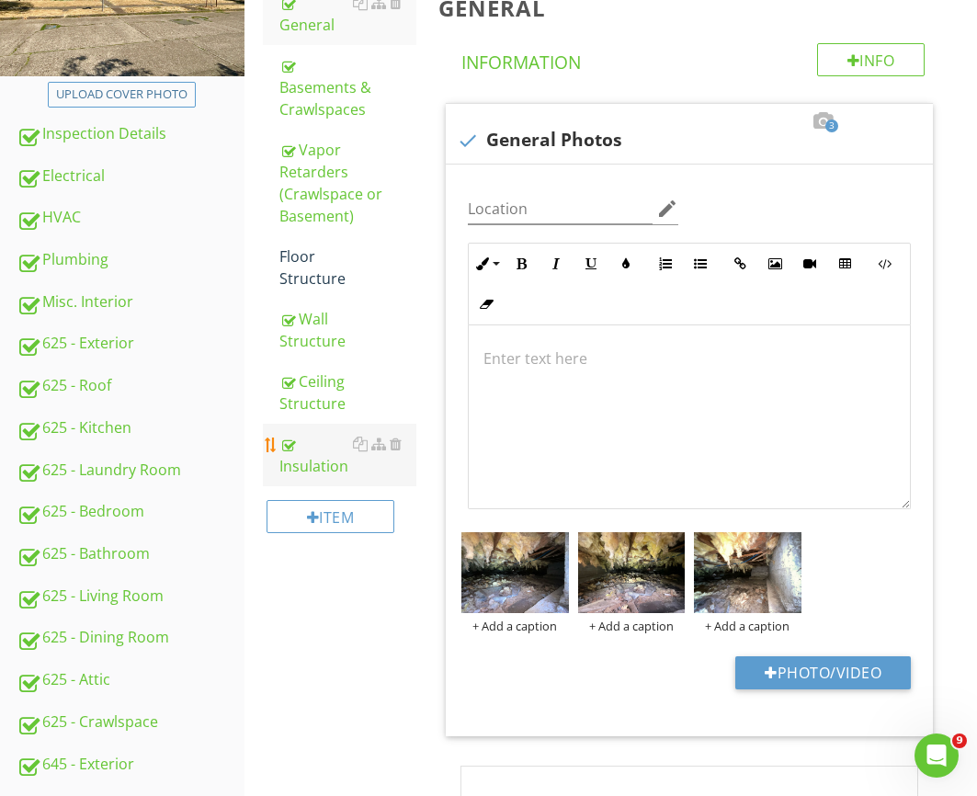
click at [324, 449] on div "Insulation" at bounding box center [348, 455] width 137 height 44
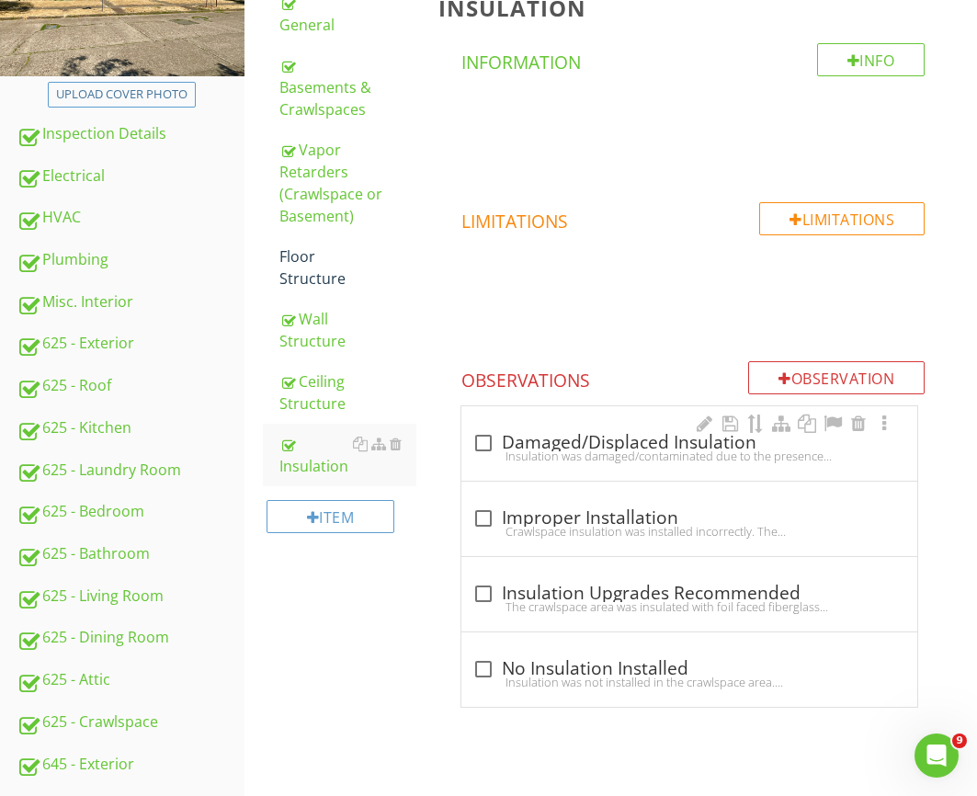
click at [478, 423] on div "check_box_outline_blank Damaged/Displaced Insulation Insulation was damaged/con…" at bounding box center [690, 443] width 456 height 74
checkbox input "true"
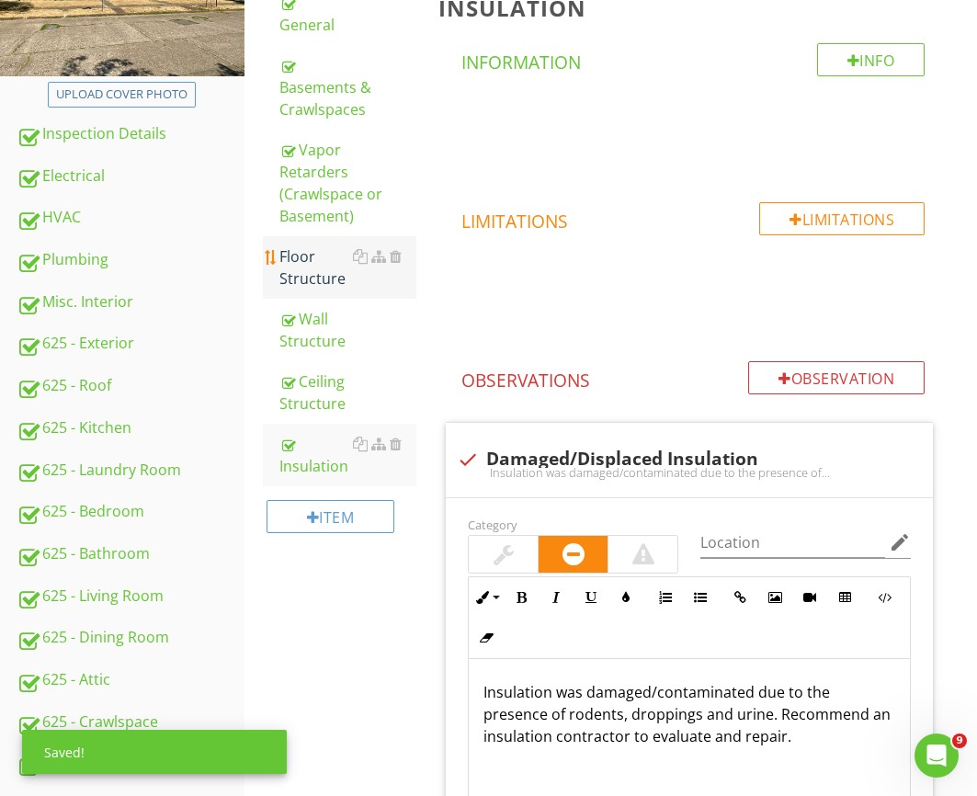
click at [311, 246] on div "Floor Structure" at bounding box center [348, 268] width 137 height 44
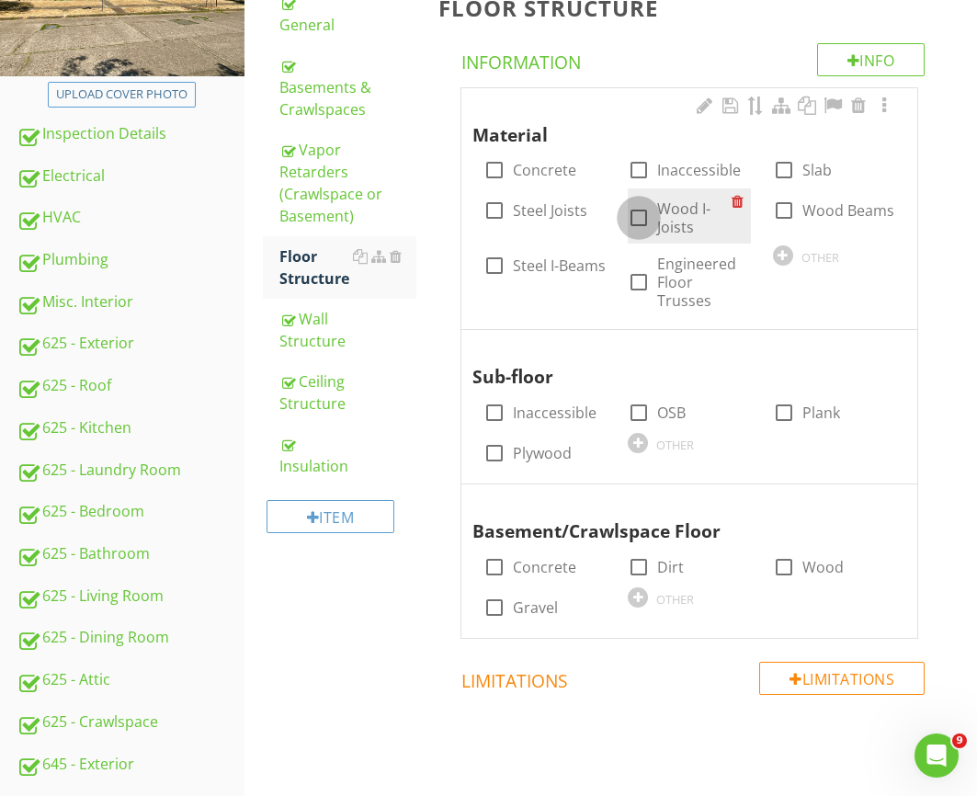
click at [644, 220] on div at bounding box center [638, 217] width 31 height 31
checkbox input "false"
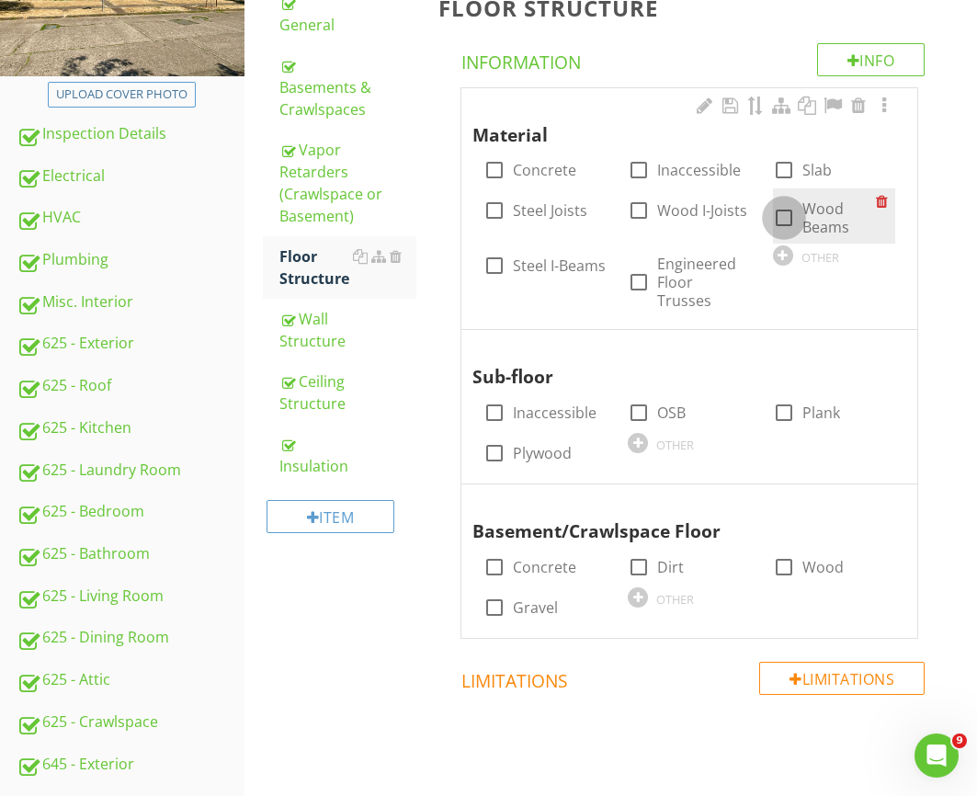
click at [790, 211] on div at bounding box center [784, 217] width 31 height 31
checkbox input "true"
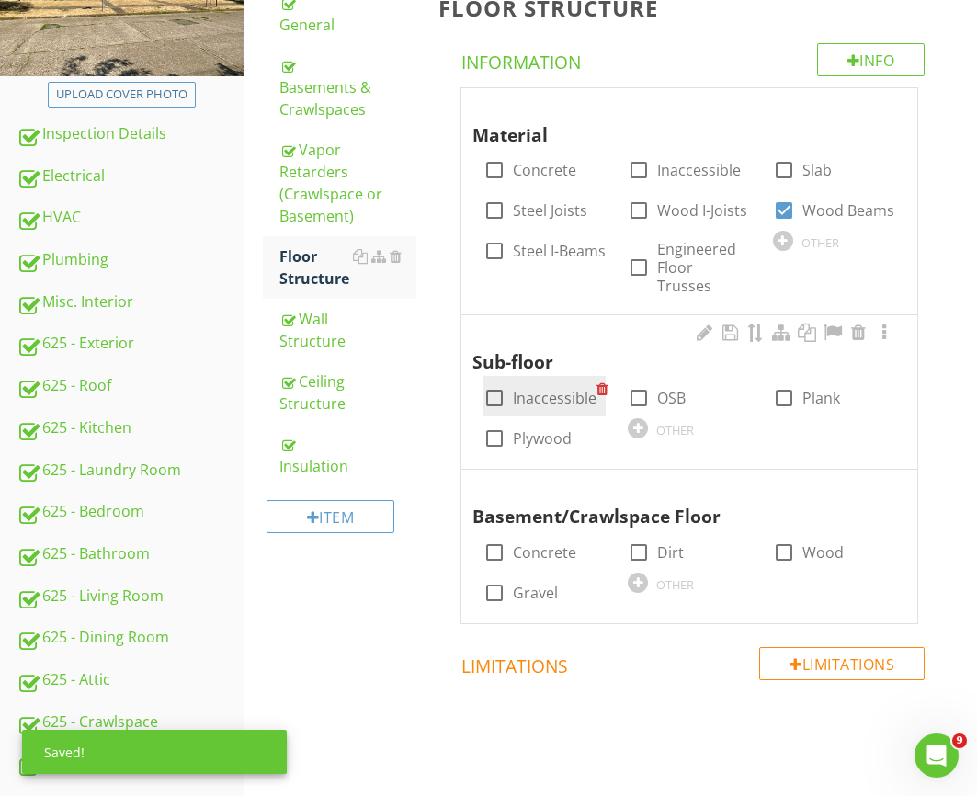
click at [520, 389] on label "Inaccessible" at bounding box center [555, 398] width 84 height 18
checkbox input "true"
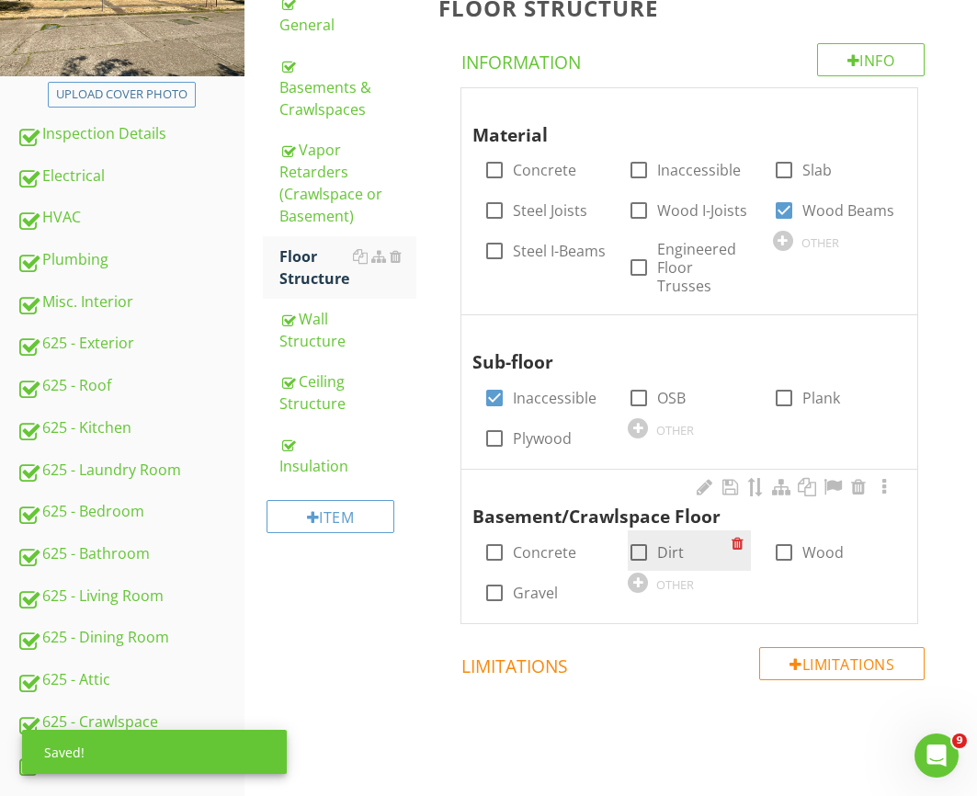
click at [657, 543] on label "Dirt" at bounding box center [670, 552] width 27 height 18
checkbox input "true"
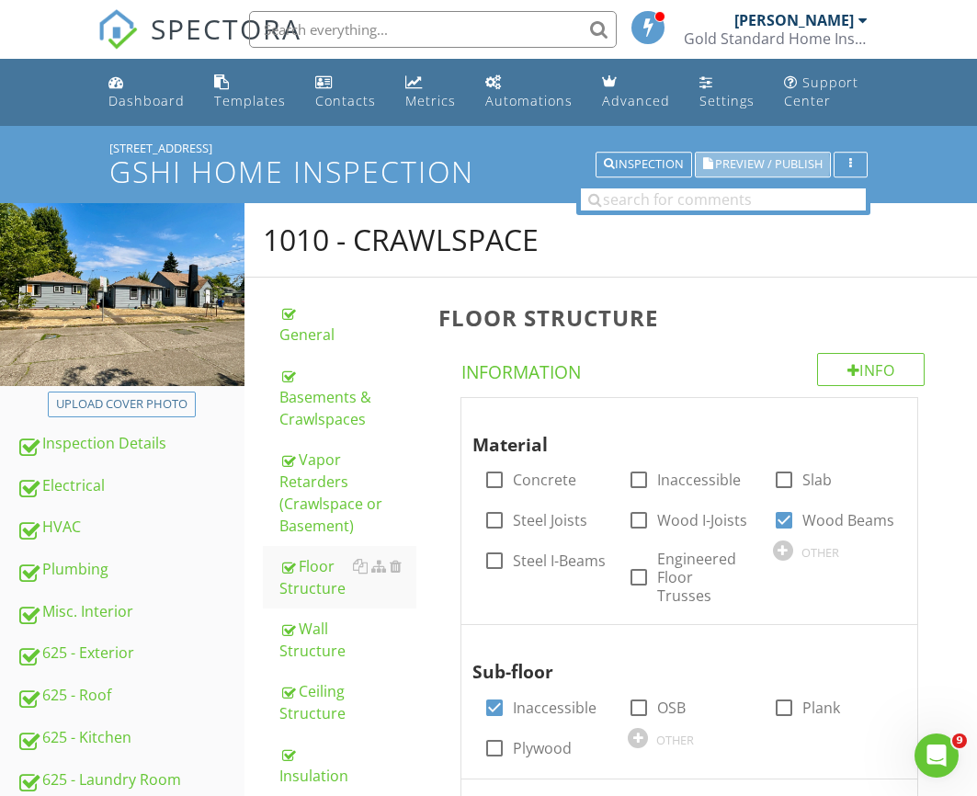
click at [756, 159] on span "Preview / Publish" at bounding box center [769, 165] width 108 height 12
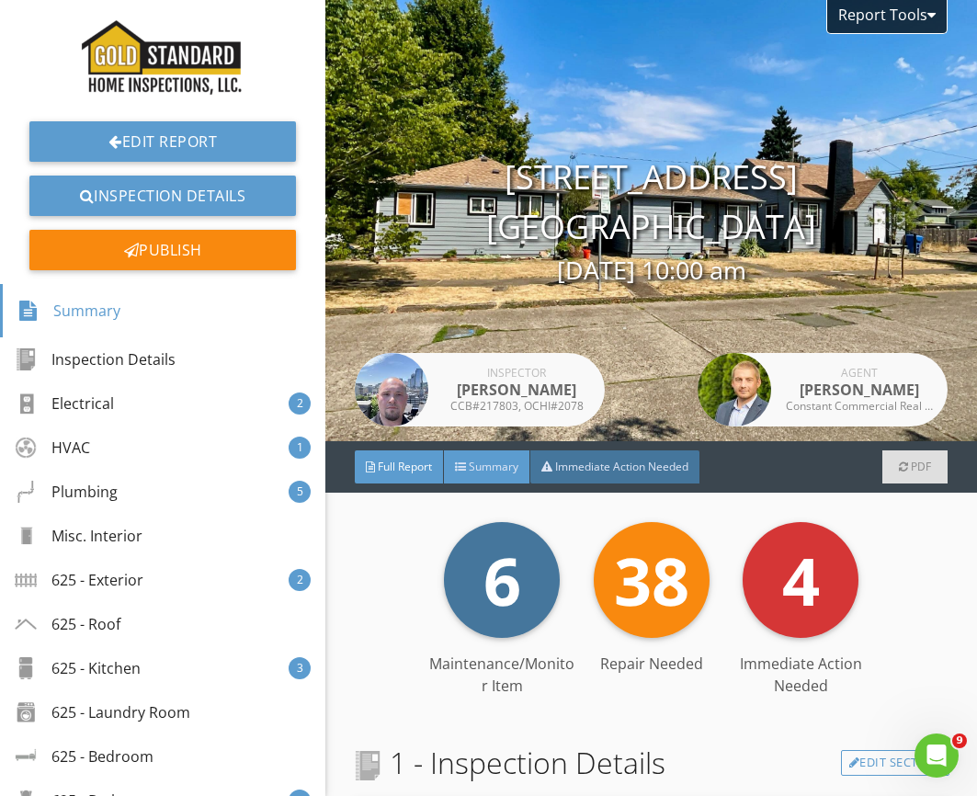
click at [501, 469] on span "Summary" at bounding box center [494, 467] width 50 height 16
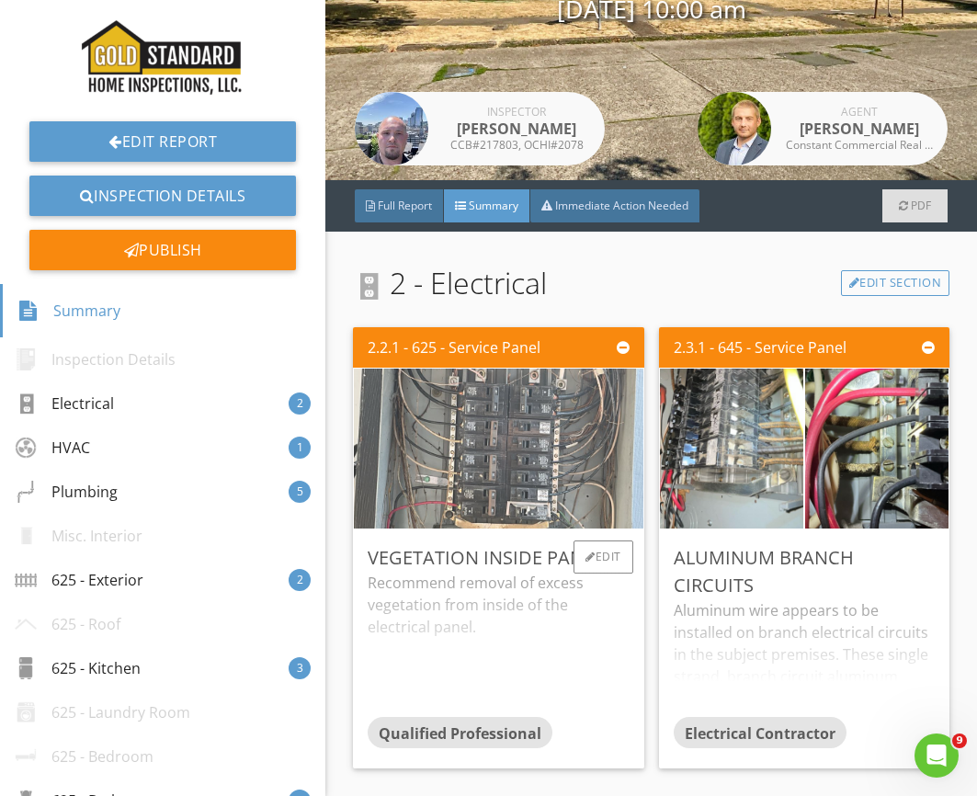
scroll to position [309, 0]
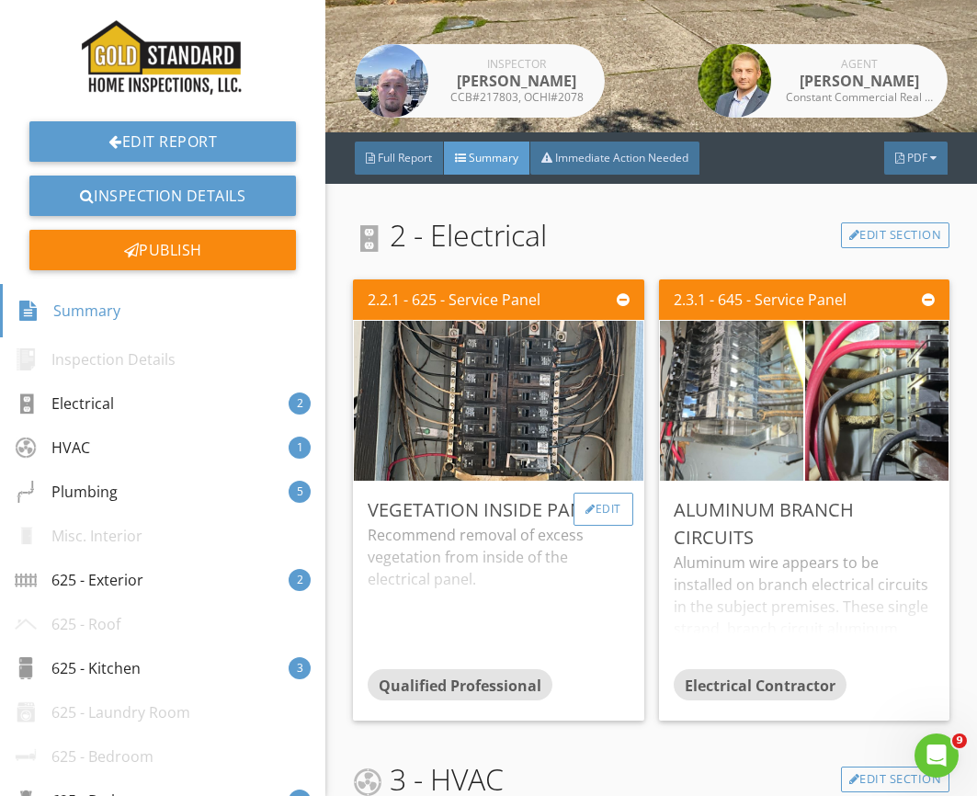
click at [589, 506] on div at bounding box center [591, 509] width 10 height 11
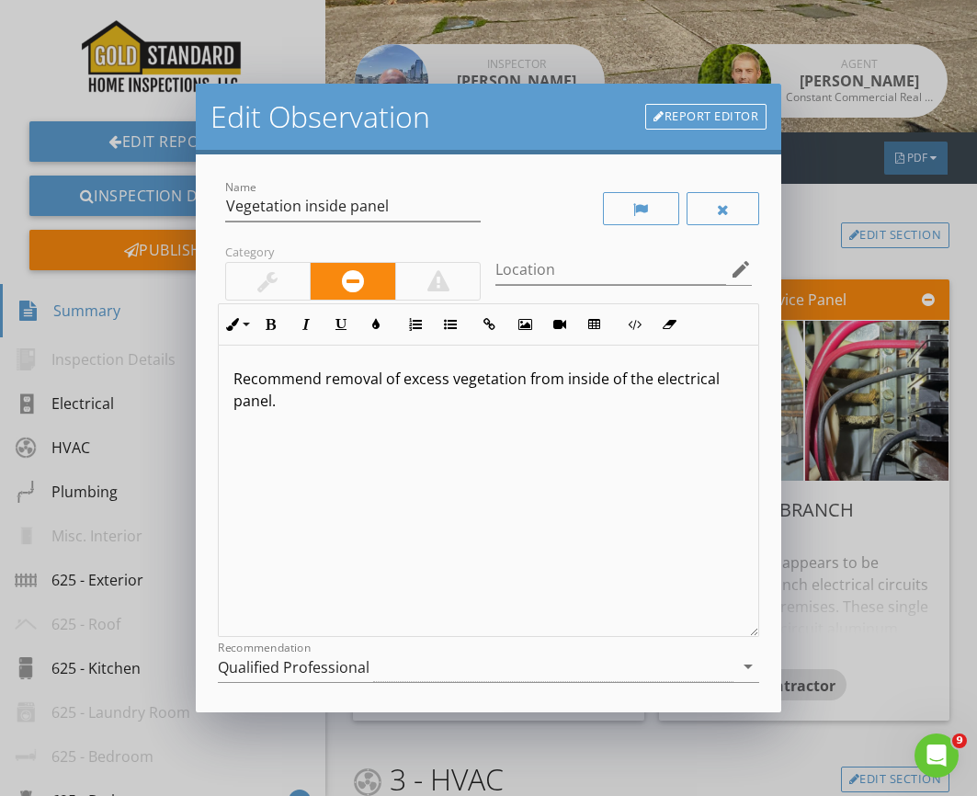
click at [584, 516] on div "Recommend removal of excess vegetation from inside of the electrical panel." at bounding box center [489, 492] width 541 height 292
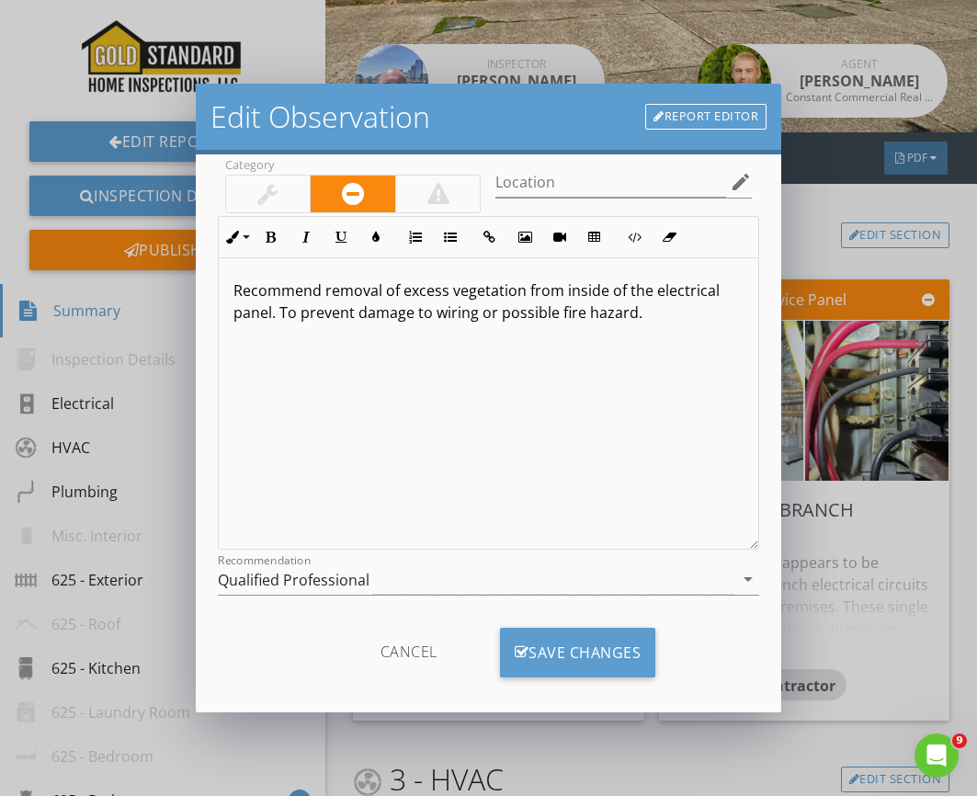
scroll to position [103, 0]
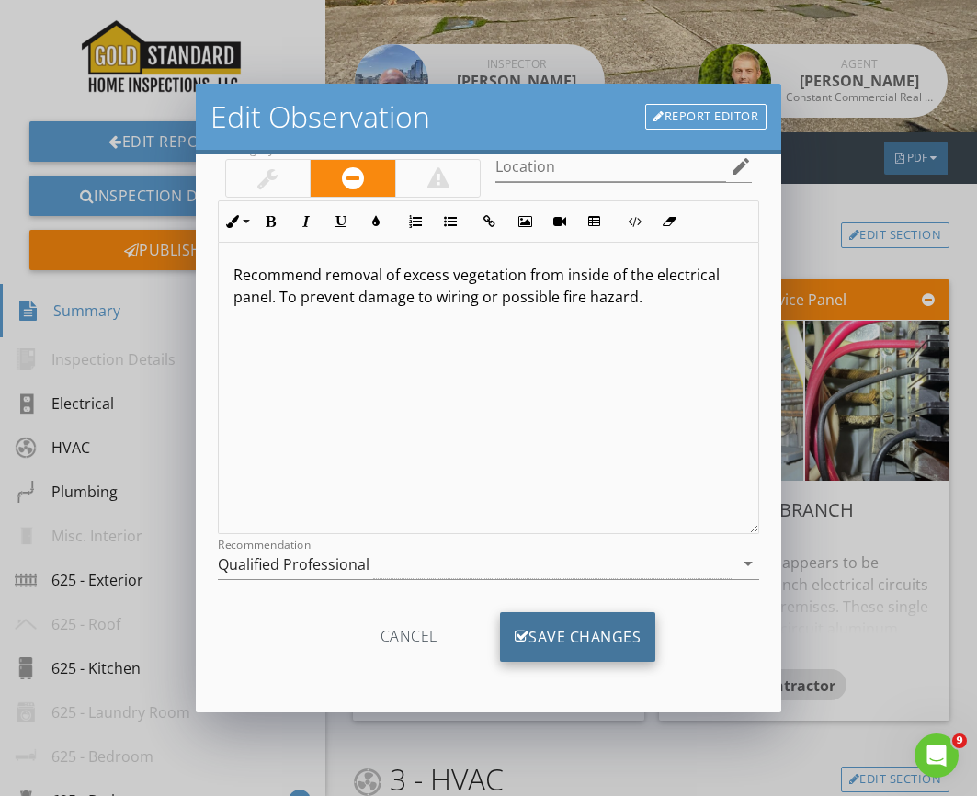
click at [544, 633] on div "Save Changes" at bounding box center [578, 637] width 156 height 50
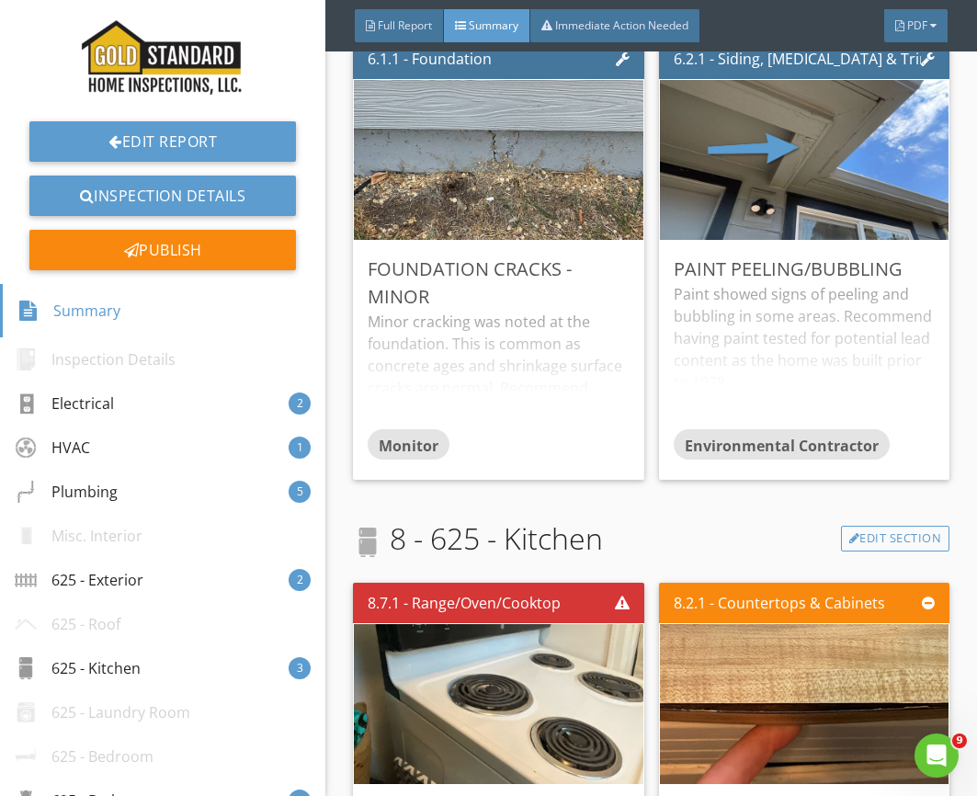
scroll to position [3029, 0]
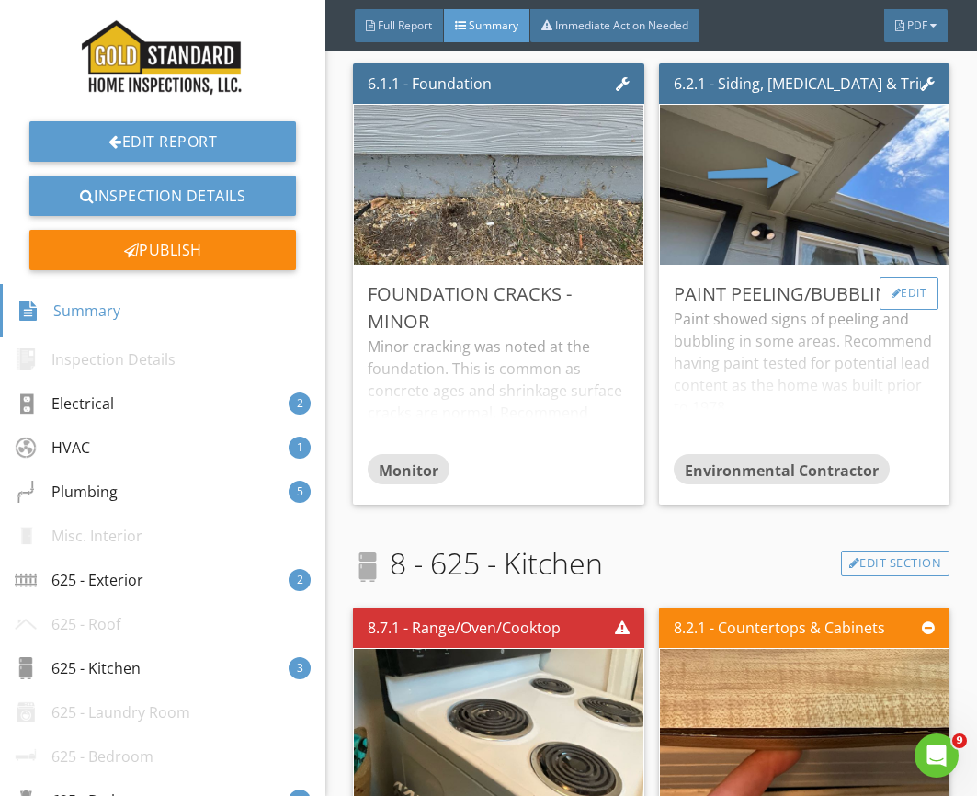
click at [911, 292] on div "Edit" at bounding box center [910, 293] width 60 height 33
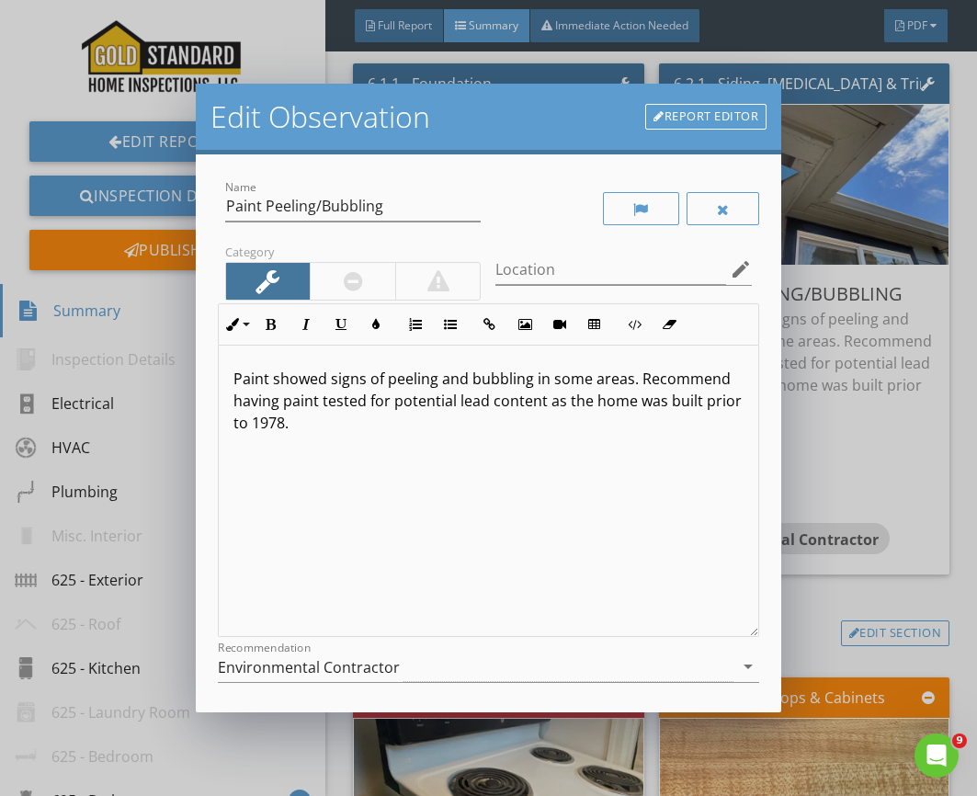
click at [318, 662] on div "Environmental Contractor" at bounding box center [309, 667] width 182 height 17
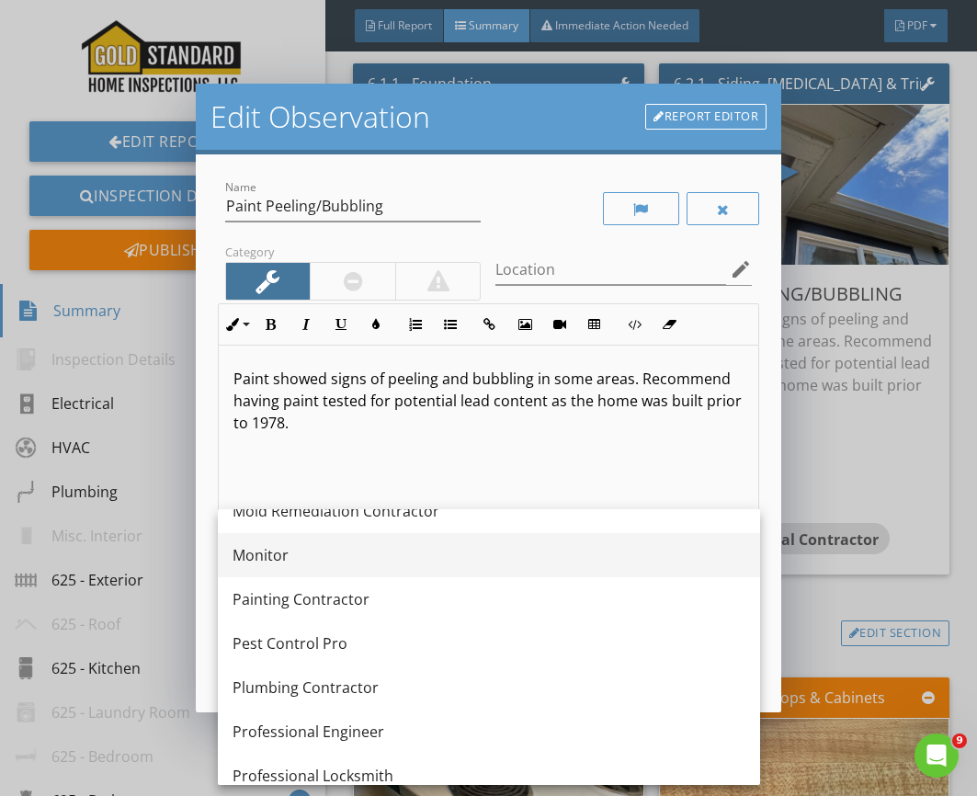
scroll to position [1835, 0]
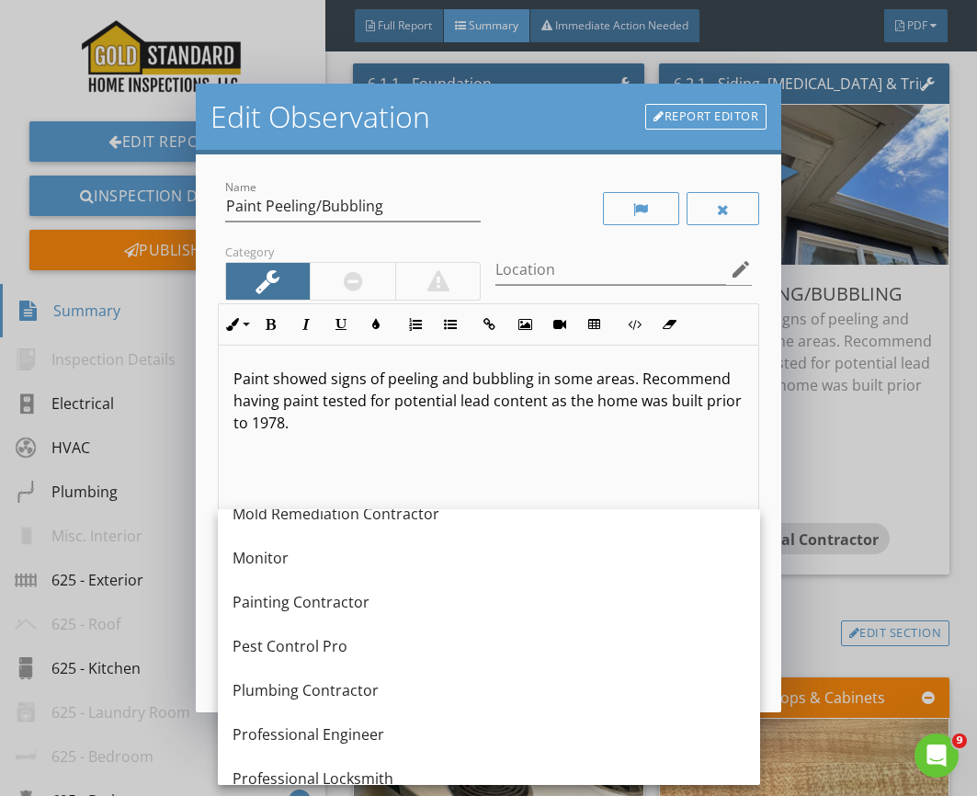
click at [314, 601] on div "Painting Contractor" at bounding box center [489, 602] width 513 height 22
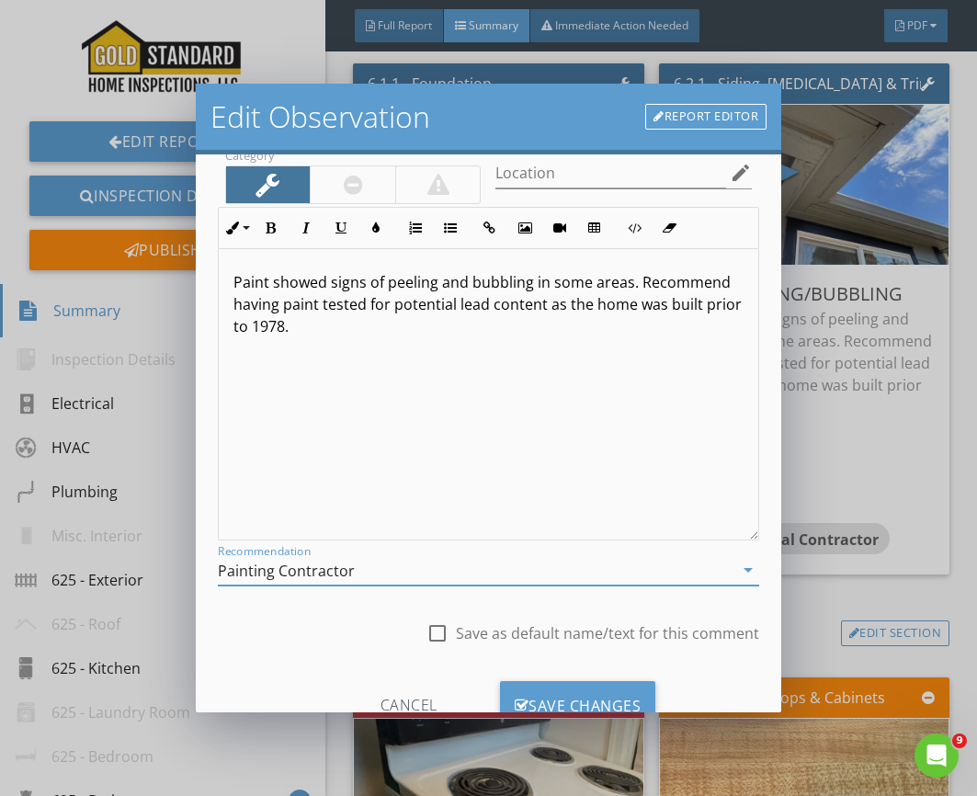
scroll to position [166, 0]
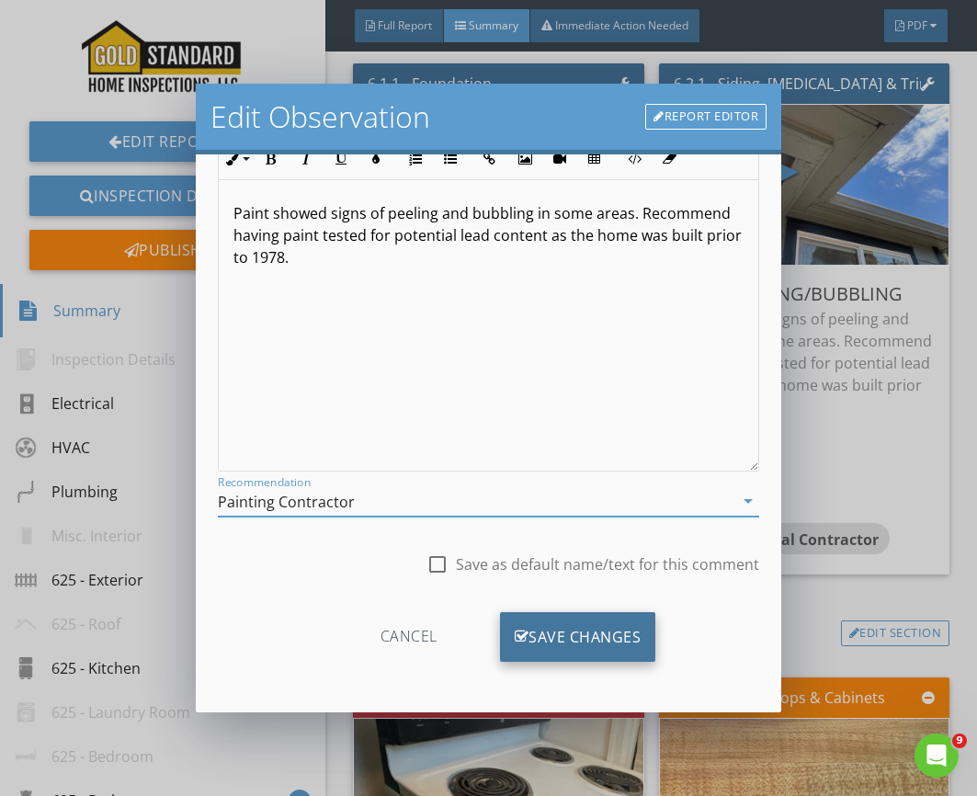
click at [570, 633] on div "Save Changes" at bounding box center [578, 637] width 156 height 50
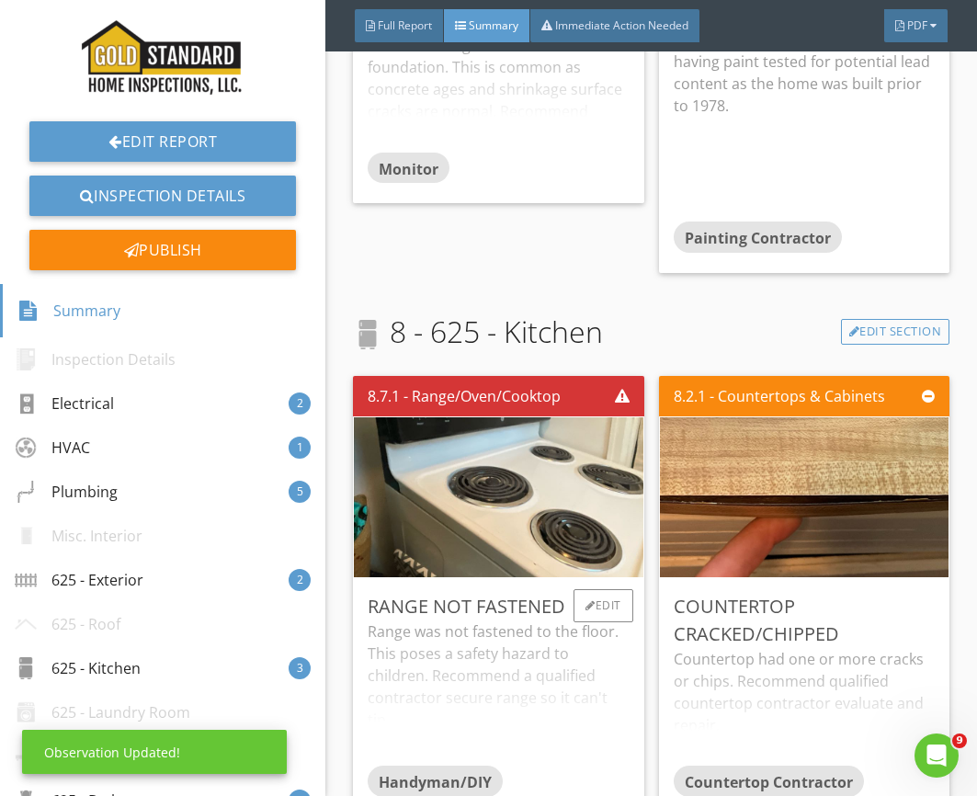
scroll to position [3413, 0]
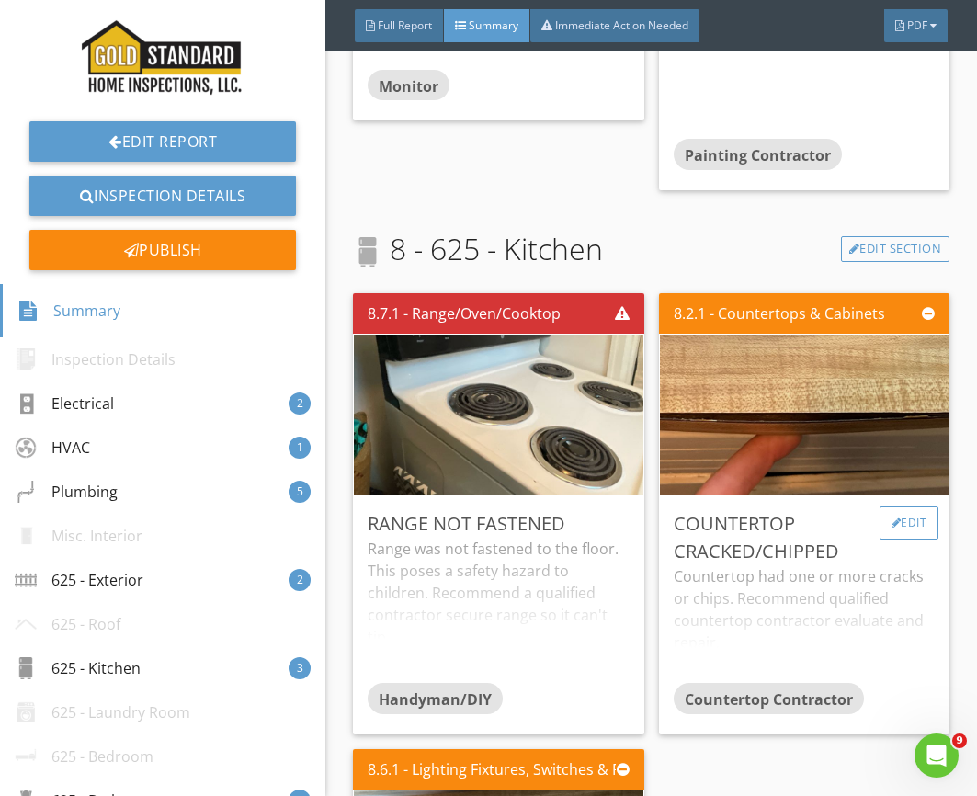
click at [931, 530] on div "Edit" at bounding box center [910, 523] width 60 height 33
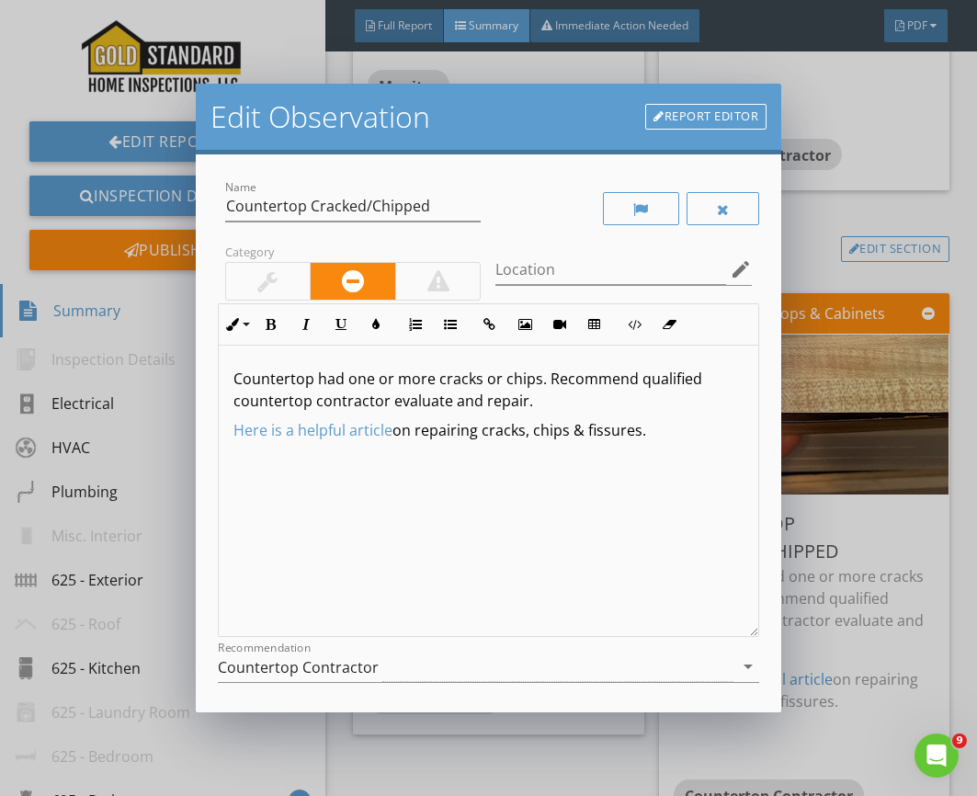
click at [530, 396] on p "Countertop had one or more cracks or chips. Recommend qualified countertop cont…" at bounding box center [489, 390] width 511 height 44
click at [533, 381] on p "Countertop had one or more cracks or chips. Recommend qualified countertop cont…" at bounding box center [489, 390] width 511 height 44
drag, startPoint x: 503, startPoint y: 378, endPoint x: 479, endPoint y: 382, distance: 24.2
click at [479, 382] on p "Countertop had one or more cracks or chips. Recommend qualified countertop cont…" at bounding box center [489, 390] width 511 height 44
click at [521, 384] on p "Countertop had one or more cracks, chips. Recommend qualified countertop contra…" at bounding box center [489, 390] width 511 height 44
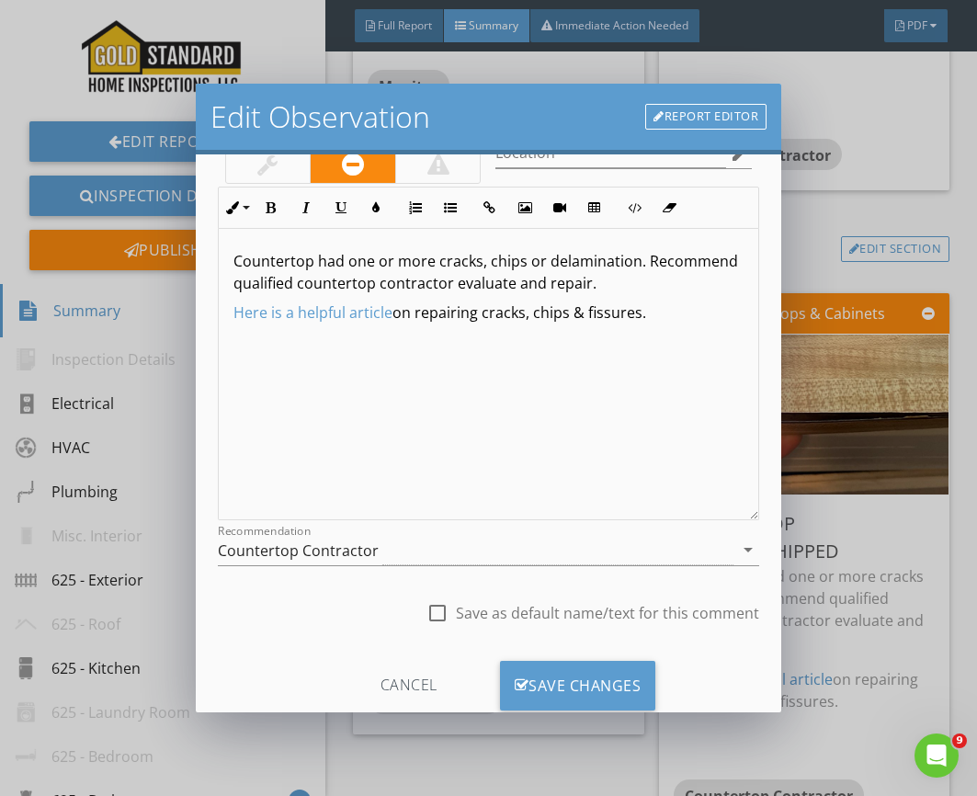
scroll to position [166, 0]
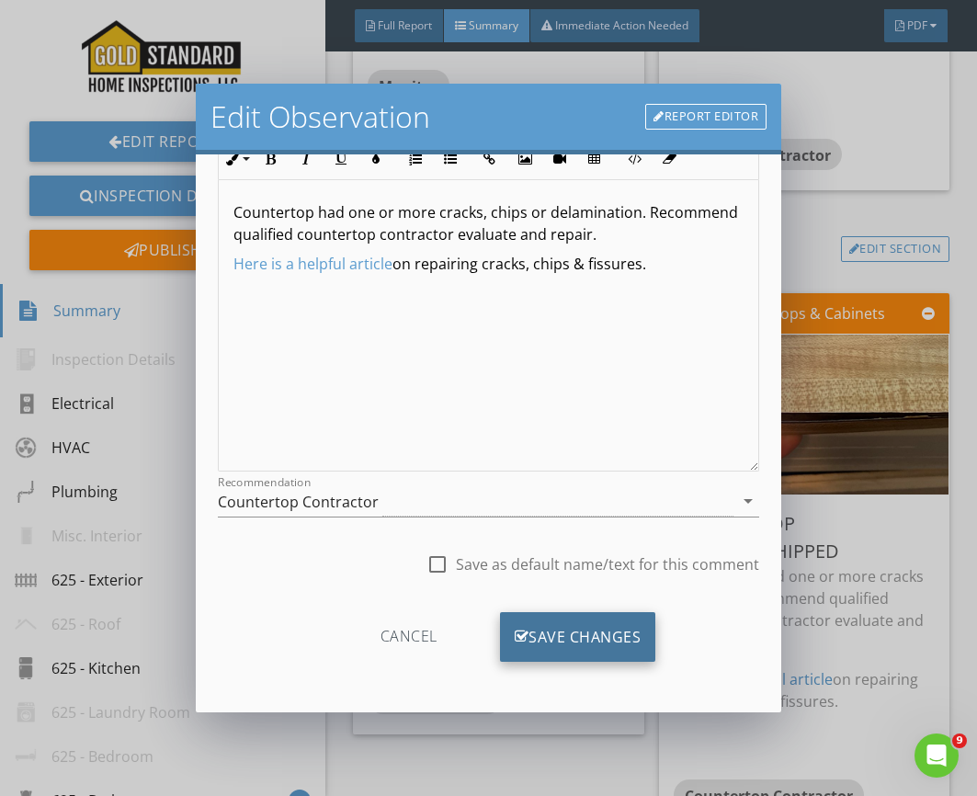
click at [594, 630] on div "Save Changes" at bounding box center [578, 637] width 156 height 50
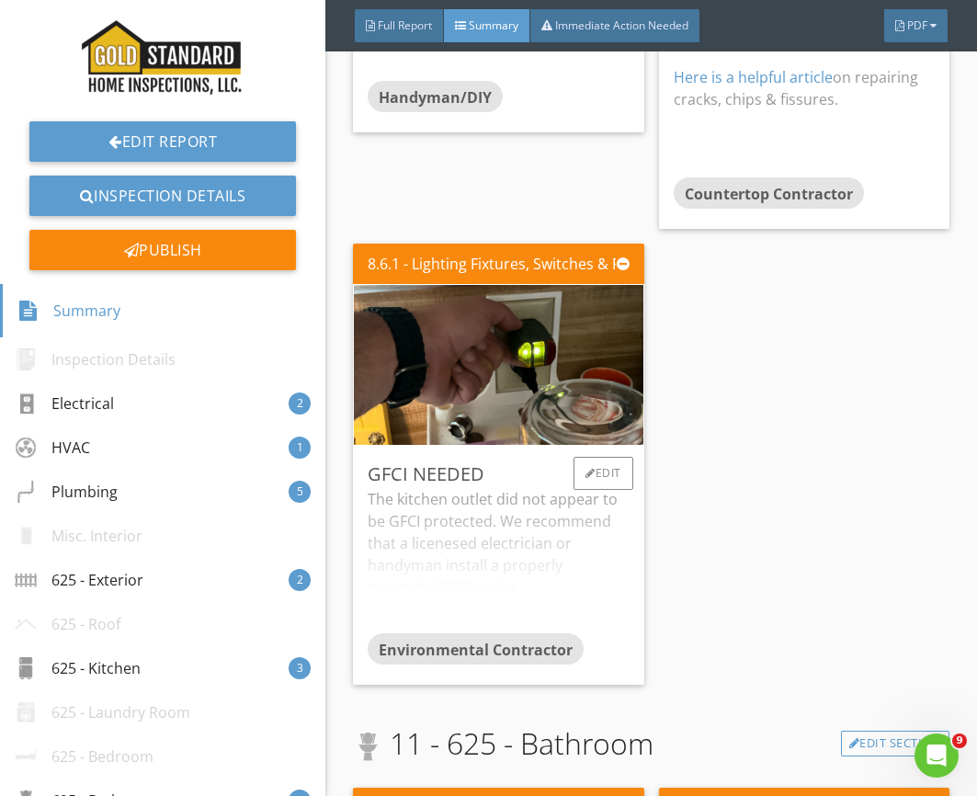
scroll to position [4026, 0]
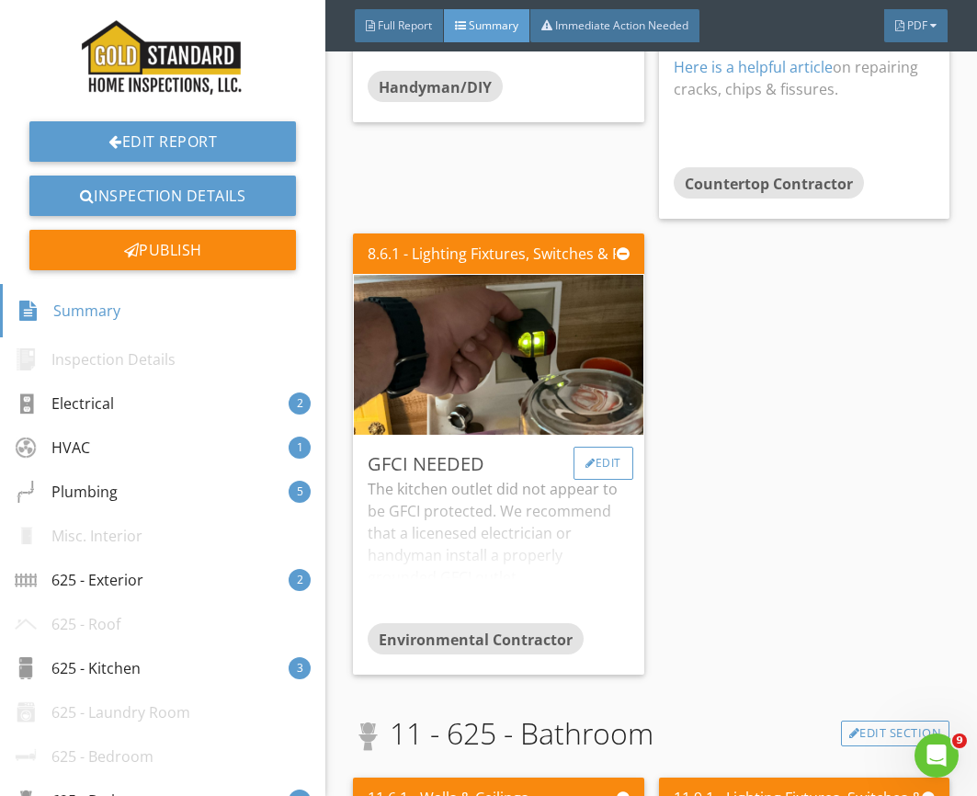
click at [589, 465] on div at bounding box center [591, 463] width 10 height 11
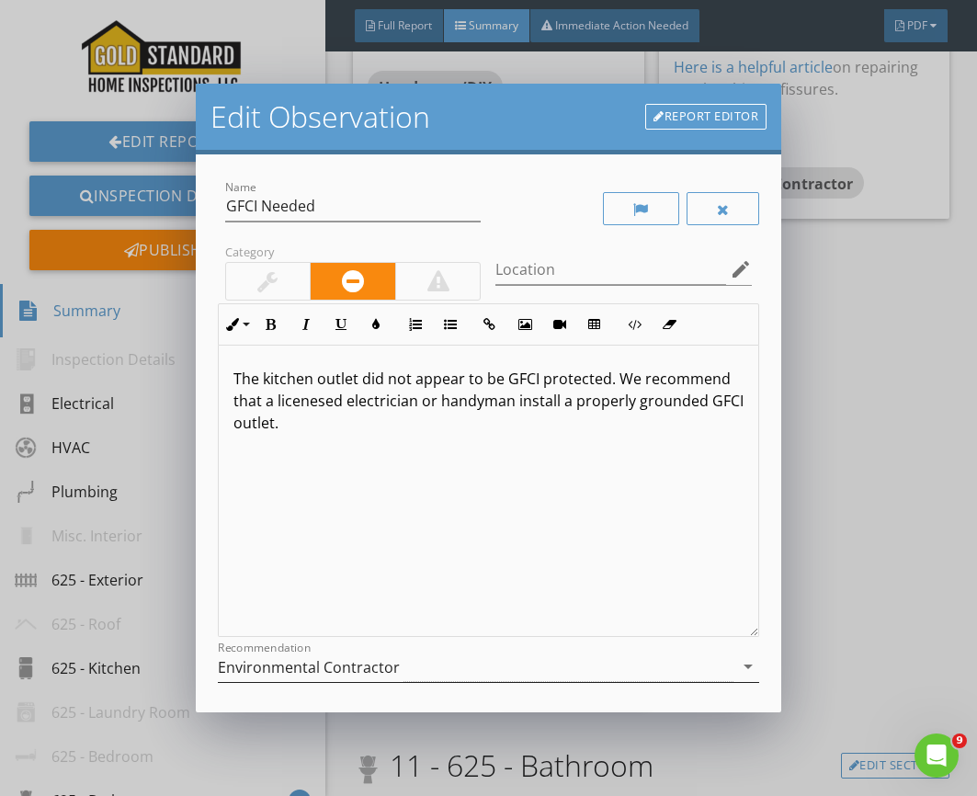
click at [326, 659] on div "Environmental Contractor" at bounding box center [309, 667] width 182 height 17
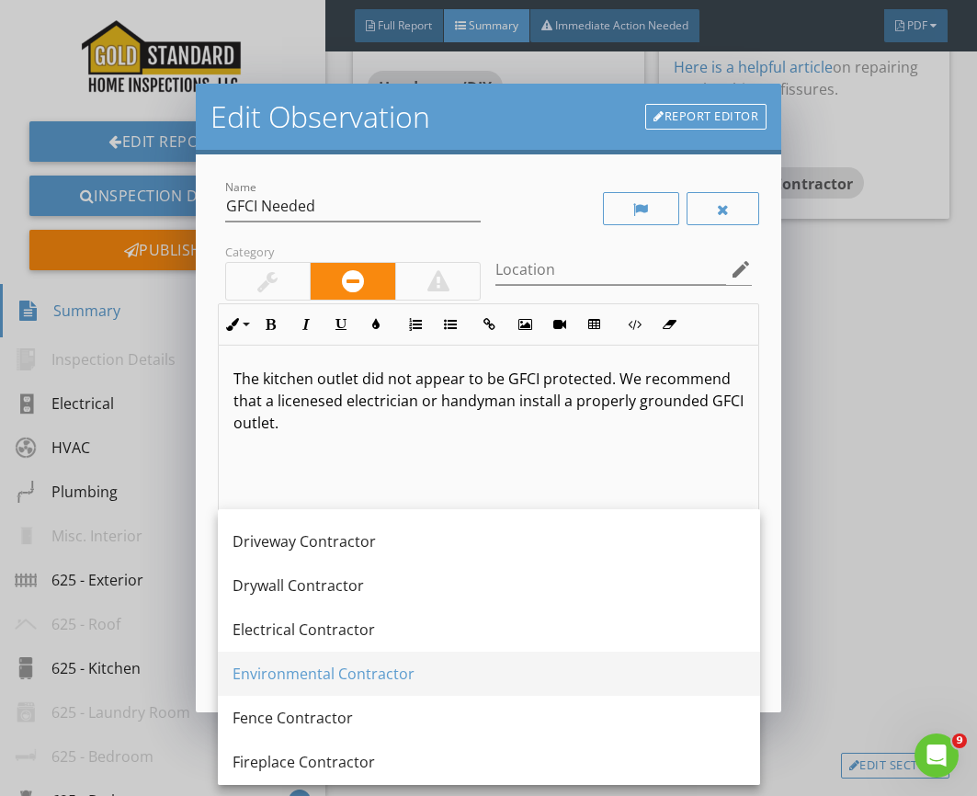
scroll to position [596, 0]
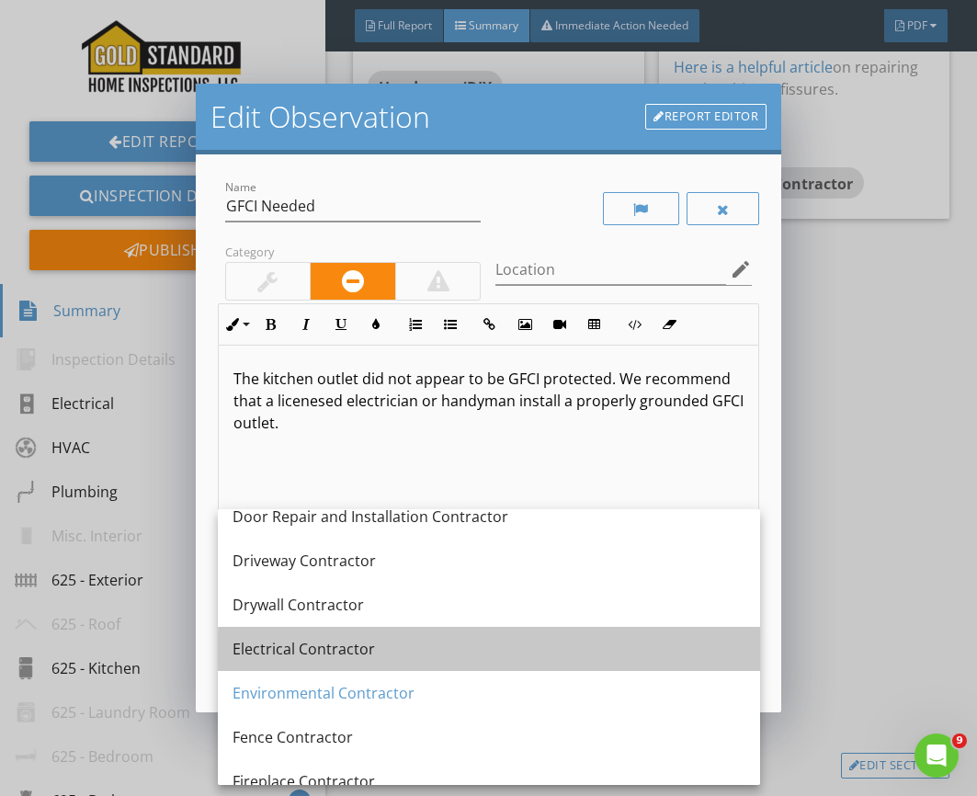
click at [308, 650] on div "Electrical Contractor" at bounding box center [489, 649] width 513 height 22
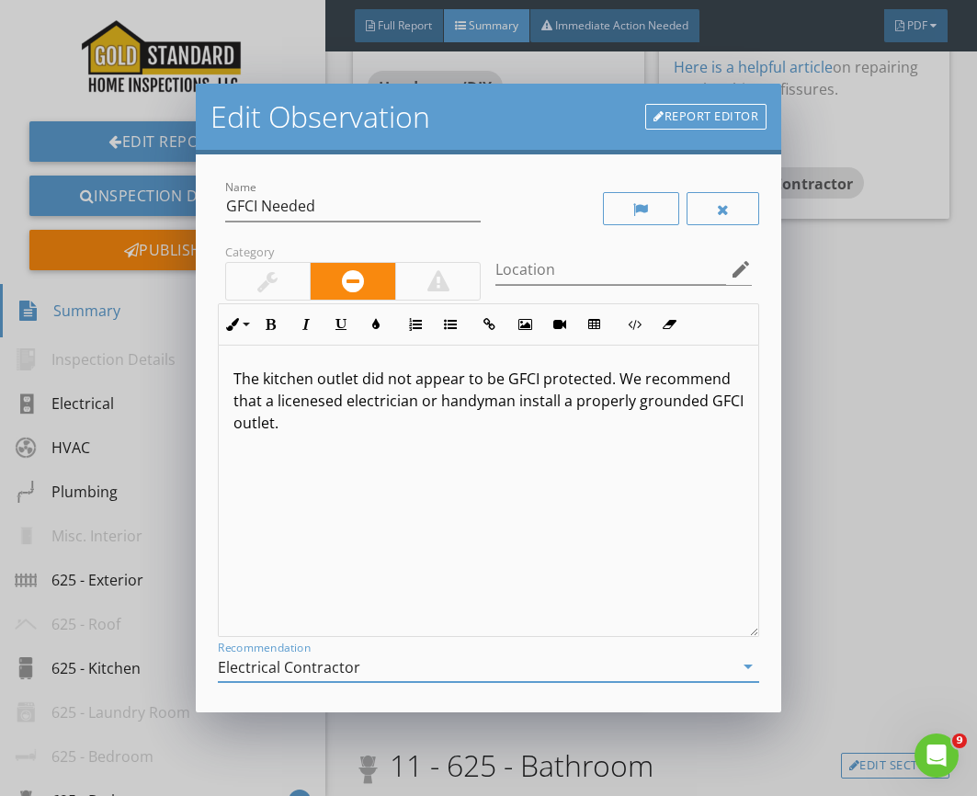
scroll to position [103, 0]
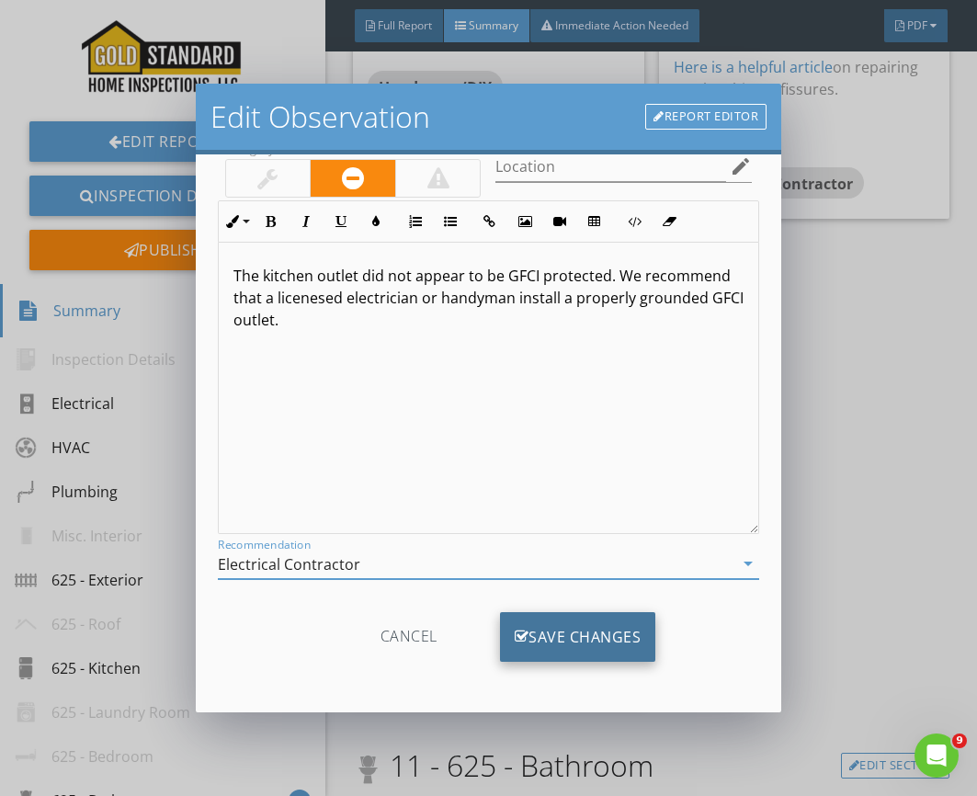
click at [551, 646] on div "Save Changes" at bounding box center [578, 637] width 156 height 50
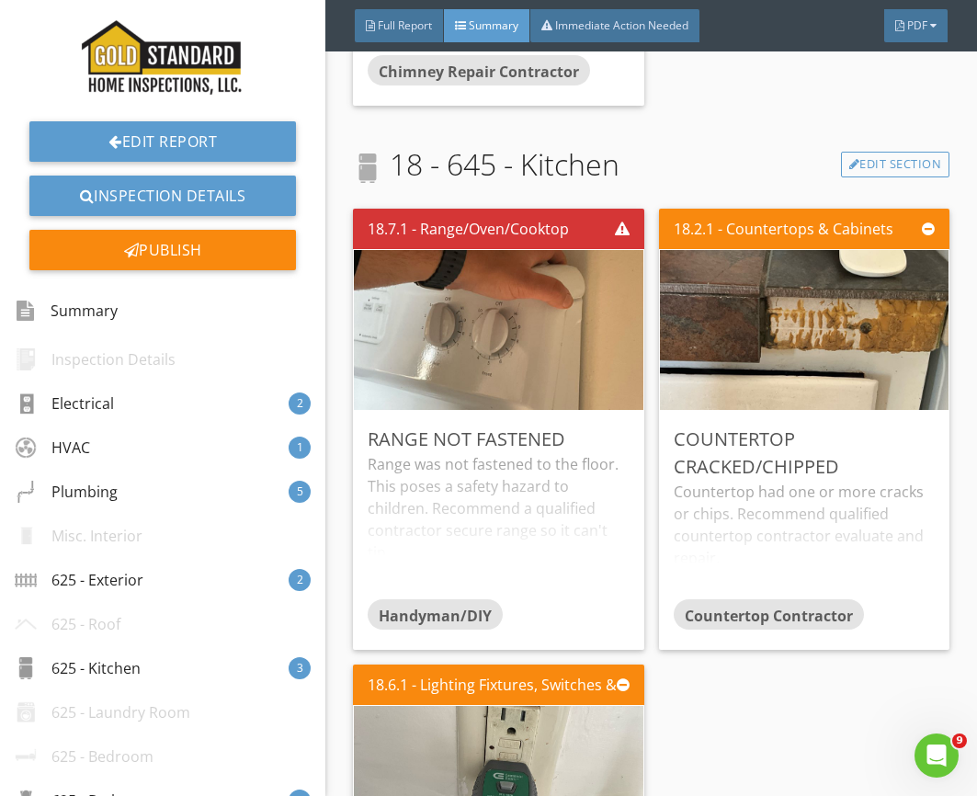
scroll to position [7868, 0]
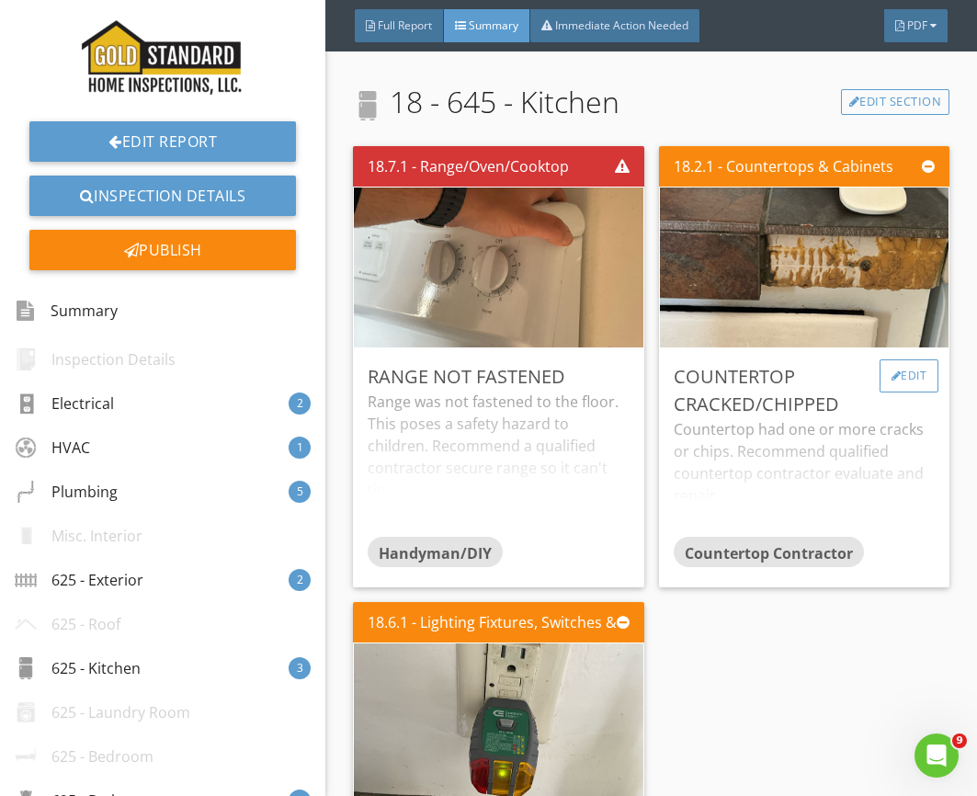
click at [895, 371] on div at bounding box center [897, 376] width 10 height 11
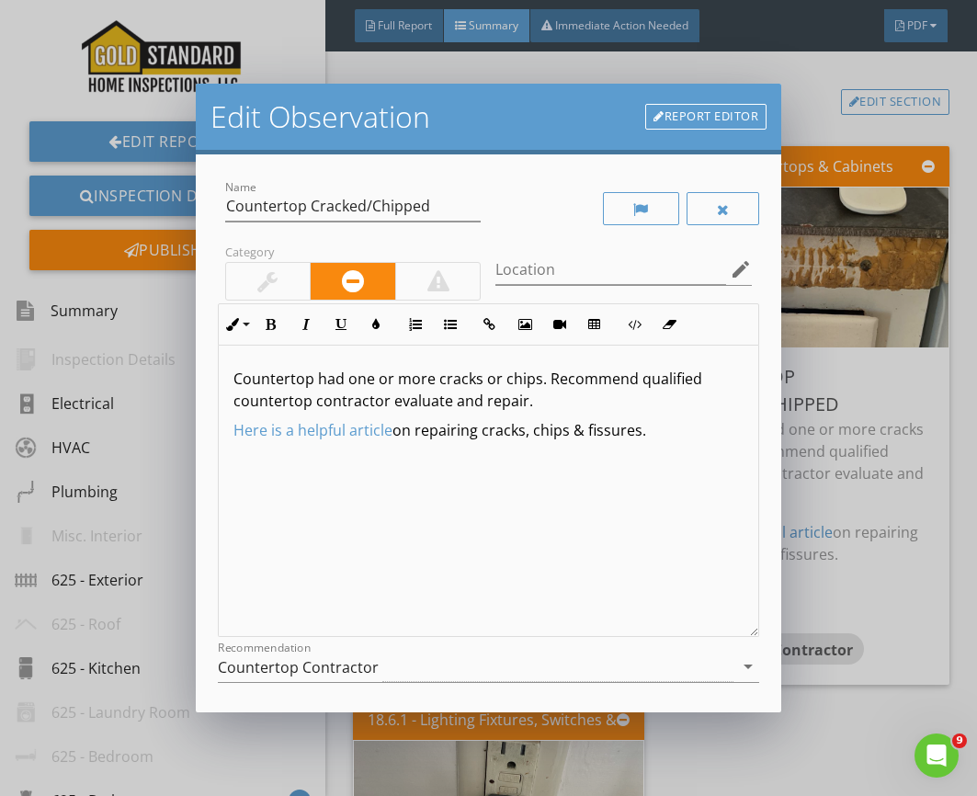
click at [425, 417] on div "Countertop had one or more cracks or chips. Recommend qualified countertop cont…" at bounding box center [489, 492] width 541 height 292
click at [557, 414] on div "Countertop had one or more cracks or chips. Recommend qualified countertop cont…" at bounding box center [489, 492] width 541 height 292
click at [550, 404] on p "Countertop had one or more cracks or chips. Recommend qualified countertop cont…" at bounding box center [489, 390] width 511 height 44
click at [522, 395] on p "Countertop had one or more cracks or chips. Recommend qualified countertop cont…" at bounding box center [489, 390] width 511 height 44
click at [541, 402] on p "Countertop had one or more cracks or chips. Recommend qualified countertop cont…" at bounding box center [489, 390] width 511 height 44
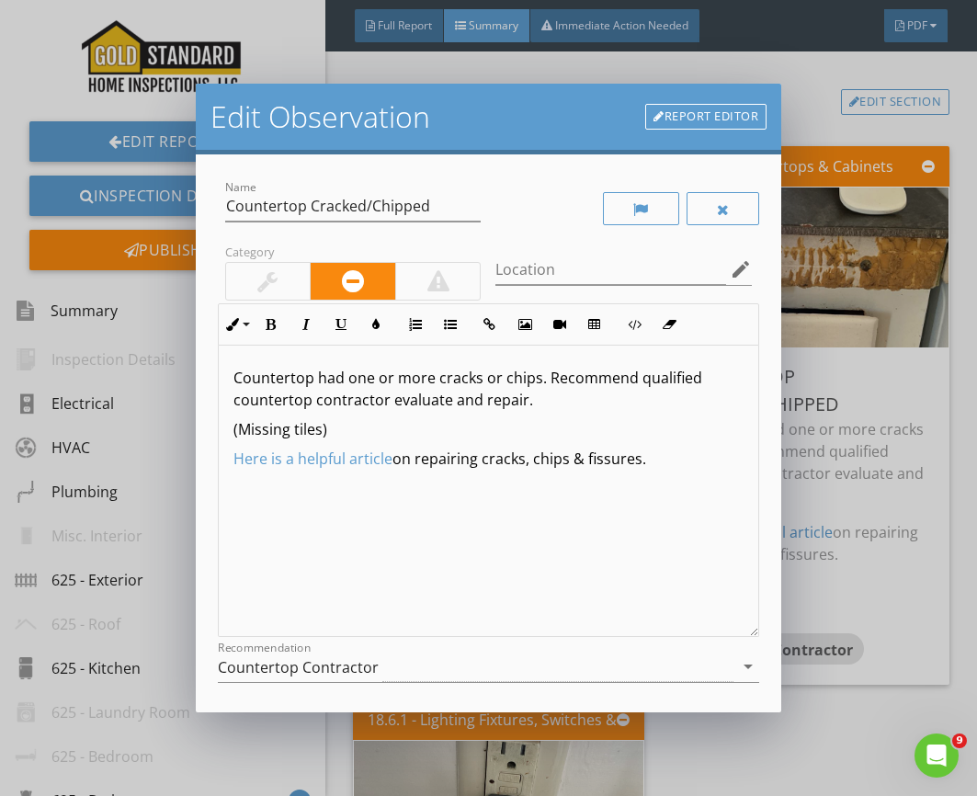
scroll to position [166, 0]
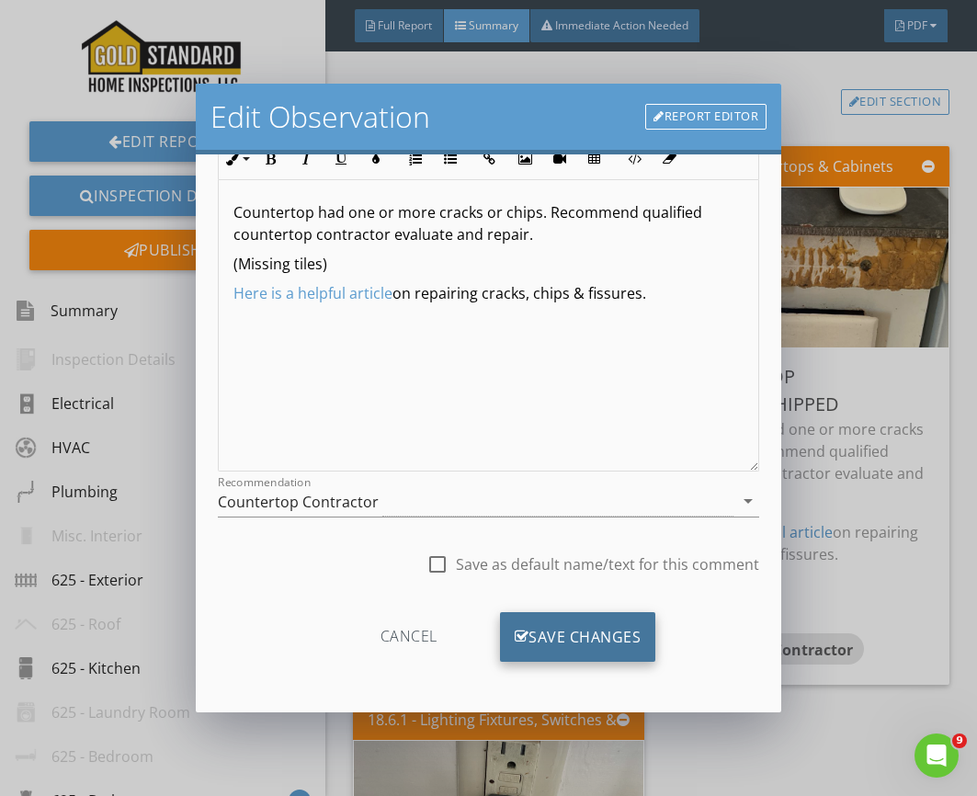
click at [583, 638] on div "Save Changes" at bounding box center [578, 637] width 156 height 50
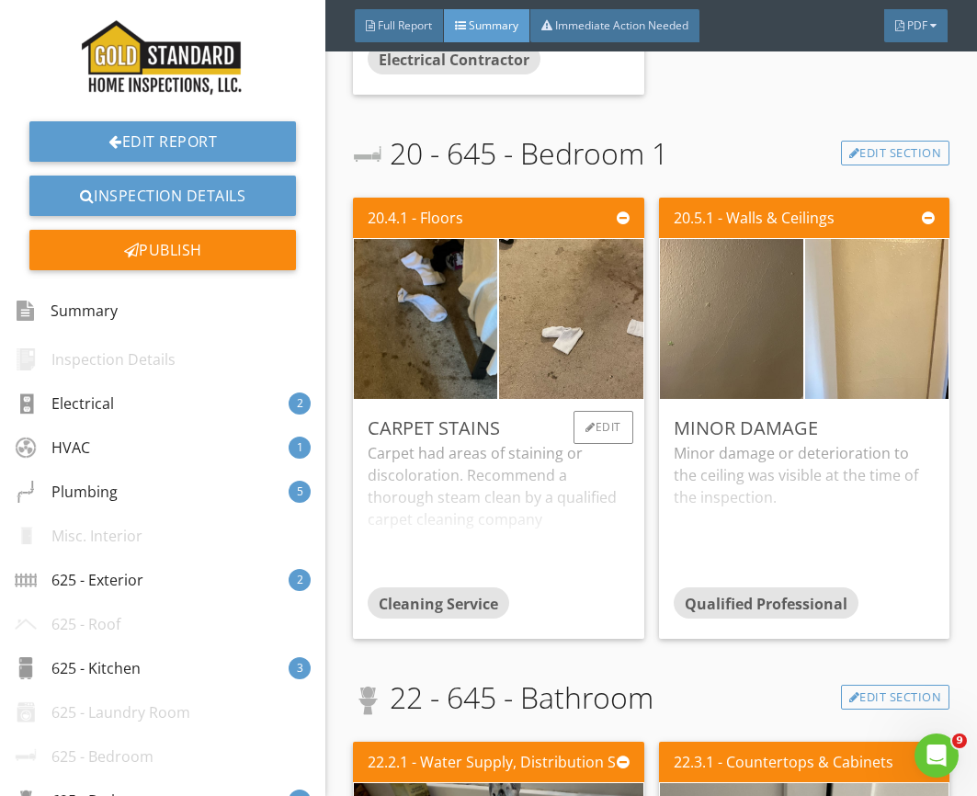
scroll to position [9496, 0]
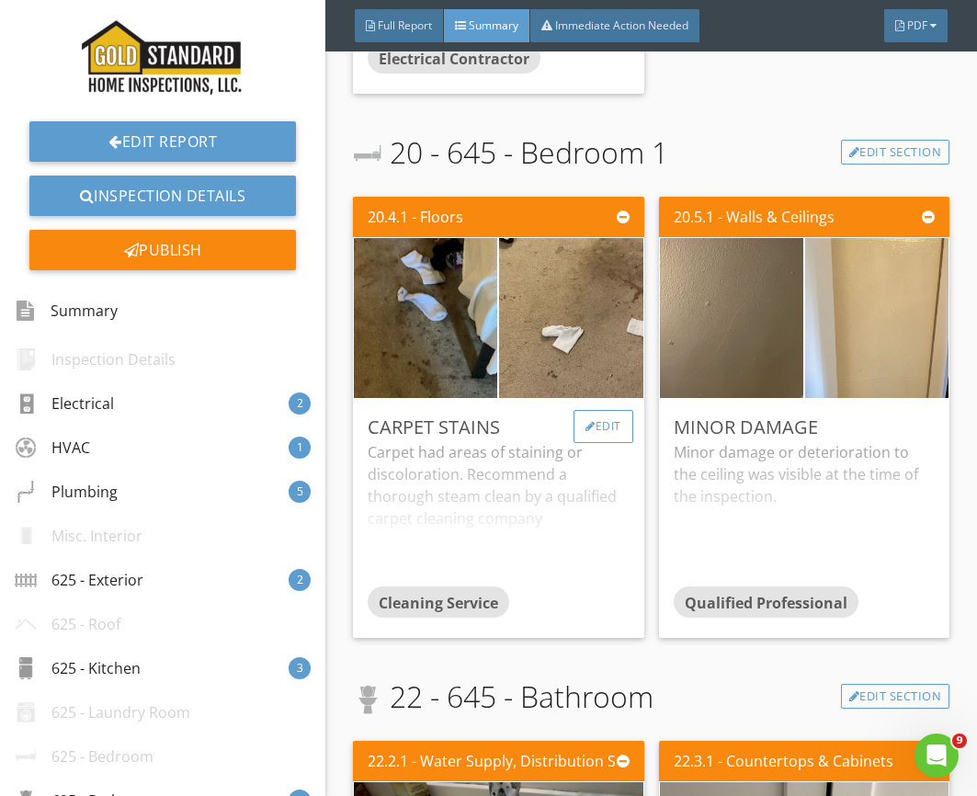
click at [597, 425] on div "Edit" at bounding box center [604, 426] width 60 height 33
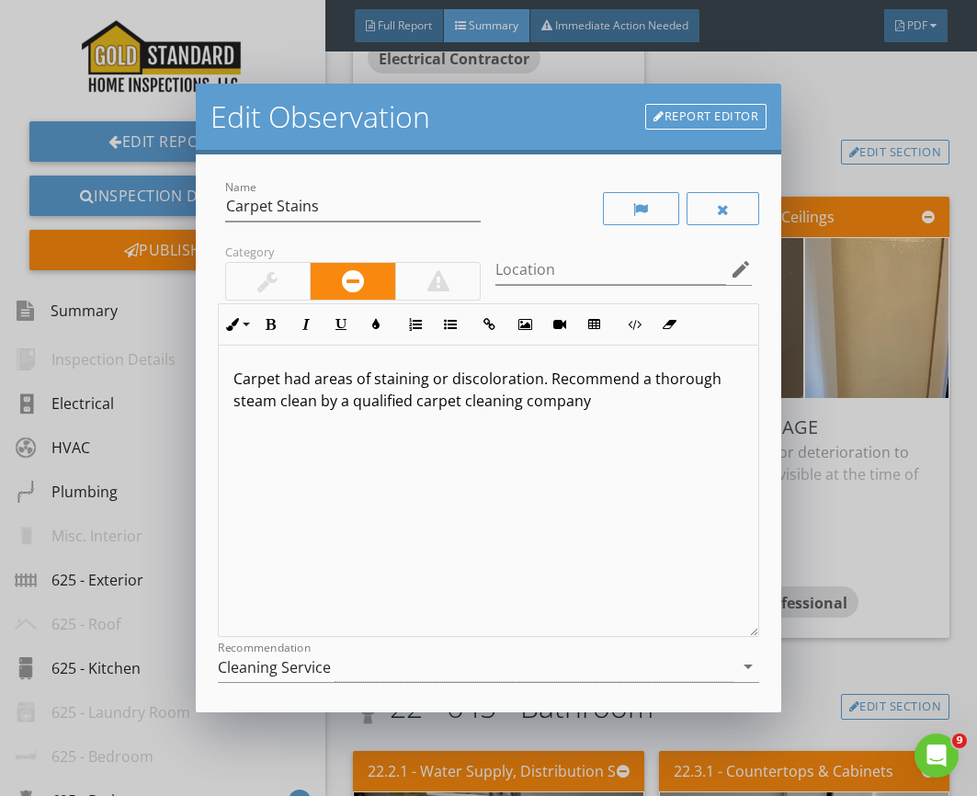
click at [268, 280] on div at bounding box center [267, 281] width 20 height 22
click at [537, 468] on div "Carpet had areas of staining or discoloration. Recommend a thorough steam clean…" at bounding box center [489, 492] width 541 height 292
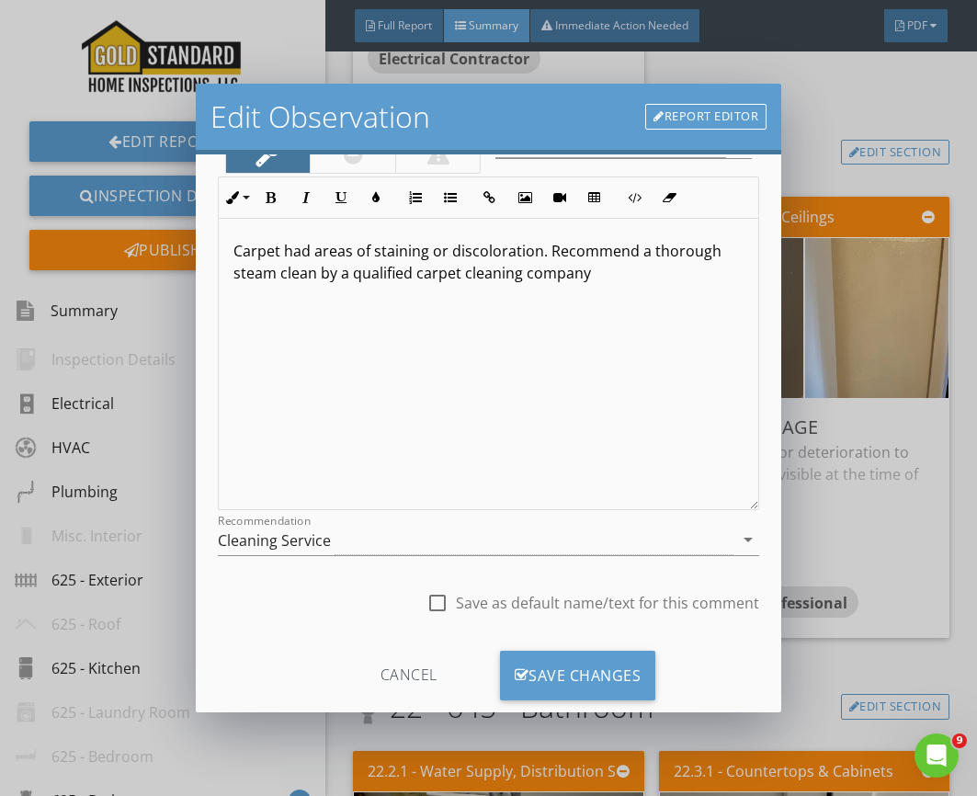
scroll to position [166, 0]
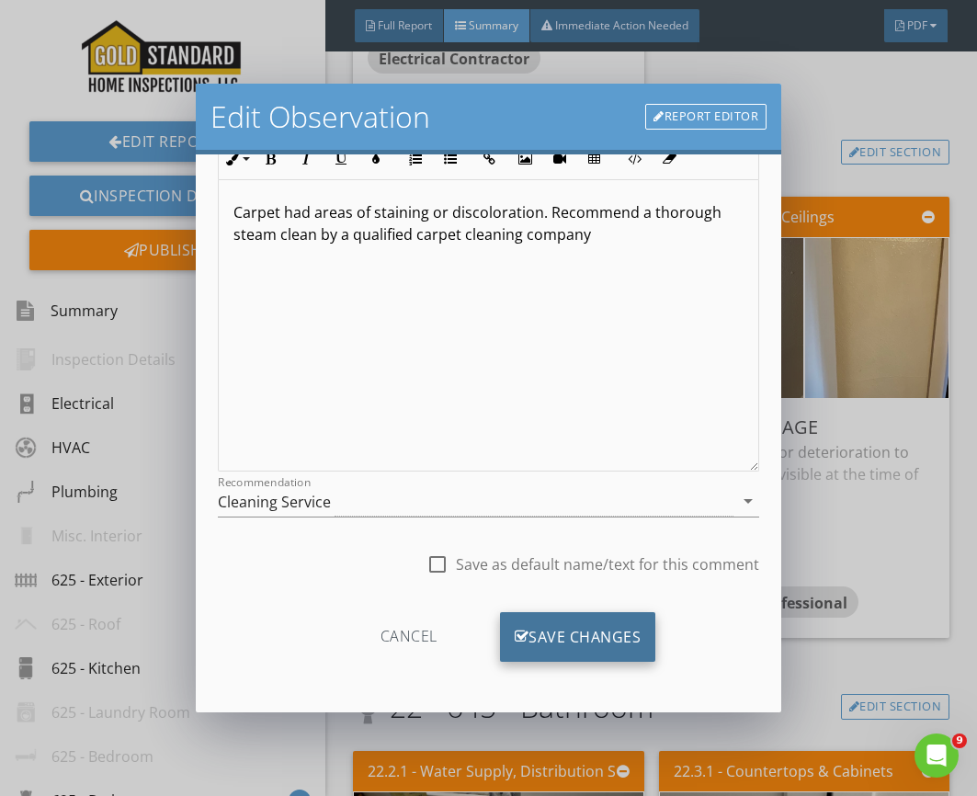
click at [562, 639] on div "Save Changes" at bounding box center [578, 637] width 156 height 50
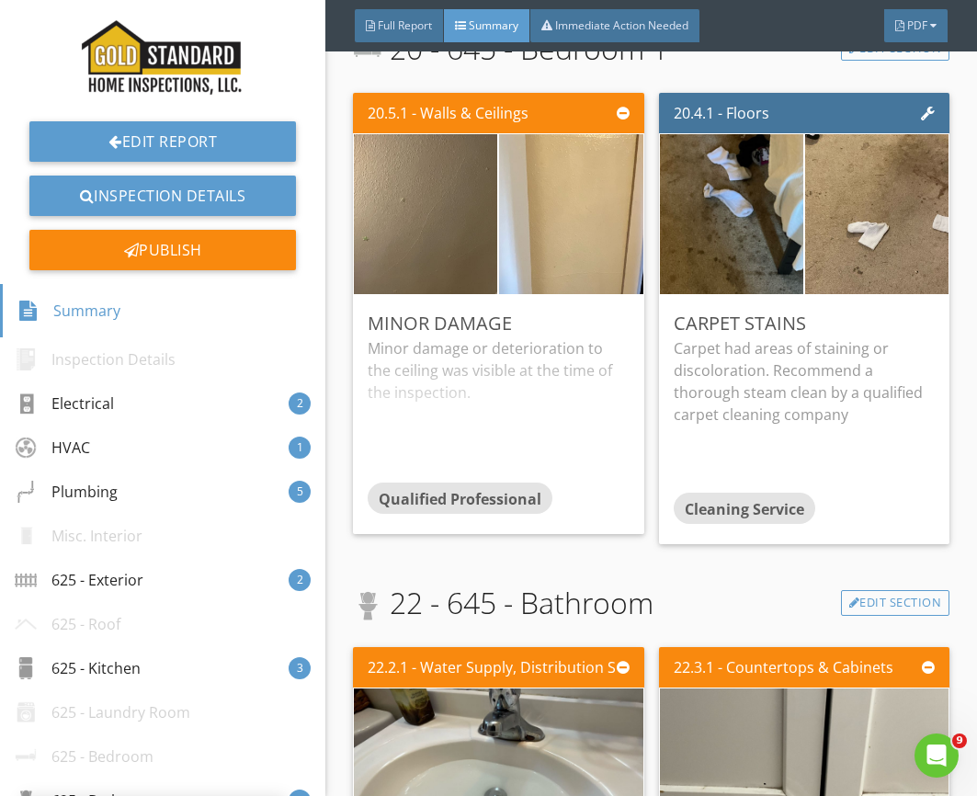
scroll to position [9595, 0]
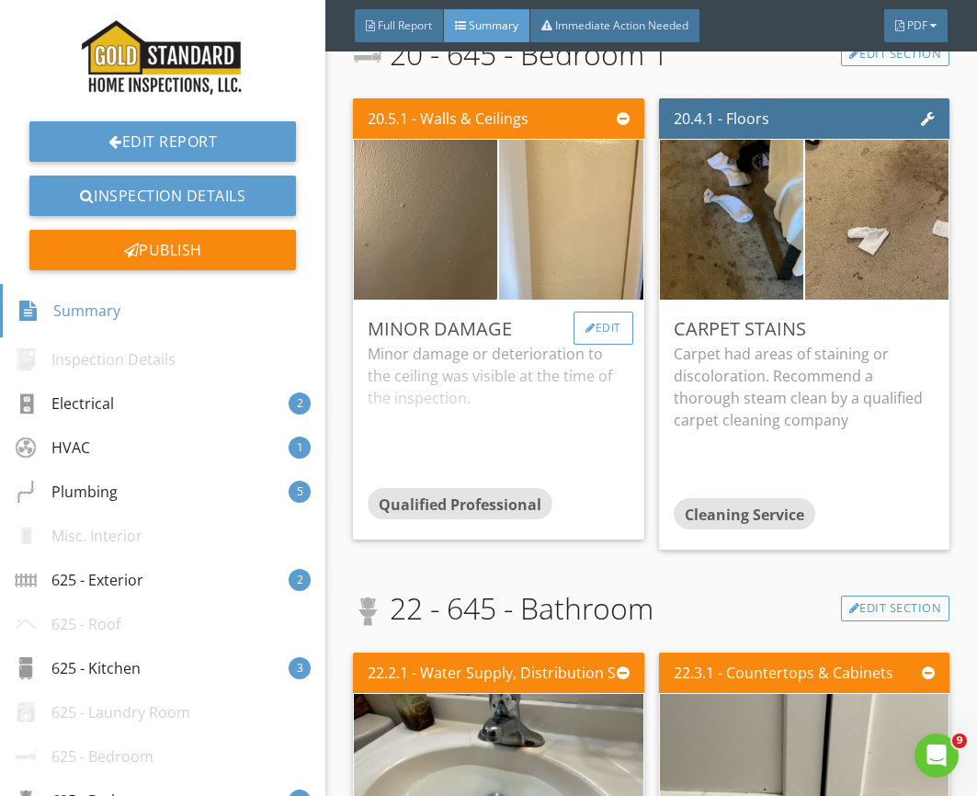
click at [586, 333] on div at bounding box center [591, 328] width 10 height 11
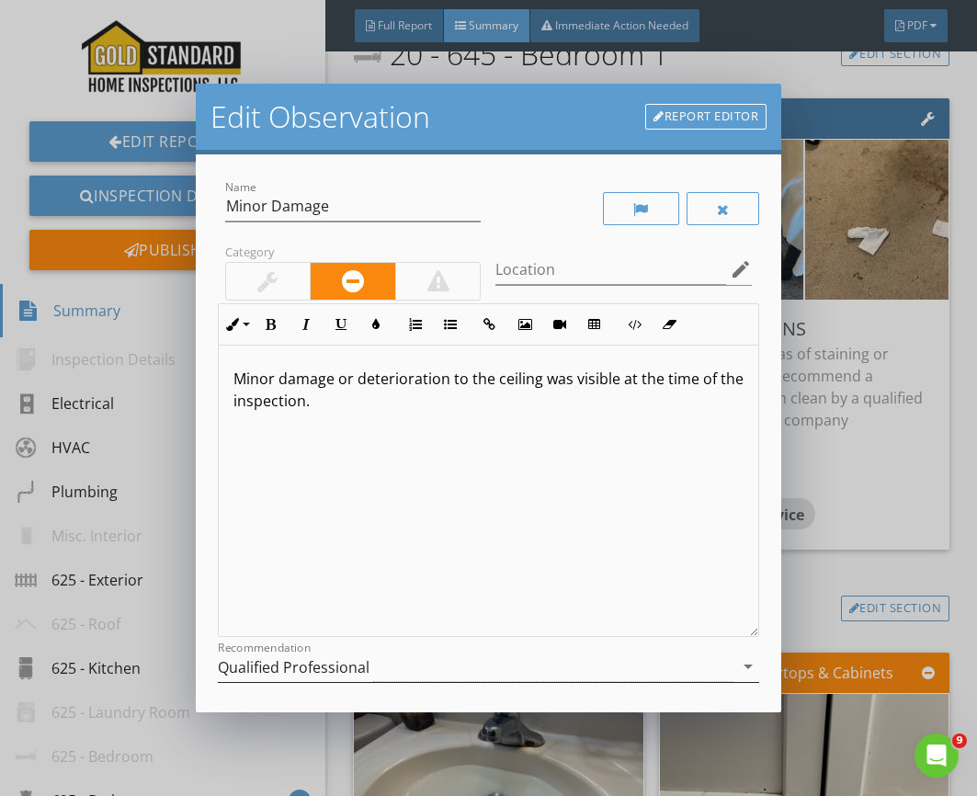
click at [263, 665] on div "Qualified Professional" at bounding box center [294, 667] width 152 height 17
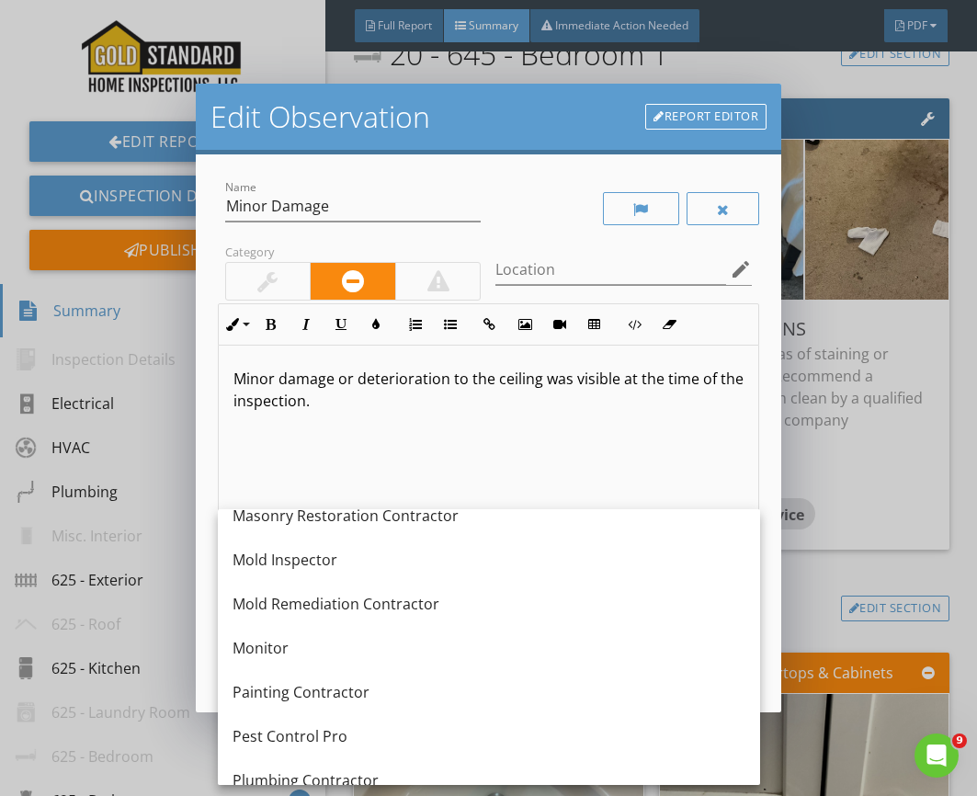
scroll to position [1745, 0]
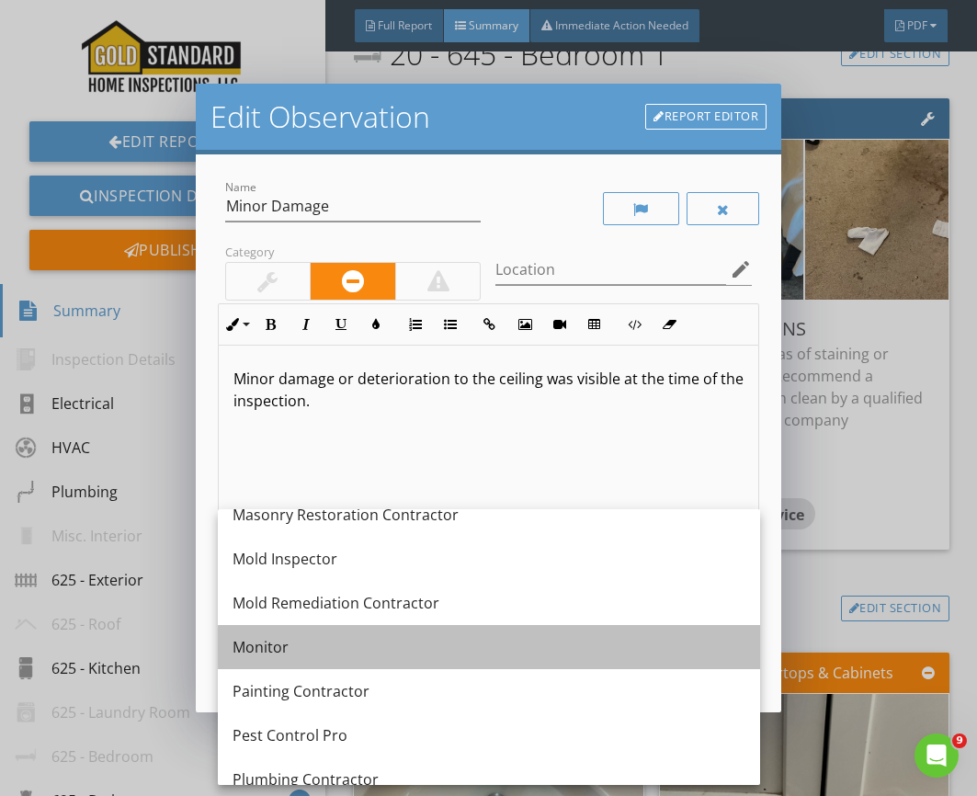
click at [285, 655] on div "Monitor" at bounding box center [489, 647] width 513 height 22
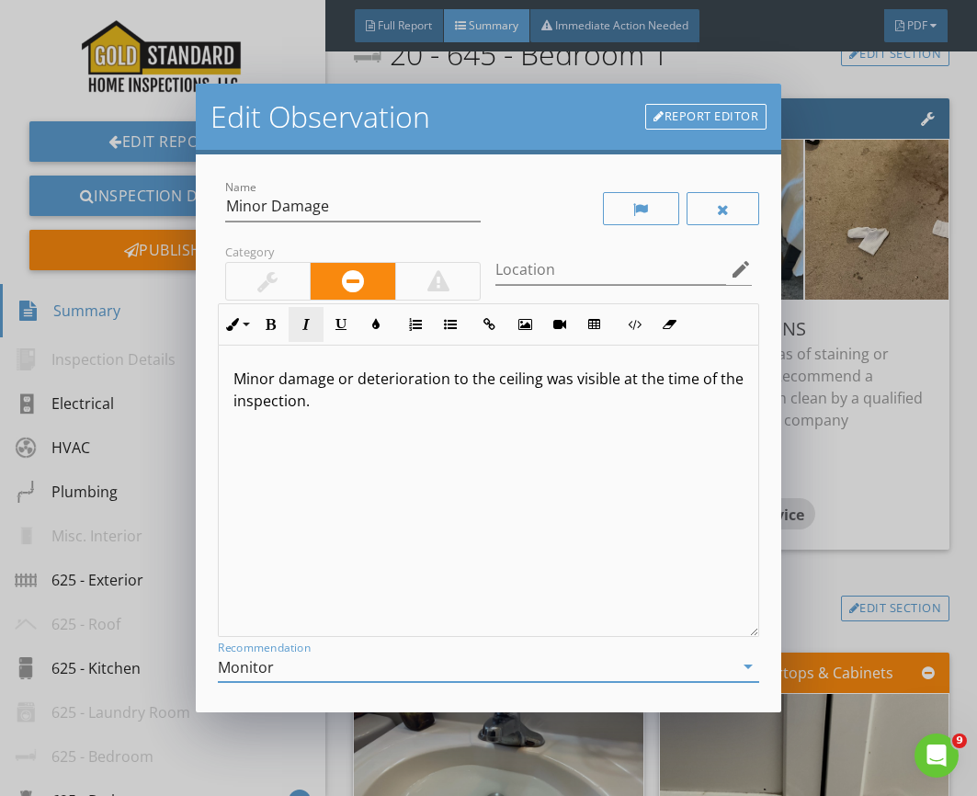
drag, startPoint x: 259, startPoint y: 273, endPoint x: 288, endPoint y: 322, distance: 56.5
click at [259, 274] on div at bounding box center [267, 281] width 20 height 22
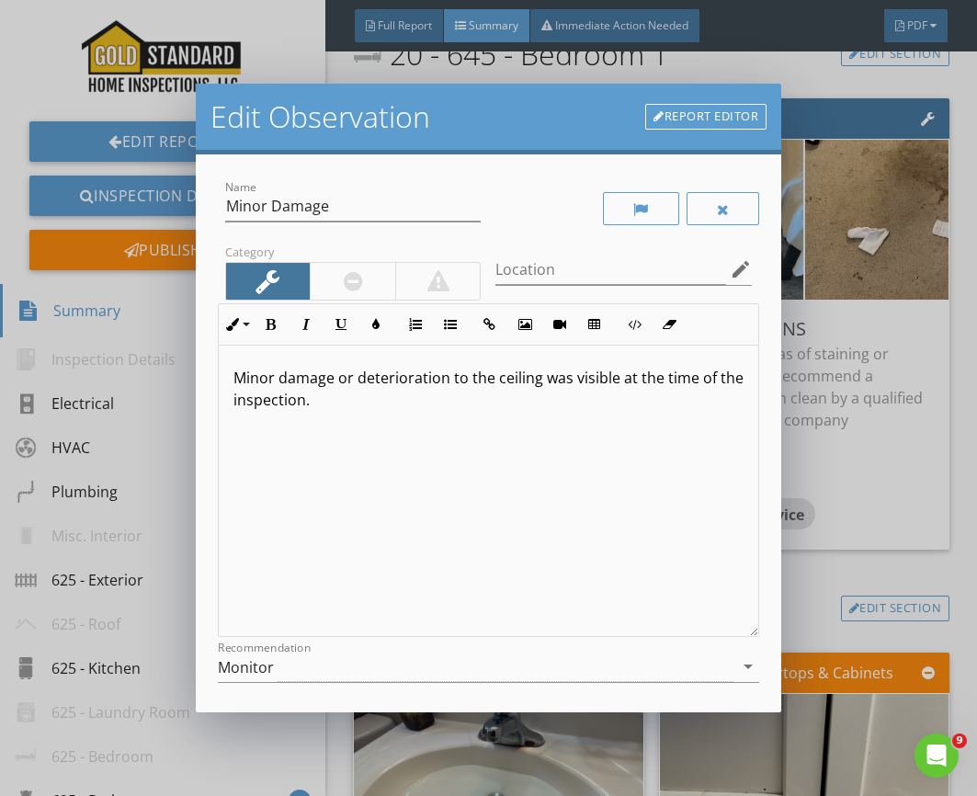
scroll to position [166, 0]
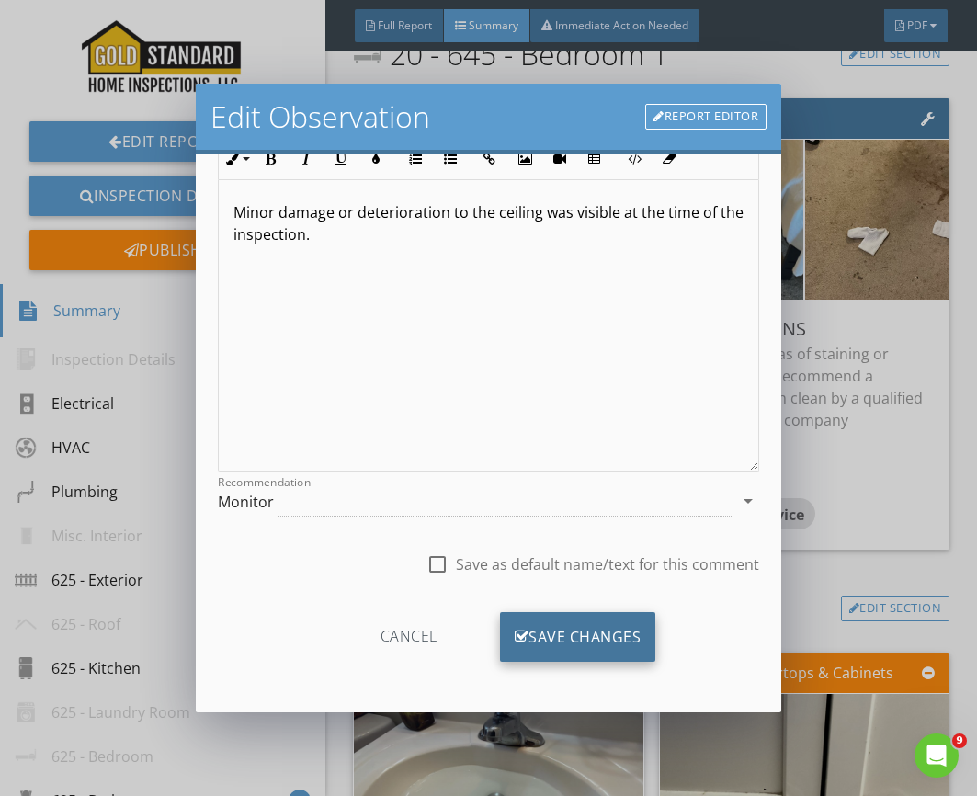
click at [566, 636] on div "Save Changes" at bounding box center [578, 637] width 156 height 50
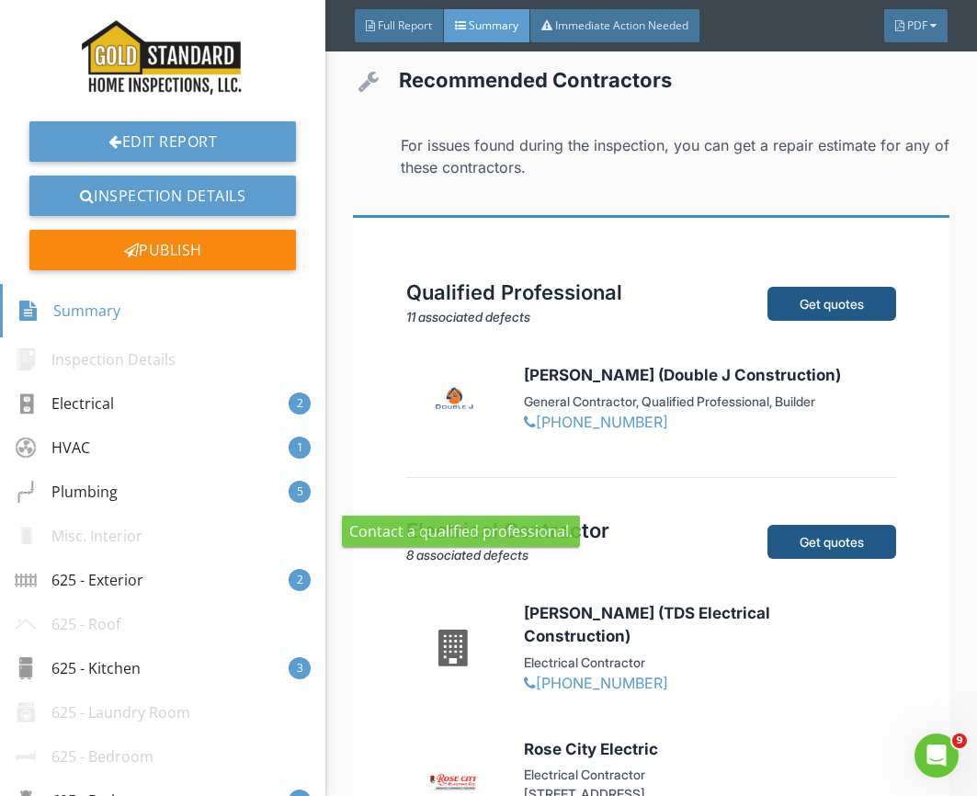
scroll to position [17107, 0]
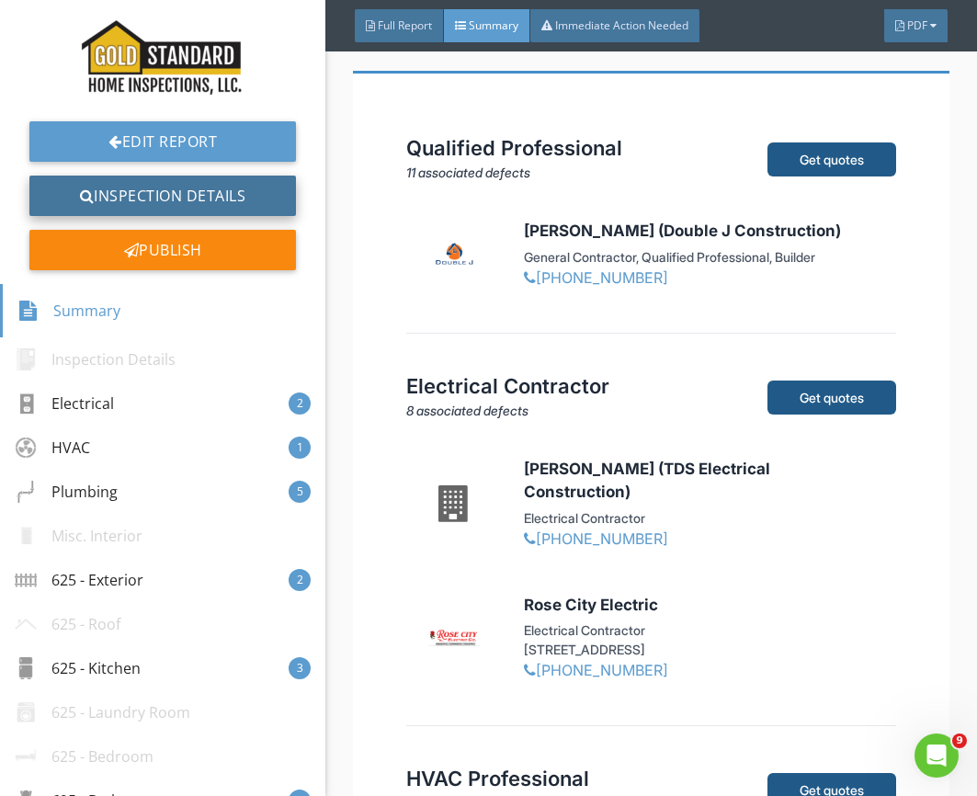
click at [146, 204] on link "Inspection Details" at bounding box center [162, 196] width 267 height 40
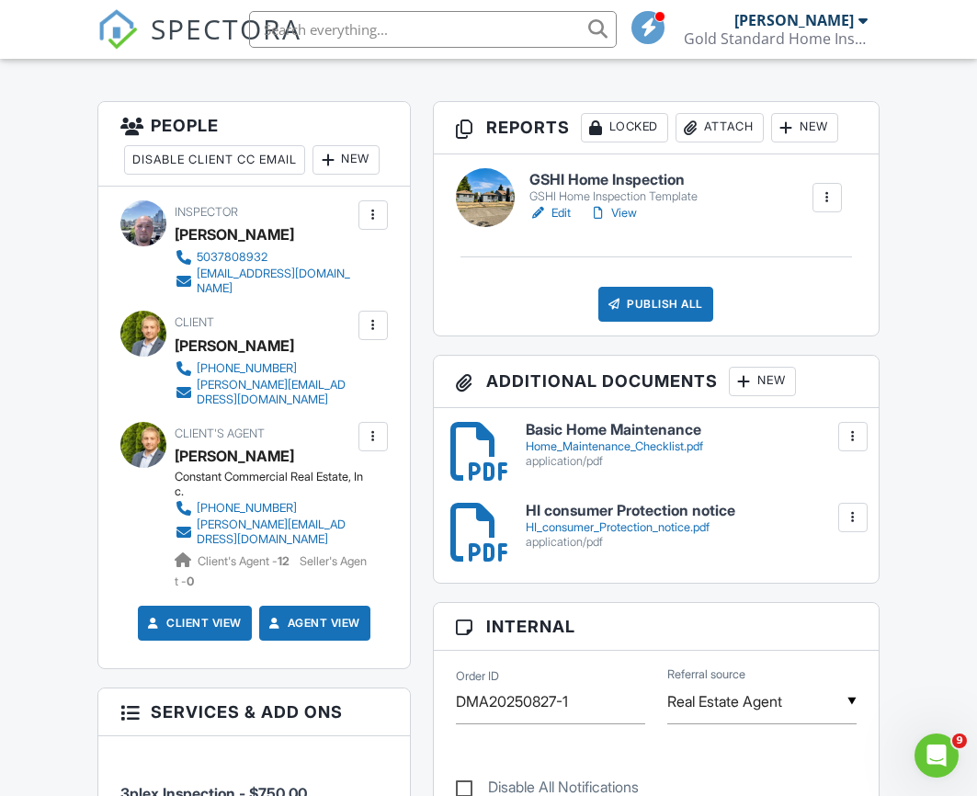
scroll to position [852, 0]
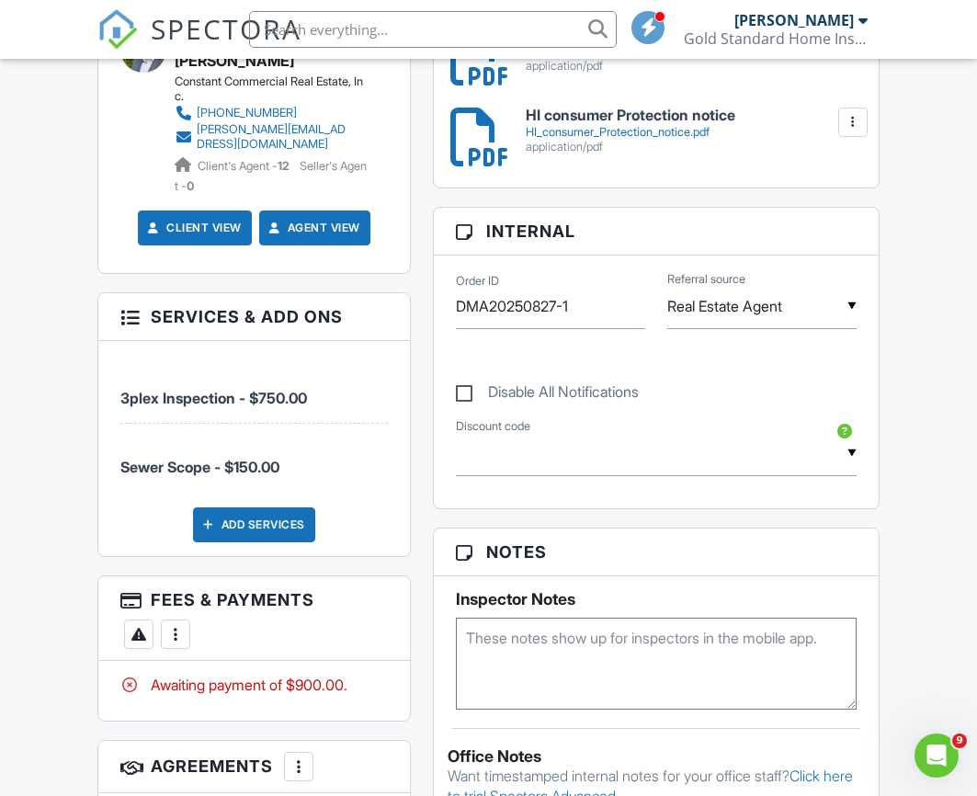
click at [276, 543] on div "Add Services" at bounding box center [254, 525] width 122 height 35
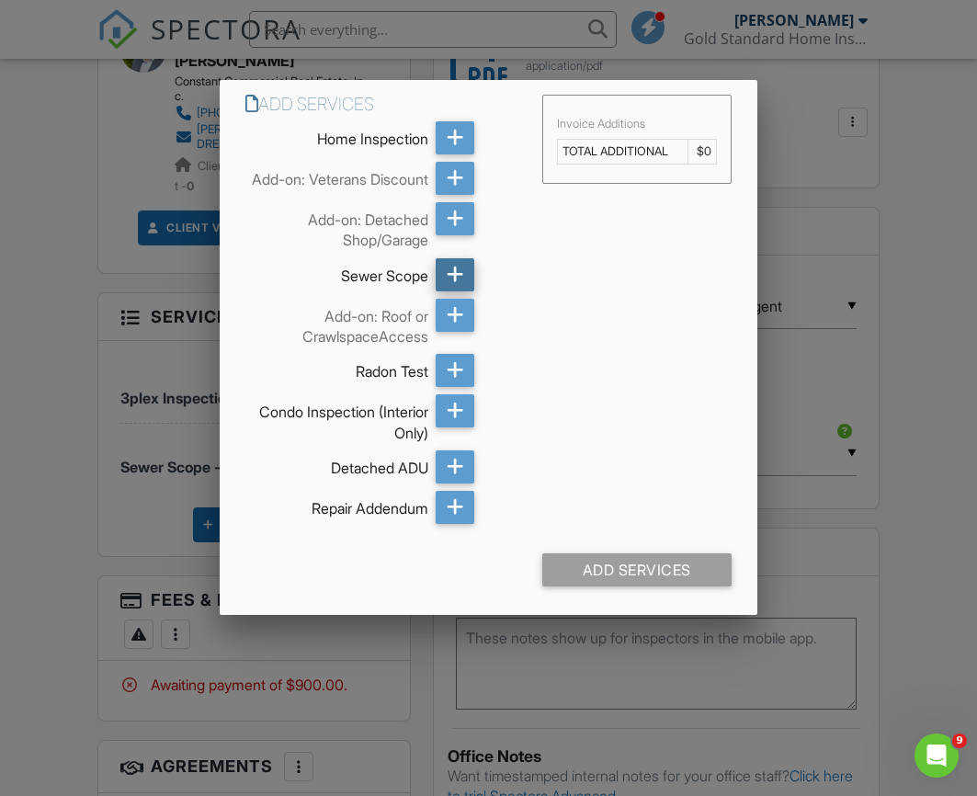
click at [456, 286] on icon at bounding box center [455, 274] width 17 height 33
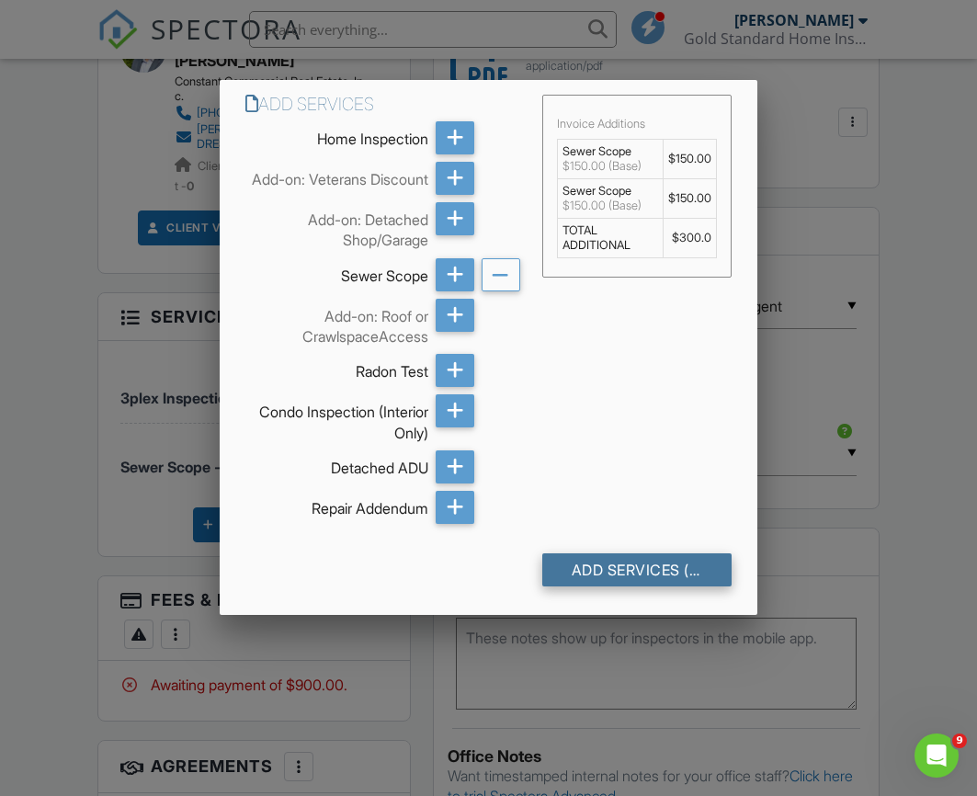
click at [656, 580] on div "Add Services (+ $300.0)" at bounding box center [637, 570] width 189 height 33
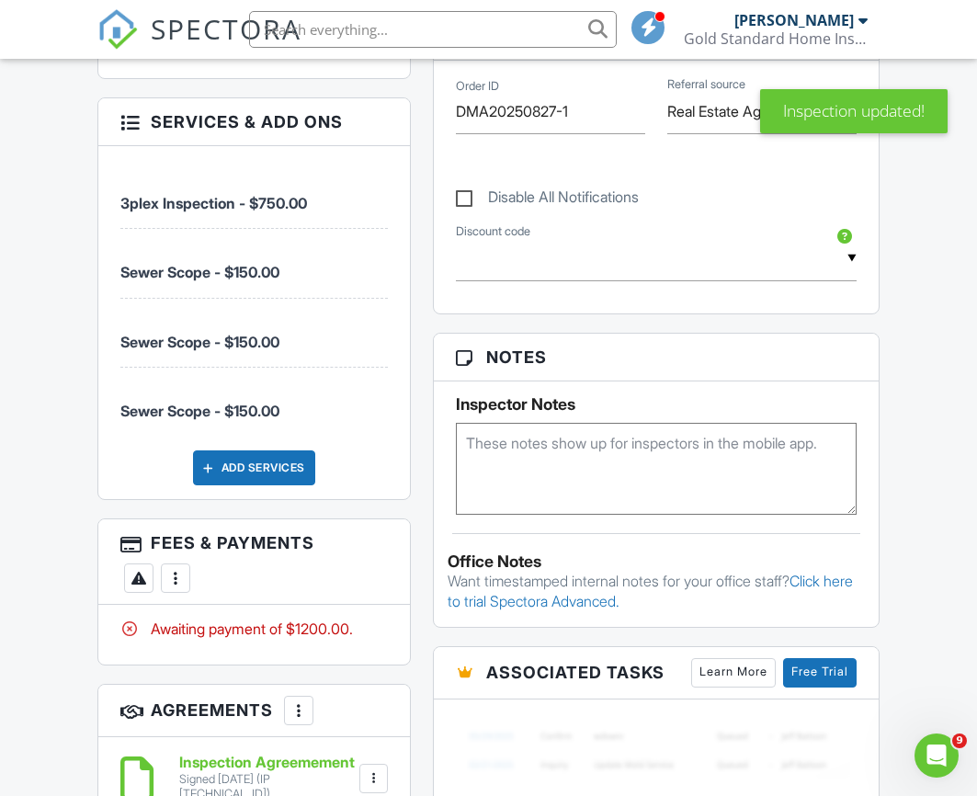
click at [174, 588] on div at bounding box center [175, 578] width 18 height 18
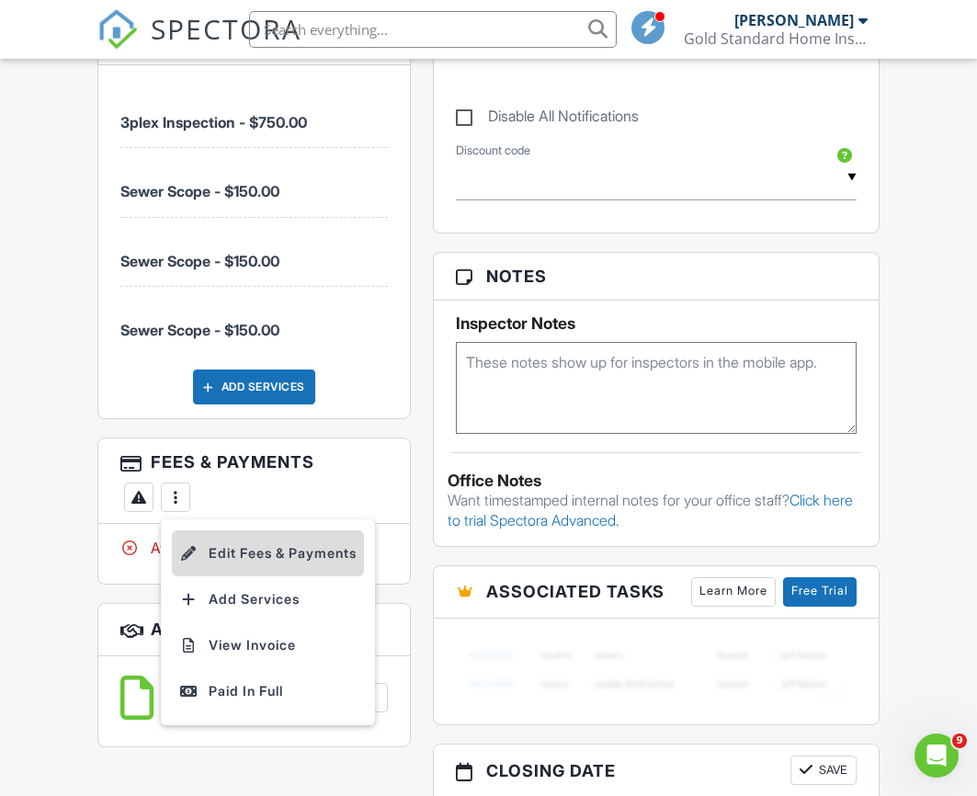
click at [246, 577] on li "Edit Fees & Payments" at bounding box center [268, 554] width 192 height 46
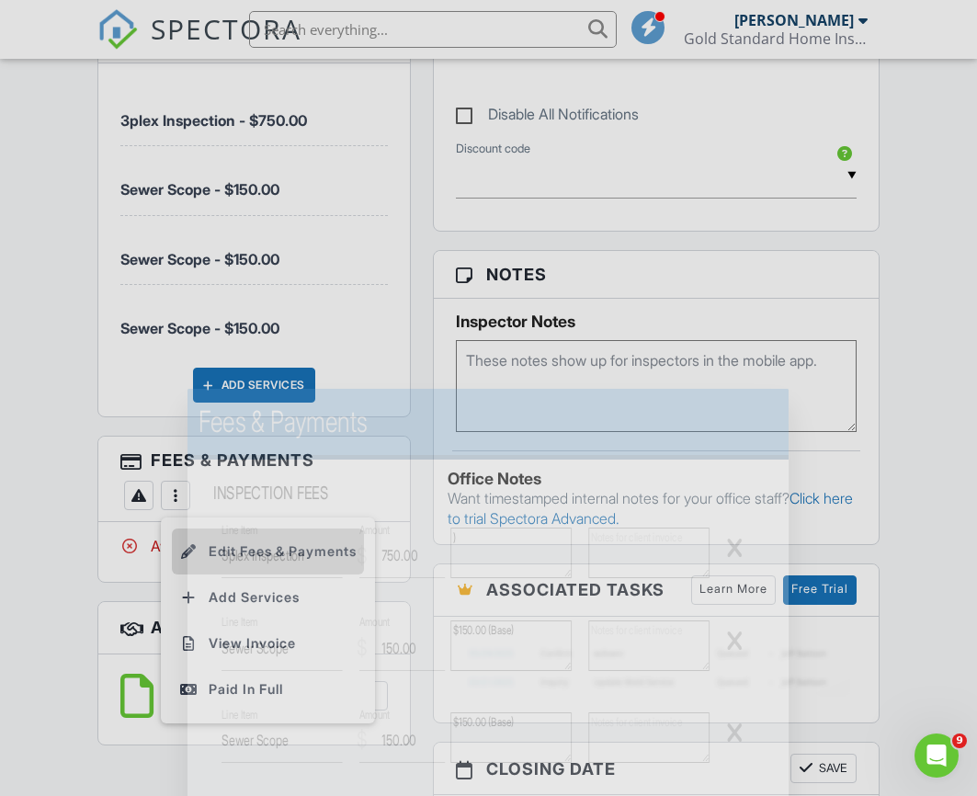
scroll to position [1129, 0]
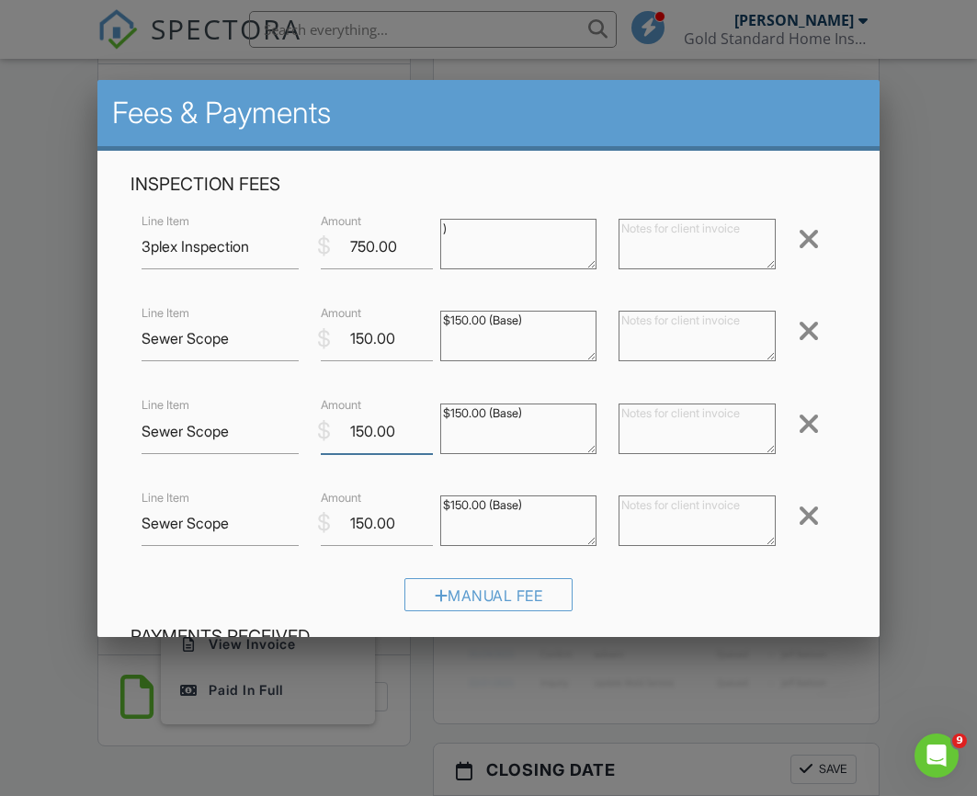
click at [364, 429] on input "150.00" at bounding box center [377, 431] width 112 height 45
type input "100.00"
click at [362, 516] on input "150.00" at bounding box center [377, 523] width 112 height 45
type input "100.00"
click at [264, 432] on input "Sewer Scope" at bounding box center [220, 431] width 157 height 45
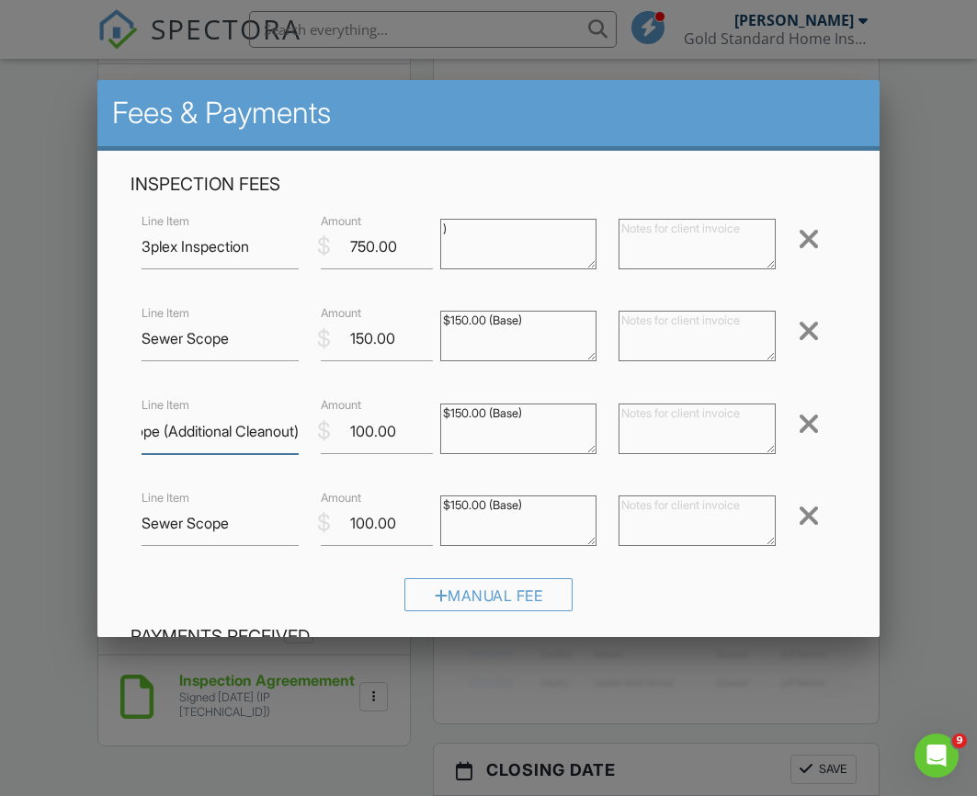
scroll to position [0, 84]
type input "Sewer Scope (Additional Cleanout)"
click at [249, 527] on input "Sewer Scope" at bounding box center [220, 523] width 157 height 45
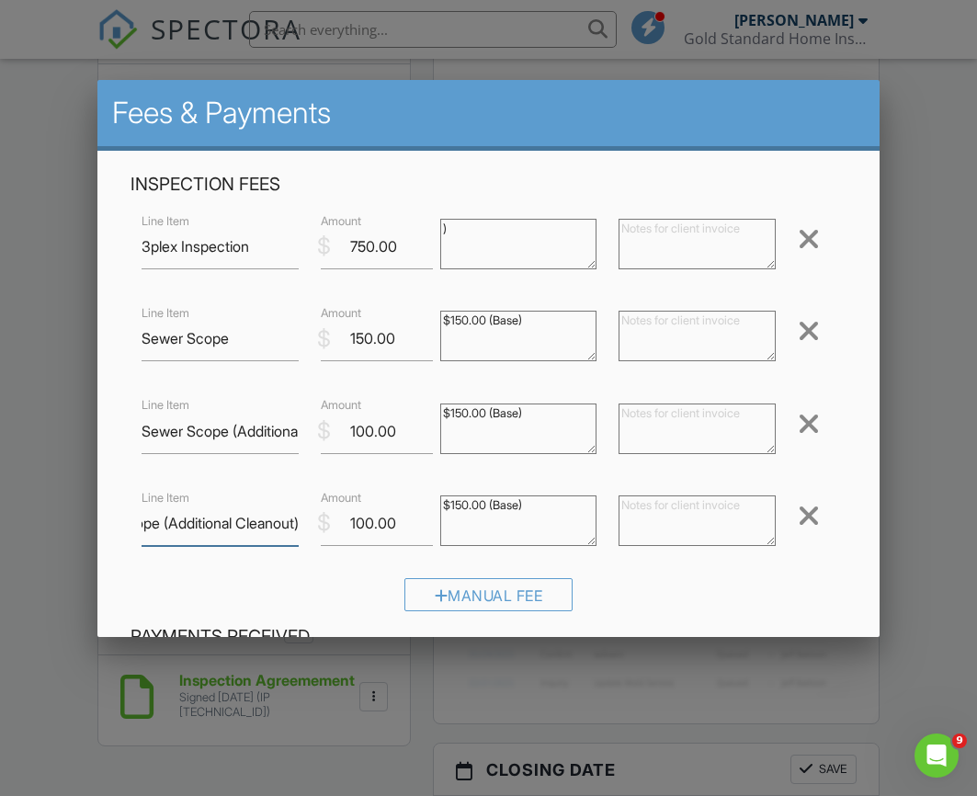
type input "Sewer Scope (Additional Cleanout)"
click at [631, 580] on div "Manual Fee" at bounding box center [488, 601] width 715 height 47
click at [514, 511] on textarea "$150.00 (Base)" at bounding box center [518, 521] width 157 height 51
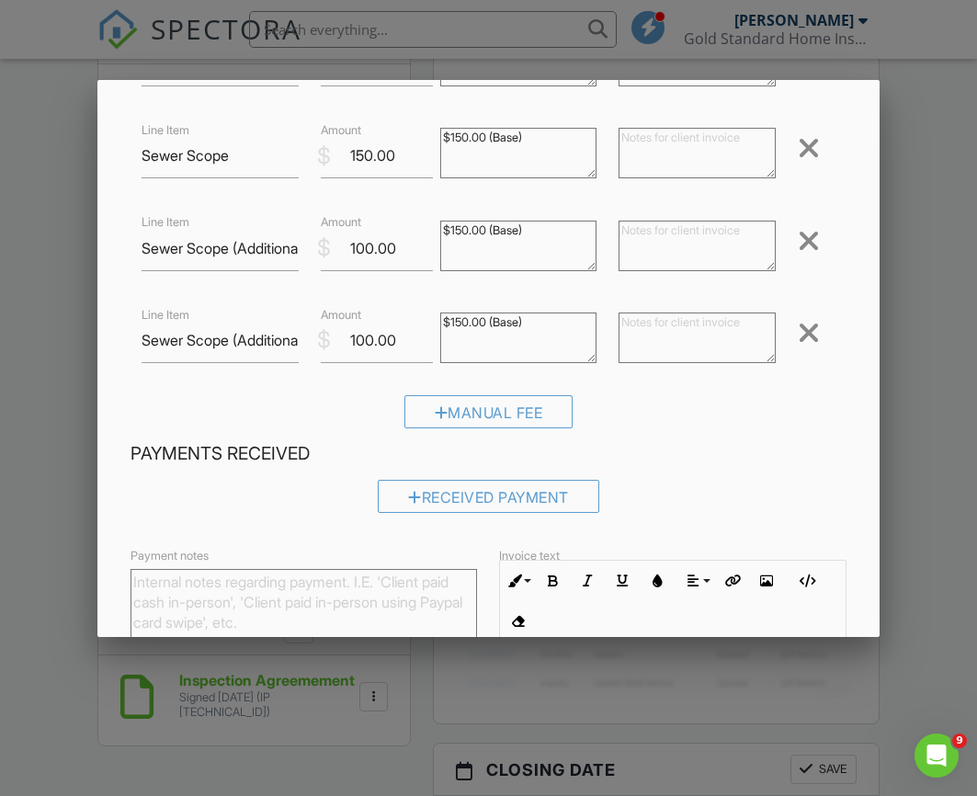
scroll to position [193, 0]
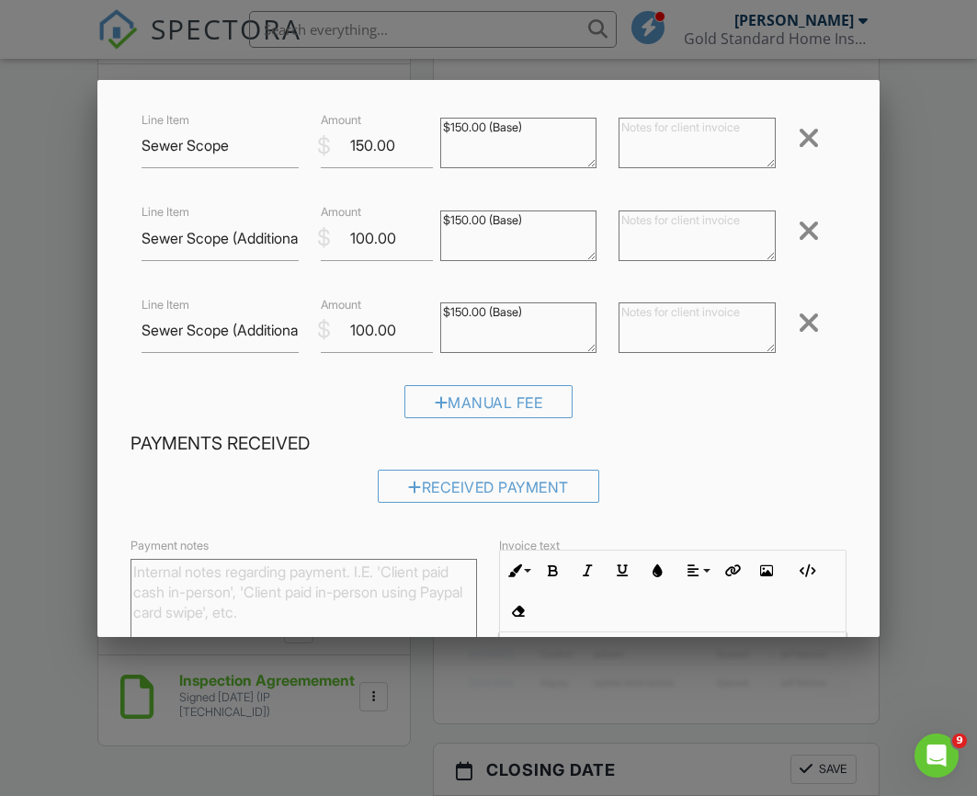
drag, startPoint x: 512, startPoint y: 314, endPoint x: 429, endPoint y: 318, distance: 83.8
click at [428, 317] on div "Line Item Sewer Scope (Additional Cleanout) $ Amount 100.00 $150.00 (Base) Remo…" at bounding box center [488, 330] width 715 height 74
drag, startPoint x: 530, startPoint y: 220, endPoint x: 436, endPoint y: 223, distance: 93.8
click at [436, 223] on div "$150.00 (Base)" at bounding box center [518, 238] width 179 height 74
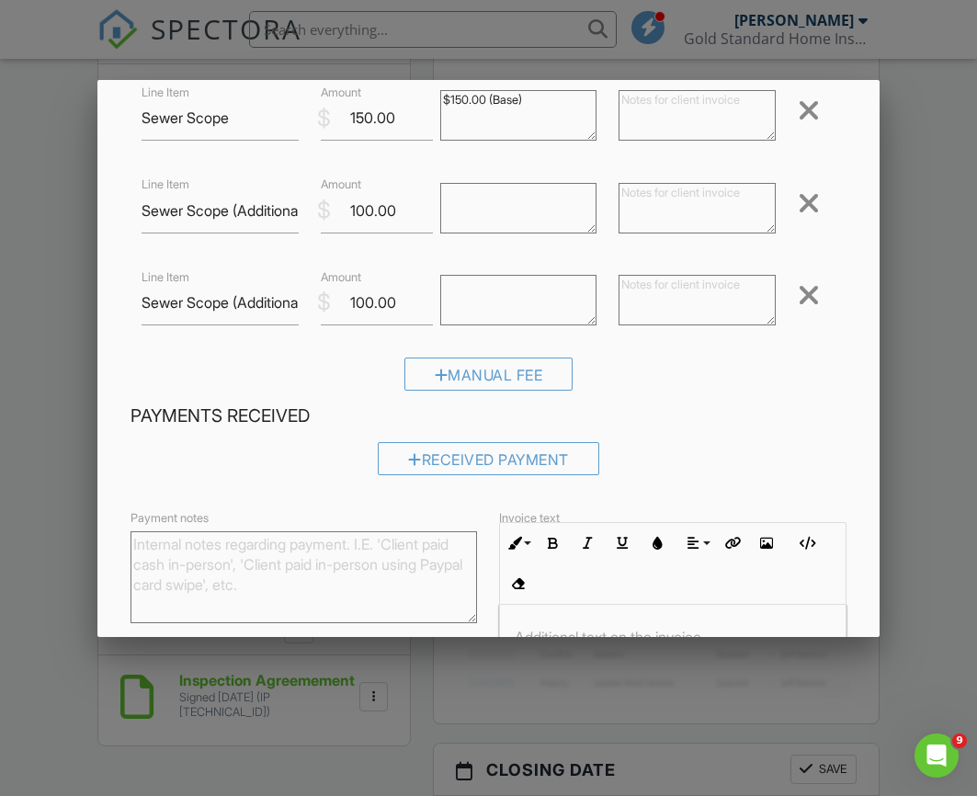
scroll to position [39, 0]
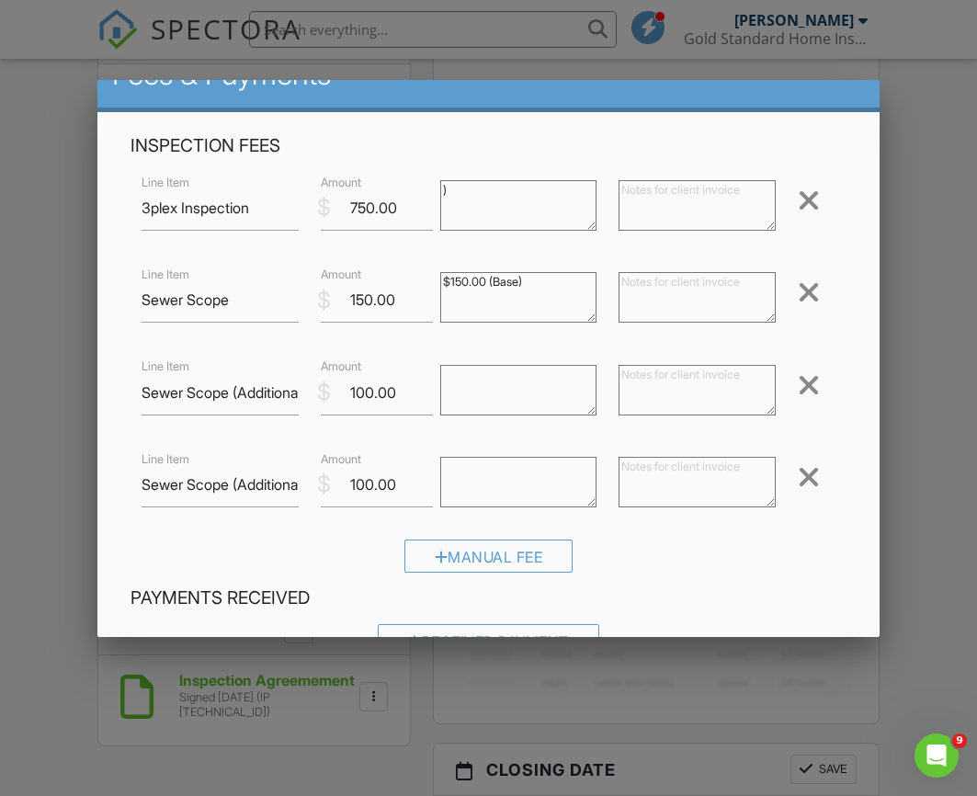
click at [467, 187] on textarea ")" at bounding box center [518, 205] width 157 height 51
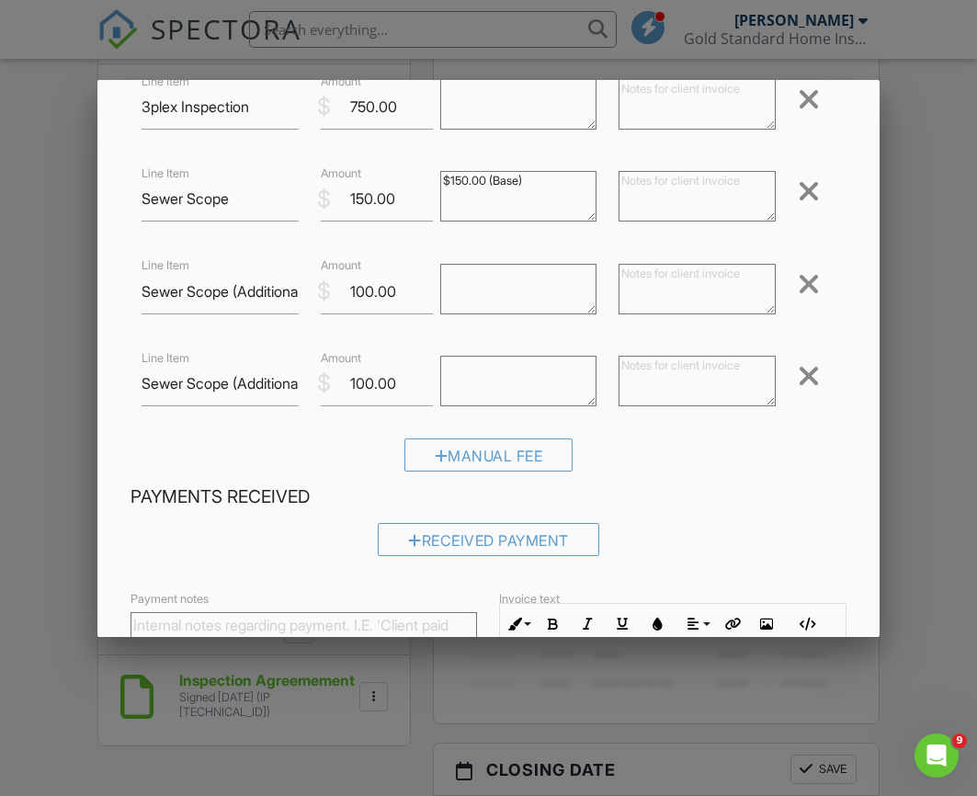
scroll to position [414, 0]
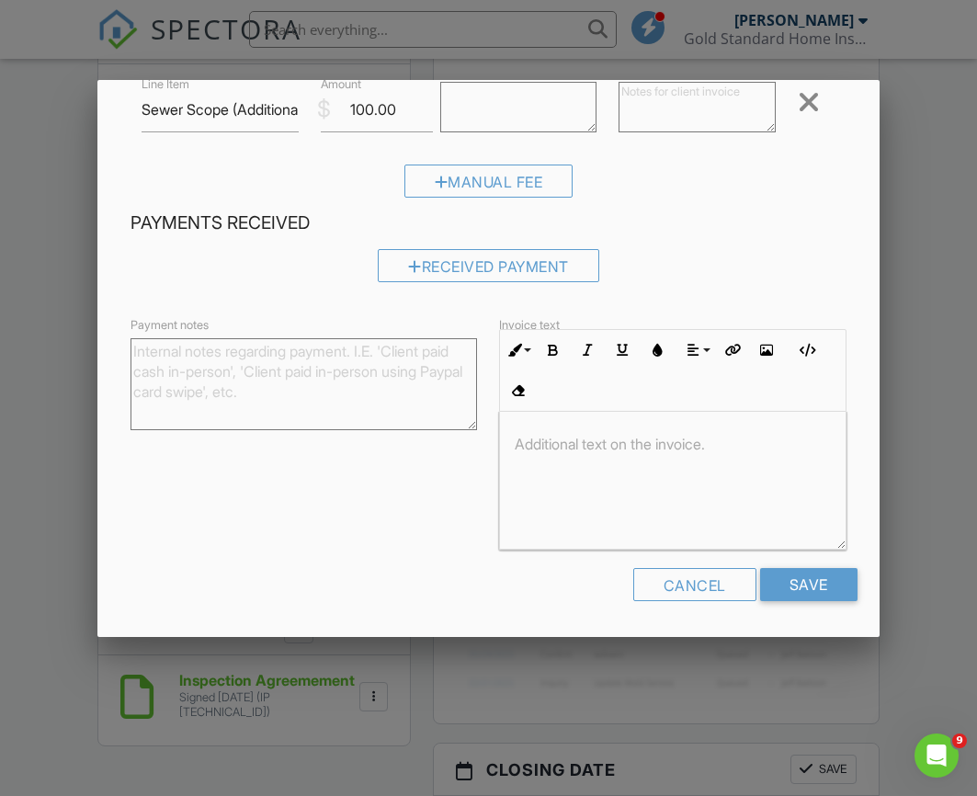
click at [288, 372] on textarea "Payment notes" at bounding box center [304, 384] width 347 height 92
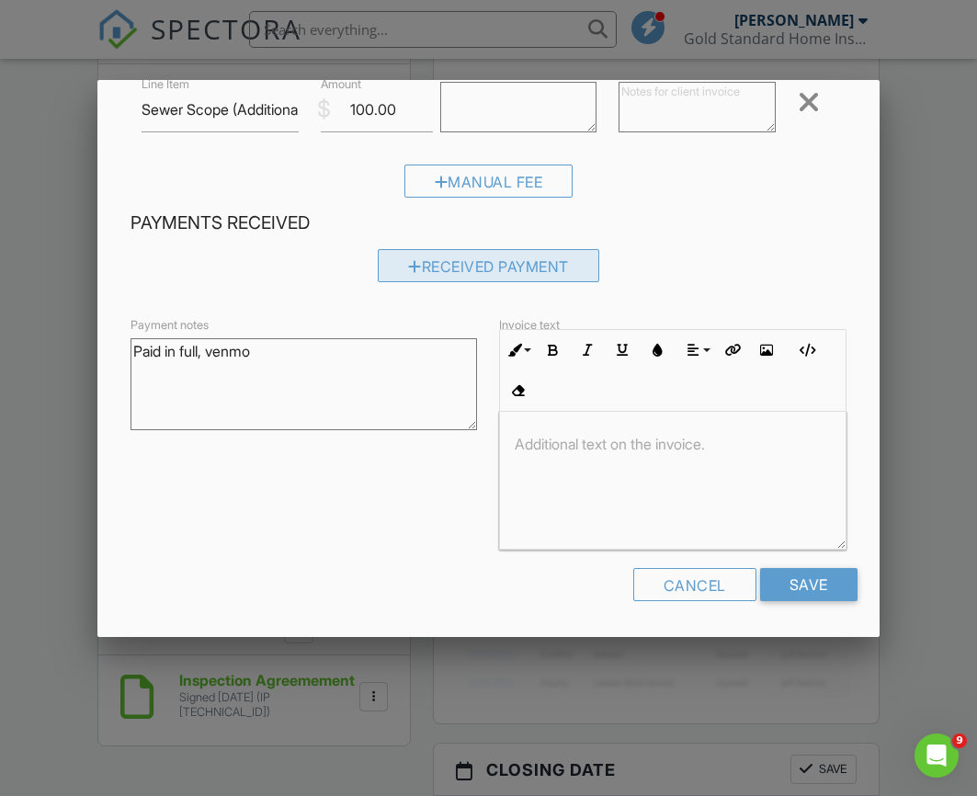
type textarea "Paid in full, venmo"
click at [428, 269] on div "Received Payment" at bounding box center [489, 265] width 222 height 33
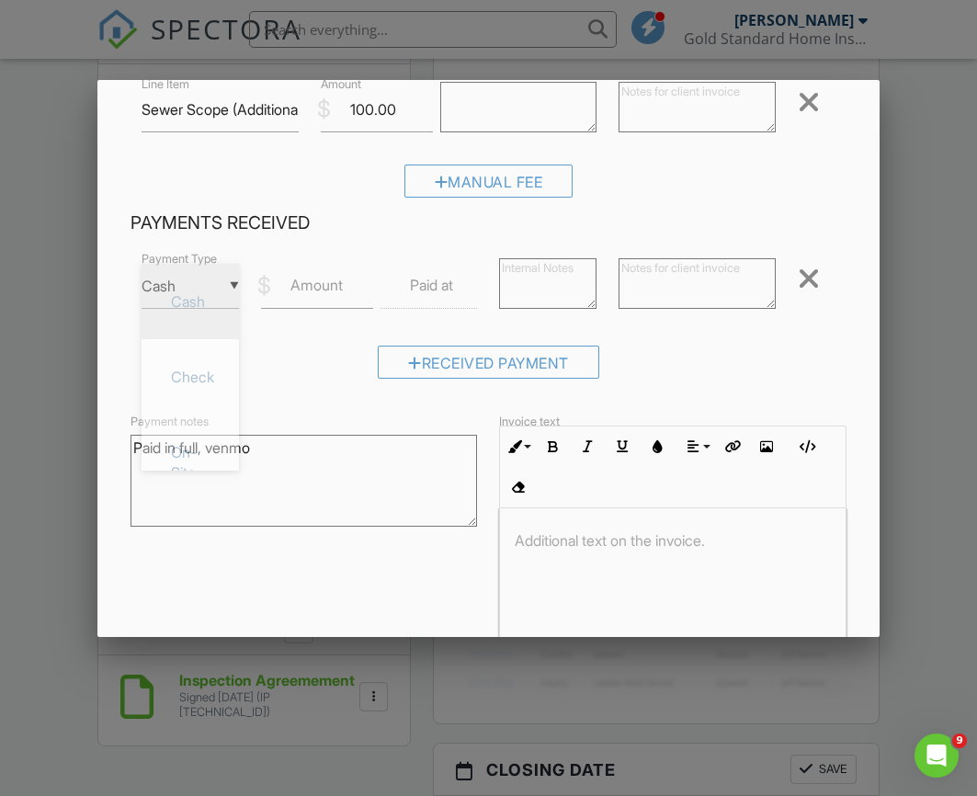
click at [200, 295] on div "▼ Cash Cash Check On-Site Card Other Cash Check On-Site Card Other" at bounding box center [190, 286] width 97 height 45
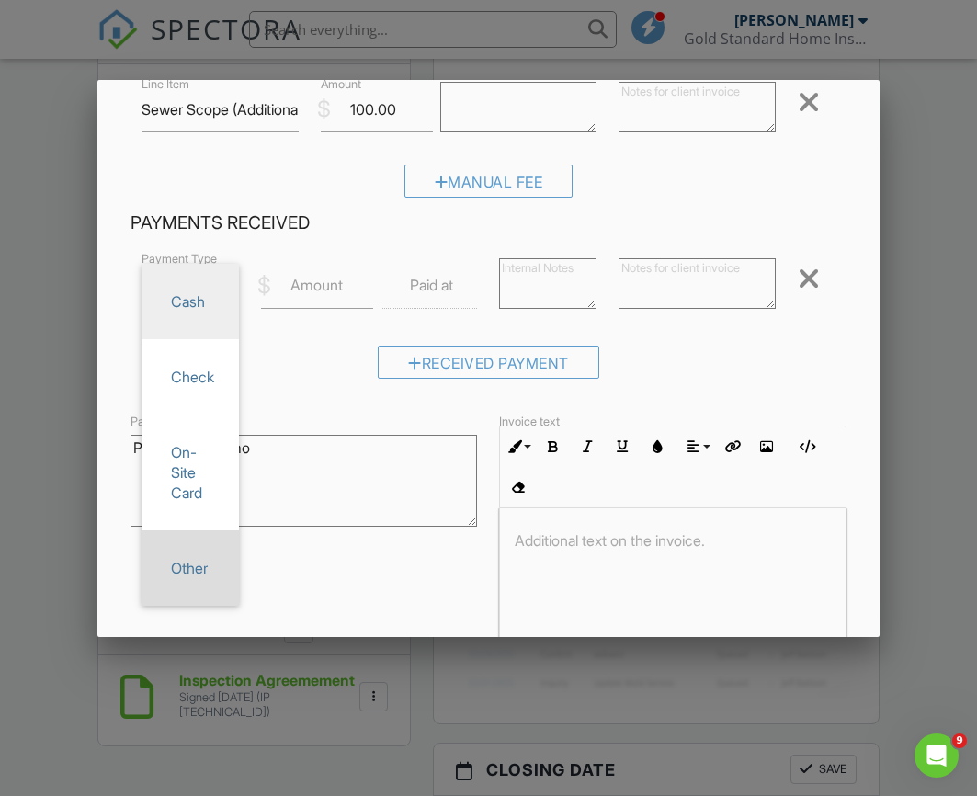
click at [185, 560] on span "Other" at bounding box center [190, 568] width 68 height 46
type input "Other"
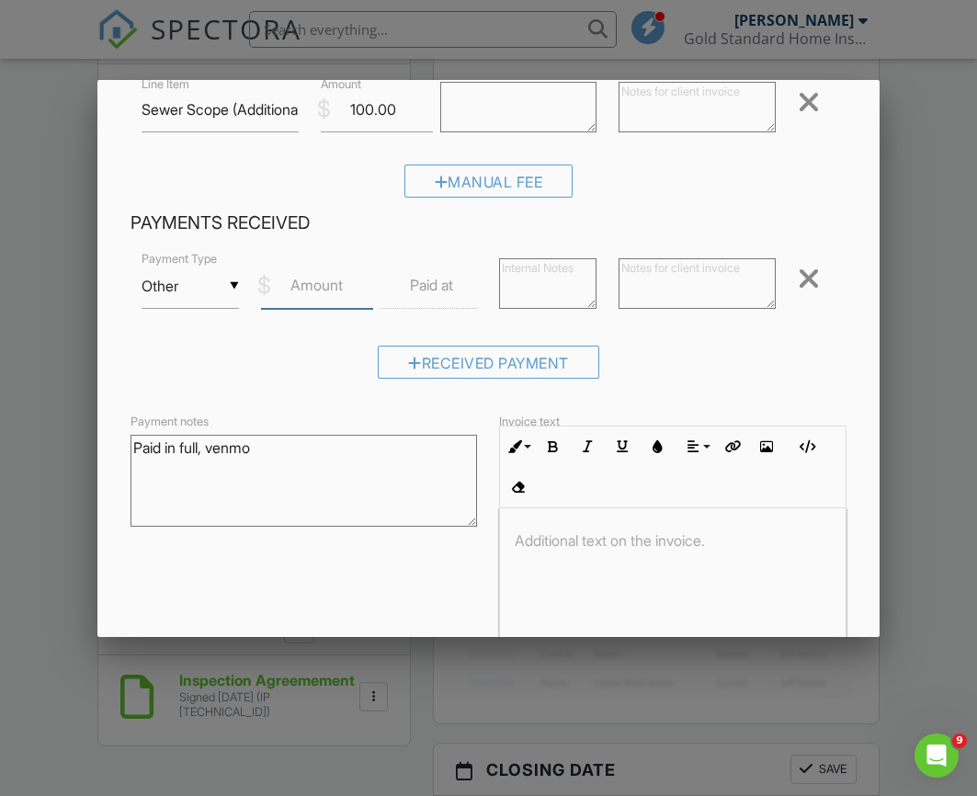
click at [288, 285] on input "Amount" at bounding box center [317, 286] width 112 height 45
type input "1100"
click at [288, 391] on div "Received Payment" at bounding box center [488, 369] width 715 height 47
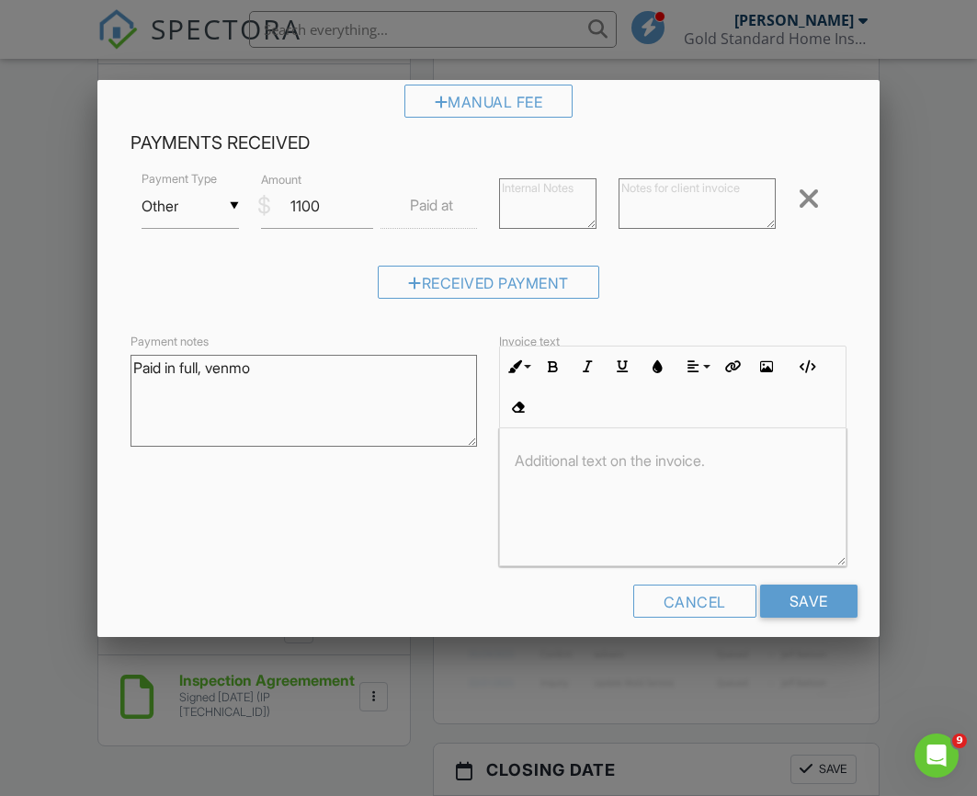
scroll to position [510, 0]
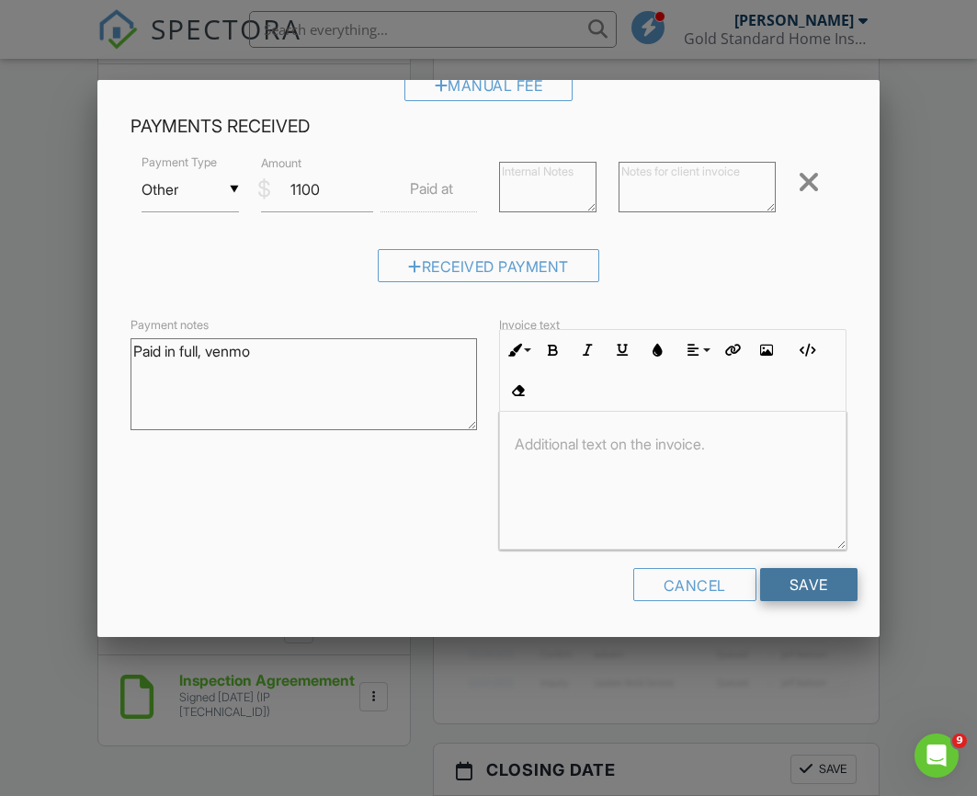
click at [778, 583] on input "Save" at bounding box center [808, 584] width 97 height 33
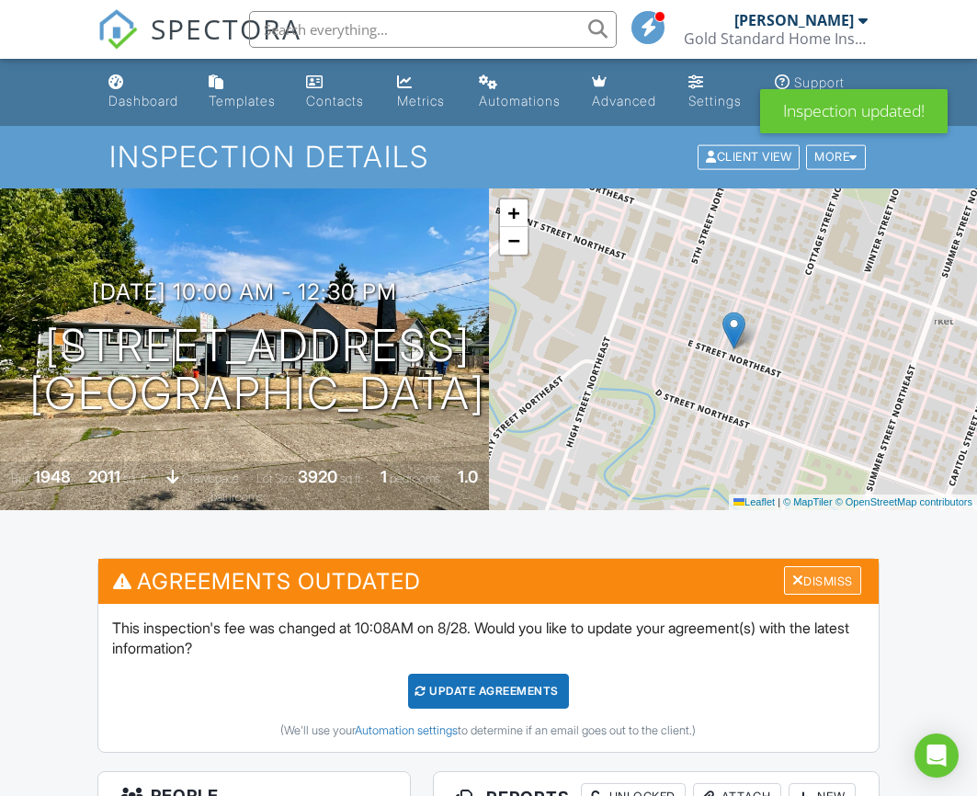
click at [829, 583] on div "Dismiss" at bounding box center [822, 580] width 77 height 29
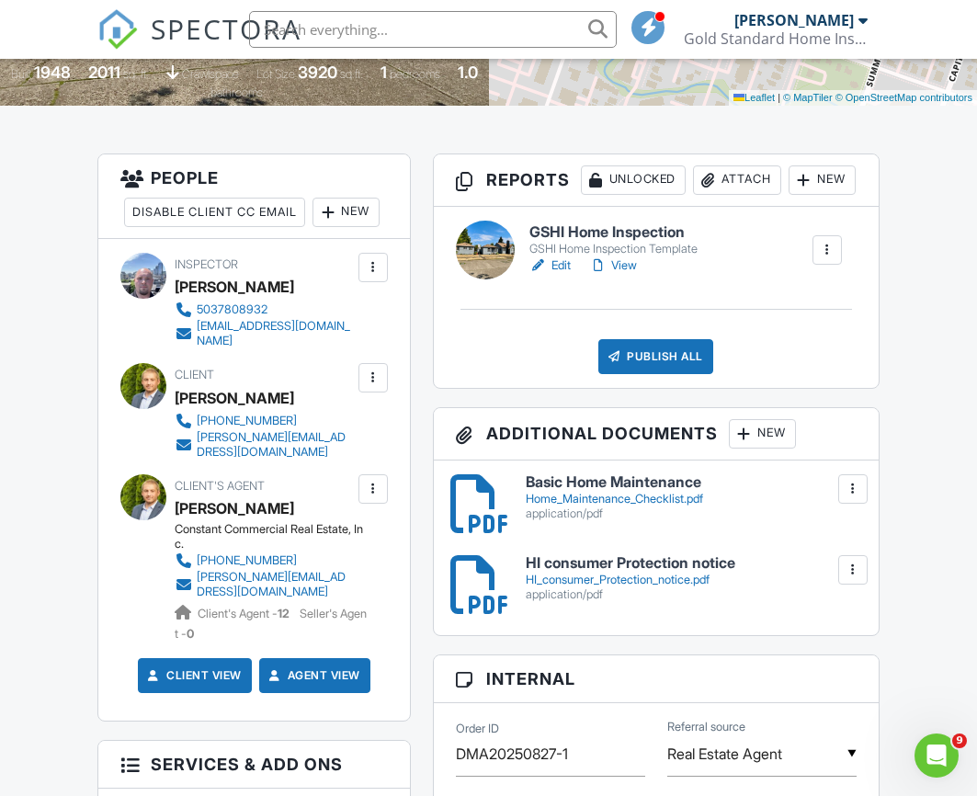
scroll to position [360, 0]
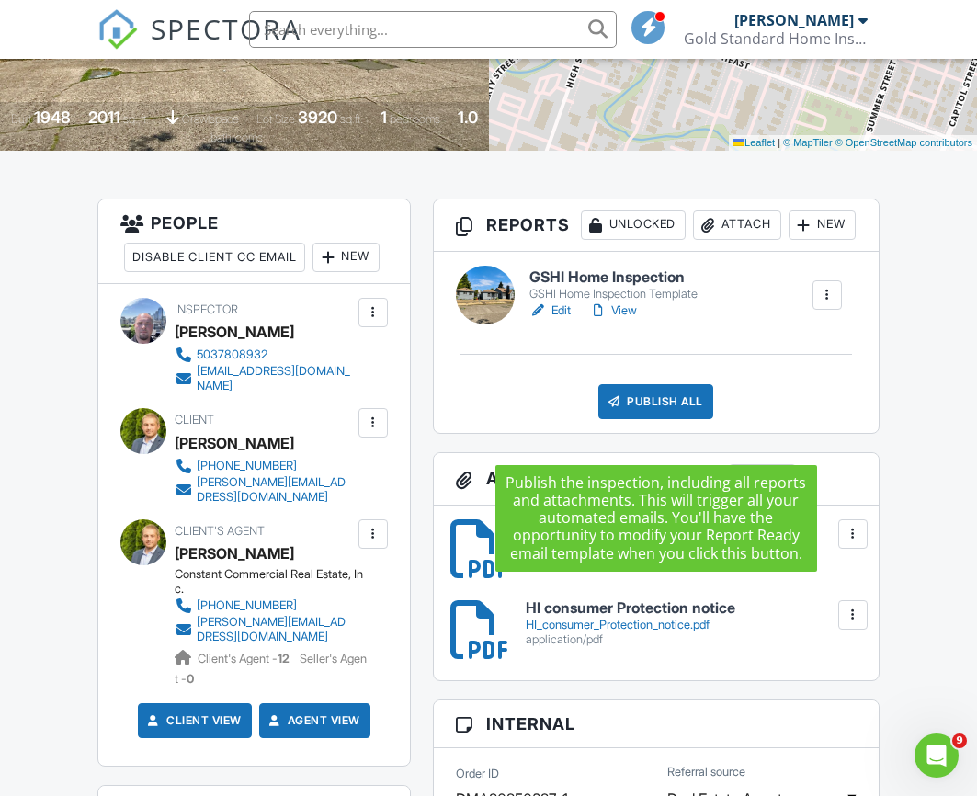
click at [566, 286] on h6 "GSHI Home Inspection" at bounding box center [614, 277] width 168 height 17
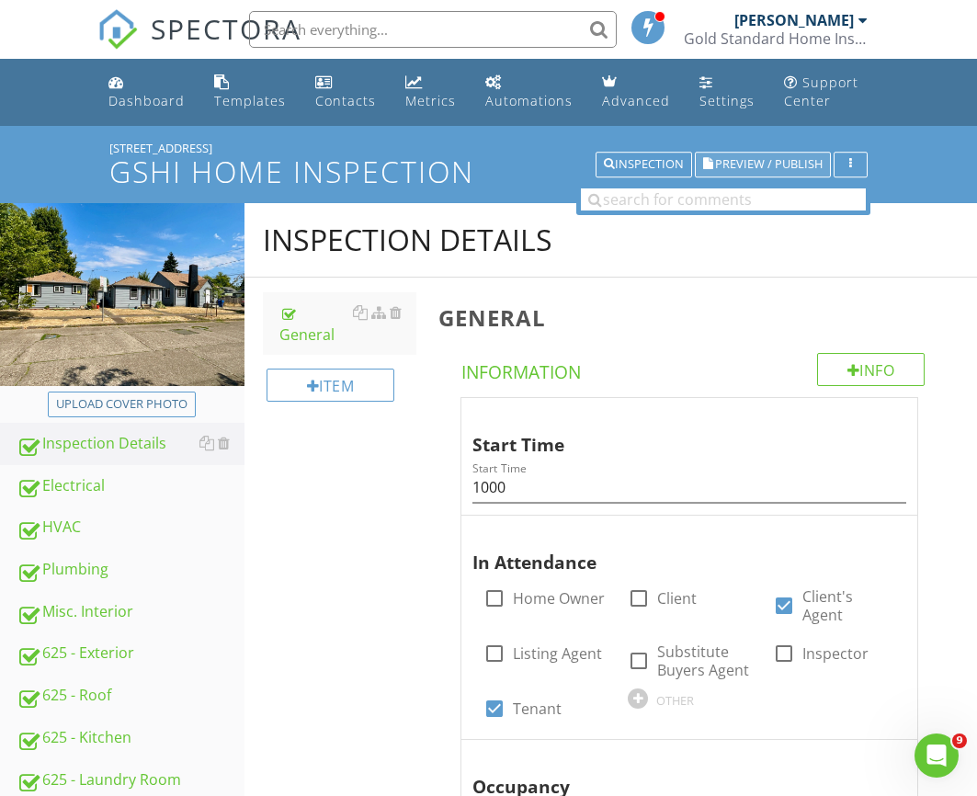
click at [768, 162] on span "Preview / Publish" at bounding box center [769, 165] width 108 height 12
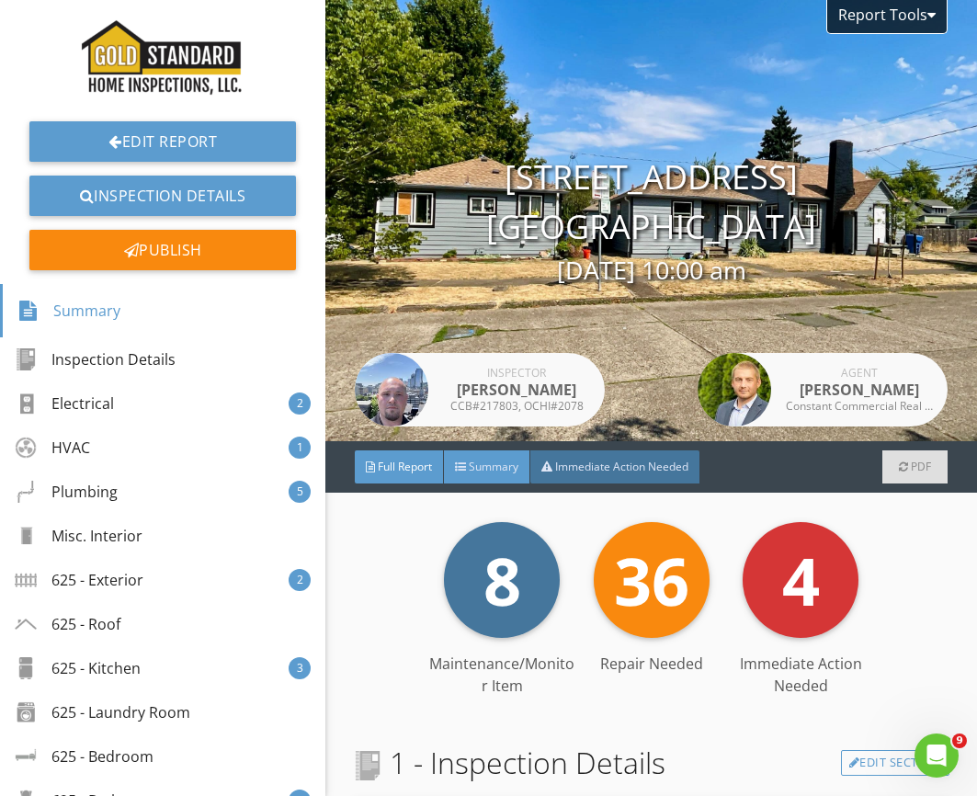
click at [509, 465] on span "Summary" at bounding box center [494, 467] width 50 height 16
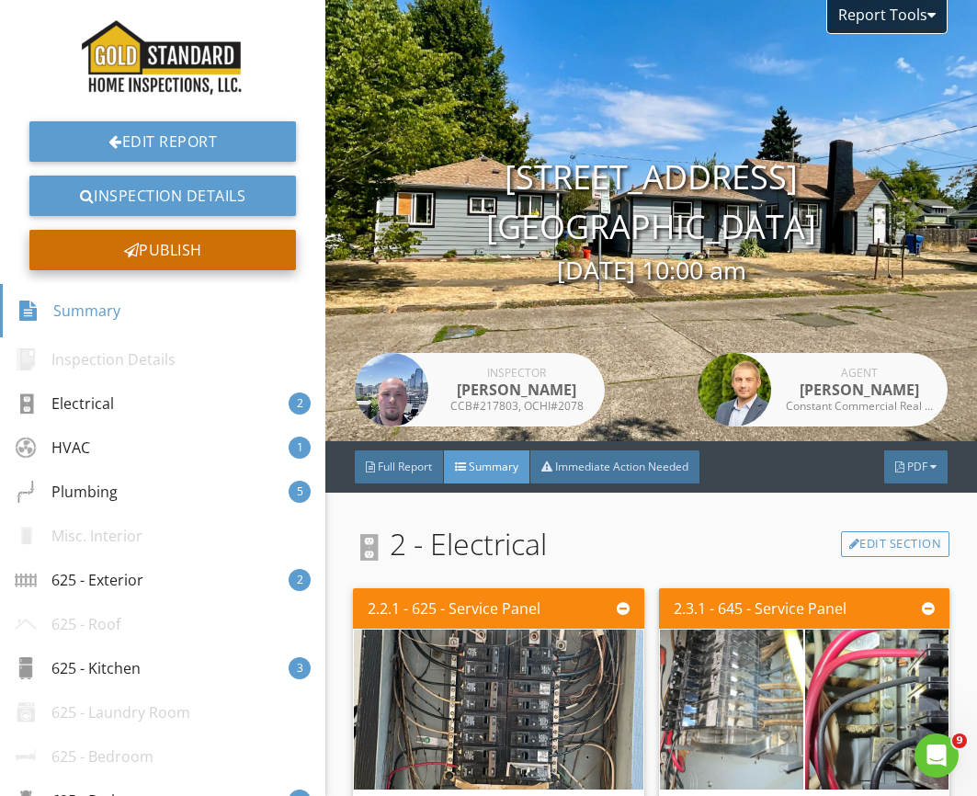
click at [164, 247] on div "Publish" at bounding box center [162, 250] width 267 height 40
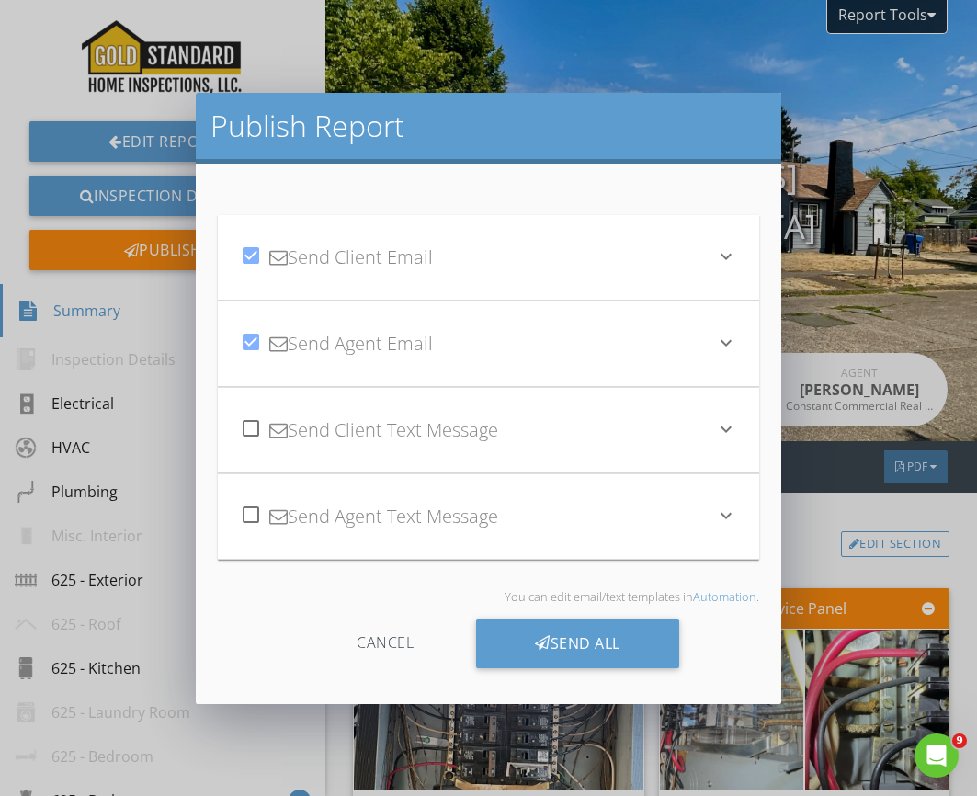
click at [452, 444] on div "check_box_outline_blank Send Client Text Message" at bounding box center [478, 430] width 476 height 63
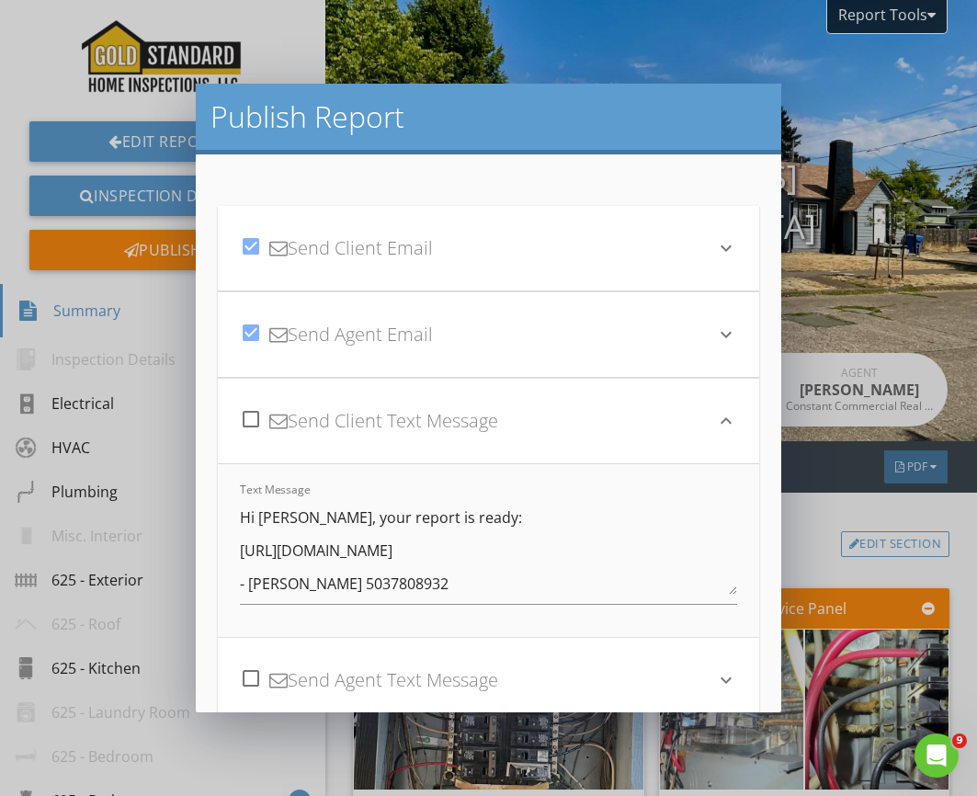
click at [256, 414] on div at bounding box center [250, 419] width 31 height 31
checkbox input "true"
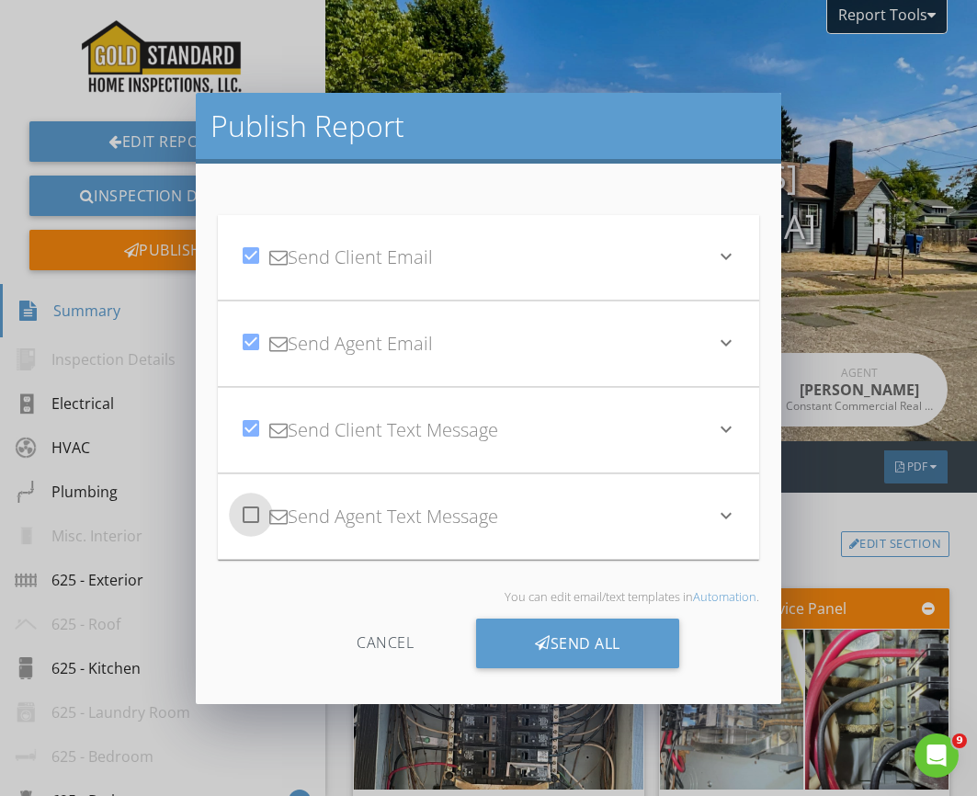
click at [244, 524] on div at bounding box center [250, 514] width 31 height 31
checkbox input "true"
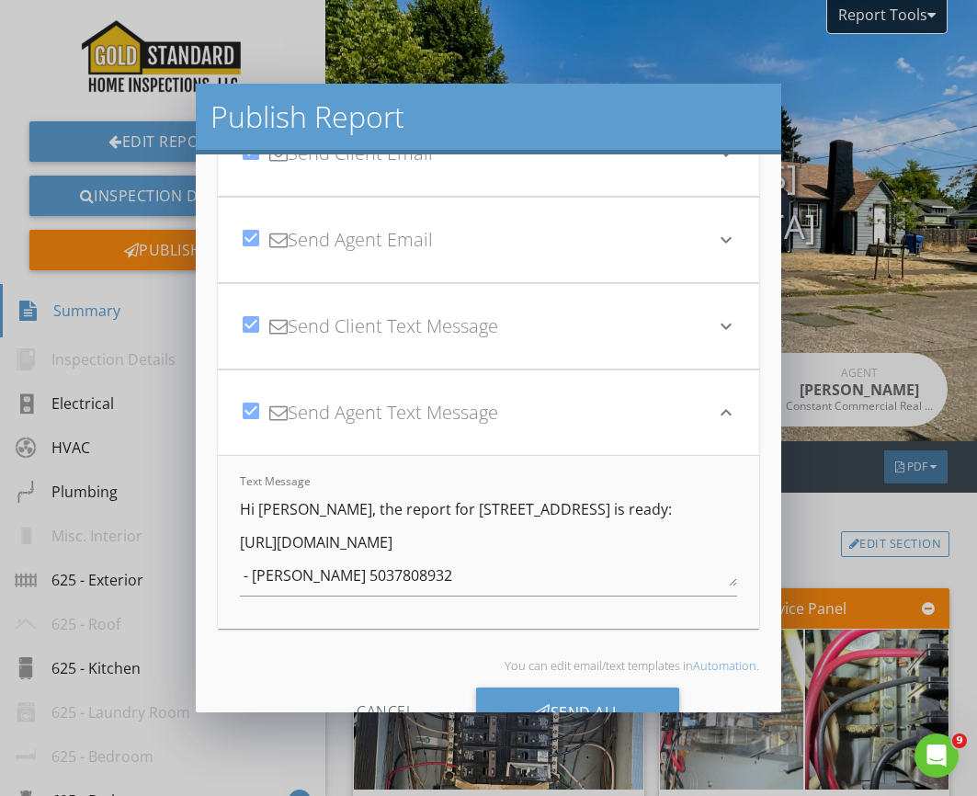
scroll to position [155, 0]
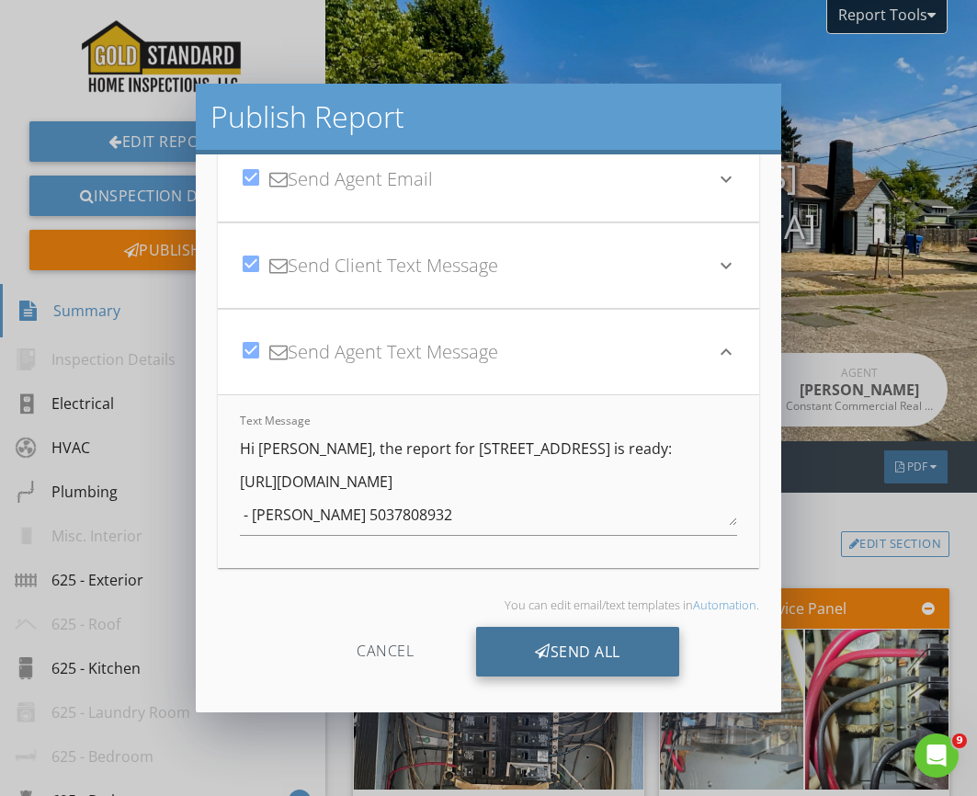
click at [604, 655] on div "Send All" at bounding box center [577, 652] width 203 height 50
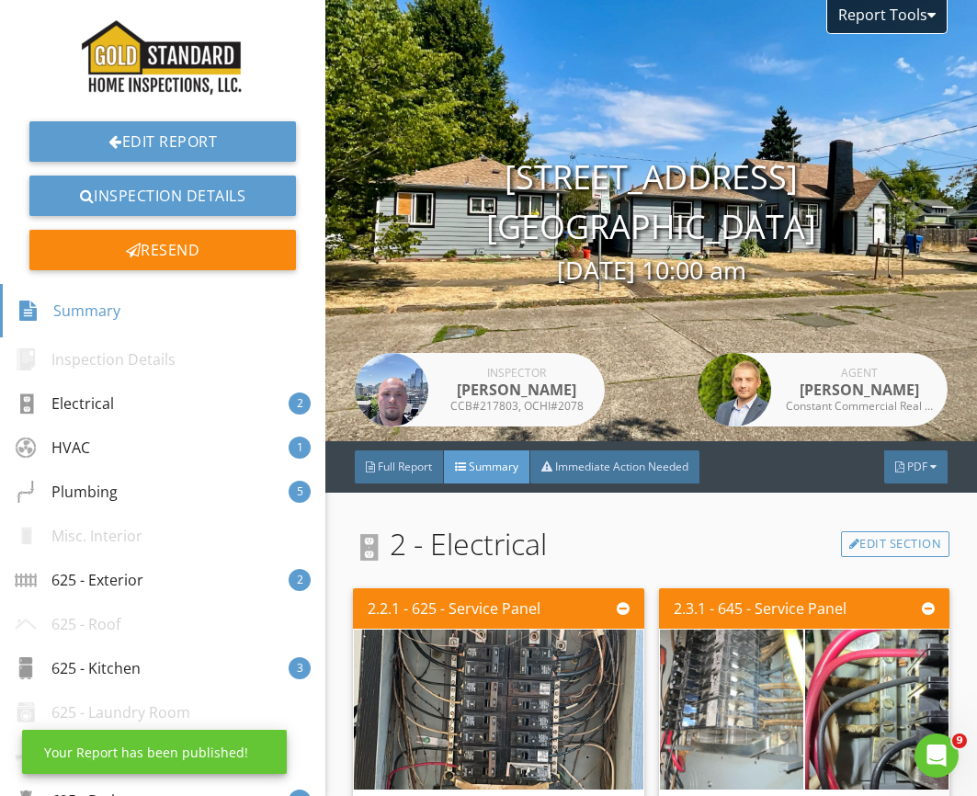
click at [219, 60] on div at bounding box center [488, 398] width 977 height 796
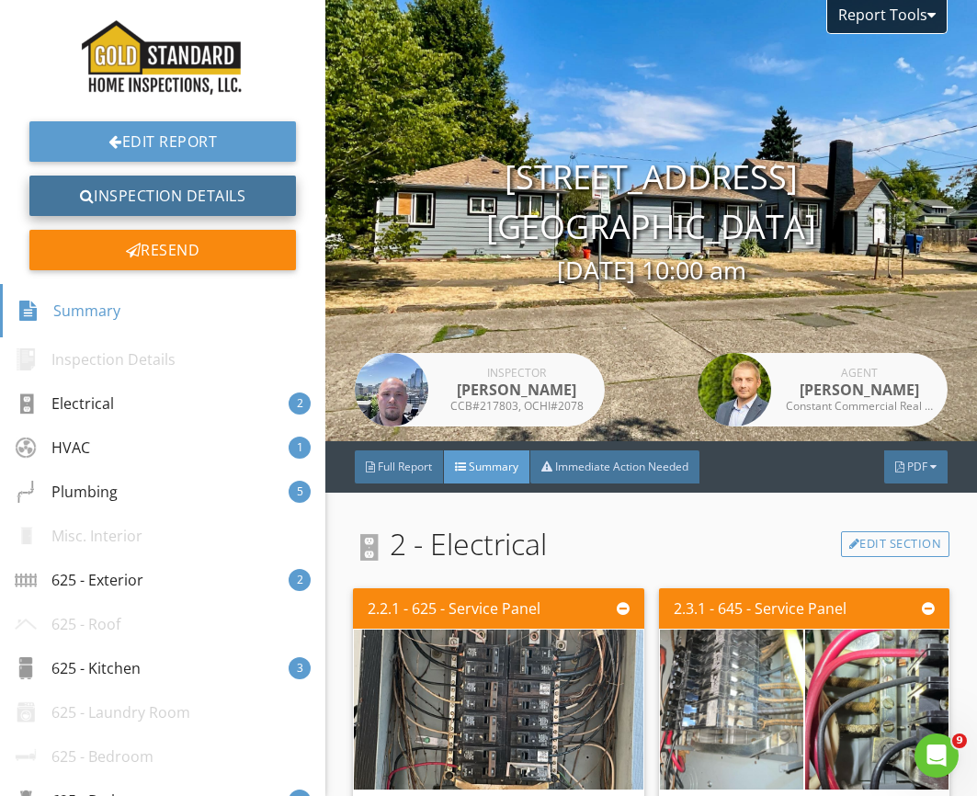
click at [186, 208] on link "Inspection Details" at bounding box center [162, 196] width 267 height 40
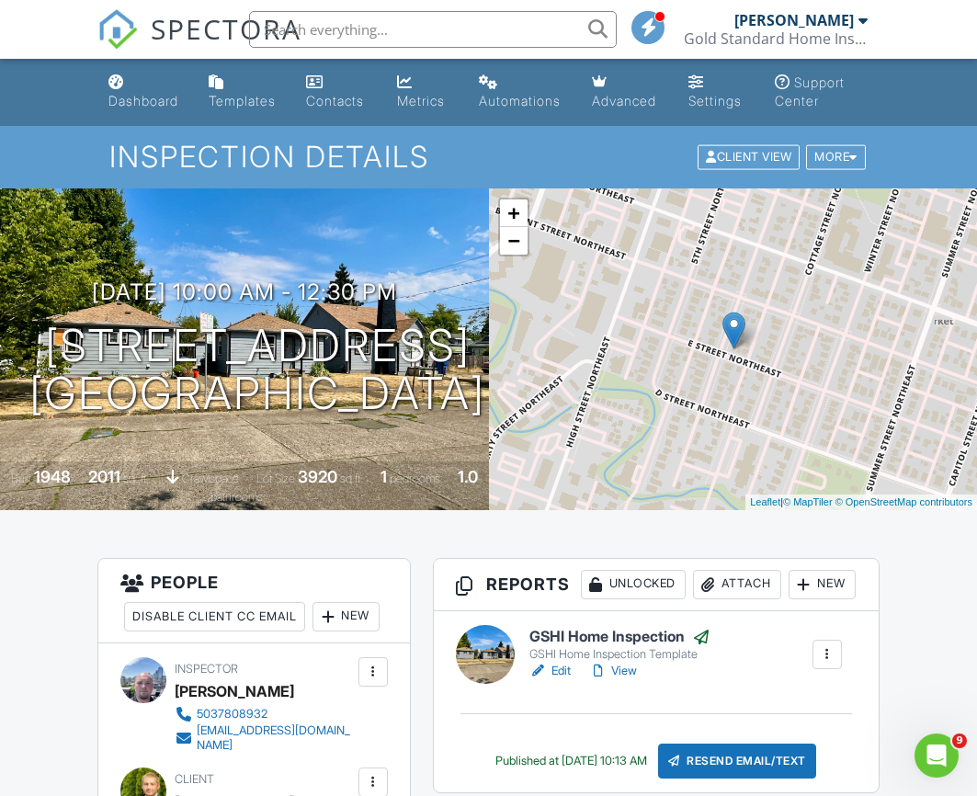
click at [190, 16] on span "SPECTORA" at bounding box center [226, 28] width 151 height 39
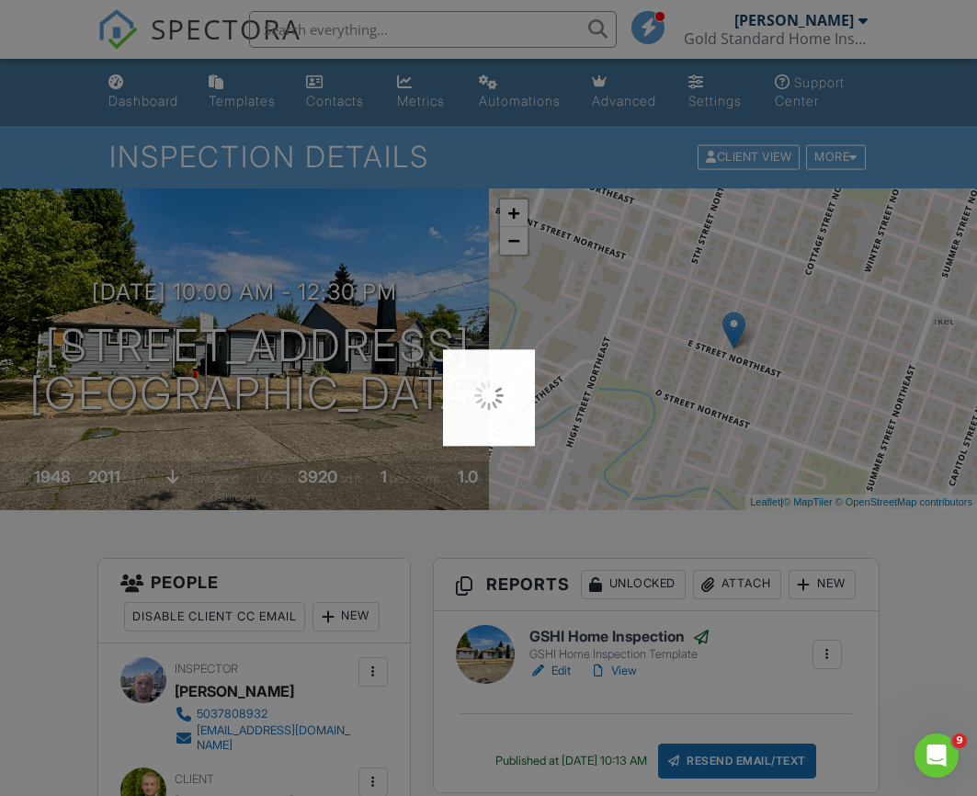
scroll to position [1, 0]
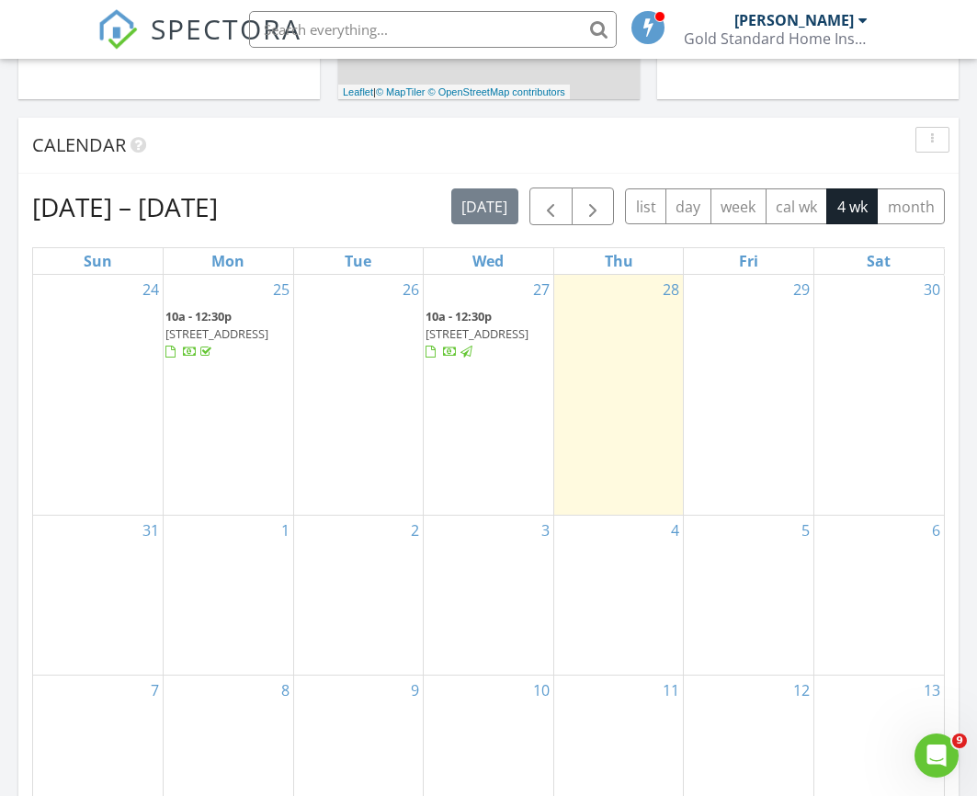
scroll to position [754, 0]
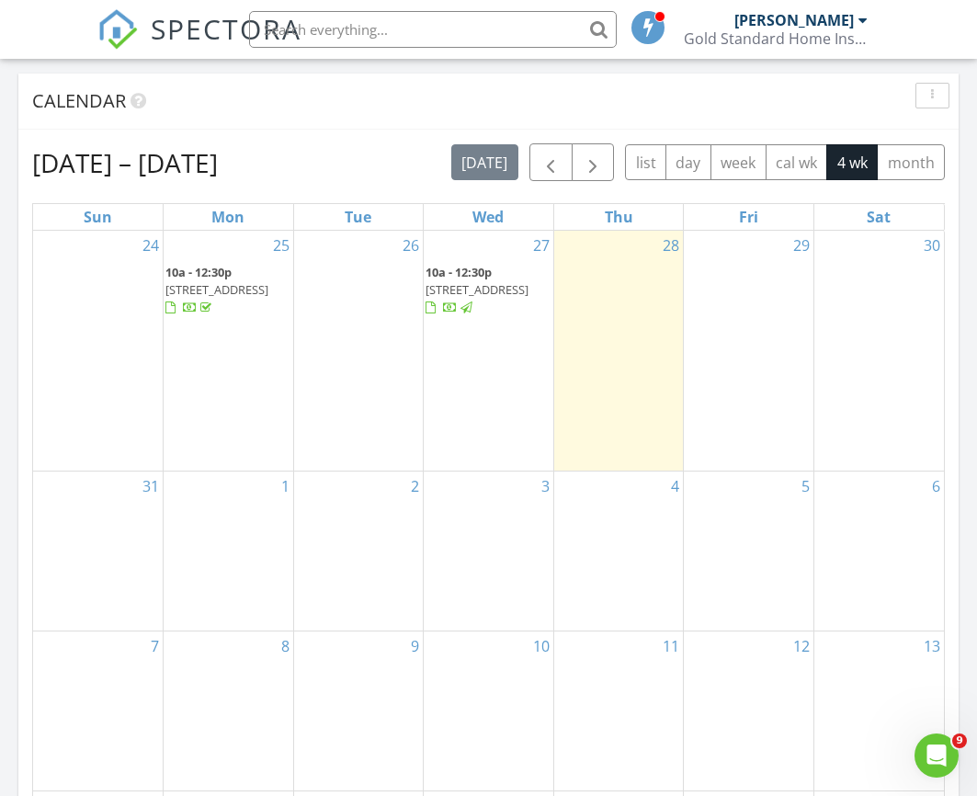
click at [203, 293] on span "105 NE 49th Ave, Hillsboro 97124" at bounding box center [217, 289] width 103 height 17
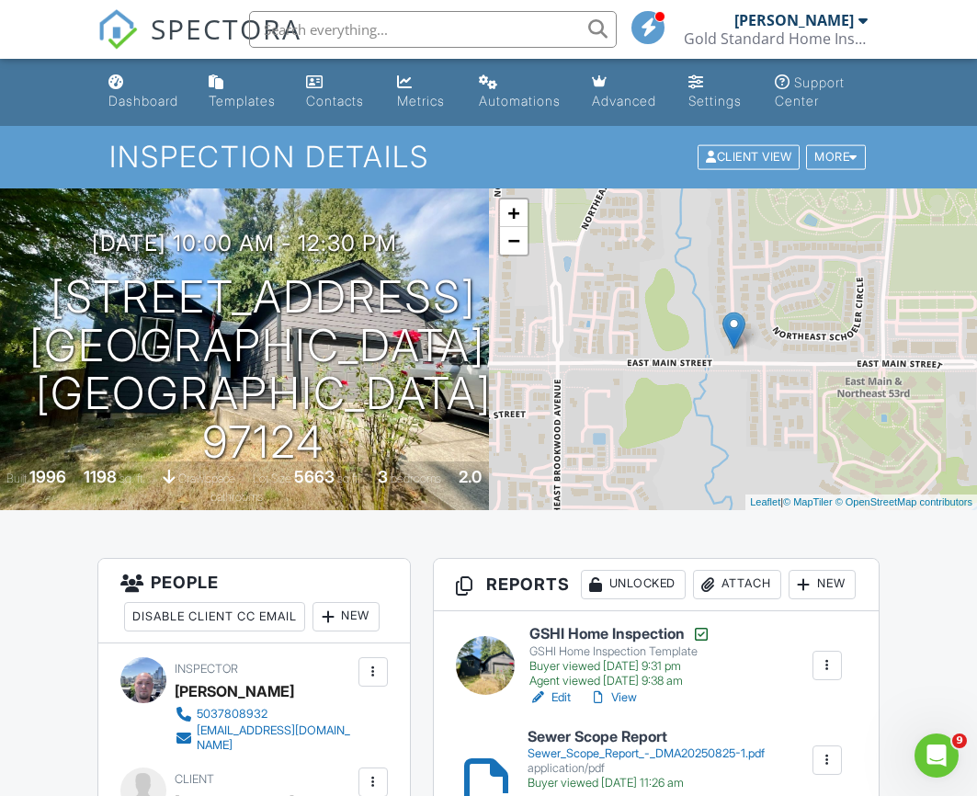
click at [693, 600] on div "Attach" at bounding box center [737, 584] width 88 height 29
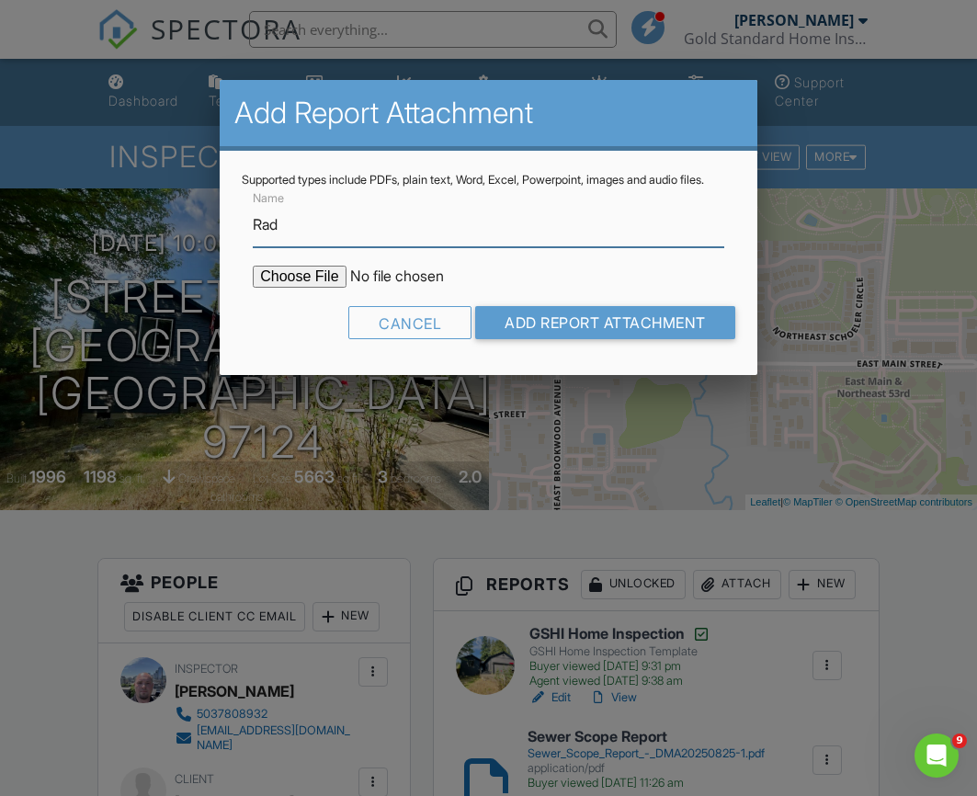
type input "Radon Report"
type input "C:\fakepath\9E5A9804-EDDB-4F99-81AC-5BEB594DFE20.pdf"
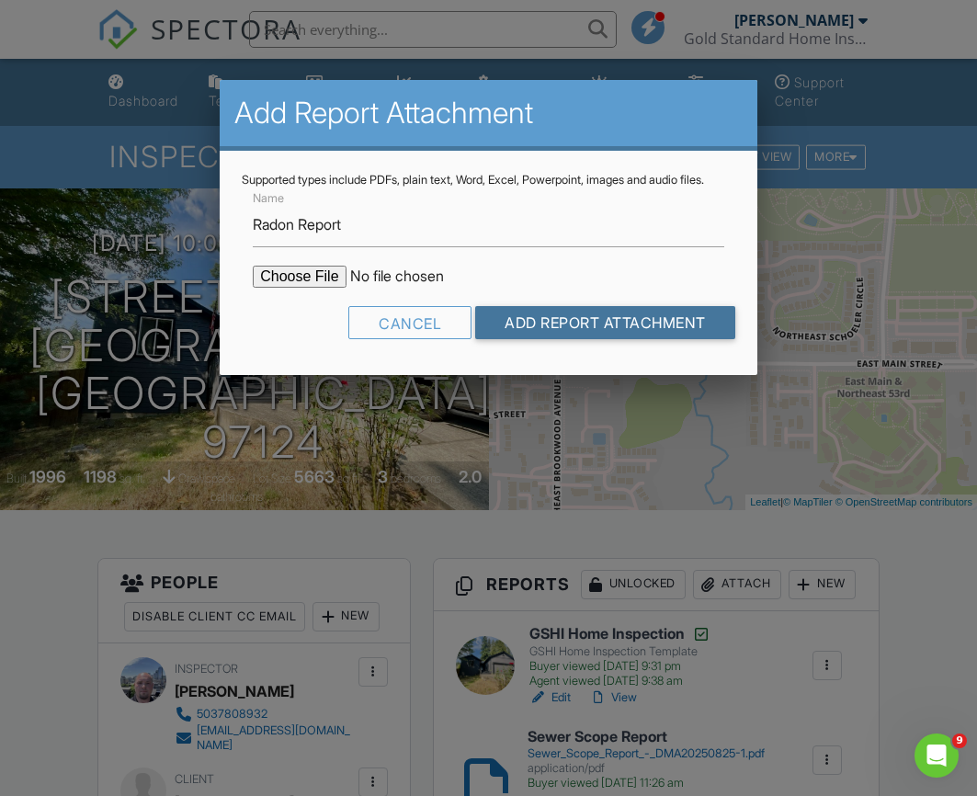
click at [585, 335] on input "Add Report Attachment" at bounding box center [605, 322] width 260 height 33
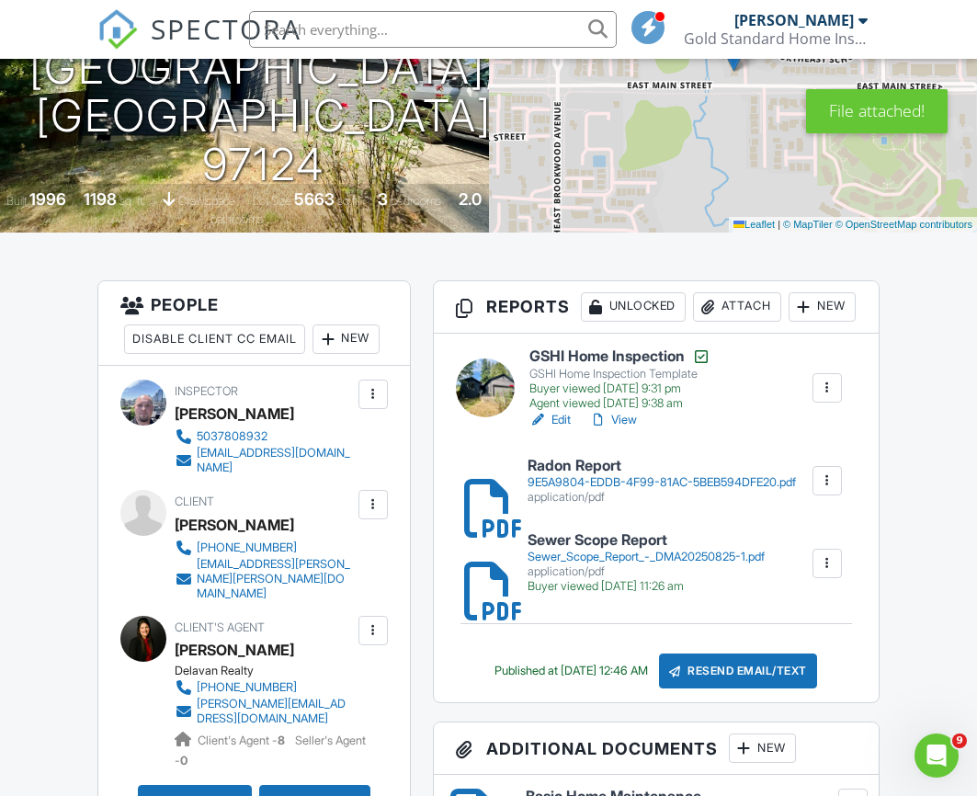
scroll to position [280, 0]
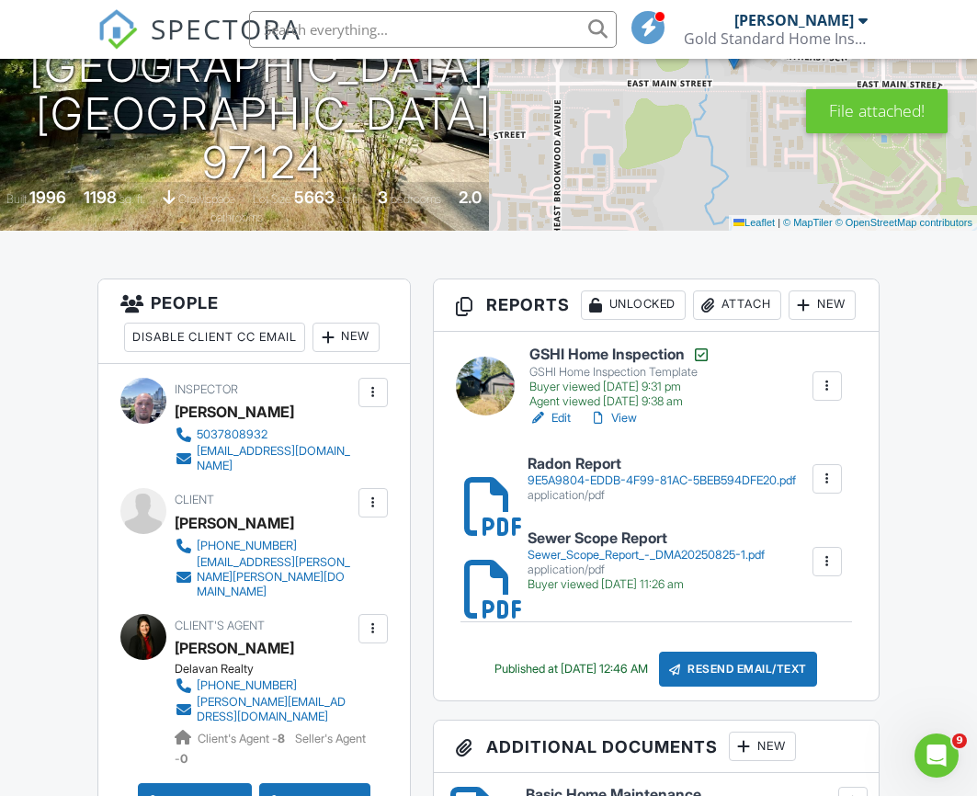
click at [720, 687] on div "Resend Email/Text" at bounding box center [738, 669] width 158 height 35
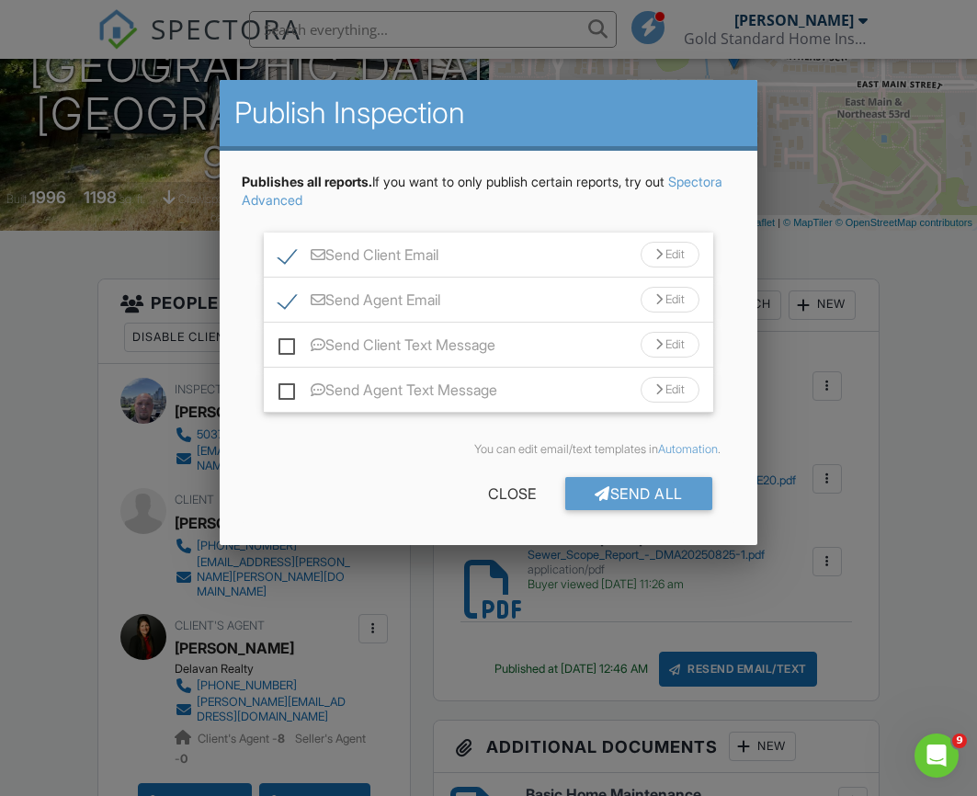
click at [676, 250] on div "Edit" at bounding box center [670, 255] width 59 height 26
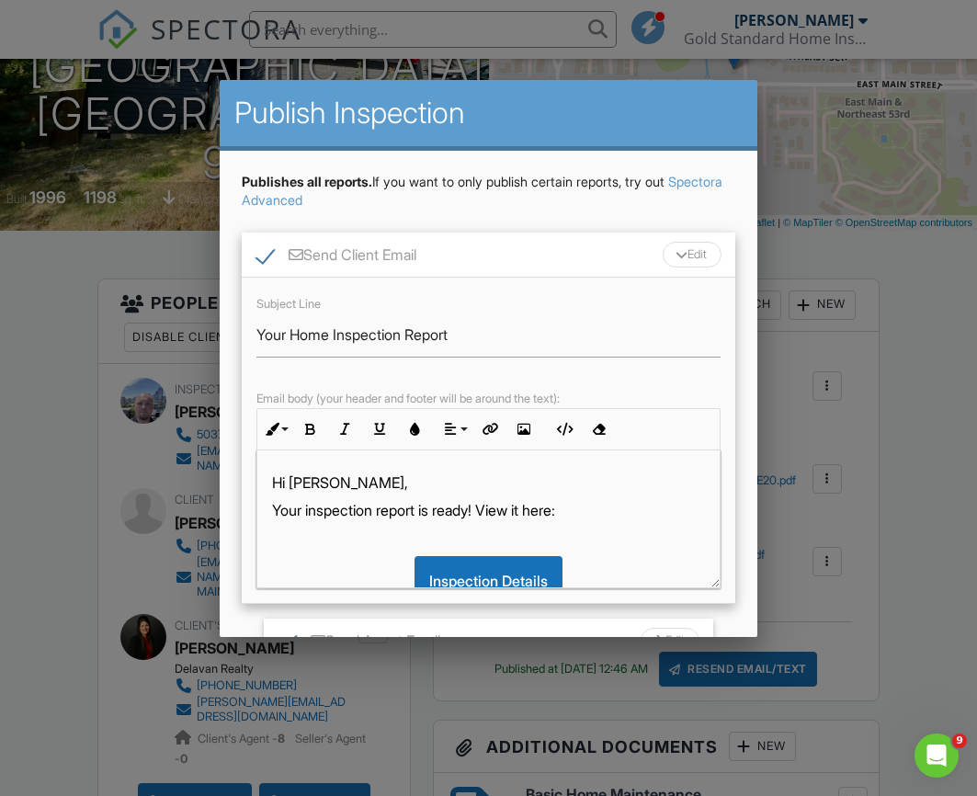
click at [632, 498] on div "Hi Sara, Your inspection report is ready! View it here: Inspection Details Here…" at bounding box center [488, 672] width 463 height 442
click at [623, 516] on p "Your inspection report is ready! View it here:" at bounding box center [488, 510] width 433 height 20
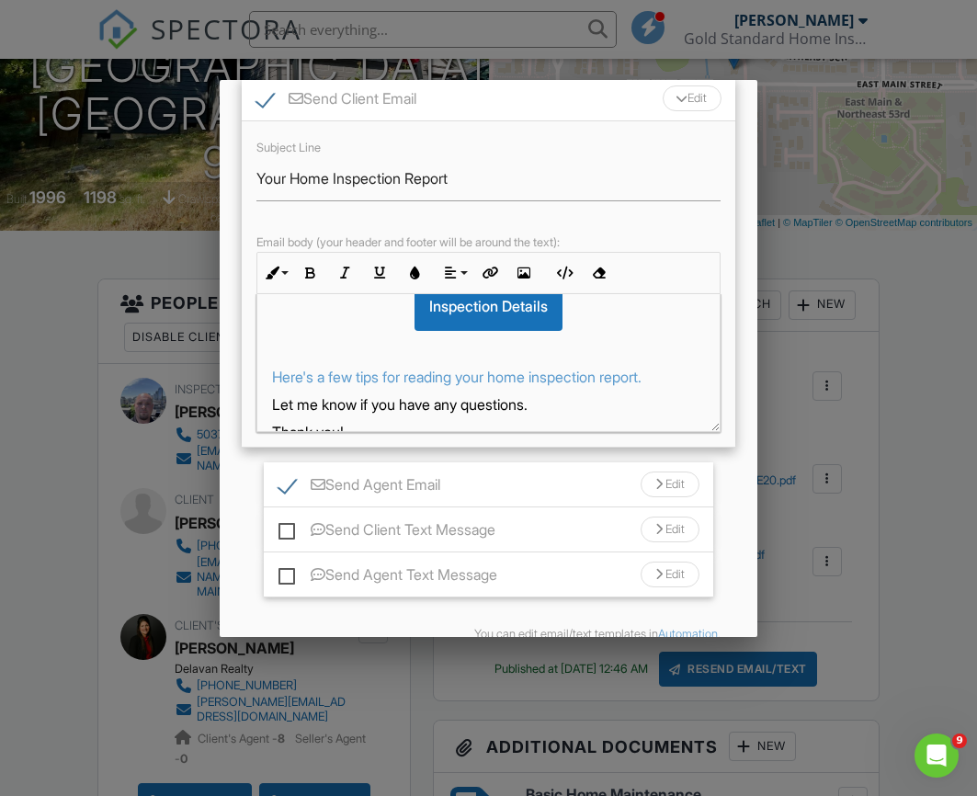
scroll to position [157, 0]
drag, startPoint x: 662, startPoint y: 481, endPoint x: 634, endPoint y: 482, distance: 27.6
click at [662, 481] on div "Edit" at bounding box center [670, 484] width 59 height 26
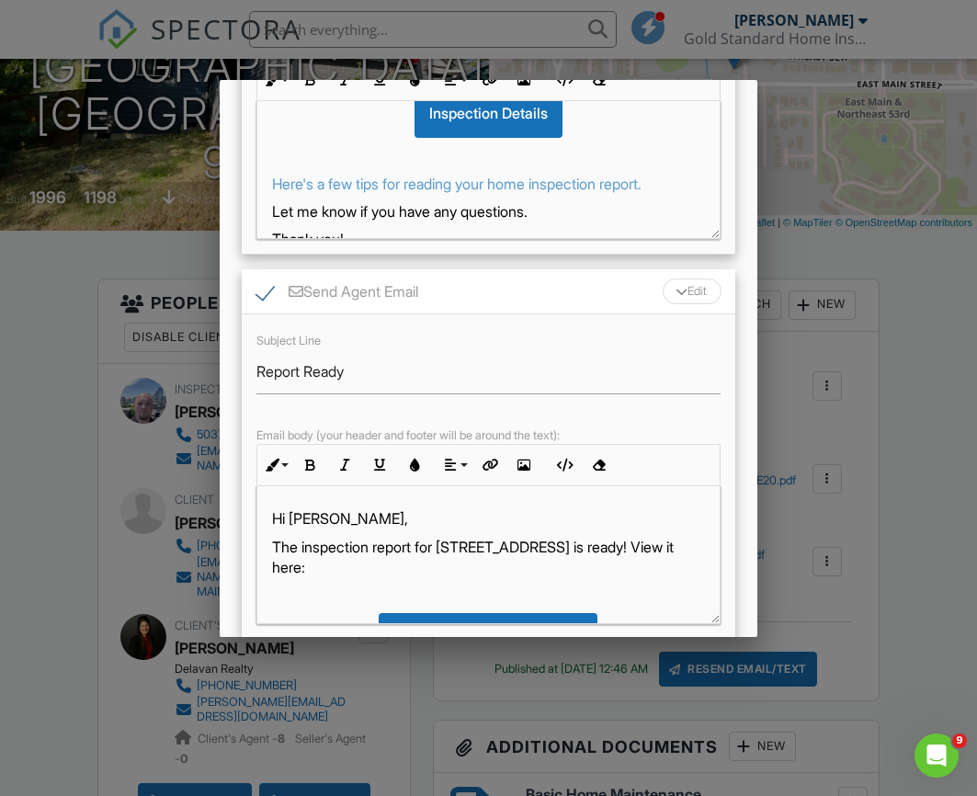
scroll to position [354, 0]
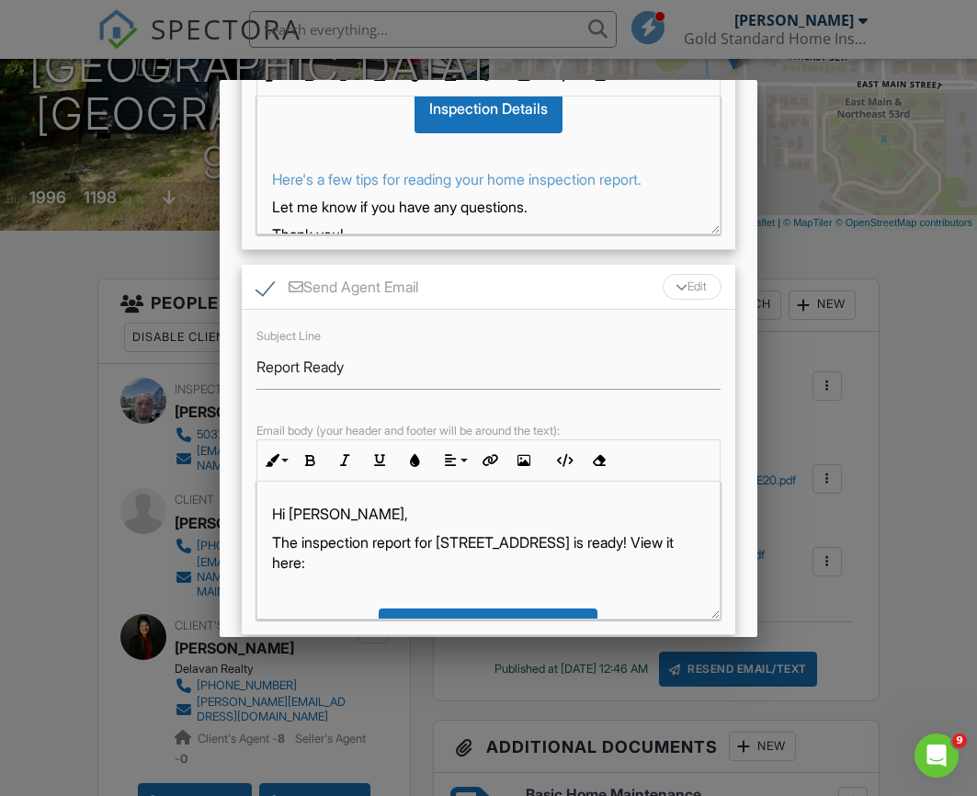
click at [593, 577] on div "Hi Melissa, The inspection report for 105 NE 49th Ave is ready! View it here: V…" at bounding box center [488, 732] width 463 height 501
click at [593, 555] on p "The inspection report for [STREET_ADDRESS] is ready! View it here:" at bounding box center [488, 552] width 433 height 41
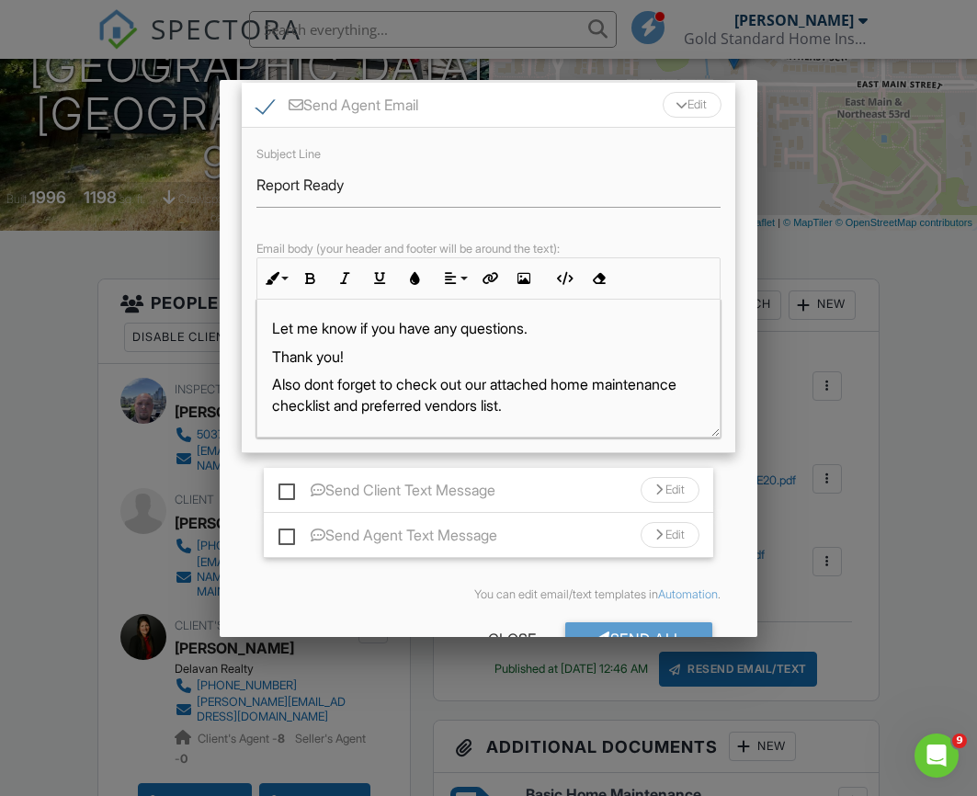
scroll to position [589, 0]
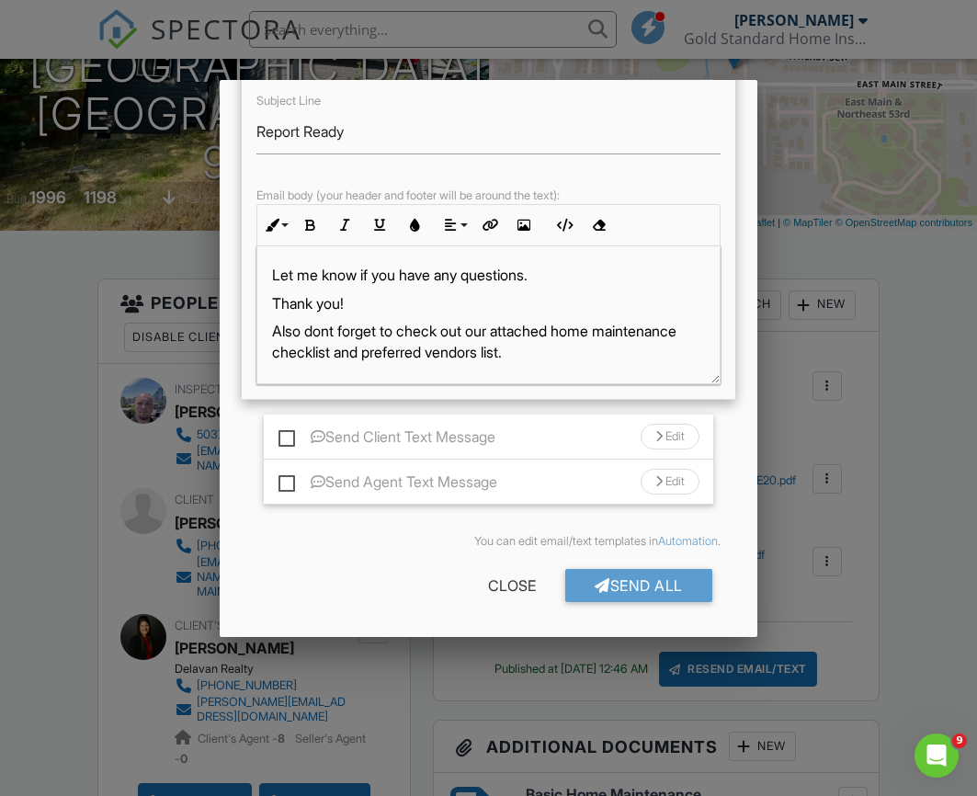
click at [637, 587] on div "Send All" at bounding box center [639, 585] width 147 height 33
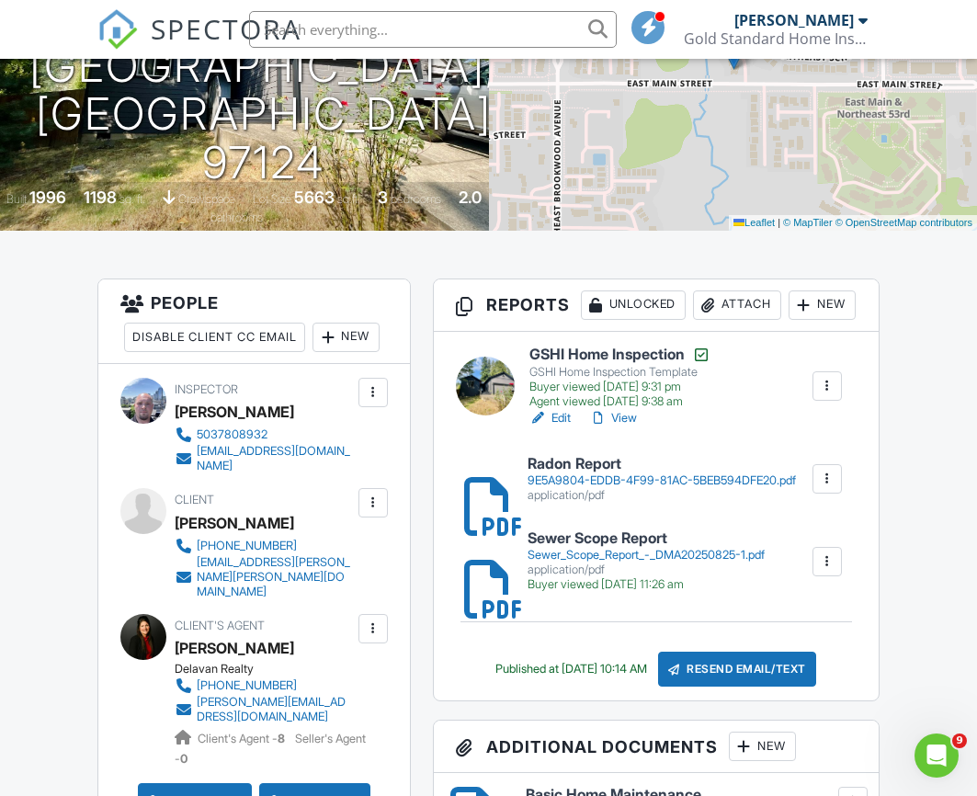
click at [863, 24] on div at bounding box center [863, 20] width 9 height 15
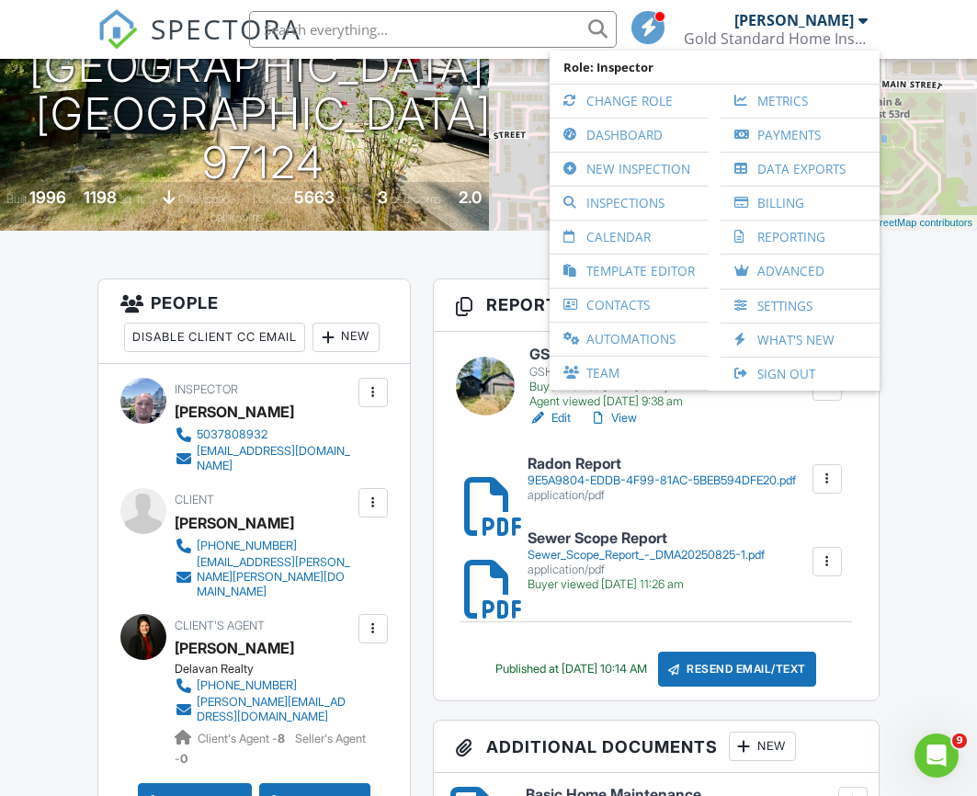
click at [789, 372] on link "Sign Out" at bounding box center [800, 374] width 141 height 33
